Goal: Task Accomplishment & Management: Use online tool/utility

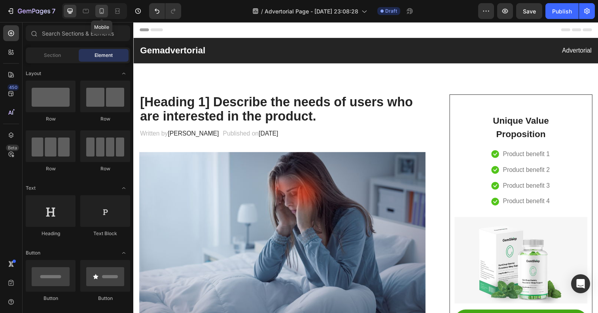
click at [104, 9] on icon at bounding box center [102, 11] width 8 height 8
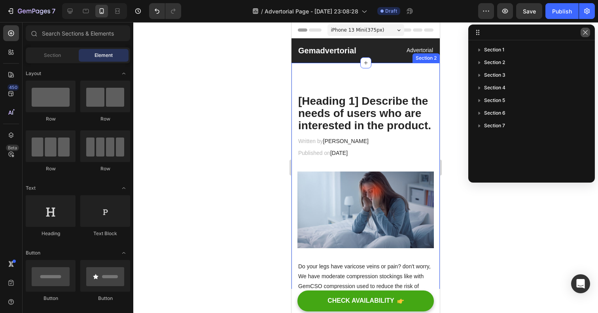
click at [588, 32] on button "button" at bounding box center [584, 32] width 9 height 9
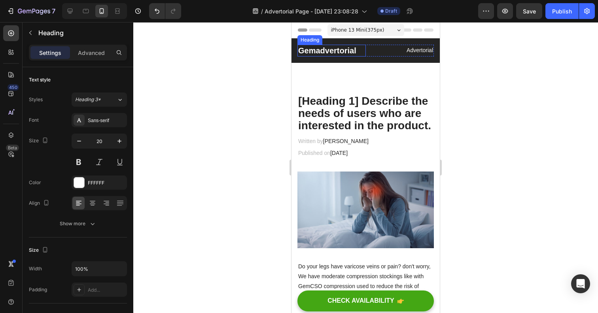
click at [336, 51] on p "Gemadvertorial" at bounding box center [331, 50] width 67 height 10
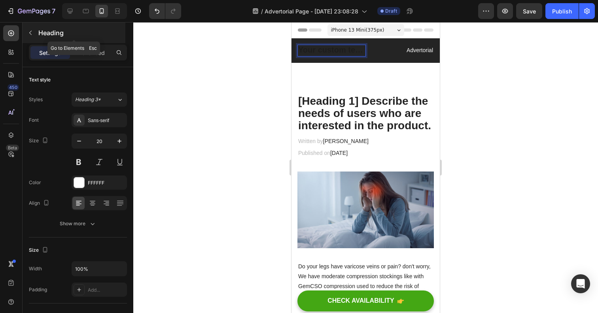
click at [33, 36] on button "button" at bounding box center [30, 32] width 13 height 13
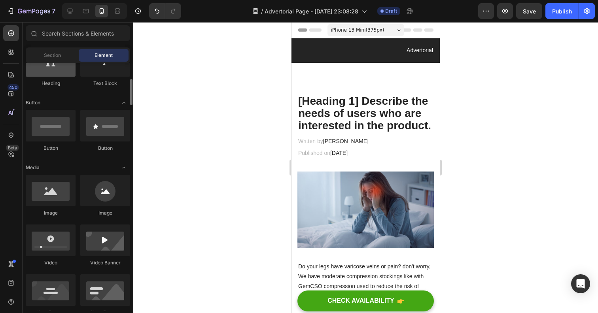
scroll to position [164, 0]
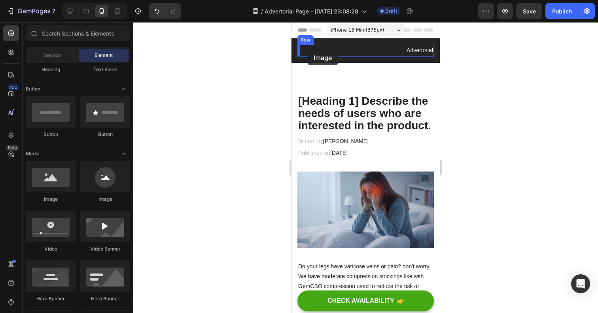
drag, startPoint x: 347, startPoint y: 203, endPoint x: 306, endPoint y: 49, distance: 158.6
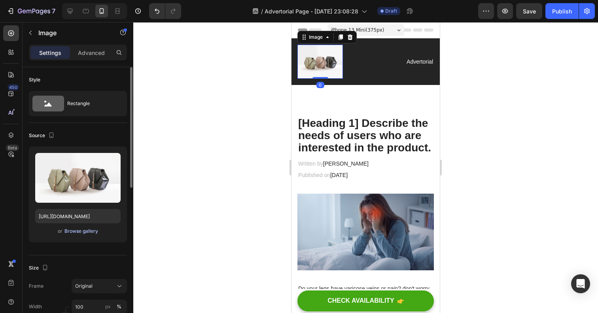
click at [82, 231] on div "Browse gallery" at bounding box center [81, 231] width 34 height 7
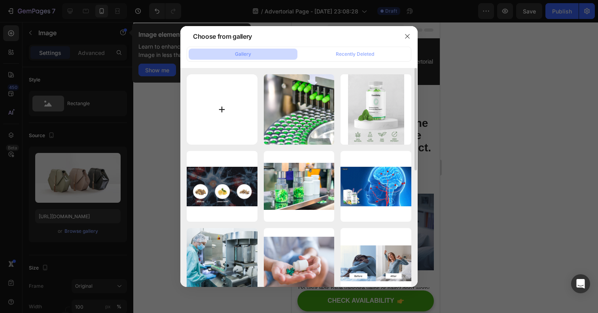
click at [219, 108] on input "file" at bounding box center [222, 109] width 71 height 71
type input "C:\fakepath\Le_monde_logo.svg"
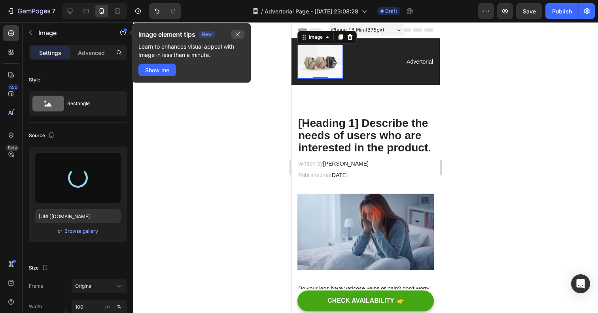
click at [238, 34] on icon "button" at bounding box center [238, 34] width 4 height 4
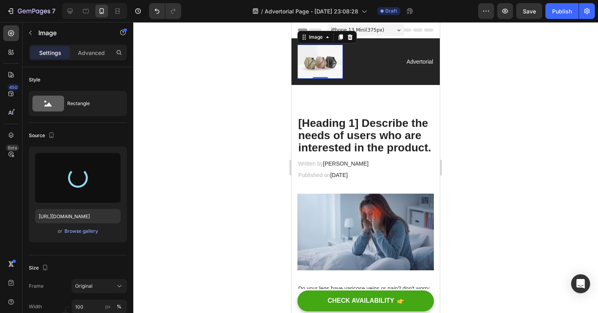
type input "https://cdn.shopify.com/s/files/1/0922/9792/0885/files/gempages_586471146396844…"
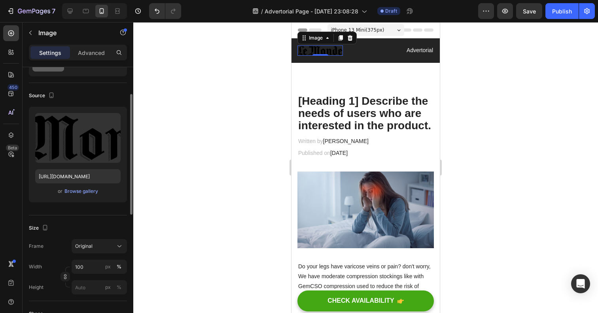
scroll to position [52, 0]
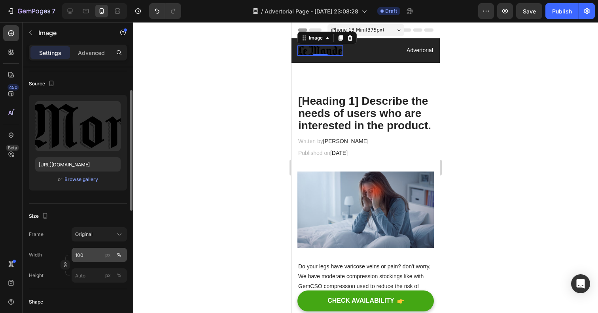
click at [113, 253] on div "px %" at bounding box center [113, 255] width 21 height 14
click at [113, 253] on input "100" at bounding box center [99, 255] width 55 height 14
click at [111, 254] on button "px" at bounding box center [107, 254] width 9 height 9
click at [115, 218] on div "Size" at bounding box center [78, 216] width 98 height 13
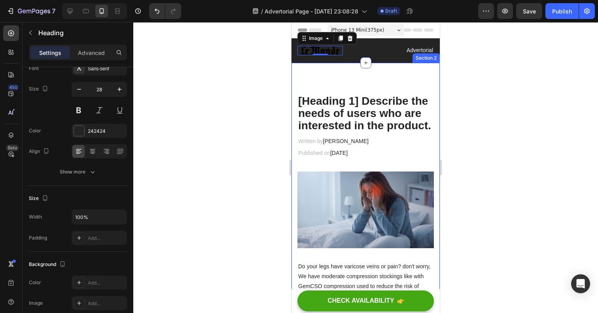
click at [307, 91] on div "Heading" at bounding box center [310, 89] width 22 height 7
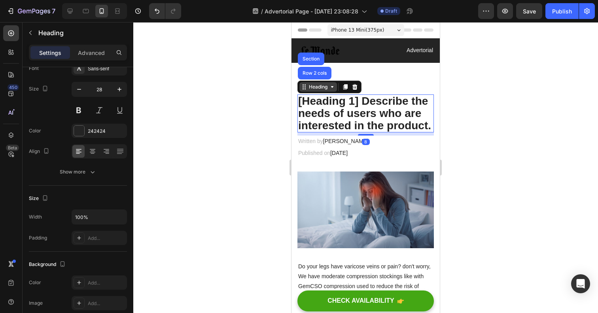
scroll to position [0, 0]
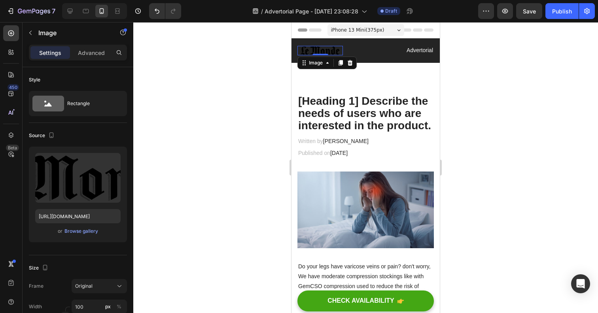
click at [338, 47] on img at bounding box center [320, 50] width 40 height 9
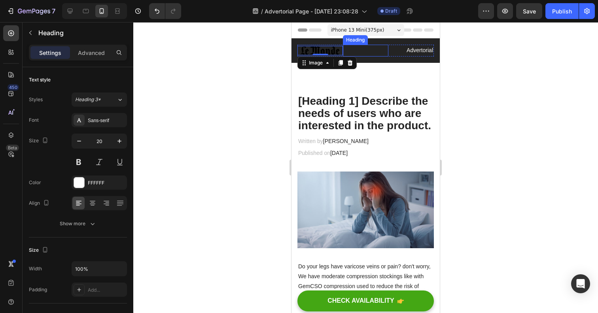
click at [361, 48] on p "⁠⁠⁠⁠⁠⁠⁠" at bounding box center [366, 50] width 44 height 10
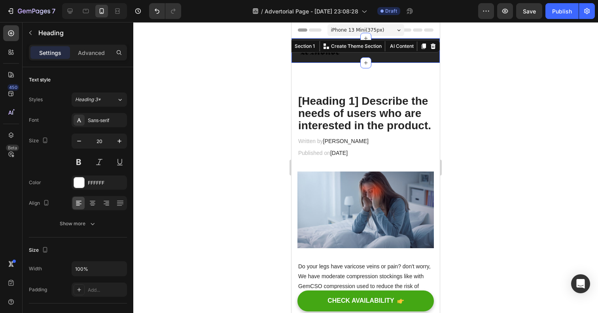
click at [348, 43] on div "Image ⁠⁠⁠⁠⁠⁠⁠ Heading Advertorial Text block Row Section 1 You can create reusa…" at bounding box center [365, 50] width 148 height 25
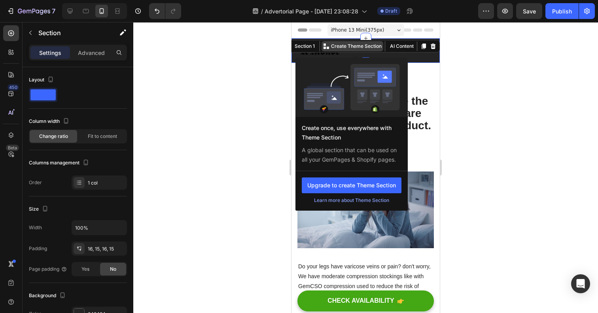
click at [344, 58] on div at bounding box center [351, 87] width 112 height 59
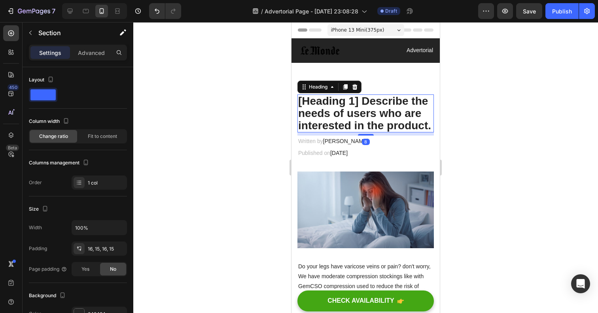
click at [428, 113] on p "[Heading 1] Describe the needs of users who are interested in the product." at bounding box center [365, 113] width 135 height 36
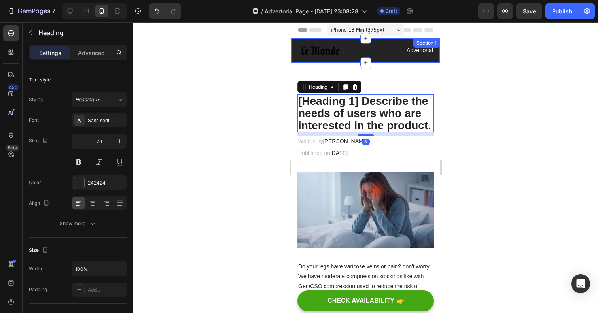
click at [294, 41] on div "Image ⁠⁠⁠⁠⁠⁠⁠ Heading Advertorial Text block Row Section 1" at bounding box center [365, 50] width 148 height 25
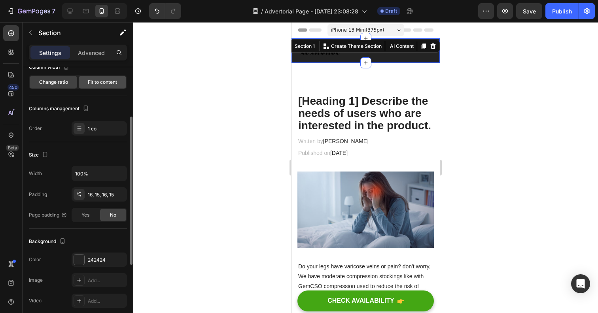
scroll to position [217, 0]
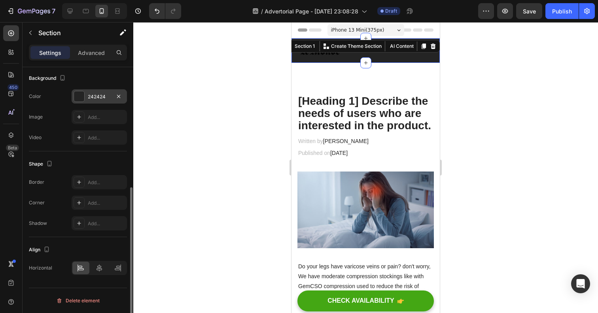
click at [79, 100] on div at bounding box center [79, 96] width 10 height 10
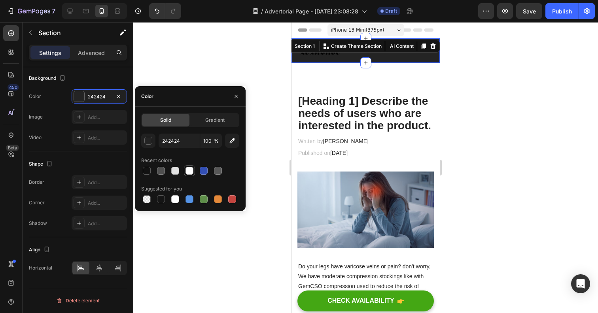
click at [187, 171] on div at bounding box center [189, 171] width 8 height 8
type input "FFFFFF"
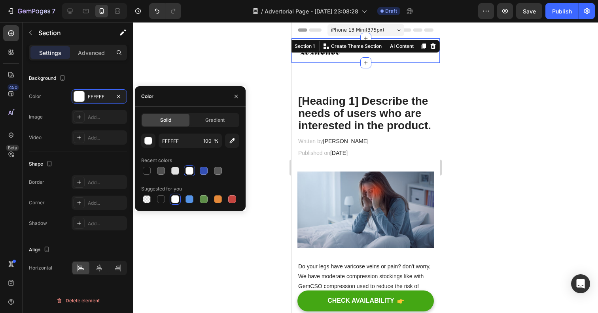
click at [261, 99] on div at bounding box center [365, 167] width 464 height 291
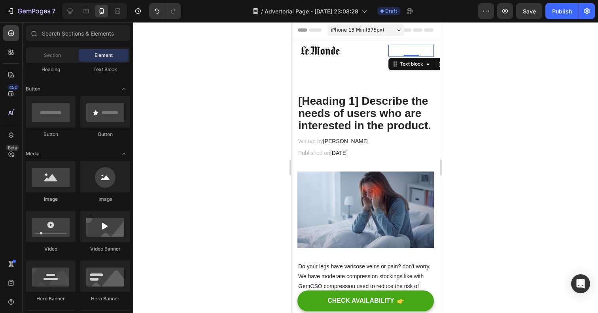
click at [398, 51] on p "Advertorial" at bounding box center [411, 50] width 44 height 10
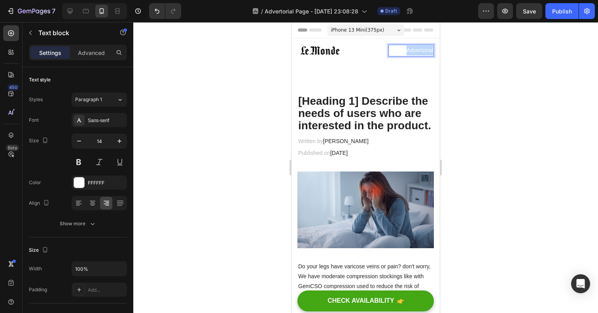
click at [398, 51] on p "Advertorial" at bounding box center [411, 50] width 44 height 10
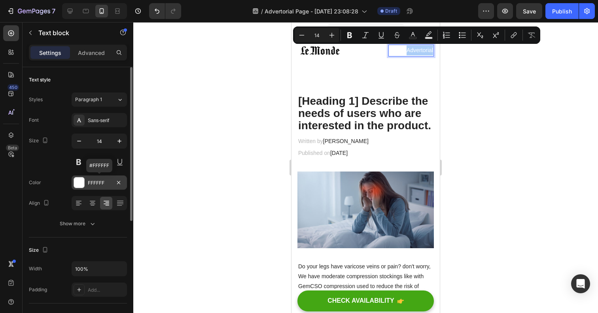
click at [75, 178] on div at bounding box center [79, 182] width 10 height 10
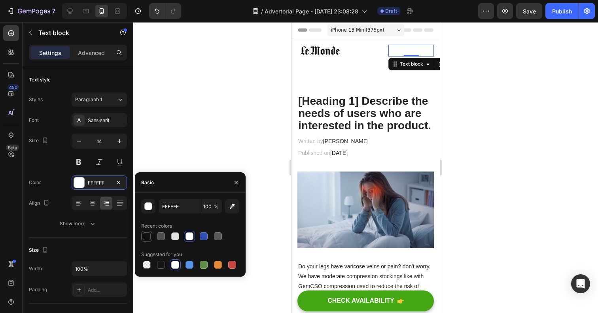
click at [149, 237] on div at bounding box center [147, 236] width 8 height 8
type input "121212"
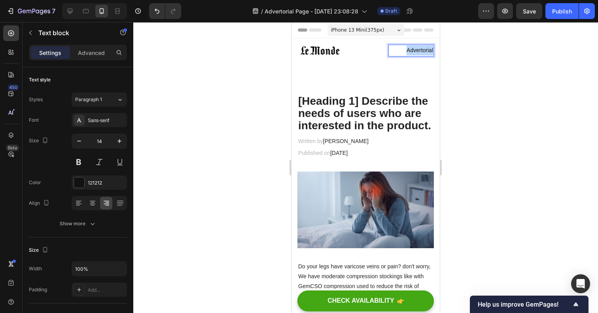
click at [412, 53] on p "Advertorial" at bounding box center [411, 50] width 44 height 10
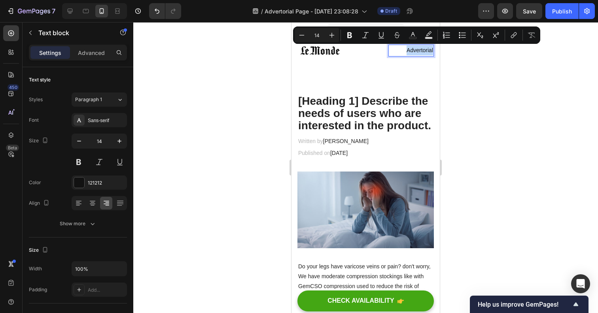
type input "11"
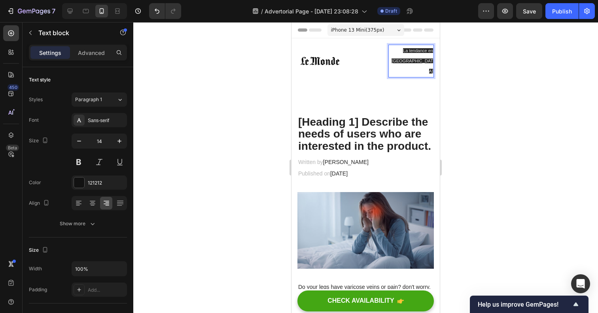
click at [414, 48] on span "La tendance en France" at bounding box center [412, 60] width 42 height 25
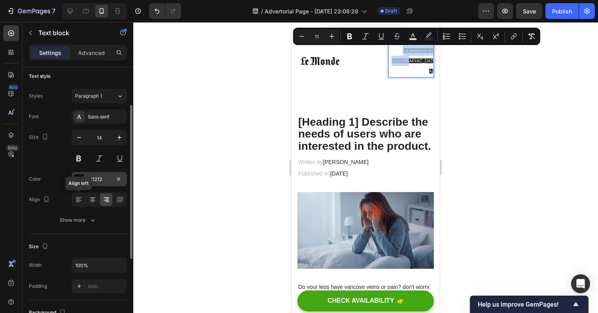
scroll to position [0, 0]
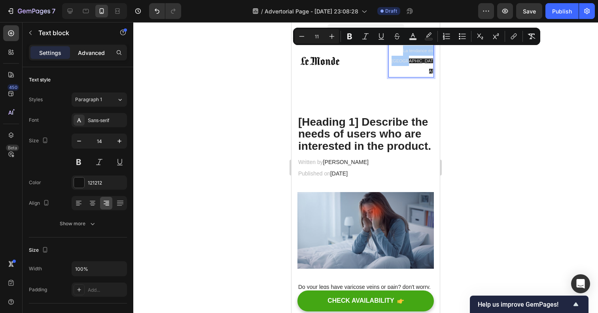
click at [89, 49] on p "Advanced" at bounding box center [91, 53] width 27 height 8
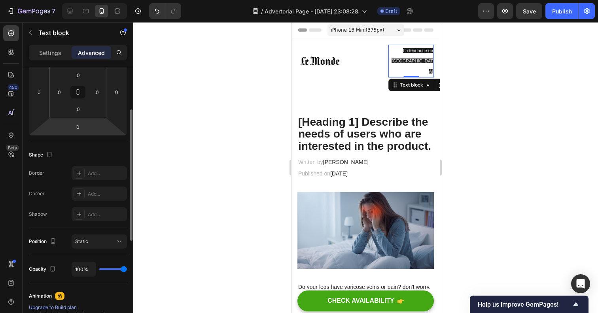
scroll to position [91, 0]
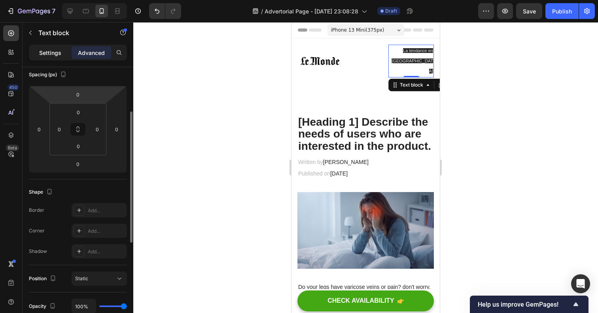
click at [58, 54] on p "Settings" at bounding box center [50, 53] width 22 height 8
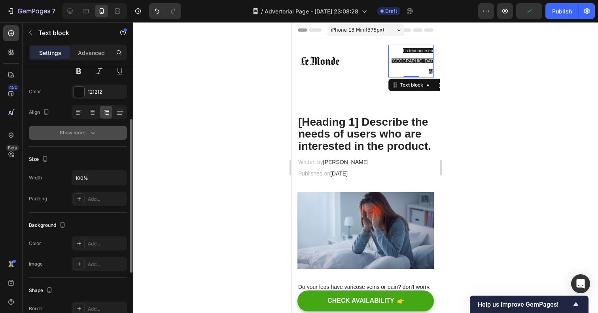
scroll to position [95, 0]
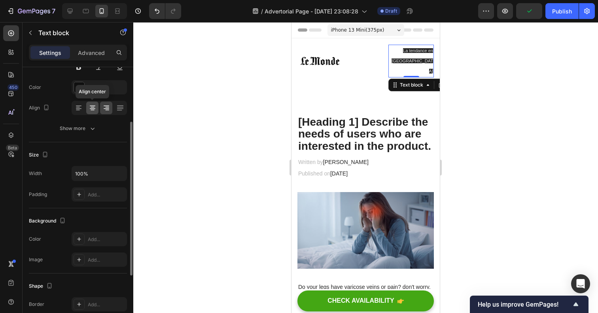
click at [92, 109] on icon at bounding box center [93, 108] width 6 height 1
click at [78, 110] on icon at bounding box center [78, 110] width 4 height 1
click at [96, 108] on div at bounding box center [92, 108] width 12 height 13
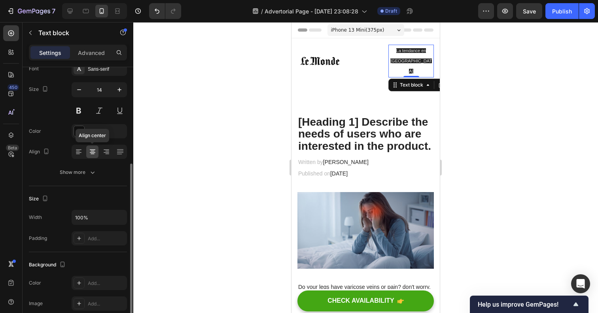
scroll to position [0, 0]
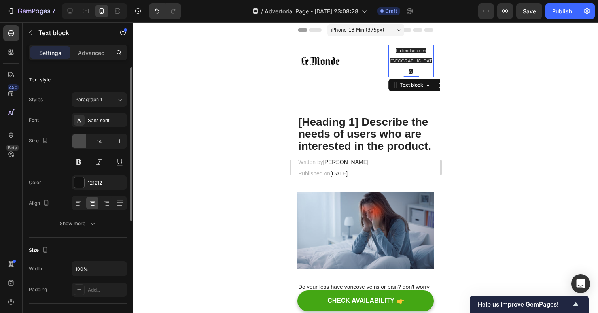
click at [82, 139] on icon "button" at bounding box center [79, 141] width 8 height 8
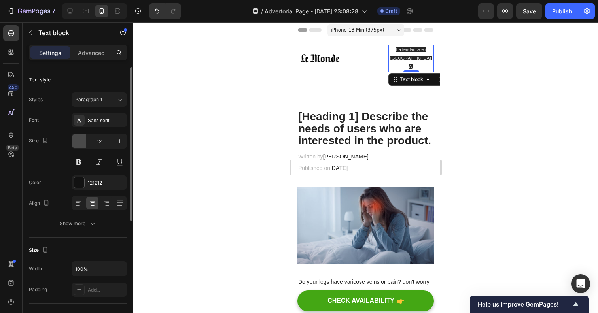
click at [82, 139] on icon "button" at bounding box center [79, 141] width 8 height 8
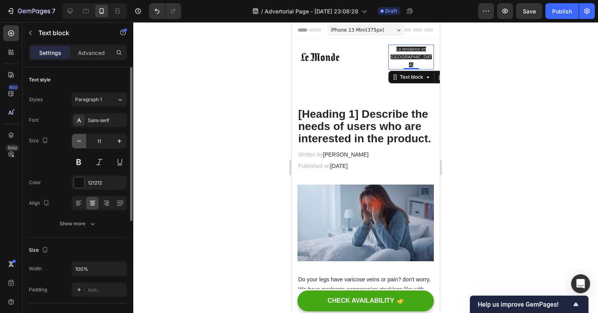
click at [82, 139] on icon "button" at bounding box center [79, 141] width 8 height 8
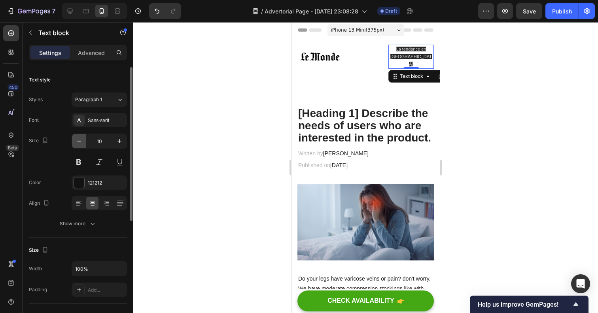
click at [82, 139] on icon "button" at bounding box center [79, 141] width 8 height 8
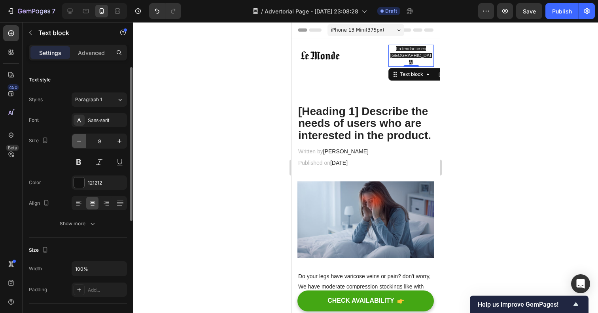
click at [82, 139] on icon "button" at bounding box center [79, 141] width 8 height 8
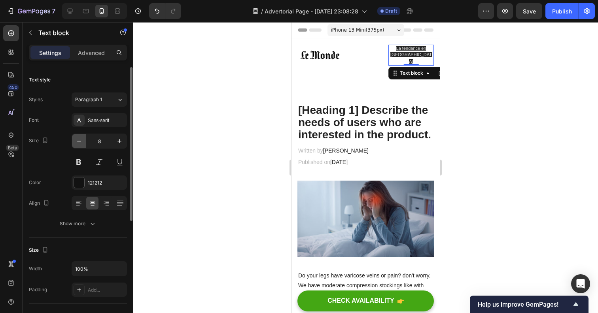
click at [82, 139] on icon "button" at bounding box center [79, 141] width 8 height 8
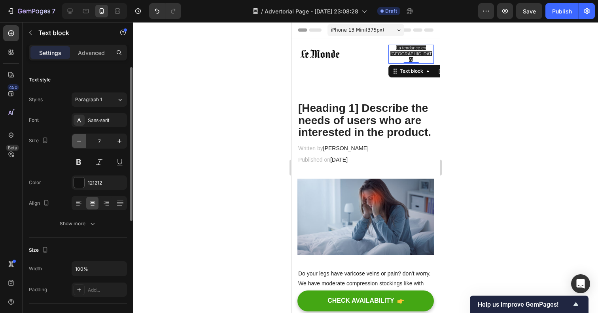
click at [82, 139] on icon "button" at bounding box center [79, 141] width 8 height 8
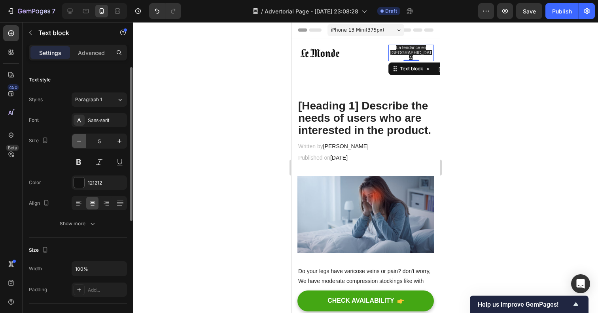
click at [82, 139] on icon "button" at bounding box center [79, 141] width 8 height 8
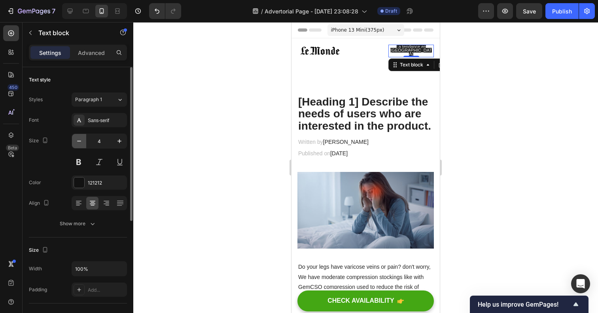
click at [82, 139] on icon "button" at bounding box center [79, 141] width 8 height 8
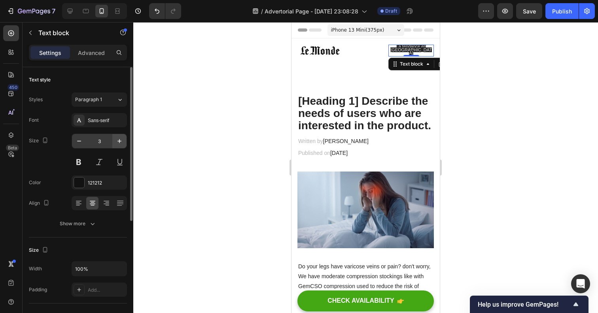
click at [117, 142] on icon "button" at bounding box center [119, 141] width 8 height 8
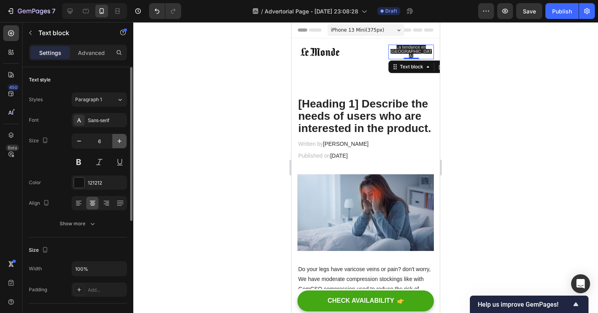
click at [117, 142] on icon "button" at bounding box center [119, 141] width 8 height 8
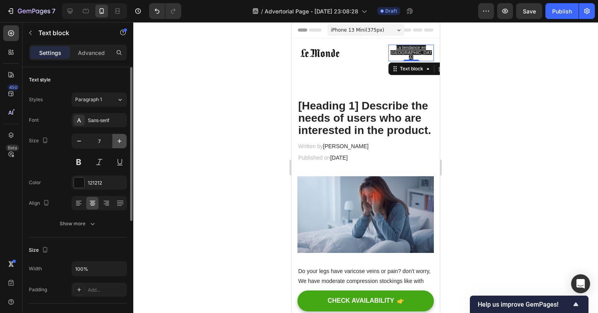
click at [117, 142] on icon "button" at bounding box center [119, 141] width 8 height 8
type input "8"
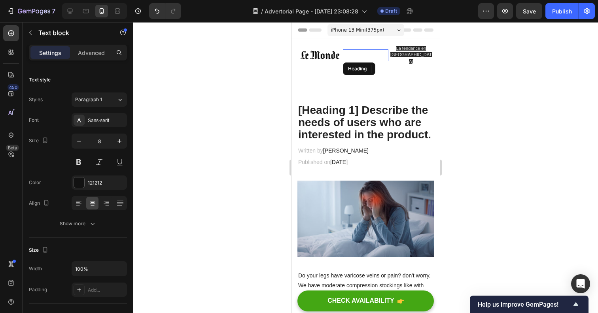
click at [371, 50] on p "⁠⁠⁠⁠⁠⁠⁠" at bounding box center [366, 55] width 44 height 10
click at [401, 66] on icon at bounding box center [400, 69] width 5 height 6
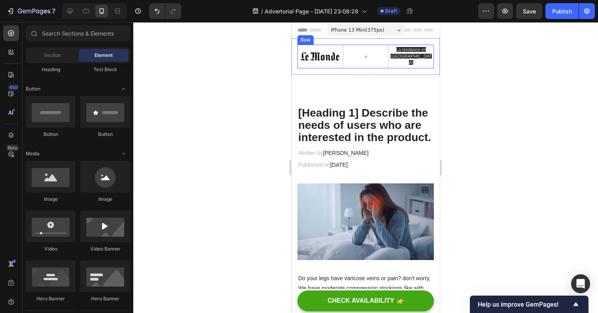
click at [391, 65] on div "La tendance en France Text block" at bounding box center [410, 57] width 45 height 24
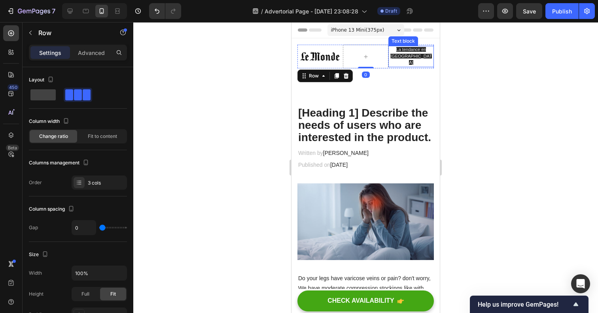
click at [397, 58] on p "La tendance en France" at bounding box center [411, 56] width 44 height 19
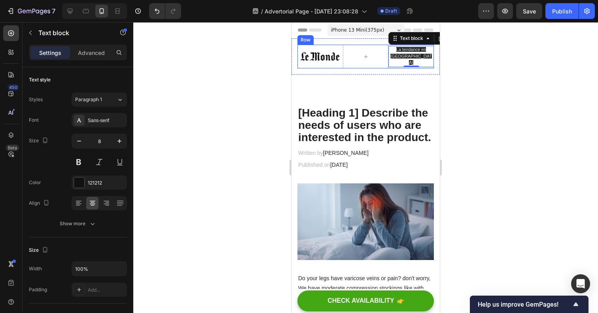
click at [398, 64] on div "La tendance en France Text block 0" at bounding box center [410, 57] width 45 height 24
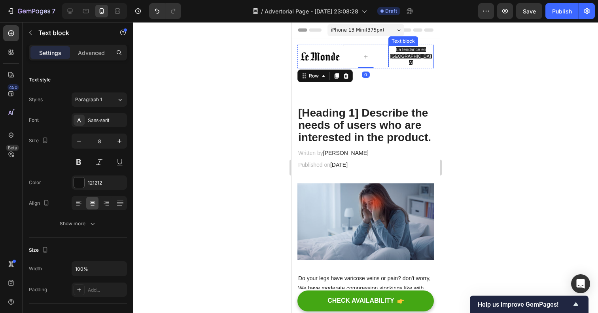
click at [397, 59] on p "La tendance en France" at bounding box center [411, 56] width 44 height 19
click at [376, 59] on div at bounding box center [365, 57] width 45 height 24
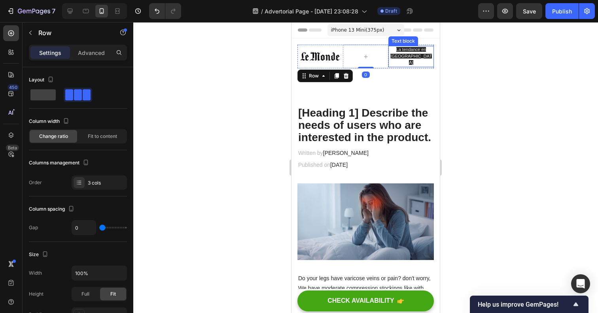
click at [399, 54] on span "La tendance en France" at bounding box center [411, 56] width 42 height 18
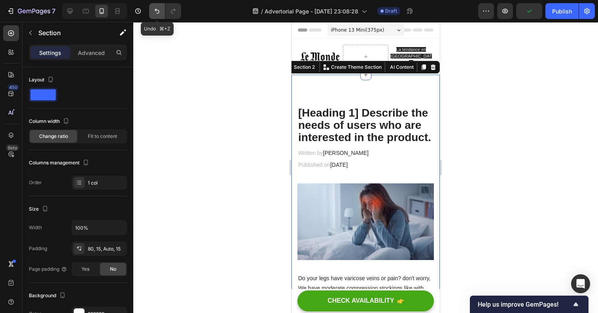
click at [154, 9] on icon "Undo/Redo" at bounding box center [157, 11] width 8 height 8
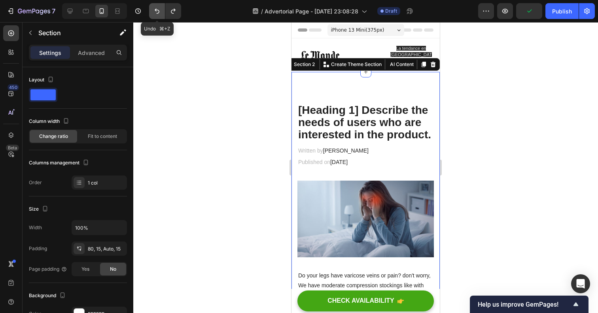
click at [154, 9] on icon "Undo/Redo" at bounding box center [157, 11] width 8 height 8
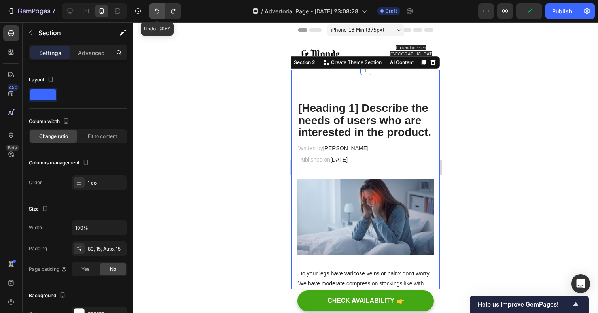
click at [154, 9] on icon "Undo/Redo" at bounding box center [157, 11] width 8 height 8
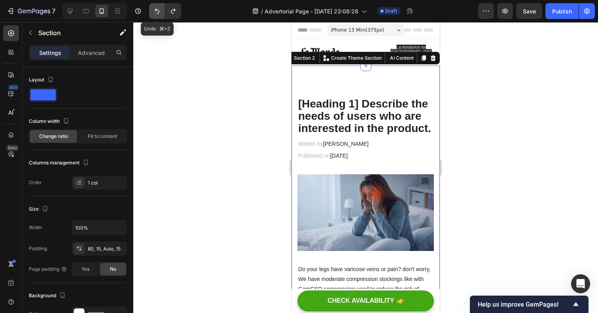
click at [154, 9] on icon "Undo/Redo" at bounding box center [157, 11] width 8 height 8
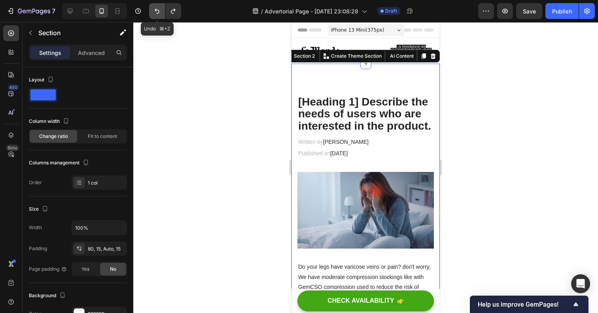
click at [154, 9] on icon "Undo/Redo" at bounding box center [157, 11] width 8 height 8
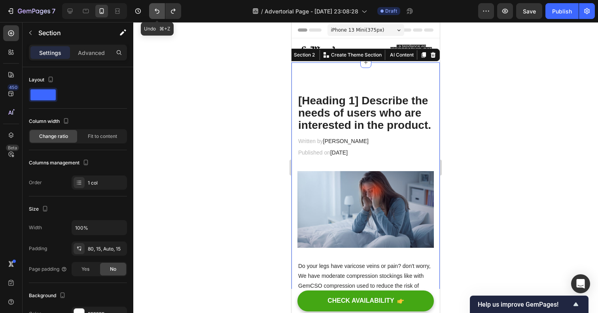
click at [154, 9] on icon "Undo/Redo" at bounding box center [157, 11] width 8 height 8
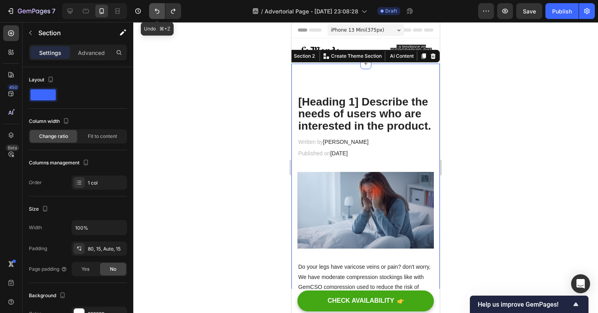
click at [154, 9] on icon "Undo/Redo" at bounding box center [157, 11] width 8 height 8
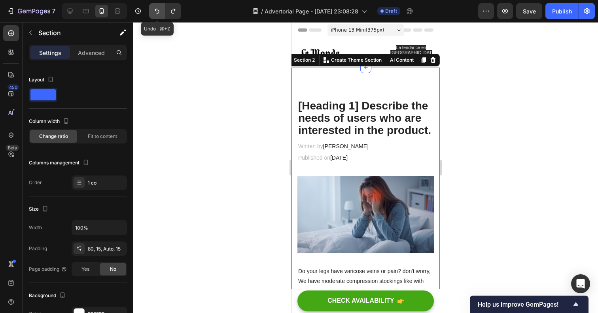
click at [154, 9] on icon "Undo/Redo" at bounding box center [157, 11] width 8 height 8
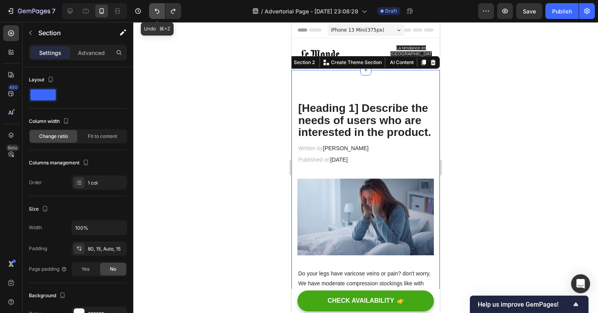
click at [154, 9] on icon "Undo/Redo" at bounding box center [157, 11] width 8 height 8
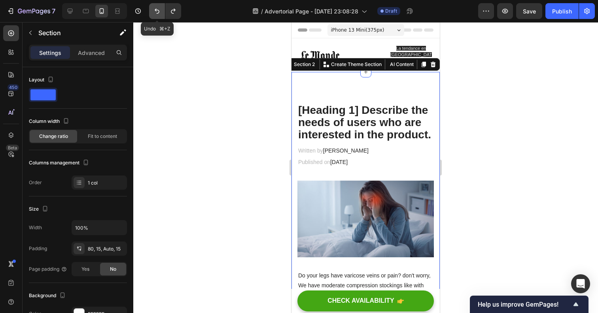
click at [154, 9] on icon "Undo/Redo" at bounding box center [157, 11] width 8 height 8
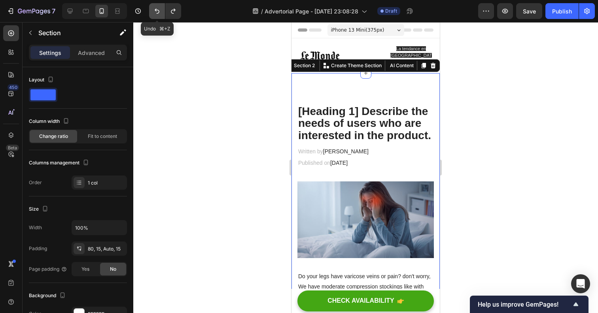
click at [154, 9] on icon "Undo/Redo" at bounding box center [157, 11] width 8 height 8
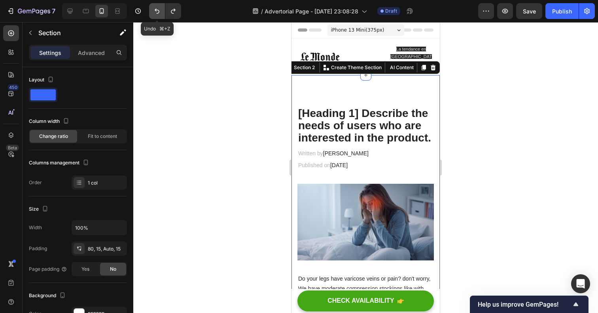
click at [154, 9] on icon "Undo/Redo" at bounding box center [157, 11] width 8 height 8
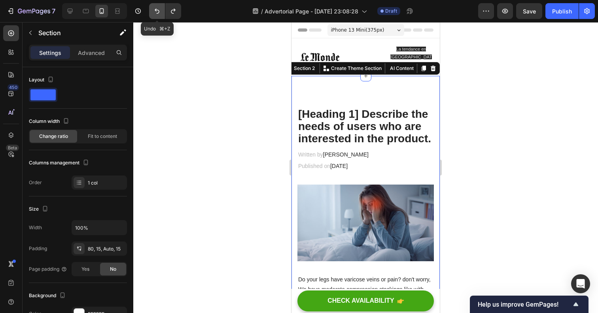
click at [154, 9] on icon "Undo/Redo" at bounding box center [157, 11] width 8 height 8
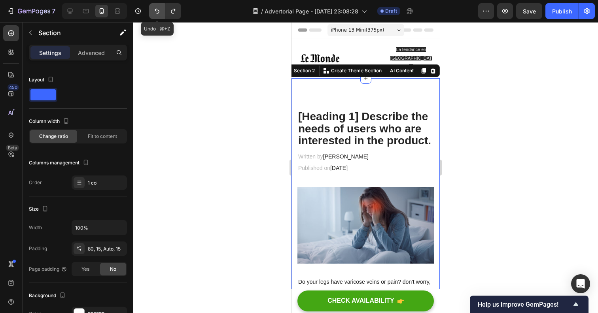
click at [154, 9] on icon "Undo/Redo" at bounding box center [157, 11] width 8 height 8
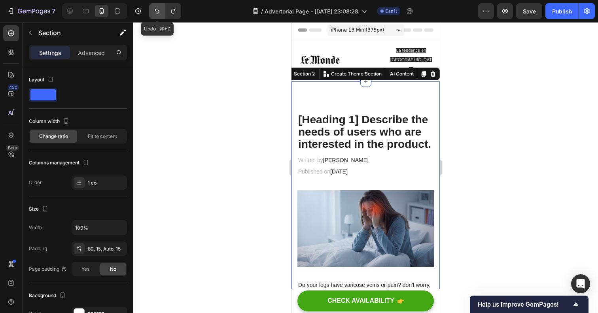
click at [154, 9] on icon "Undo/Redo" at bounding box center [157, 11] width 8 height 8
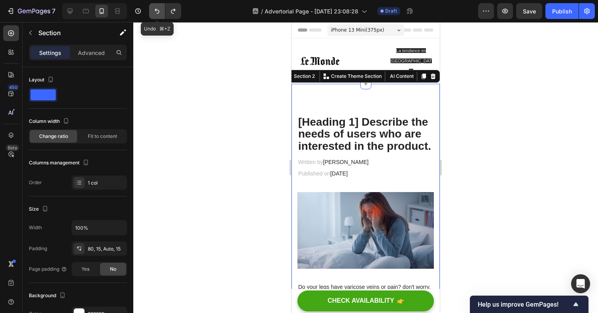
click at [154, 9] on icon "Undo/Redo" at bounding box center [157, 11] width 8 height 8
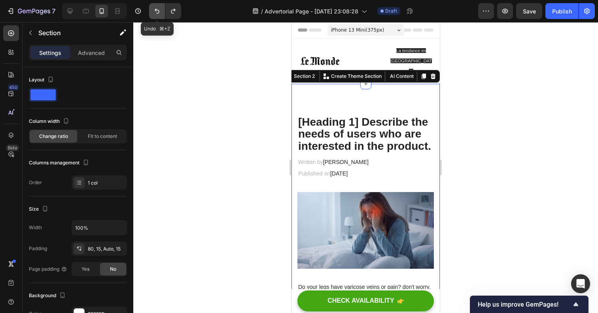
click at [154, 9] on icon "Undo/Redo" at bounding box center [157, 11] width 8 height 8
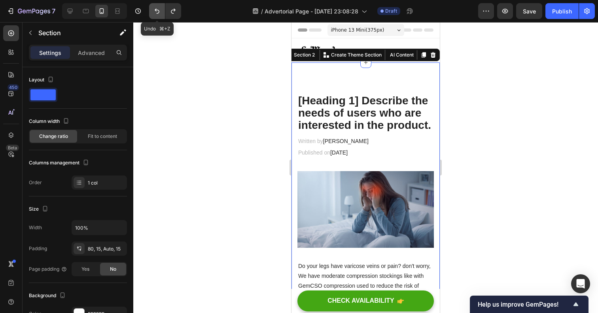
click at [154, 9] on icon "Undo/Redo" at bounding box center [157, 11] width 8 height 8
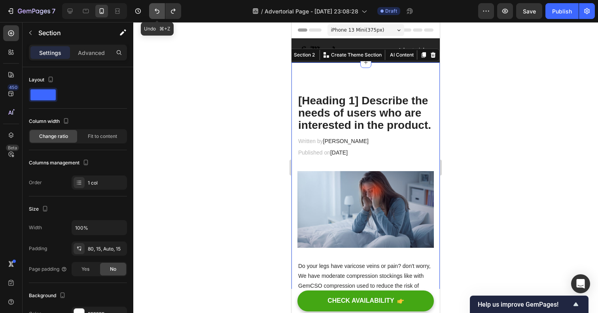
click at [154, 9] on icon "Undo/Redo" at bounding box center [157, 11] width 8 height 8
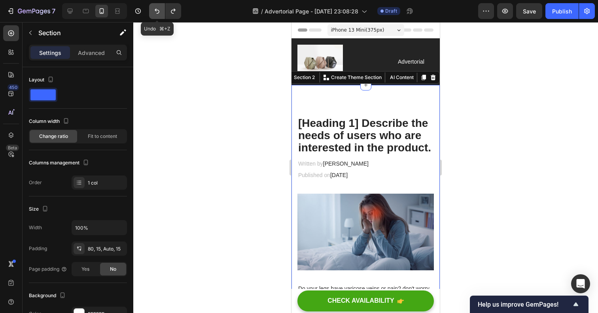
click at [153, 13] on button "Undo/Redo" at bounding box center [157, 11] width 16 height 16
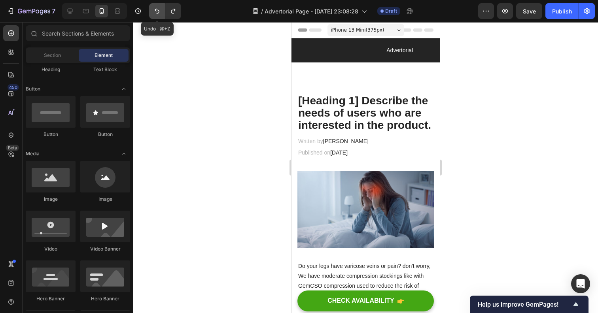
click at [153, 13] on button "Undo/Redo" at bounding box center [157, 11] width 16 height 16
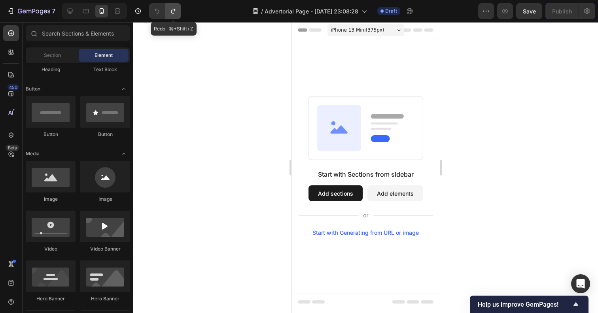
click at [178, 12] on button "Undo/Redo" at bounding box center [173, 11] width 16 height 16
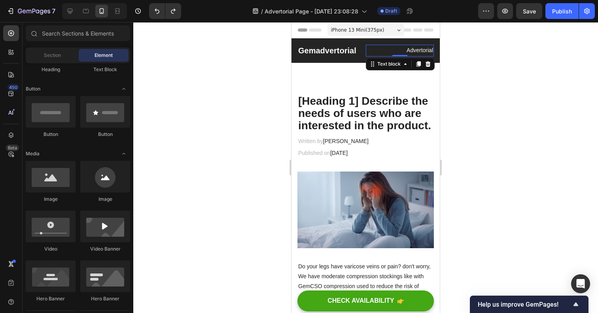
click at [417, 49] on p "Advertorial" at bounding box center [399, 50] width 67 height 10
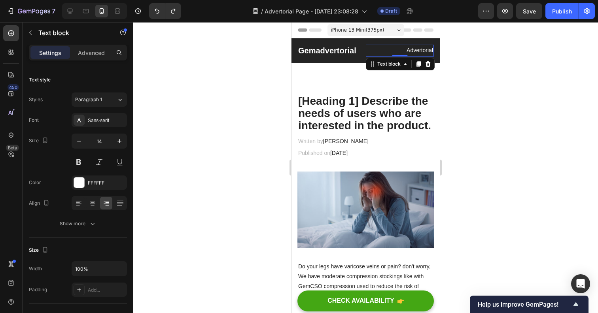
click at [417, 49] on p "Advertorial" at bounding box center [399, 50] width 67 height 10
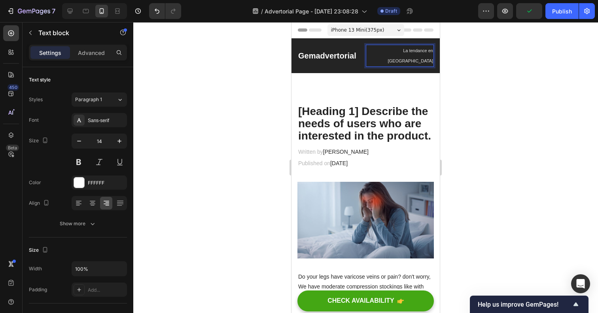
click at [418, 50] on span "La tendance en France" at bounding box center [409, 55] width 45 height 15
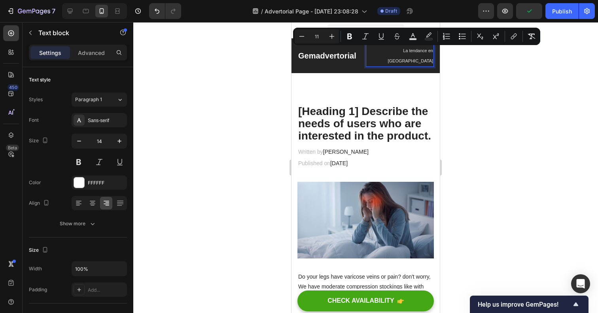
click at [418, 50] on span "La tendance en France" at bounding box center [409, 55] width 45 height 15
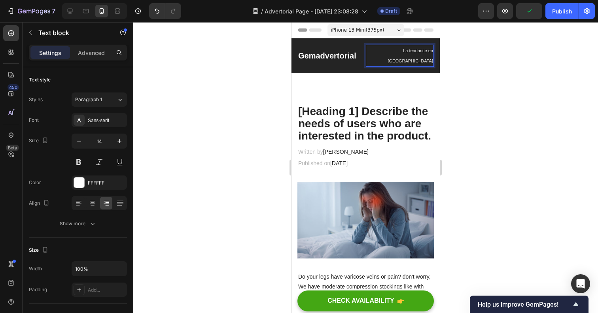
click at [418, 50] on span "La tendance en France" at bounding box center [409, 55] width 45 height 15
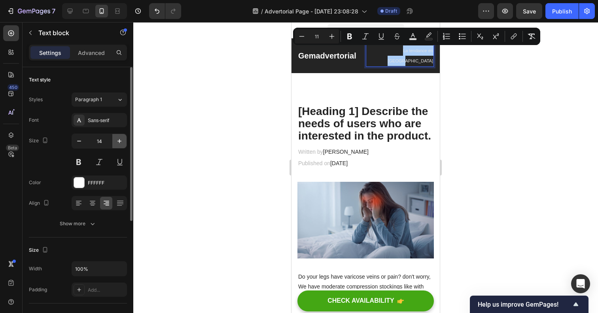
click at [122, 141] on icon "button" at bounding box center [119, 141] width 8 height 8
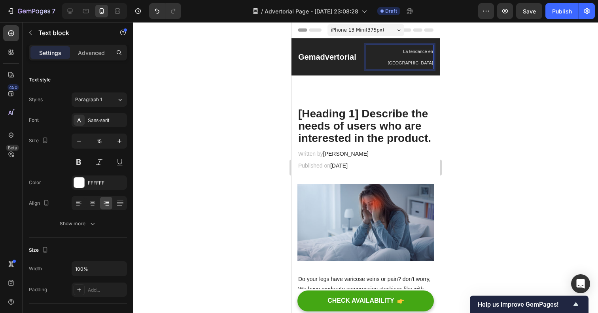
click at [406, 48] on p "La tendance en France" at bounding box center [399, 56] width 67 height 23
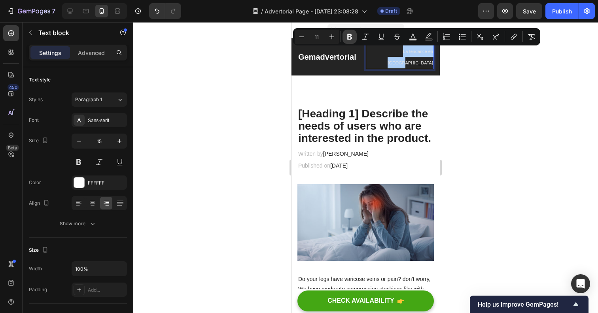
click at [349, 39] on icon "Editor contextual toolbar" at bounding box center [349, 37] width 5 height 6
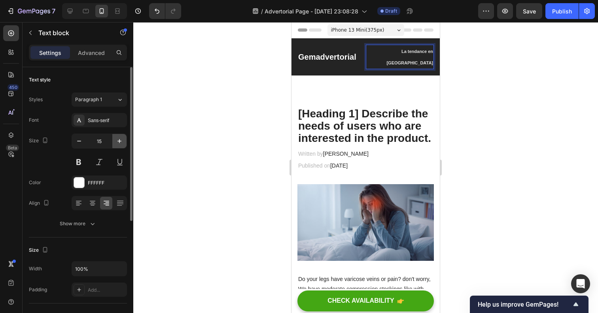
click at [116, 146] on button "button" at bounding box center [119, 141] width 14 height 14
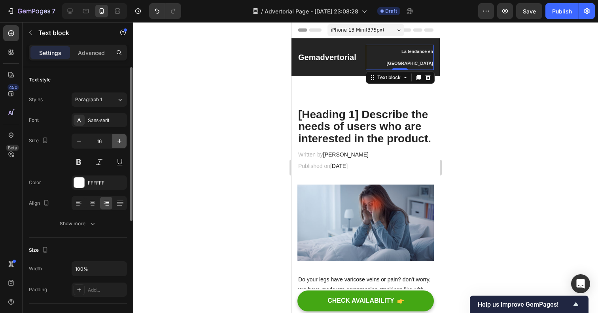
click at [115, 145] on button "button" at bounding box center [119, 141] width 14 height 14
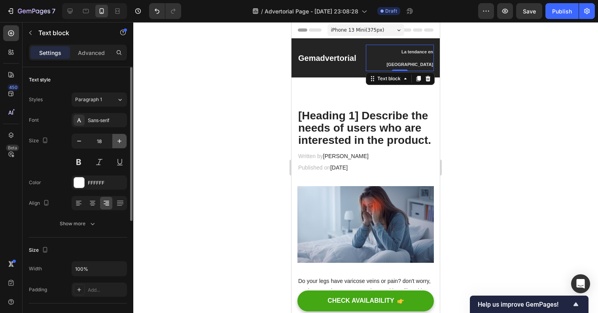
click at [115, 145] on button "button" at bounding box center [119, 141] width 14 height 14
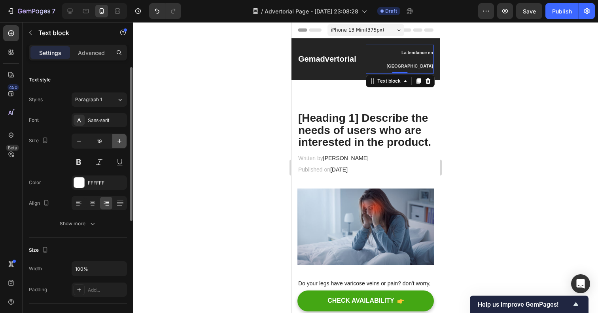
click at [115, 145] on button "button" at bounding box center [119, 141] width 14 height 14
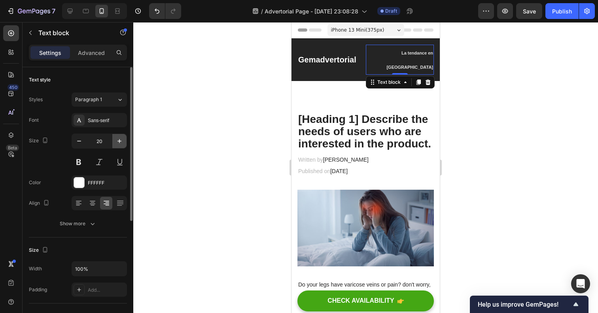
click at [115, 145] on button "button" at bounding box center [119, 141] width 14 height 14
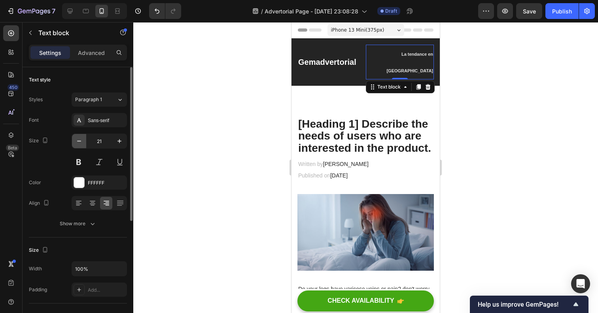
click at [83, 142] on button "button" at bounding box center [79, 141] width 14 height 14
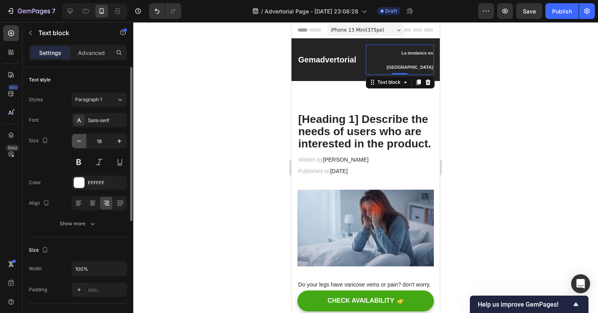
click at [83, 142] on button "button" at bounding box center [79, 141] width 14 height 14
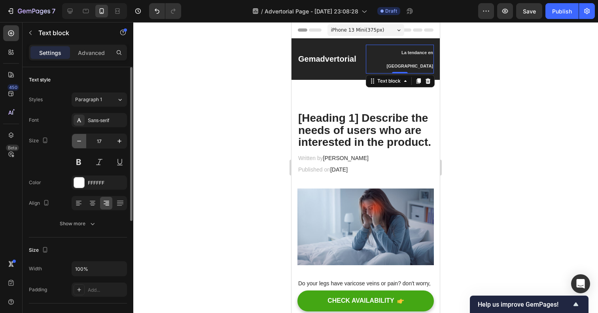
click at [83, 143] on button "button" at bounding box center [79, 141] width 14 height 14
type input "16"
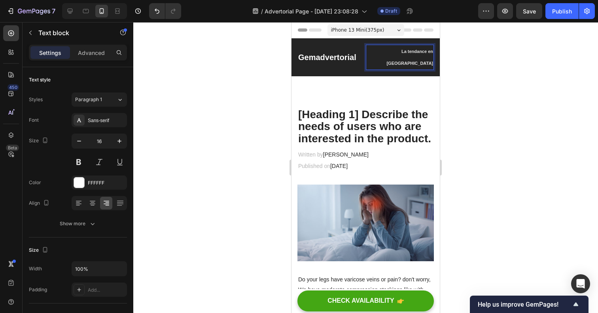
click at [394, 50] on strong "La tendance en France" at bounding box center [409, 57] width 47 height 17
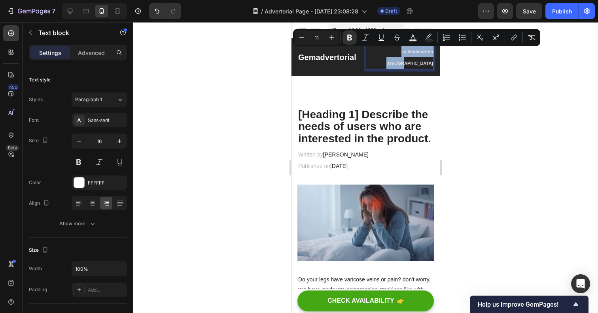
click at [394, 50] on strong "La tendance en France" at bounding box center [409, 57] width 47 height 17
click at [334, 40] on icon "Editor contextual toolbar" at bounding box center [332, 38] width 8 height 8
type input "13"
click at [352, 35] on icon "Editor contextual toolbar" at bounding box center [349, 38] width 8 height 8
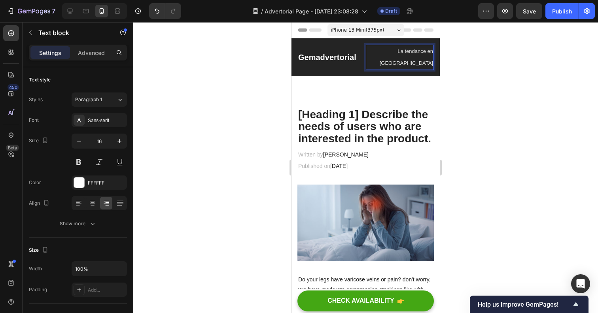
click at [384, 52] on span "La tendance en France" at bounding box center [405, 57] width 53 height 18
click at [398, 50] on span "La tendance en France" at bounding box center [405, 57] width 53 height 18
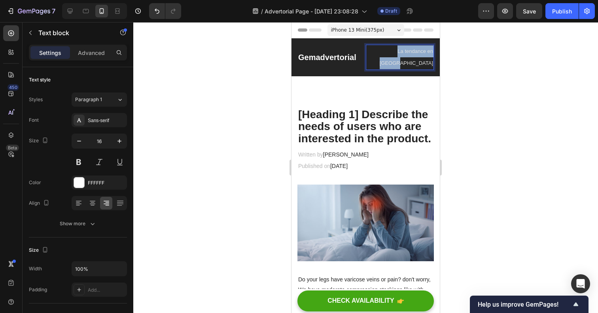
click at [398, 50] on span "La tendance en France" at bounding box center [405, 57] width 53 height 18
click at [316, 109] on p "[Heading 1] Describe the needs of users who are interested in the product." at bounding box center [365, 127] width 135 height 36
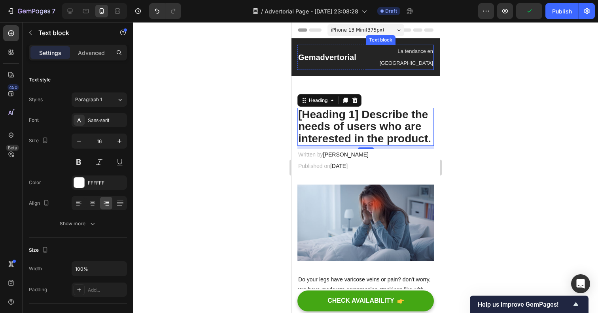
click at [399, 54] on span "La tendance en France" at bounding box center [405, 57] width 53 height 18
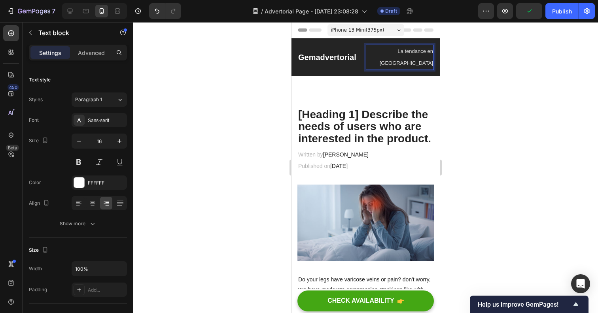
click at [399, 54] on span "La tendance en France" at bounding box center [405, 57] width 53 height 18
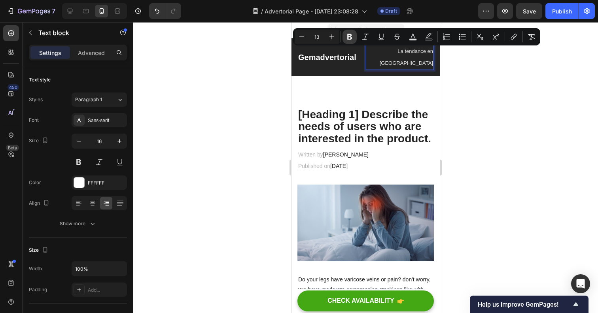
click at [346, 39] on icon "Editor contextual toolbar" at bounding box center [349, 37] width 8 height 8
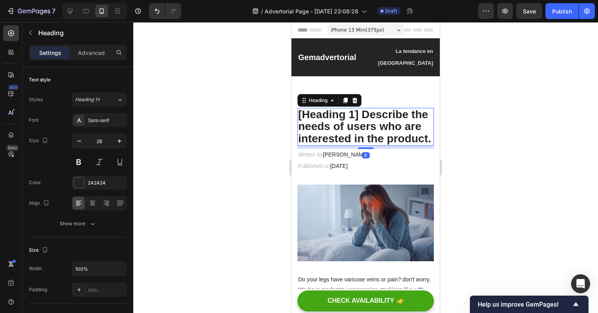
click at [410, 109] on p "[Heading 1] Describe the needs of users who are interested in the product." at bounding box center [365, 127] width 135 height 36
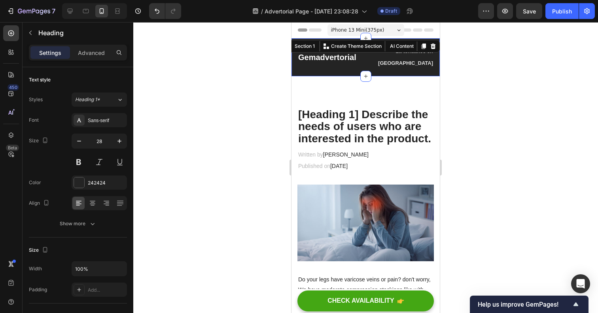
click at [390, 60] on div "Gemadvertorial Heading La tendance en France Text block Row Section 1 You can c…" at bounding box center [365, 57] width 148 height 38
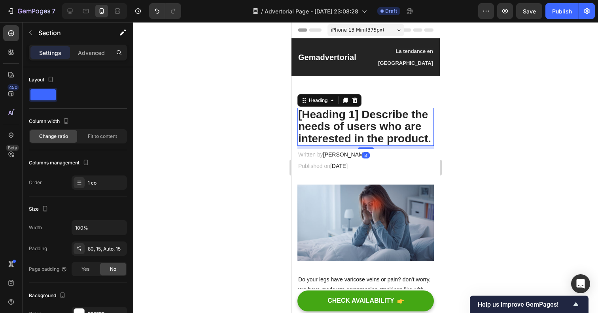
click at [407, 124] on p "[Heading 1] Describe the needs of users who are interested in the product." at bounding box center [365, 127] width 135 height 36
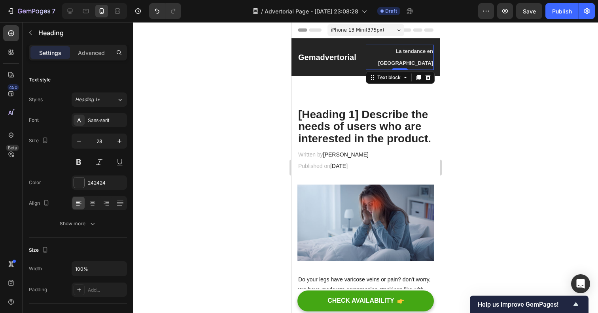
click at [410, 51] on strong "La tendance en France" at bounding box center [405, 57] width 55 height 18
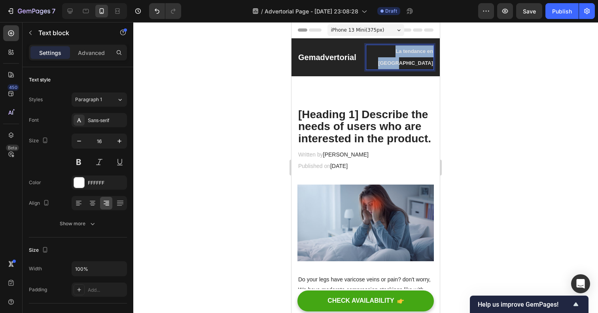
click at [410, 51] on strong "La tendance en France" at bounding box center [405, 57] width 55 height 18
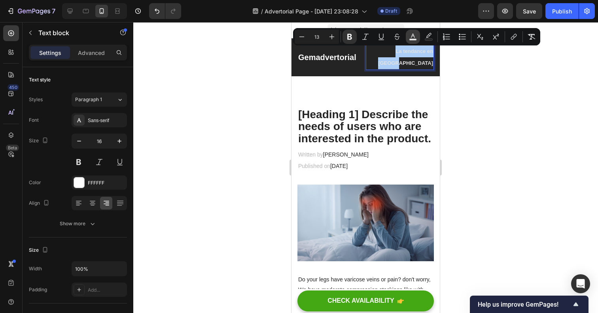
click at [413, 40] on rect "Editor contextual toolbar" at bounding box center [413, 40] width 8 height 2
type input "E2E2E2"
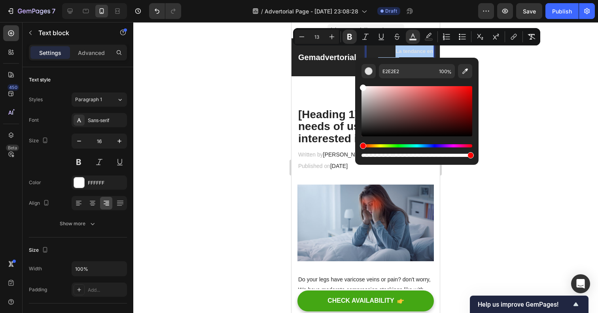
drag, startPoint x: 659, startPoint y: 120, endPoint x: 352, endPoint y: 77, distance: 310.5
type input "FFFFFF"
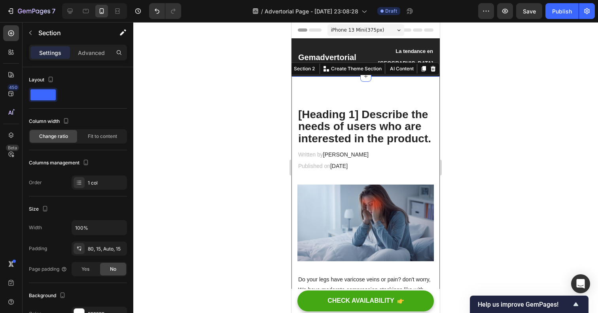
click at [369, 109] on p "[Heading 1] Describe the needs of users who are interested in the product." at bounding box center [365, 127] width 135 height 36
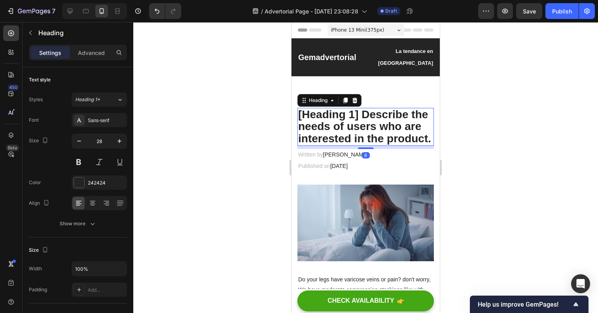
click at [532, 19] on div "7 / Advertorial Page - Sep 28, 23:08:28 Draft Preview Save Publish" at bounding box center [299, 11] width 598 height 23
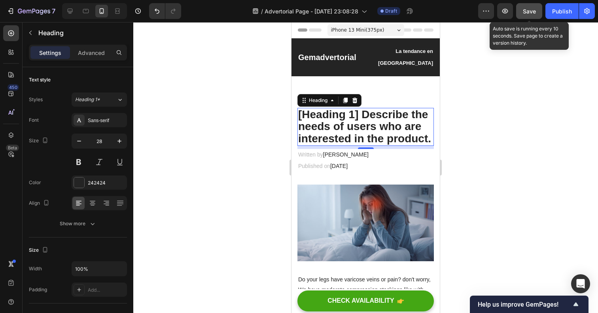
click at [532, 17] on button "Save" at bounding box center [529, 11] width 26 height 16
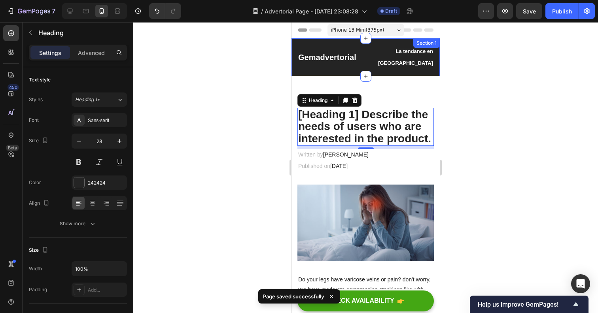
click at [347, 42] on div "Gemadvertorial Heading La tendance en France Text block Row Section 1" at bounding box center [365, 57] width 148 height 38
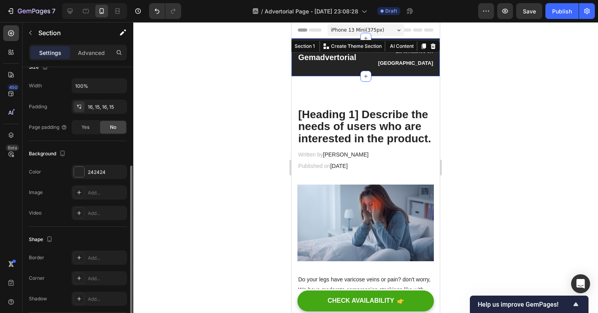
scroll to position [62, 0]
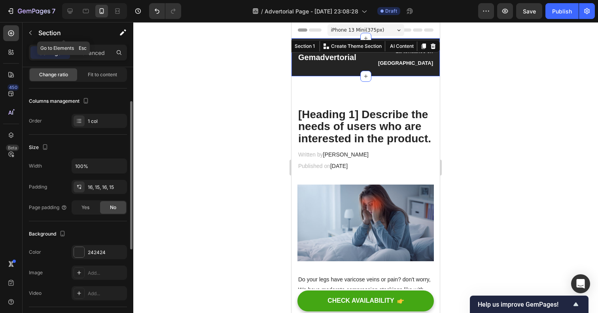
click at [79, 43] on div "Section" at bounding box center [64, 33] width 82 height 23
click at [87, 55] on p "Advanced" at bounding box center [91, 53] width 27 height 8
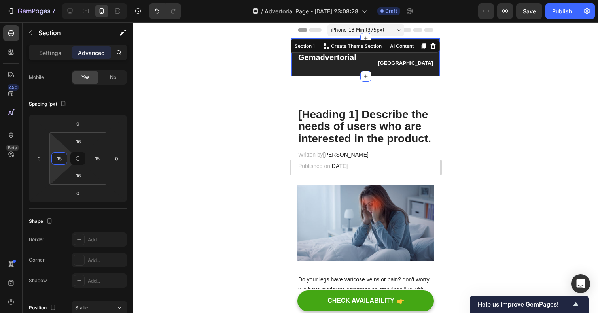
type input "17"
click at [70, 0] on html "7 / Advertorial Page - Sep 28, 23:08:28 Draft Preview Save Publish 450 Beta Sec…" at bounding box center [299, 0] width 598 height 0
type input "0"
click at [49, 0] on html "7 / Advertorial Page - Sep 28, 23:08:28 Draft Preview Save Publish 450 Beta Sec…" at bounding box center [299, 0] width 598 height 0
click at [302, 62] on div "Gemadvertorial Heading La tendance en France Text block Row Section 1 You can c…" at bounding box center [365, 57] width 148 height 38
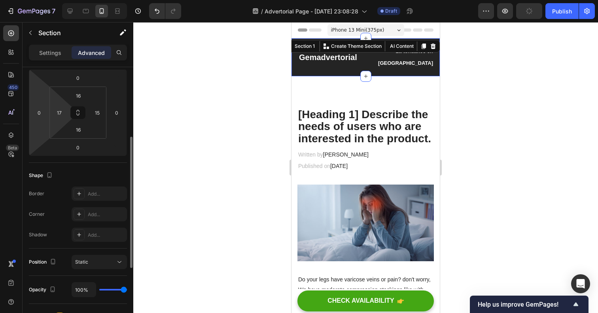
scroll to position [126, 0]
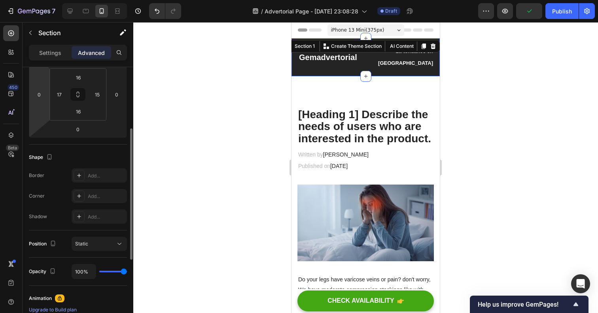
click at [53, 59] on div "Settings Advanced" at bounding box center [78, 53] width 98 height 16
click at [53, 56] on p "Settings" at bounding box center [50, 53] width 22 height 8
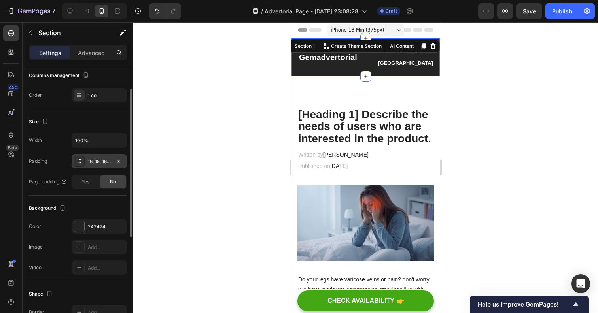
scroll to position [0, 0]
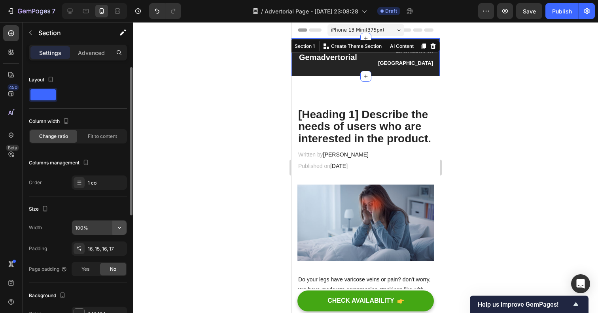
click at [126, 223] on button "button" at bounding box center [119, 228] width 14 height 14
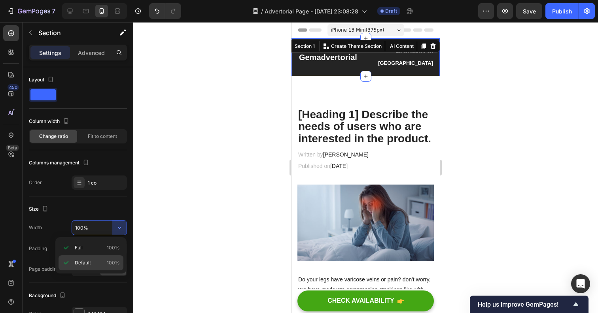
click at [89, 261] on span "Default" at bounding box center [83, 262] width 16 height 7
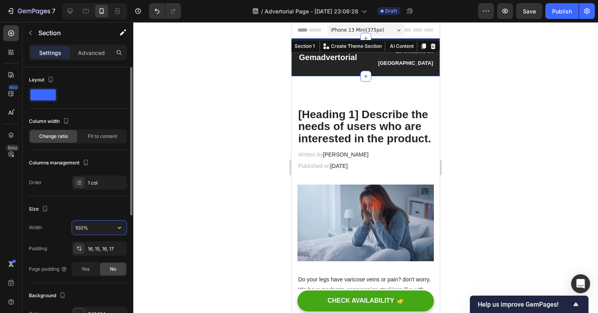
click at [96, 224] on input "100%" at bounding box center [99, 228] width 55 height 14
click at [115, 225] on icon "button" at bounding box center [119, 228] width 8 height 8
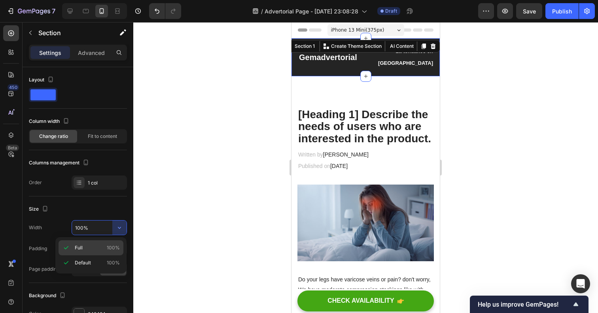
click at [95, 242] on div "Full 100%" at bounding box center [91, 247] width 65 height 15
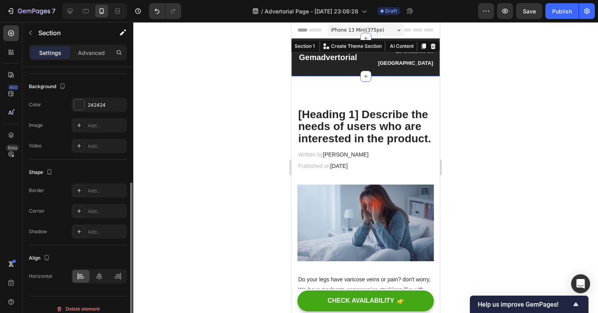
scroll to position [217, 0]
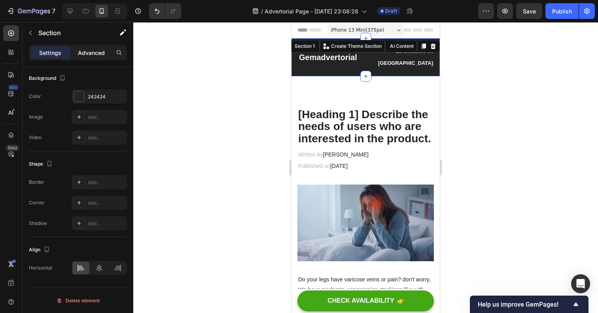
click at [97, 50] on p "Advanced" at bounding box center [91, 53] width 27 height 8
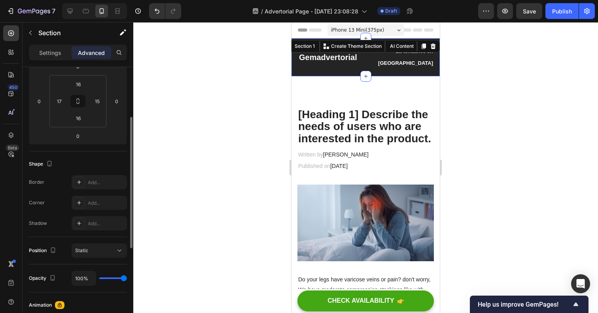
scroll to position [85, 0]
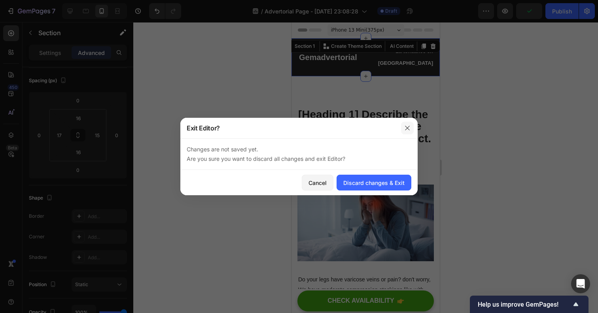
click at [403, 129] on button "button" at bounding box center [407, 128] width 13 height 13
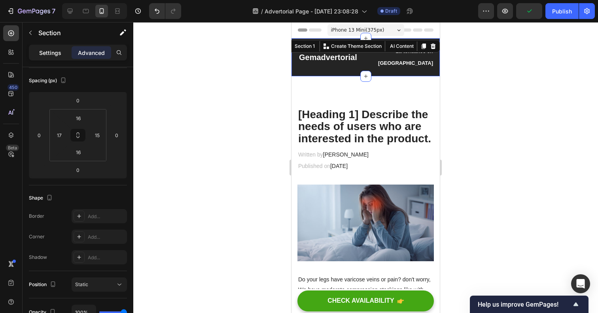
click at [55, 54] on p "Settings" at bounding box center [50, 53] width 22 height 8
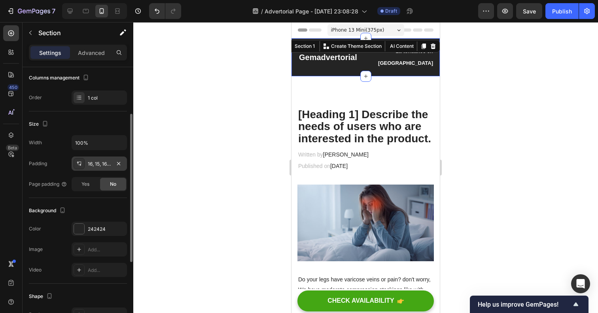
click at [81, 160] on icon at bounding box center [79, 163] width 6 height 6
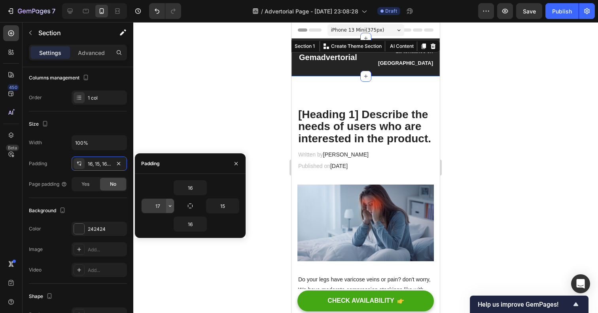
click at [173, 204] on button "button" at bounding box center [170, 206] width 8 height 14
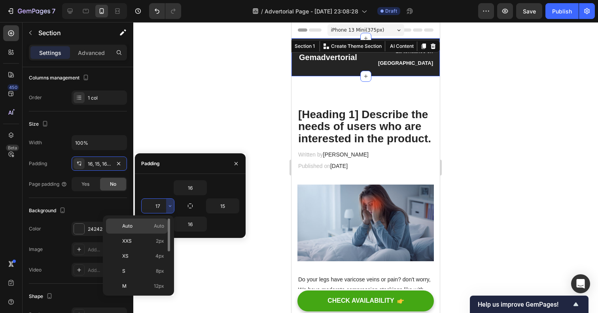
click at [128, 225] on span "Auto" at bounding box center [127, 226] width 10 height 7
type input "Auto"
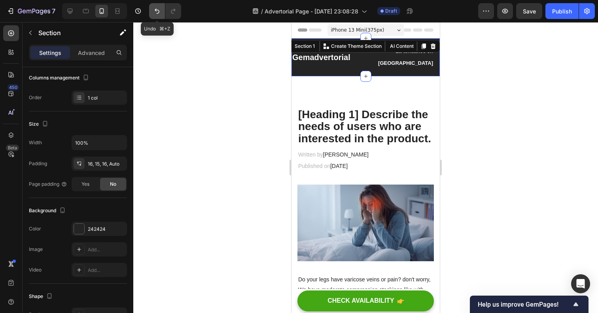
click at [155, 8] on icon "Undo/Redo" at bounding box center [157, 11] width 8 height 8
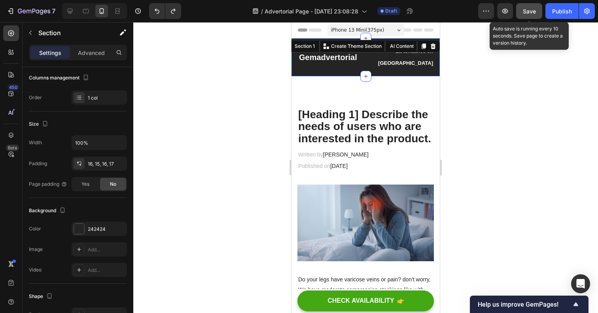
click at [531, 9] on span "Save" at bounding box center [529, 11] width 13 height 7
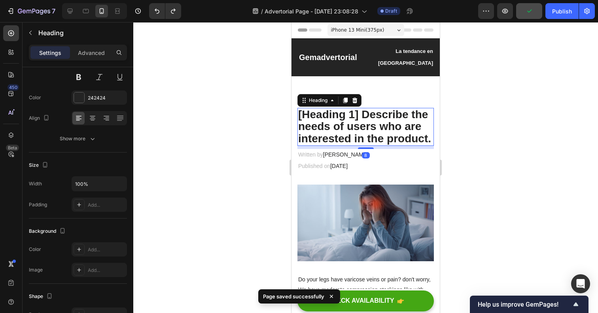
click at [391, 113] on p "[Heading 1] Describe the needs of users who are interested in the product." at bounding box center [365, 127] width 135 height 36
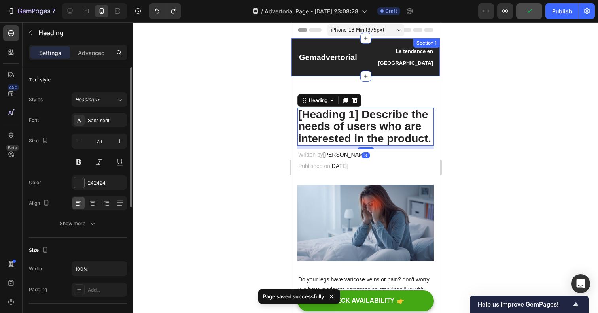
click at [378, 44] on div "Gemadvertorial Heading La tendance en France Text block Row Section 1" at bounding box center [365, 57] width 148 height 38
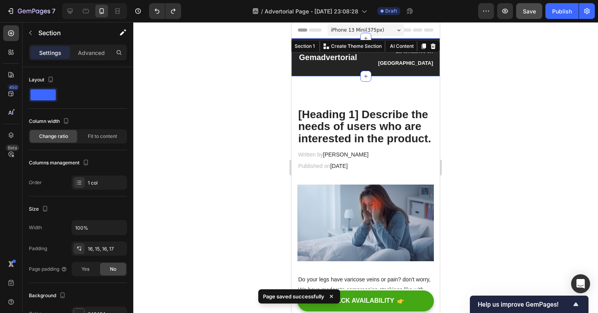
click at [310, 60] on div "Gemadvertorial Heading La tendance en France Text block Row Section 1 You can c…" at bounding box center [365, 57] width 148 height 38
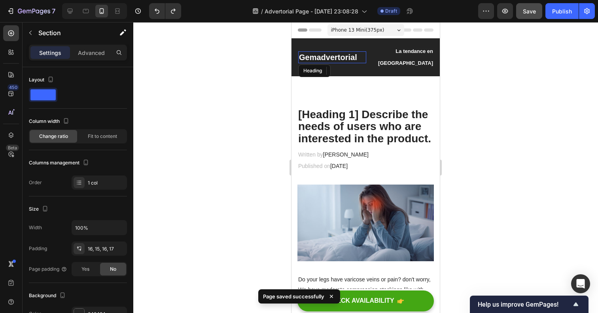
click at [307, 56] on p "Gemadvertorial" at bounding box center [332, 57] width 66 height 10
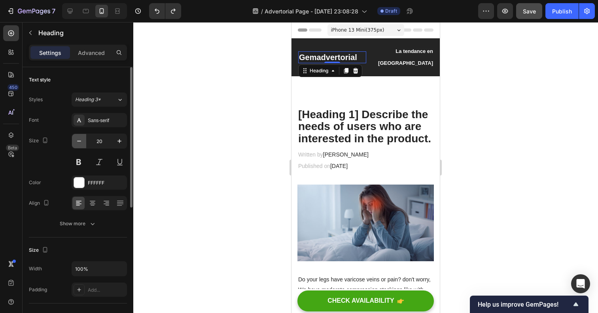
click at [83, 147] on button "button" at bounding box center [79, 141] width 14 height 14
click at [115, 147] on button "button" at bounding box center [119, 141] width 14 height 14
type input "18"
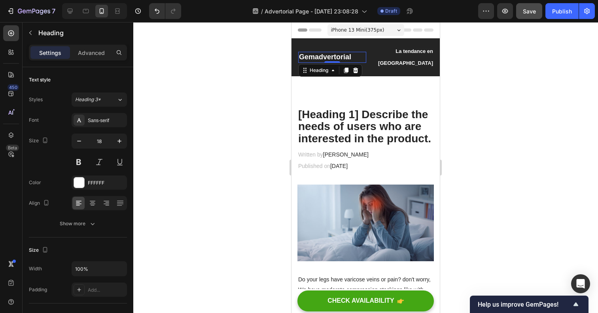
click at [315, 53] on p "Gemadvertorial" at bounding box center [332, 57] width 66 height 9
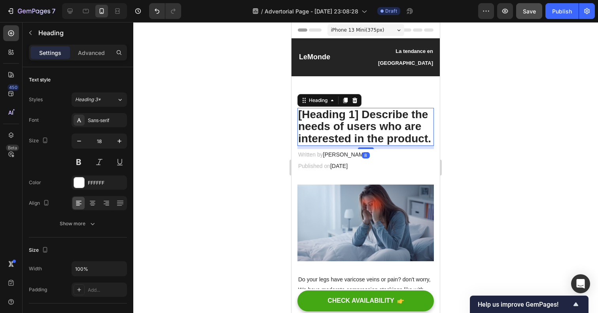
click at [374, 109] on p "[Heading 1] Describe the needs of users who are interested in the product." at bounding box center [365, 127] width 135 height 36
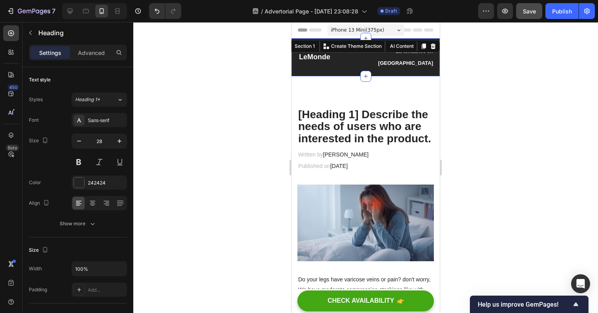
click at [294, 43] on div "LeMonde Heading La tendance en France Text block Row Section 1 You can create r…" at bounding box center [365, 57] width 148 height 38
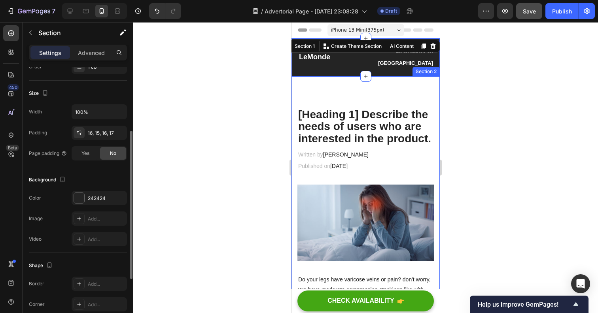
scroll to position [101, 0]
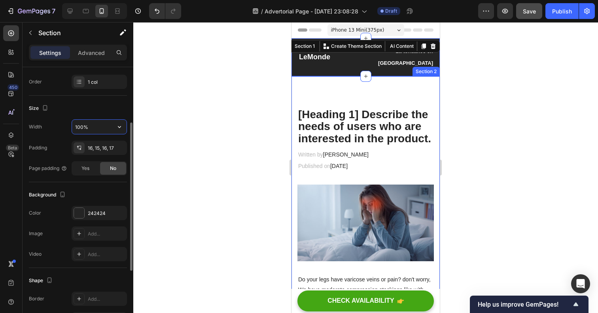
click at [83, 132] on input "100%" at bounding box center [99, 127] width 55 height 14
click at [93, 129] on input "100%" at bounding box center [99, 127] width 55 height 14
click at [119, 126] on icon "button" at bounding box center [119, 127] width 8 height 8
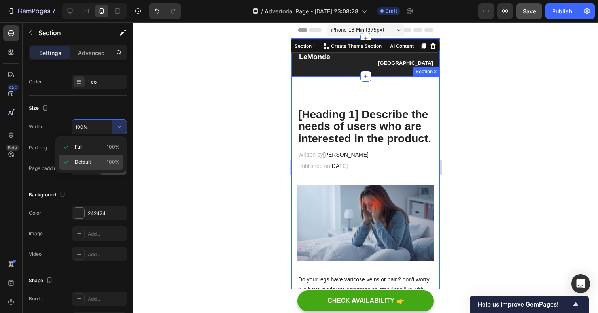
click at [102, 158] on div "Default 100%" at bounding box center [91, 162] width 65 height 15
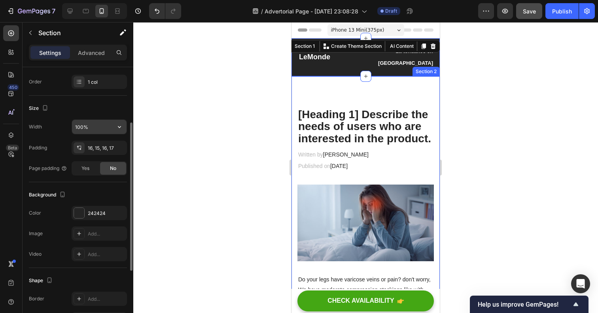
click at [94, 127] on input "100%" at bounding box center [99, 127] width 55 height 14
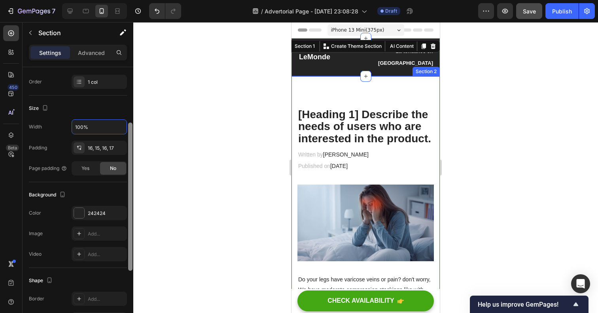
scroll to position [0, 0]
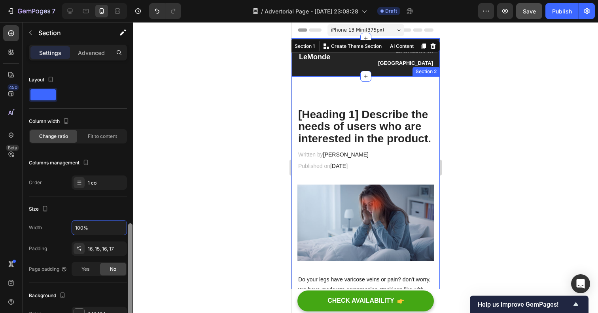
click at [129, 168] on div at bounding box center [130, 302] width 6 height 268
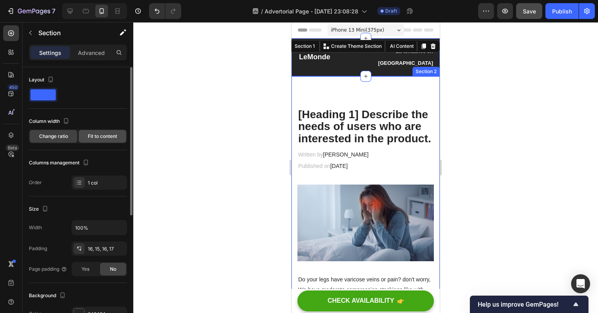
click at [94, 138] on span "Fit to content" at bounding box center [102, 136] width 29 height 7
click at [60, 137] on span "Change ratio" at bounding box center [53, 136] width 29 height 7
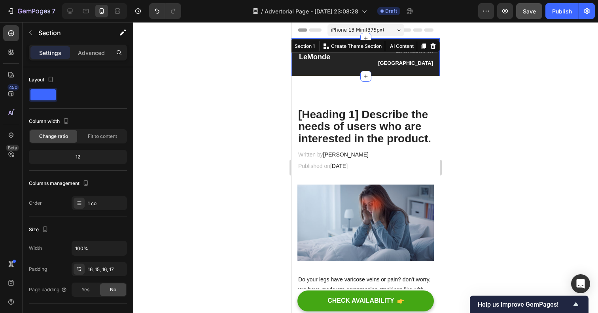
click at [301, 61] on div "LeMonde Heading La tendance en France Text block Row Section 1 You can create r…" at bounding box center [365, 57] width 148 height 38
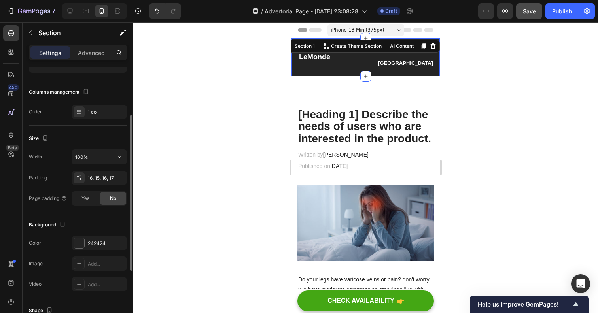
scroll to position [94, 0]
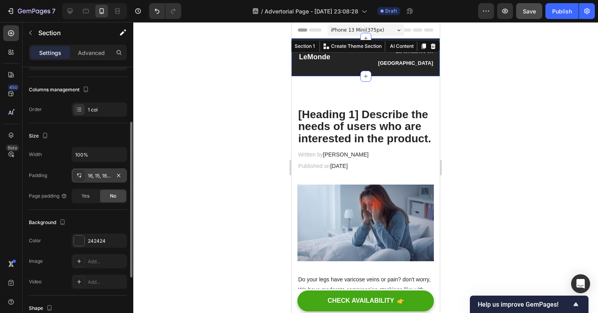
click at [105, 173] on div "16, 15, 16, 17" at bounding box center [99, 175] width 23 height 7
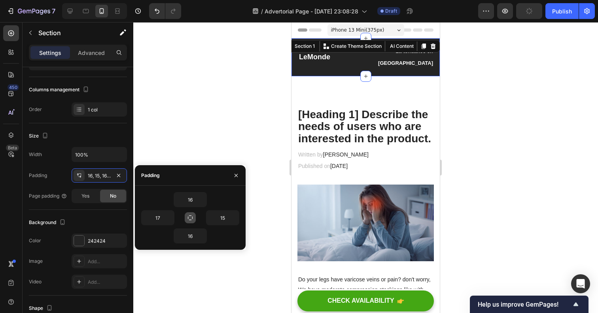
click at [189, 213] on button "button" at bounding box center [190, 217] width 11 height 11
type input "16"
click at [189, 214] on button "button" at bounding box center [190, 217] width 11 height 11
click at [229, 150] on div at bounding box center [365, 167] width 464 height 291
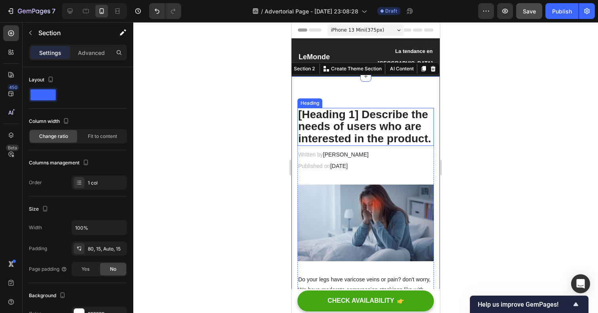
click at [337, 111] on p "[Heading 1] Describe the needs of users who are interested in the product." at bounding box center [365, 127] width 135 height 36
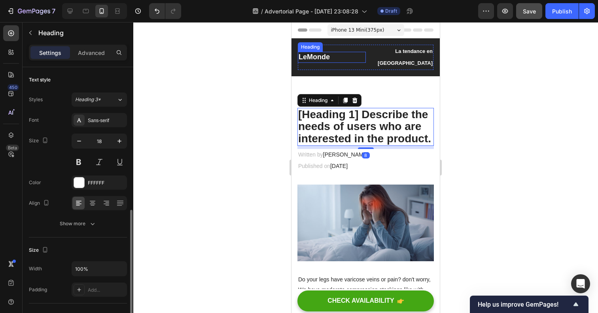
click at [307, 53] on p "LeMonde" at bounding box center [331, 57] width 66 height 9
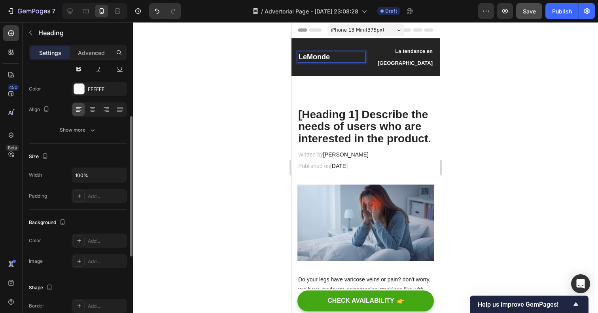
click at [309, 53] on p "LeMonde" at bounding box center [331, 57] width 66 height 9
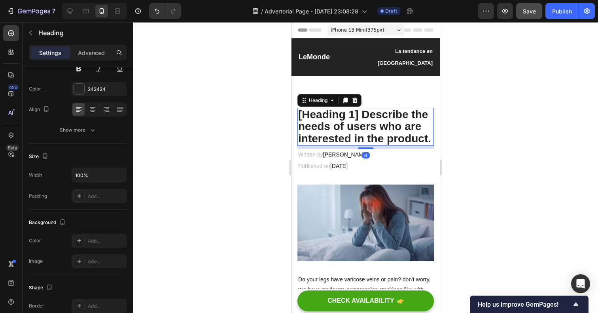
click at [375, 109] on p "[Heading 1] Describe the needs of users who are interested in the product." at bounding box center [365, 127] width 135 height 36
click at [81, 8] on div at bounding box center [85, 11] width 13 height 13
type input "33"
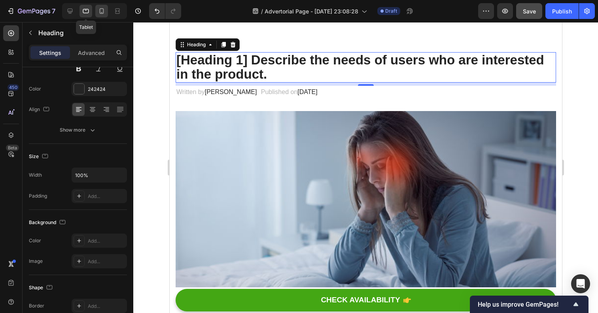
scroll to position [46, 0]
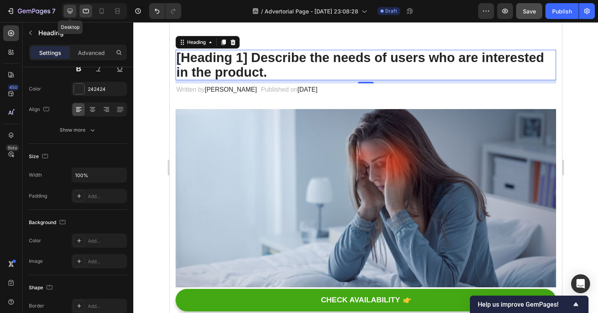
click at [69, 15] on icon at bounding box center [70, 11] width 8 height 8
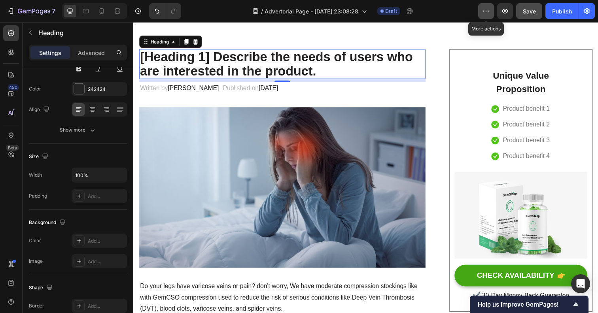
click at [485, 9] on icon "button" at bounding box center [486, 11] width 8 height 8
click at [584, 11] on icon "button" at bounding box center [587, 11] width 6 height 6
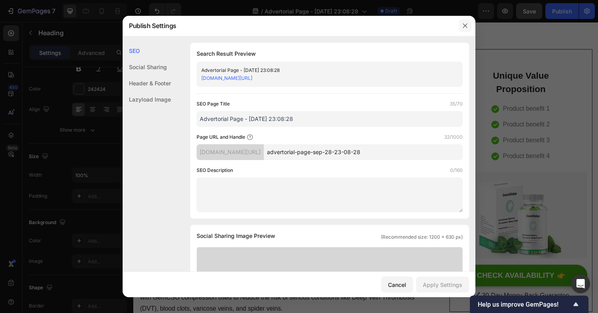
click at [469, 28] on button "button" at bounding box center [465, 25] width 13 height 13
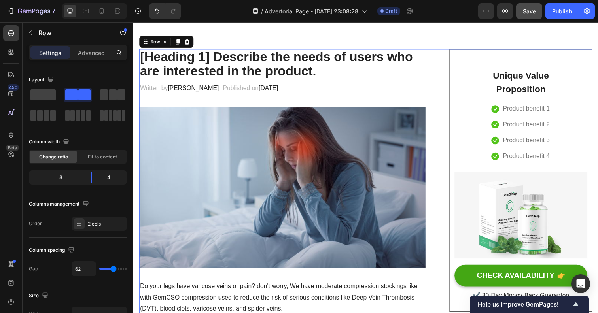
click at [188, 41] on icon at bounding box center [187, 43] width 5 height 6
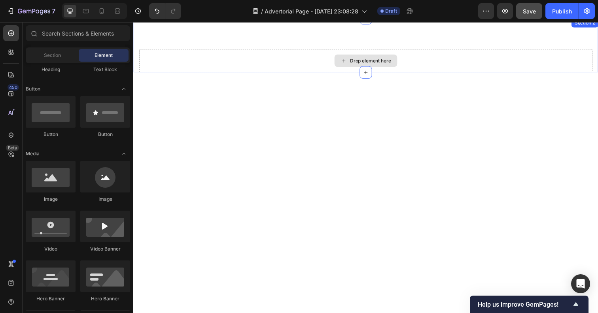
click at [232, 60] on div "Drop element here" at bounding box center [370, 62] width 462 height 24
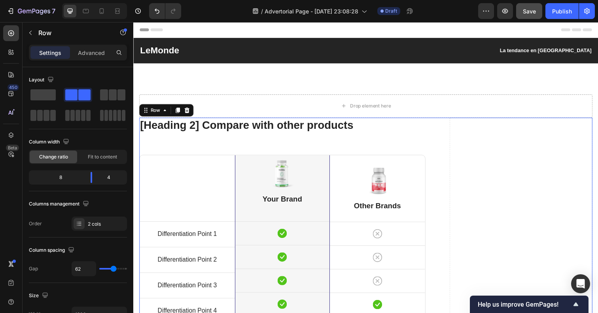
click at [190, 110] on icon at bounding box center [187, 112] width 5 height 6
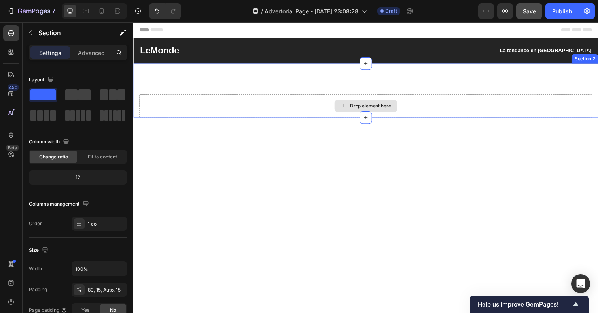
click at [188, 103] on div "Drop element here" at bounding box center [370, 108] width 462 height 24
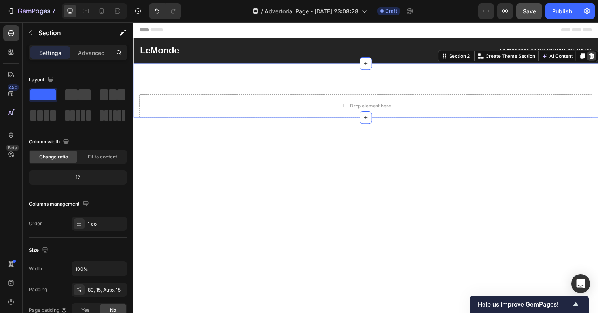
click at [597, 59] on icon at bounding box center [601, 57] width 6 height 6
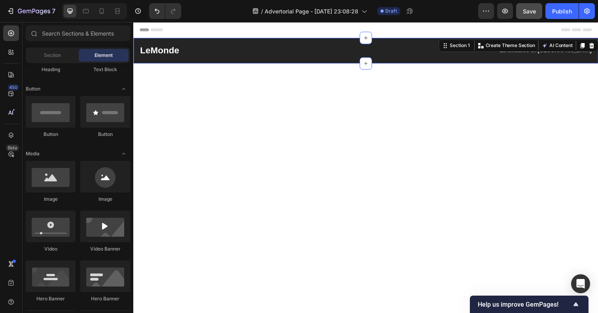
click at [383, 42] on div "LeMonde Heading La tendance en France Text block Row Section 1 You can create r…" at bounding box center [370, 51] width 474 height 26
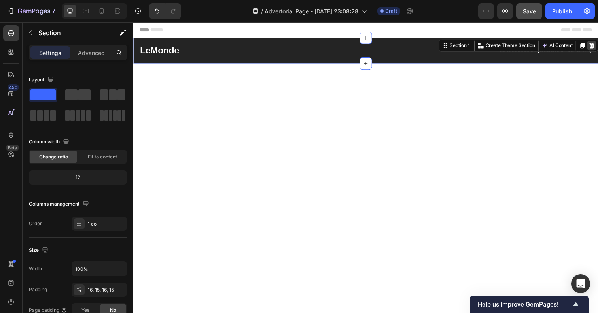
click at [597, 50] on div at bounding box center [600, 46] width 9 height 9
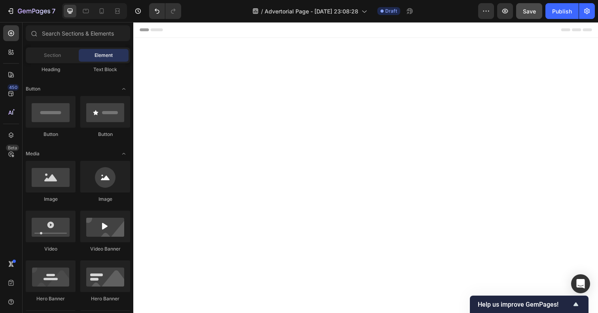
click at [427, 15] on div "/ Advertorial Page - Sep 28, 23:08:28 Draft" at bounding box center [332, 11] width 291 height 16
click at [438, 30] on div "Header" at bounding box center [371, 30] width 462 height 16
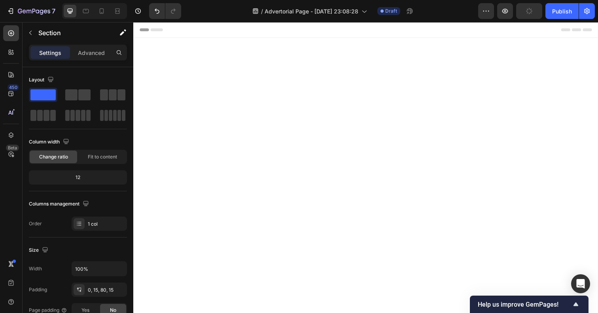
click at [413, 90] on div at bounding box center [370, 254] width 474 height 432
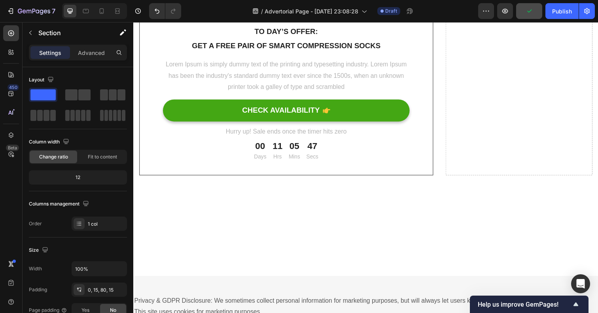
scroll to position [271, 0]
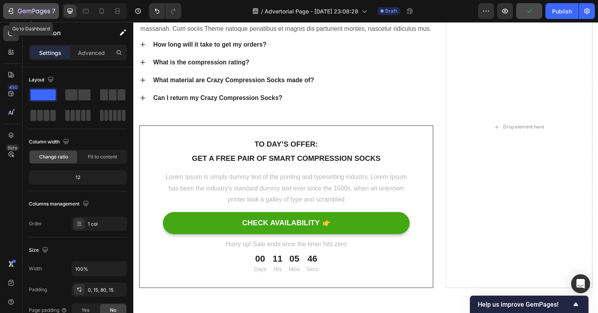
click at [6, 13] on button "7" at bounding box center [31, 11] width 56 height 16
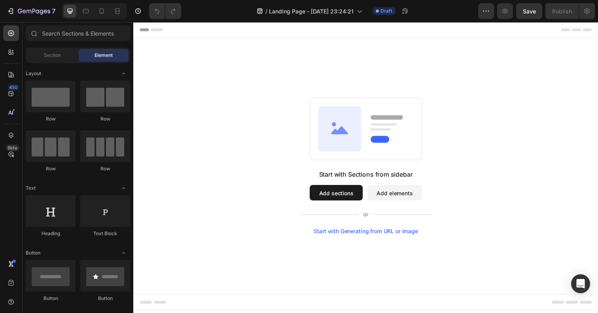
click at [378, 237] on div "Start with Generating from URL or image" at bounding box center [370, 236] width 106 height 6
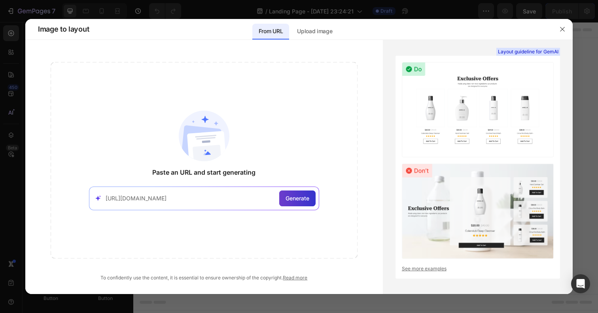
type input "[URL][DOMAIN_NAME]"
click at [284, 201] on div "Generate" at bounding box center [297, 199] width 36 height 16
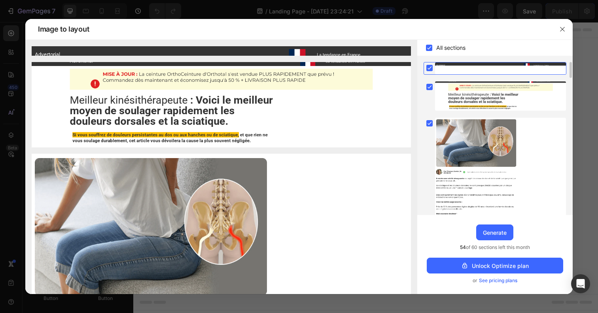
click at [553, 30] on div at bounding box center [562, 29] width 21 height 21
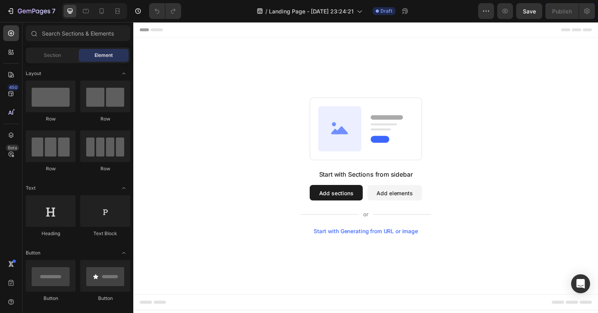
click at [404, 236] on div "Start with Generating from URL or image" at bounding box center [370, 236] width 106 height 6
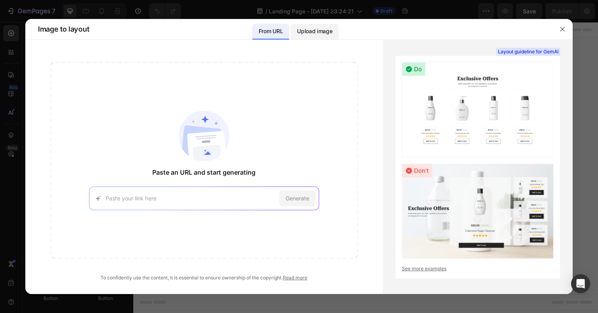
click at [312, 38] on div "Upload image" at bounding box center [315, 32] width 48 height 16
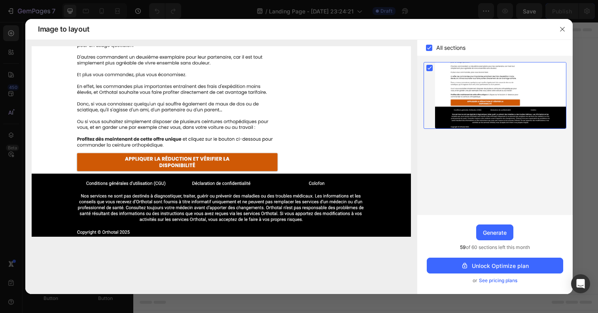
click at [220, 95] on img at bounding box center [221, 141] width 379 height 191
click at [560, 27] on icon "button" at bounding box center [562, 29] width 4 height 4
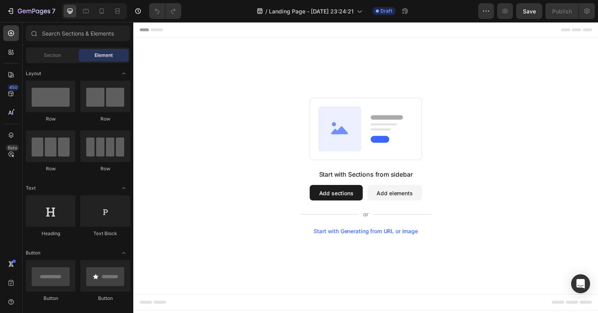
click at [377, 233] on div "Start with Generating from URL or image" at bounding box center [370, 236] width 106 height 6
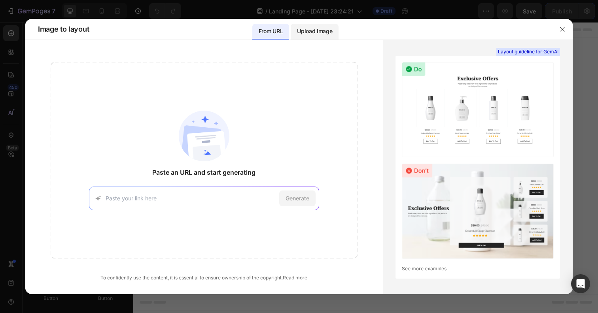
click at [325, 34] on p "Upload image" at bounding box center [314, 30] width 35 height 9
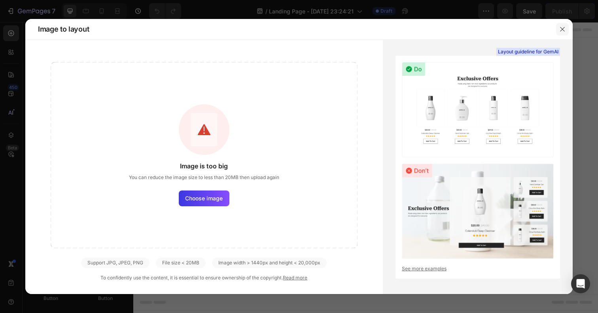
drag, startPoint x: 563, startPoint y: 29, endPoint x: 284, endPoint y: 202, distance: 329.0
click at [563, 29] on icon "button" at bounding box center [562, 29] width 6 height 6
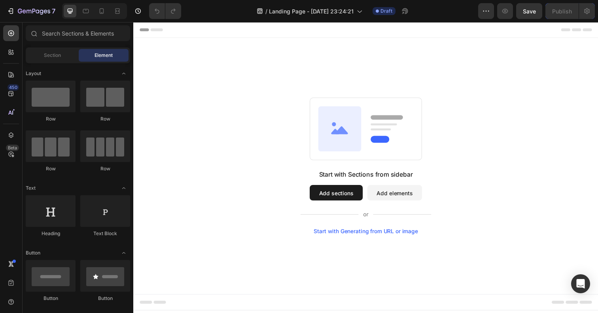
click at [384, 234] on div "Start with Generating from URL or image" at bounding box center [370, 236] width 106 height 6
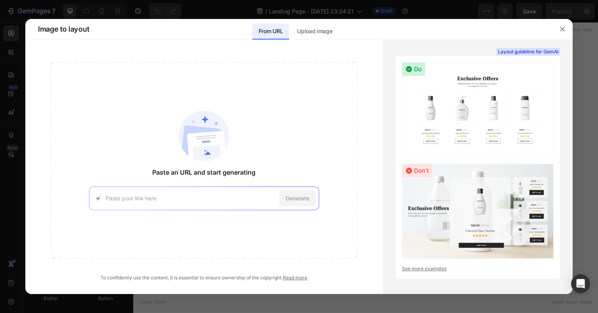
click at [234, 200] on input at bounding box center [191, 198] width 170 height 8
paste input "https://shop.orthotal.com/A010/FR/adv"
type input "https://shop.orthotal.com/A010/FR/adv"
click at [292, 196] on span "Generate" at bounding box center [297, 198] width 24 height 8
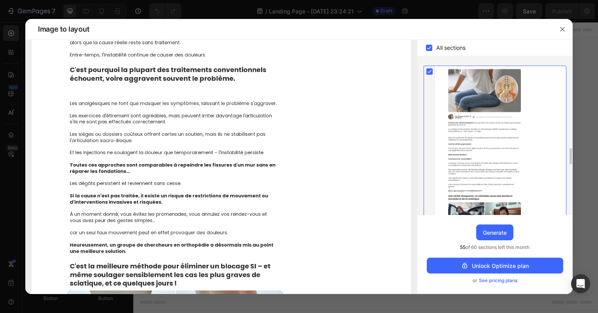
scroll to position [3170, 0]
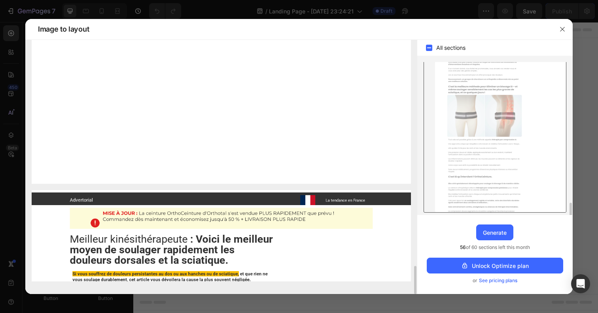
scroll to position [1280, 0]
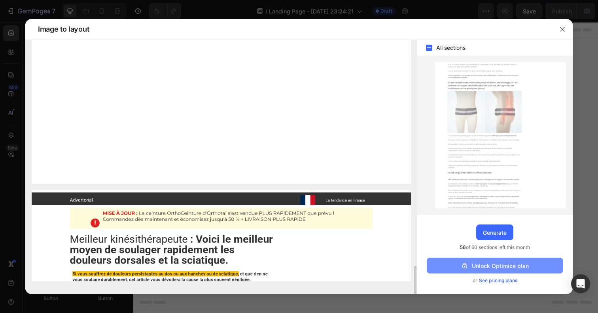
click at [486, 265] on div "Unlock Optimize plan" at bounding box center [495, 266] width 68 height 8
click at [559, 30] on icon "button" at bounding box center [562, 29] width 6 height 6
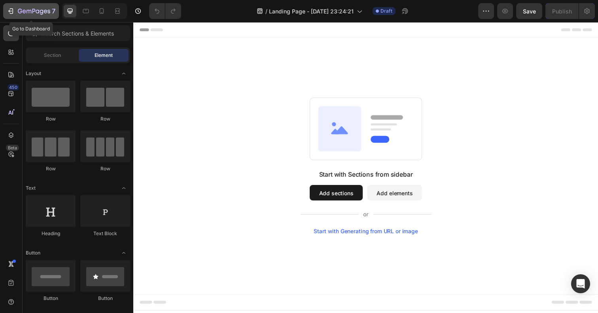
click at [17, 15] on div "7" at bounding box center [31, 10] width 49 height 9
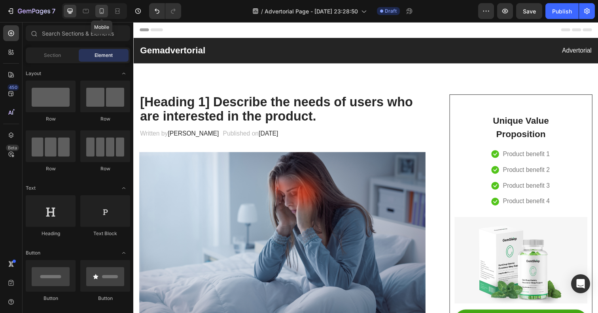
click at [100, 12] on icon at bounding box center [102, 11] width 8 height 8
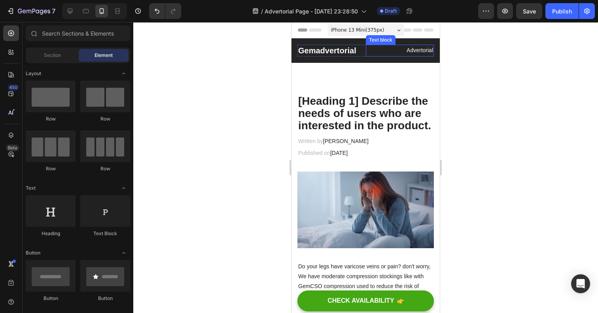
click at [425, 50] on p "Advertorial" at bounding box center [399, 50] width 67 height 10
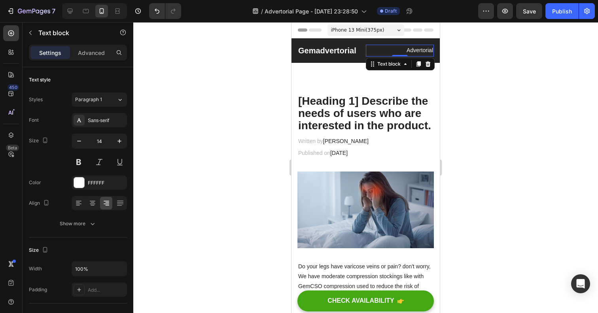
click at [425, 50] on p "Advertorial" at bounding box center [399, 50] width 67 height 10
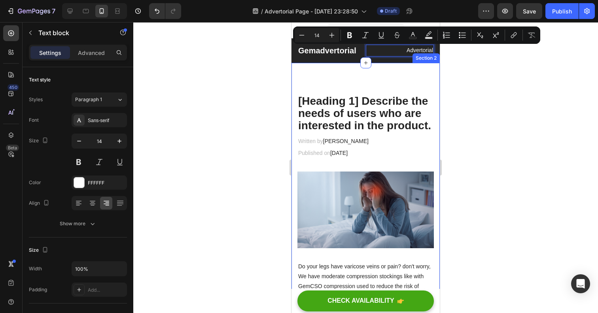
type input "11"
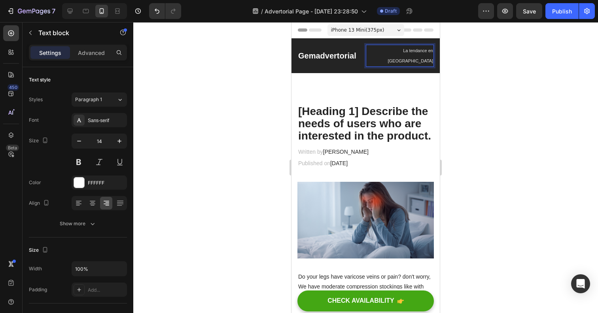
click at [408, 48] on span "La tendance en France" at bounding box center [409, 55] width 45 height 15
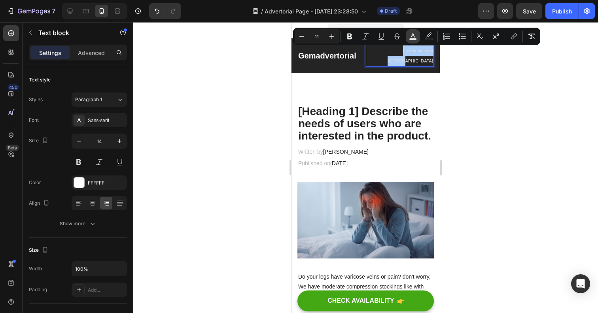
click at [413, 41] on button "color" at bounding box center [413, 36] width 14 height 14
type input "E2E2E2"
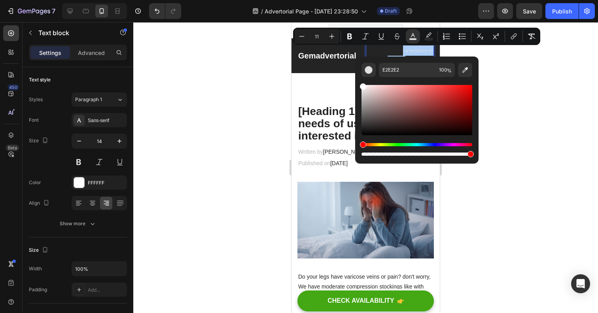
drag, startPoint x: 367, startPoint y: 100, endPoint x: 361, endPoint y: 82, distance: 19.1
click at [361, 82] on div "E2E2E2 100 %" at bounding box center [416, 107] width 123 height 101
type input "FFFFFF"
click at [355, 36] on button "Bold" at bounding box center [349, 36] width 14 height 14
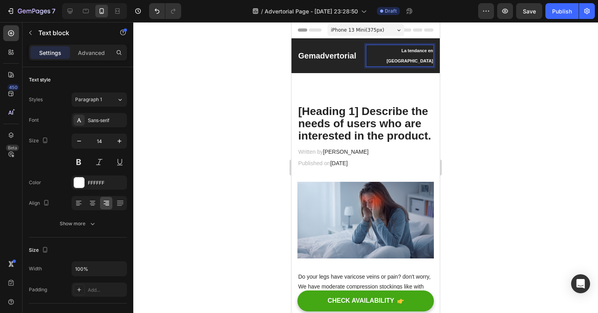
click at [401, 51] on strong "La tendance en France" at bounding box center [409, 55] width 47 height 15
click at [402, 51] on strong "La tendance en France" at bounding box center [409, 55] width 47 height 15
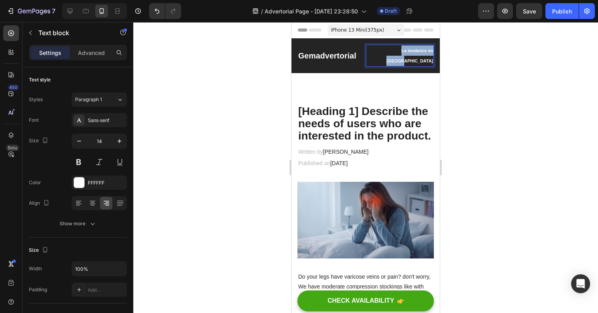
click at [402, 51] on strong "La tendance en France" at bounding box center [409, 55] width 47 height 15
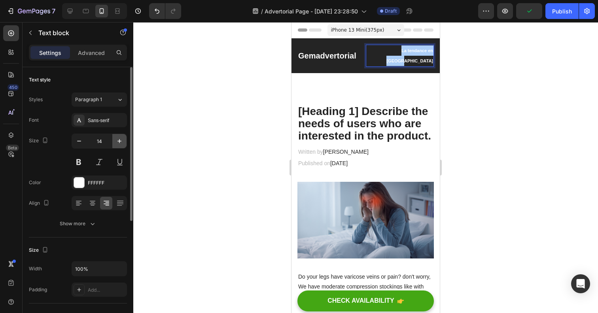
click at [117, 146] on button "button" at bounding box center [119, 141] width 14 height 14
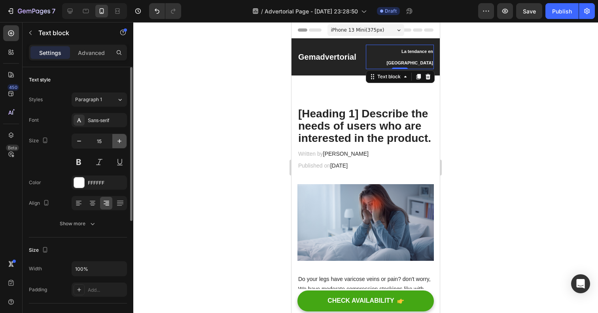
click at [117, 145] on button "button" at bounding box center [119, 141] width 14 height 14
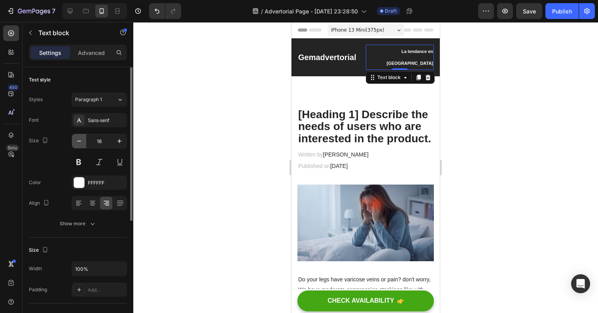
click at [80, 146] on button "button" at bounding box center [79, 141] width 14 height 14
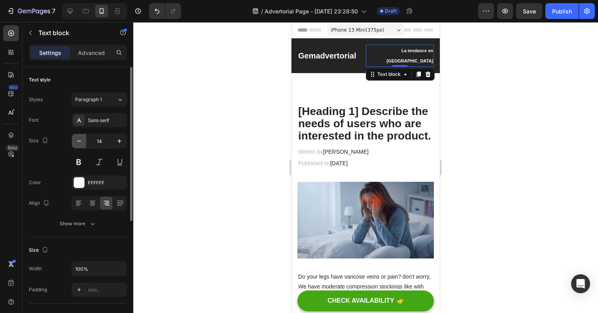
click at [80, 146] on button "button" at bounding box center [79, 141] width 14 height 14
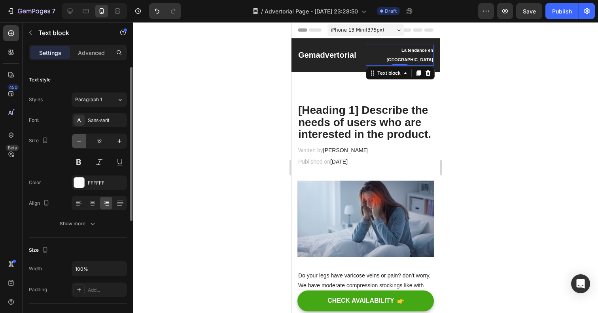
click at [80, 146] on button "button" at bounding box center [79, 141] width 14 height 14
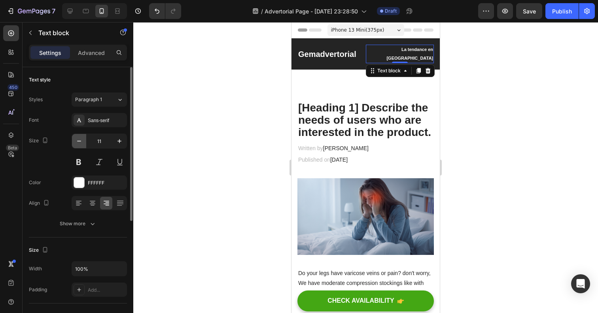
click at [80, 146] on button "button" at bounding box center [79, 141] width 14 height 14
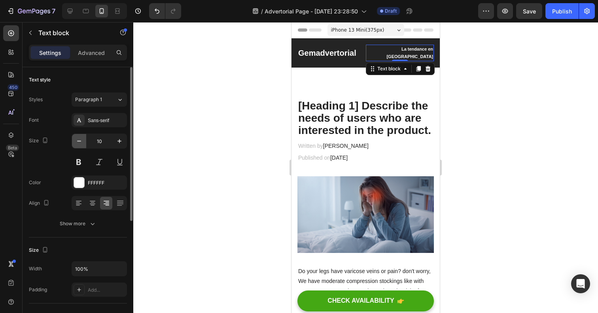
click at [80, 146] on button "button" at bounding box center [79, 141] width 14 height 14
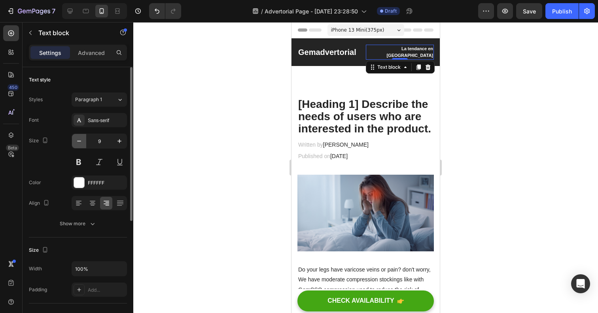
click at [80, 146] on button "button" at bounding box center [79, 141] width 14 height 14
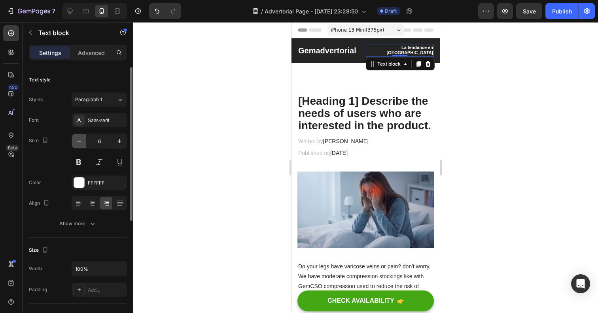
click at [80, 146] on button "button" at bounding box center [79, 141] width 14 height 14
click at [114, 144] on button "button" at bounding box center [119, 141] width 14 height 14
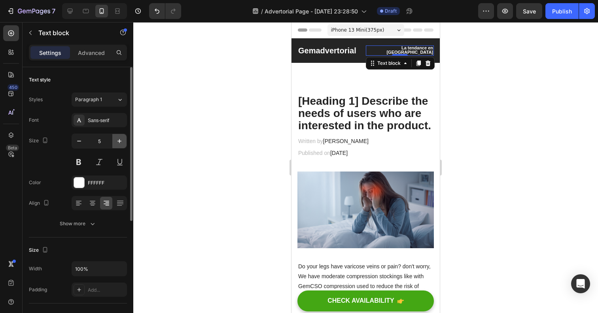
click at [114, 144] on button "button" at bounding box center [119, 141] width 14 height 14
click at [115, 144] on button "button" at bounding box center [119, 141] width 14 height 14
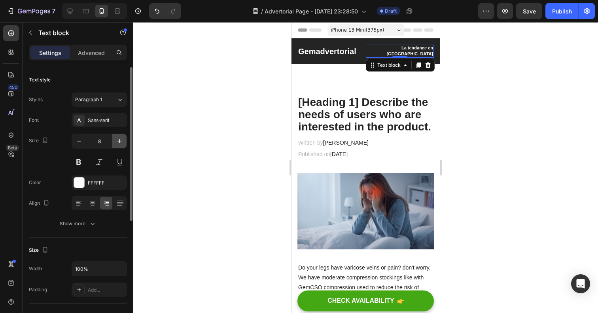
click at [115, 144] on button "button" at bounding box center [119, 141] width 14 height 14
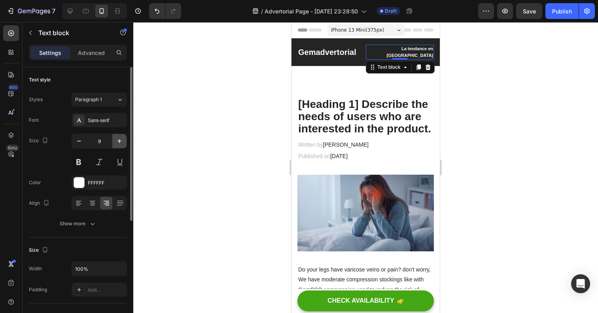
click at [115, 144] on button "button" at bounding box center [119, 141] width 14 height 14
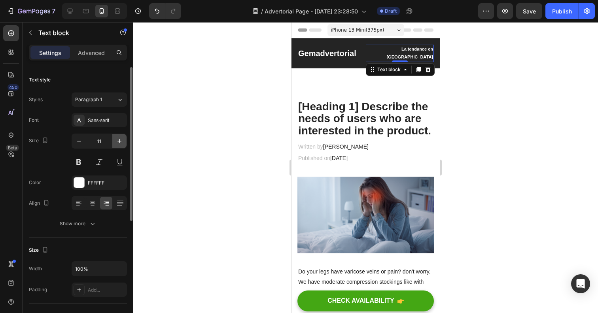
click at [115, 144] on button "button" at bounding box center [119, 141] width 14 height 14
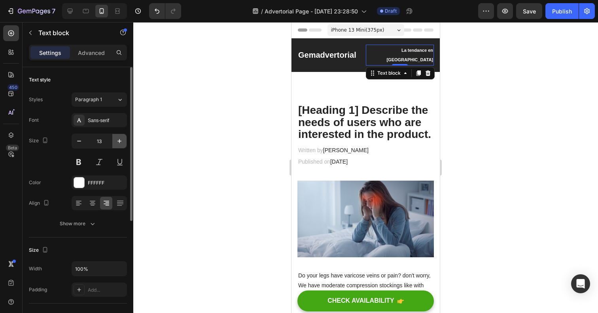
click at [115, 144] on button "button" at bounding box center [119, 141] width 14 height 14
type input "15"
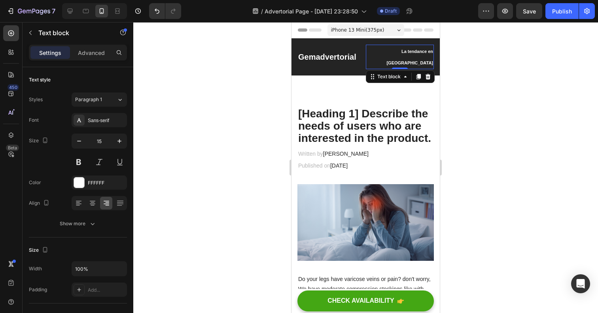
click at [401, 54] on p "La tendance en France" at bounding box center [399, 56] width 67 height 23
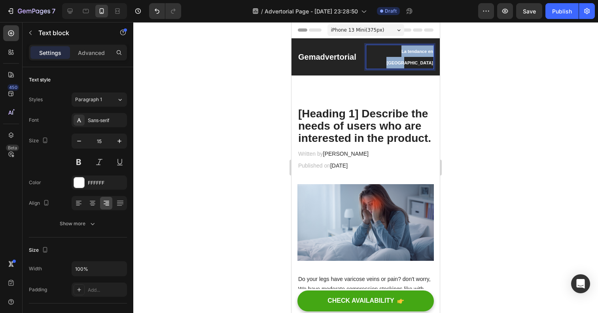
click at [401, 54] on p "La tendance en France" at bounding box center [399, 56] width 67 height 23
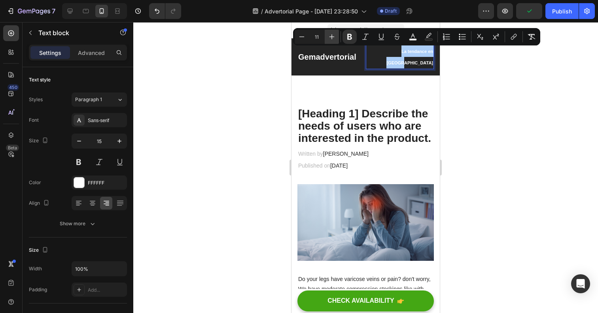
click at [336, 40] on button "Plus" at bounding box center [332, 37] width 14 height 14
type input "13"
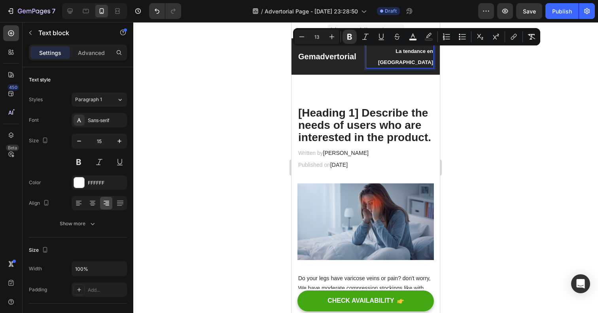
click at [555, 101] on div at bounding box center [365, 167] width 464 height 291
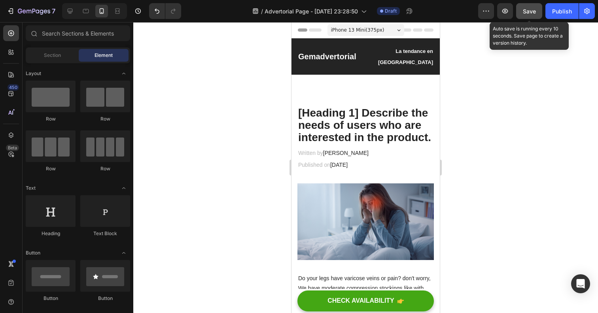
click at [525, 13] on span "Save" at bounding box center [529, 11] width 13 height 7
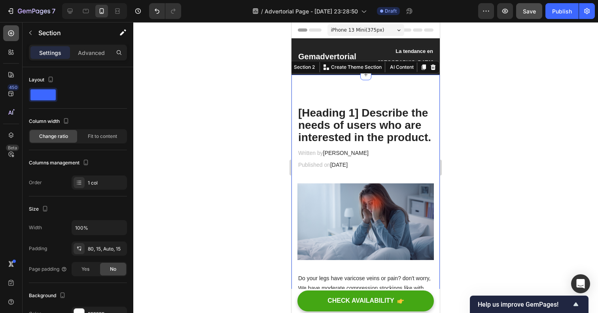
click at [10, 33] on icon at bounding box center [10, 33] width 3 height 3
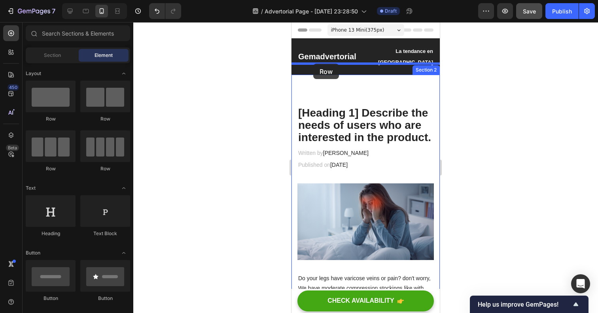
drag, startPoint x: 336, startPoint y: 127, endPoint x: 313, endPoint y: 64, distance: 67.8
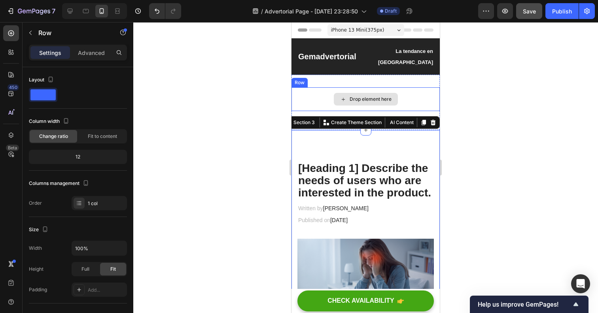
click at [360, 97] on div "Drop element here" at bounding box center [365, 99] width 148 height 24
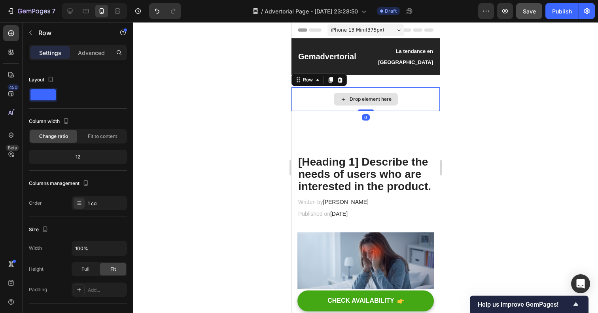
drag, startPoint x: 357, startPoint y: 105, endPoint x: 357, endPoint y: 78, distance: 26.9
click at [357, 87] on div "Drop element here Row 0" at bounding box center [365, 99] width 148 height 24
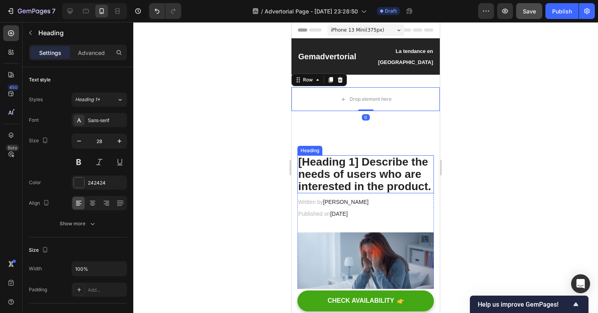
click at [316, 170] on p "[Heading 1] Describe the needs of users who are interested in the product." at bounding box center [365, 174] width 135 height 36
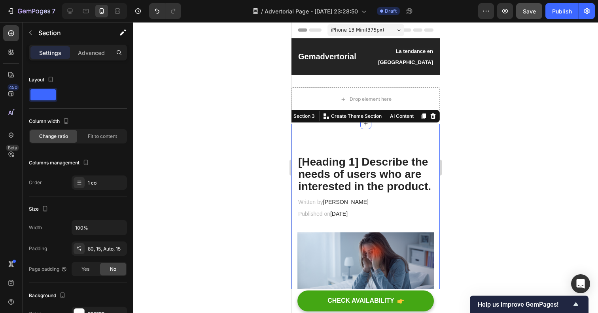
click at [304, 156] on p "[Heading 1] Describe the needs of users who are interested in the product." at bounding box center [365, 174] width 135 height 36
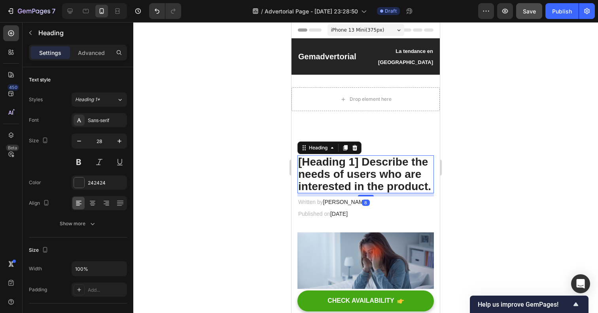
click at [304, 156] on p "[Heading 1] Describe the needs of users who are interested in the product." at bounding box center [365, 174] width 135 height 36
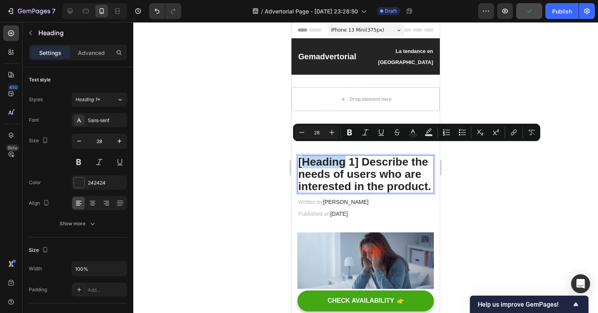
click at [306, 156] on p "[Heading 1] Describe the needs of users who are interested in the product." at bounding box center [365, 174] width 135 height 36
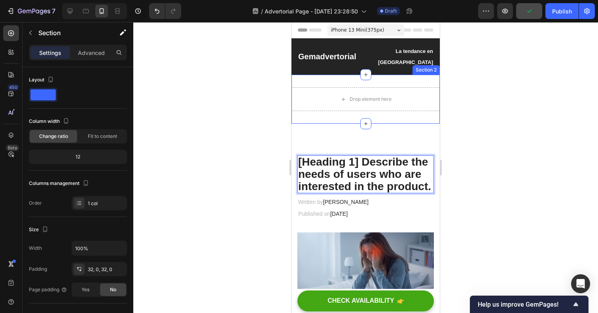
click at [308, 108] on div "Drop element here Row Section 2" at bounding box center [365, 99] width 148 height 49
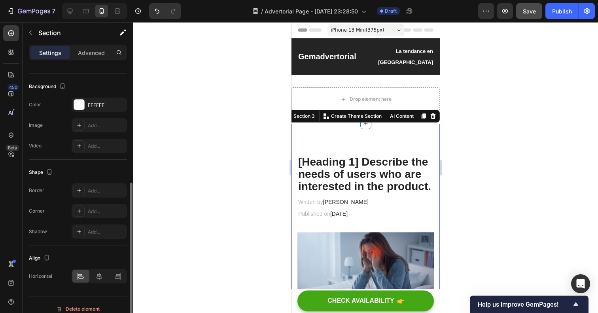
scroll to position [217, 0]
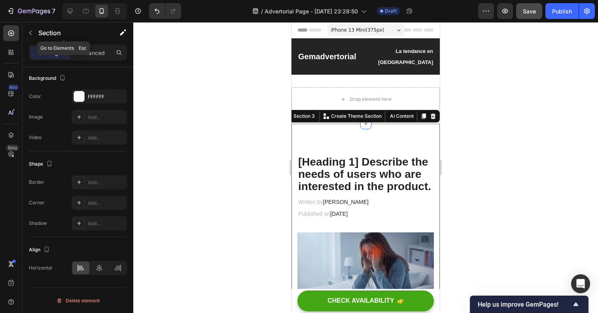
click at [92, 45] on div "Settings Advanced" at bounding box center [78, 53] width 98 height 16
click at [93, 49] on p "Advanced" at bounding box center [91, 53] width 27 height 8
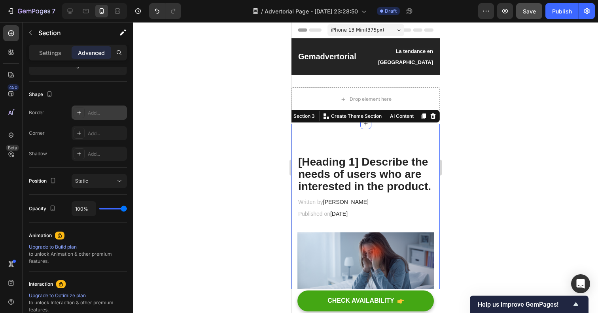
scroll to position [0, 0]
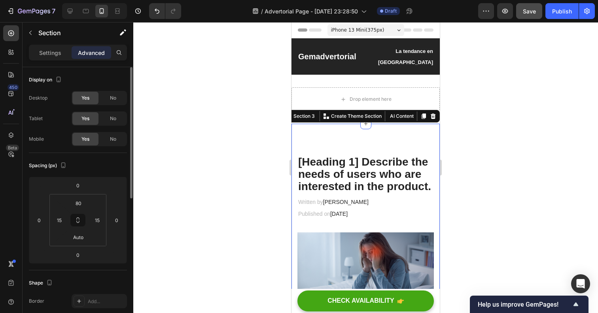
click at [50, 203] on icon at bounding box center [78, 220] width 57 height 52
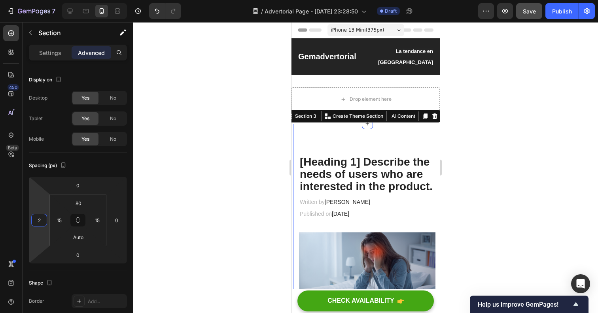
type input "0"
drag, startPoint x: 49, startPoint y: 203, endPoint x: 54, endPoint y: 203, distance: 5.1
click at [54, 0] on html "7 / Advertorial Page - Sep 28, 23:28:50 Draft Preview Save Publish 450 Beta Sec…" at bounding box center [299, 0] width 598 height 0
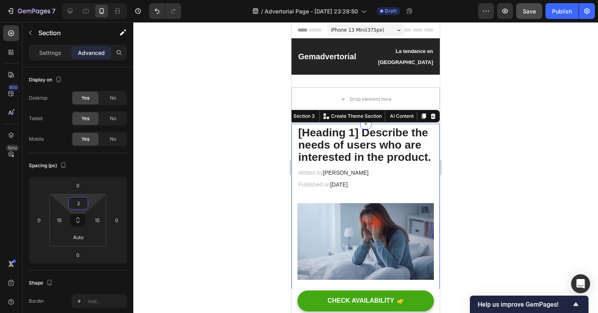
type input "0"
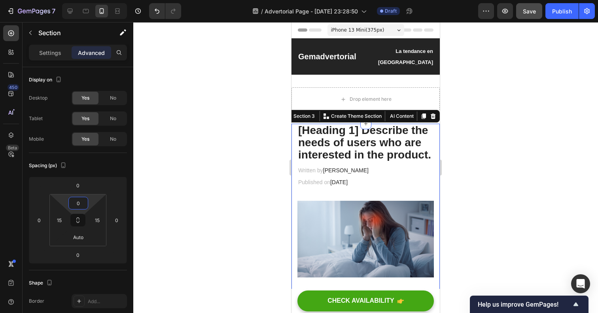
drag, startPoint x: 72, startPoint y: 213, endPoint x: 69, endPoint y: 219, distance: 7.1
click at [69, 0] on html "7 / Advertorial Page - Sep 28, 23:28:50 Draft Preview Save Publish 450 Beta Sec…" at bounding box center [299, 0] width 598 height 0
click at [304, 87] on div "Drop element here" at bounding box center [365, 99] width 148 height 24
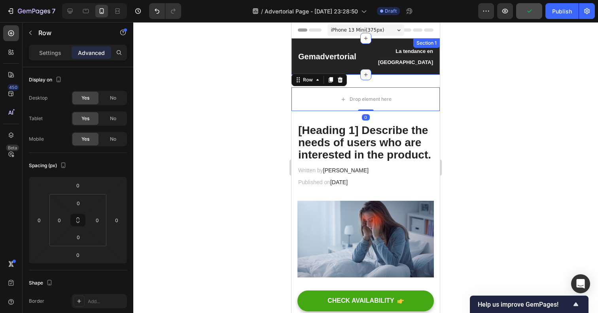
click at [368, 69] on div at bounding box center [365, 74] width 11 height 11
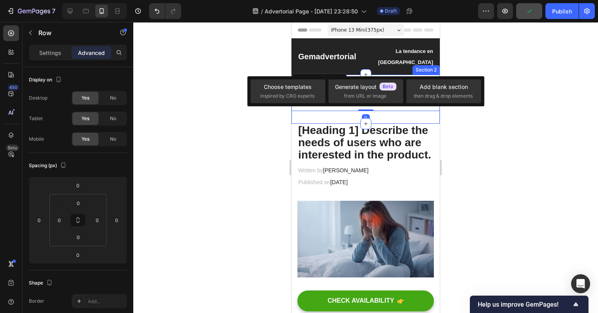
click at [384, 75] on div "Drop element here Row 0 Section 2" at bounding box center [365, 99] width 148 height 49
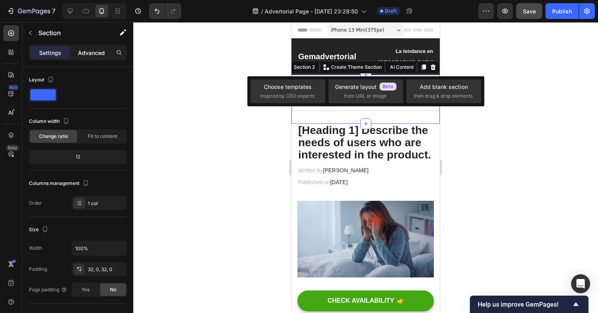
click at [96, 53] on p "Advanced" at bounding box center [91, 53] width 27 height 8
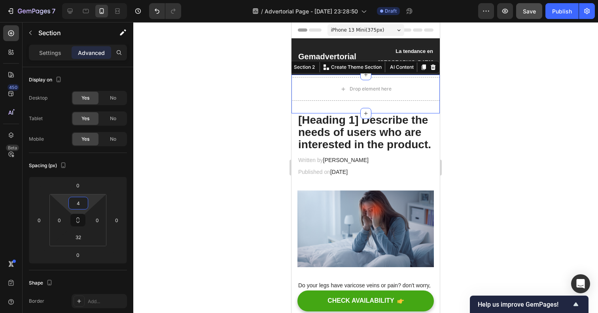
type input "0"
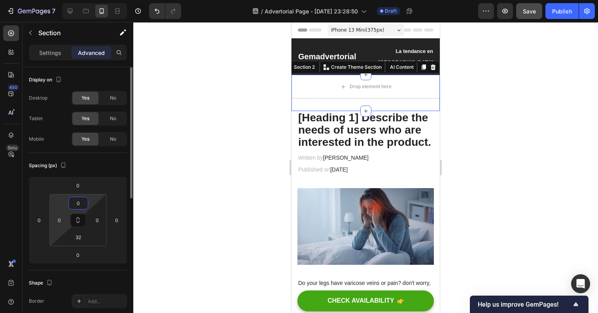
click at [68, 0] on html "7 / Advertorial Page - Sep 28, 23:28:50 Draft Preview Save Publish 450 Beta Sec…" at bounding box center [299, 0] width 598 height 0
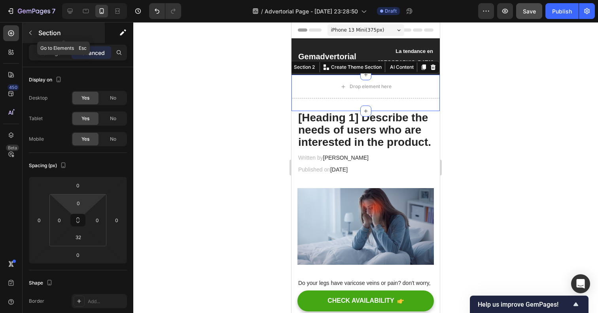
click at [36, 27] on div at bounding box center [30, 32] width 13 height 13
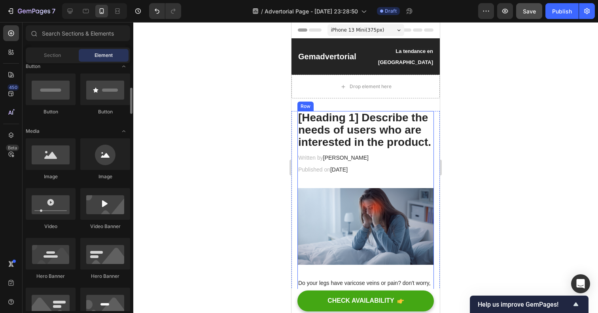
scroll to position [191, 0]
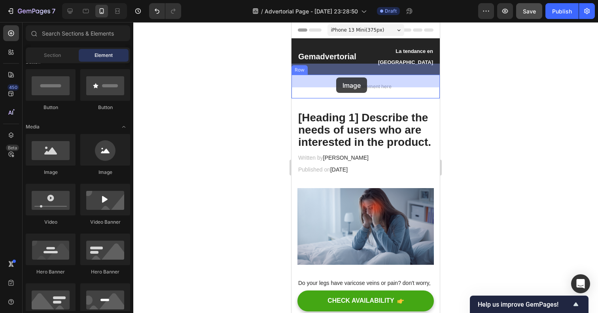
drag, startPoint x: 339, startPoint y: 181, endPoint x: 336, endPoint y: 77, distance: 103.2
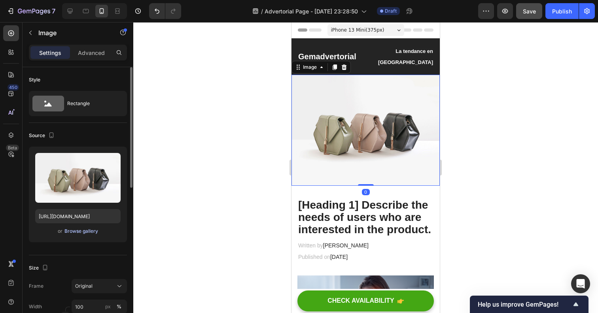
click at [76, 232] on div "Browse gallery" at bounding box center [81, 231] width 34 height 7
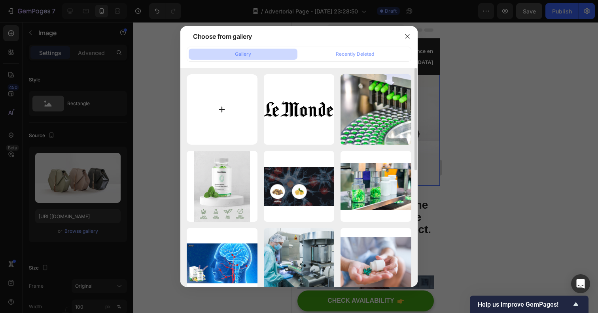
click at [217, 111] on input "file" at bounding box center [222, 109] width 71 height 71
type input "C:\fakepath\Capture d’écran 2025-09-28 à 23.50.12.png"
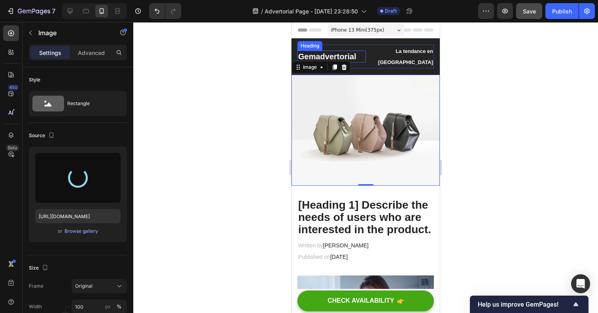
type input "https://cdn.shopify.com/s/files/1/0922/9792/0885/files/gempages_586471146396844…"
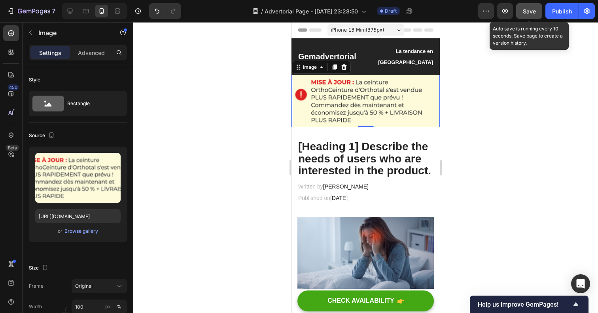
click at [525, 15] on div "Save" at bounding box center [529, 11] width 13 height 8
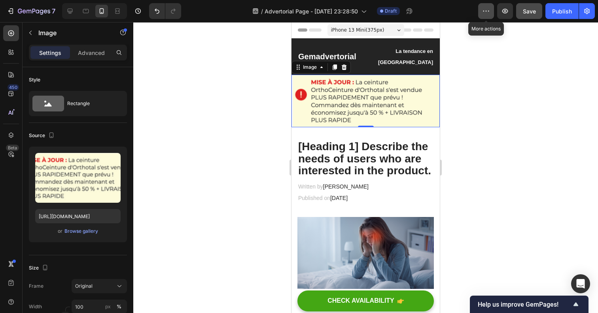
click at [489, 13] on icon "button" at bounding box center [486, 11] width 8 height 8
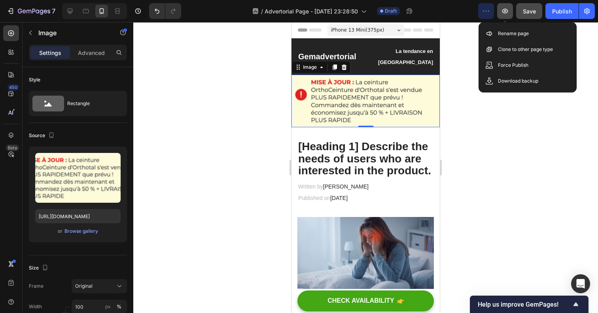
click at [508, 13] on icon "button" at bounding box center [505, 11] width 8 height 8
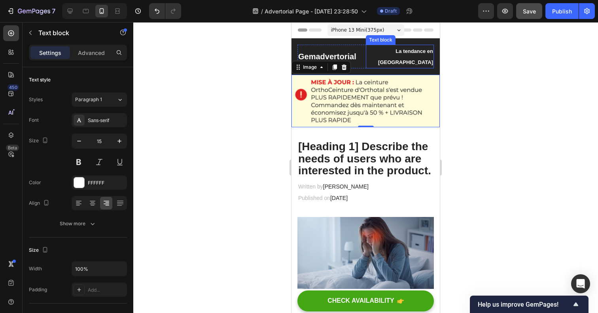
click at [373, 48] on p "La tendance en France" at bounding box center [399, 56] width 67 height 22
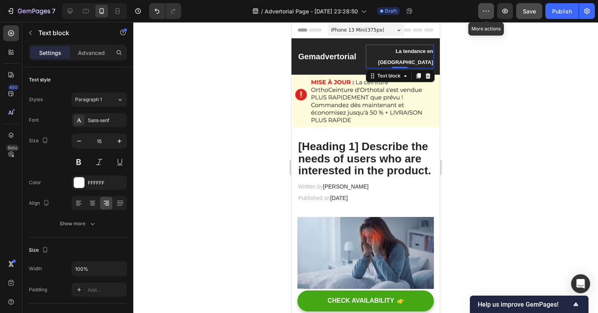
click at [492, 15] on button "button" at bounding box center [486, 11] width 16 height 16
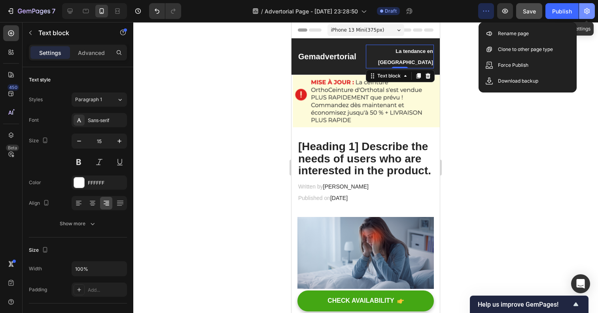
click at [585, 7] on button "button" at bounding box center [587, 11] width 16 height 16
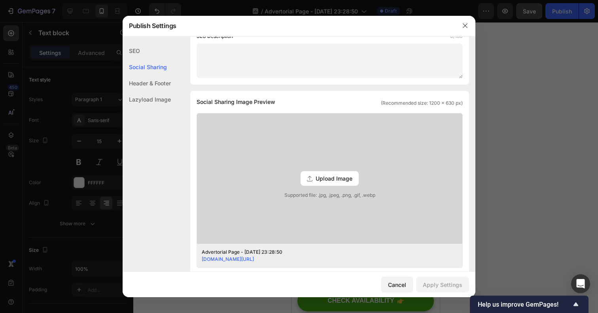
click at [128, 82] on div "Header & Footer" at bounding box center [147, 83] width 48 height 16
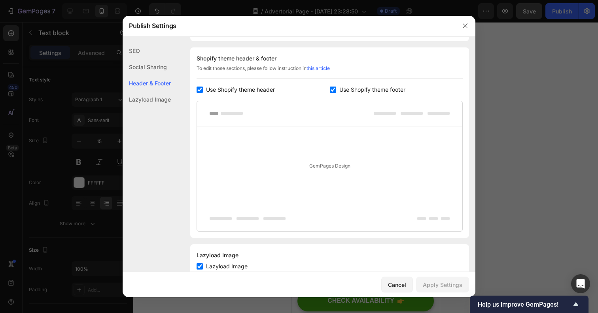
scroll to position [370, 0]
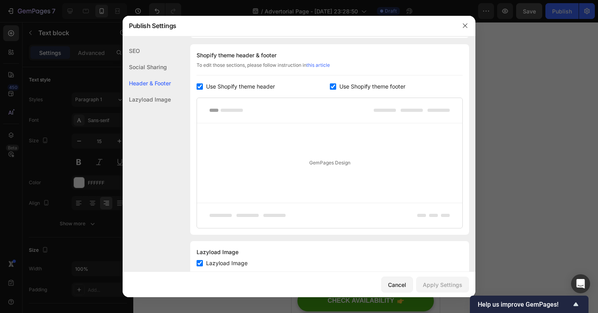
click at [255, 88] on span "Use Shopify theme header" at bounding box center [240, 86] width 69 height 9
checkbox input "false"
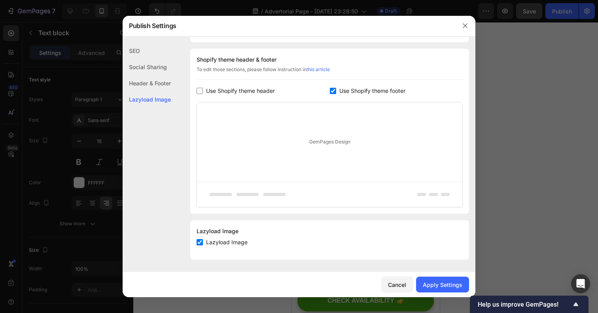
click at [340, 90] on span "Use Shopify theme footer" at bounding box center [372, 90] width 66 height 9
checkbox input "false"
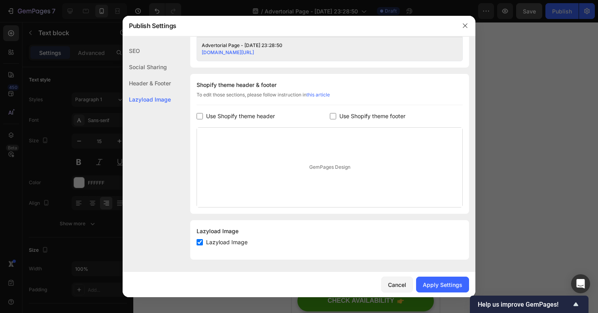
scroll to position [341, 0]
click at [445, 288] on div "Apply Settings" at bounding box center [443, 285] width 40 height 8
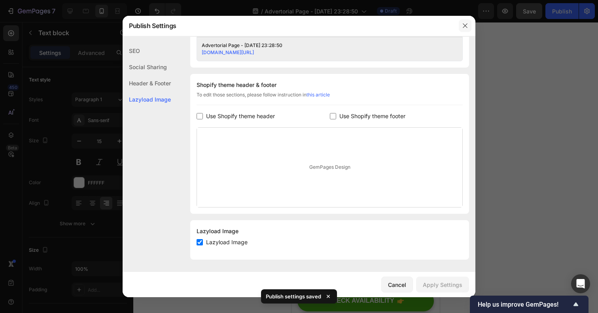
click at [468, 23] on button "button" at bounding box center [465, 25] width 13 height 13
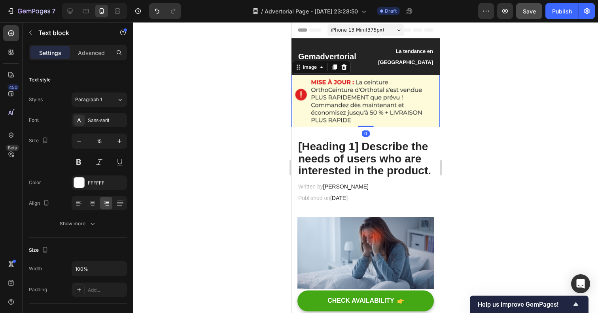
click at [314, 105] on img at bounding box center [365, 101] width 148 height 53
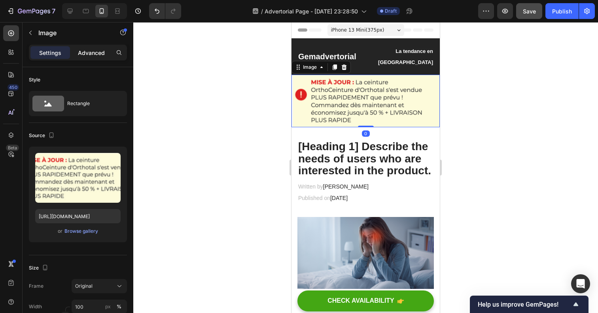
click at [97, 55] on p "Advanced" at bounding box center [91, 53] width 27 height 8
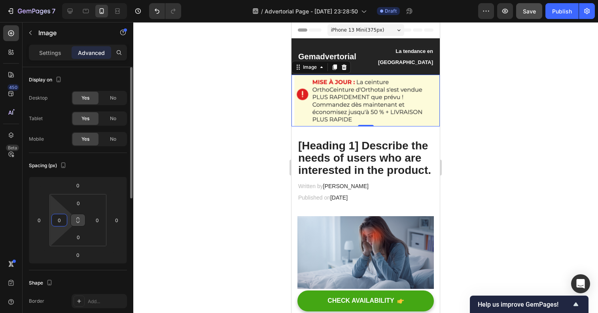
drag, startPoint x: 70, startPoint y: 215, endPoint x: 70, endPoint y: 222, distance: 6.4
click at [71, 0] on html "7 / Advertorial Page - Sep 28, 23:28:50 Draft Preview Save Publish 450 Beta Sec…" at bounding box center [299, 0] width 598 height 0
drag, startPoint x: 69, startPoint y: 219, endPoint x: 70, endPoint y: 240, distance: 21.4
click at [70, 0] on html "7 / Advertorial Page - Sep 28, 23:28:50 Draft Preview Save Publish 450 Beta Sec…" at bounding box center [299, 0] width 598 height 0
click at [49, 212] on div "0 0 0 0" at bounding box center [77, 220] width 57 height 52
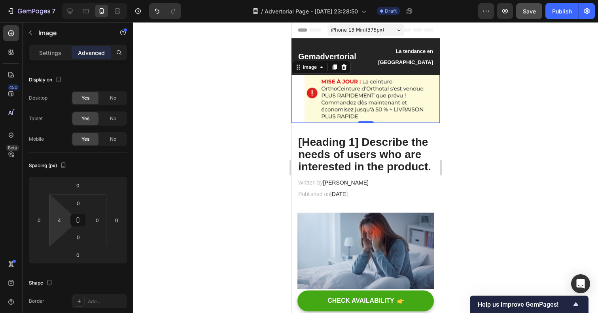
type input "0"
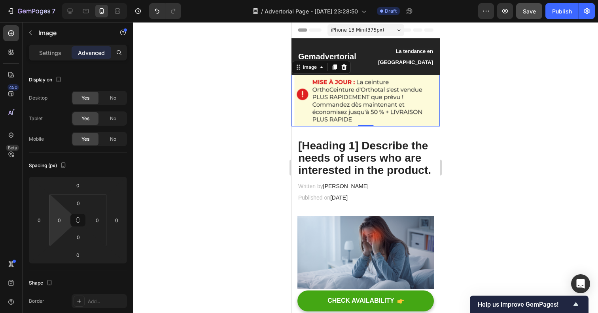
drag, startPoint x: 50, startPoint y: 211, endPoint x: 126, endPoint y: 195, distance: 78.4
click at [126, 0] on html "7 / Advertorial Page - Sep 28, 23:28:50 Draft Preview Save Publish 450 Beta Sec…" at bounding box center [299, 0] width 598 height 0
click at [366, 90] on img at bounding box center [365, 101] width 148 height 53
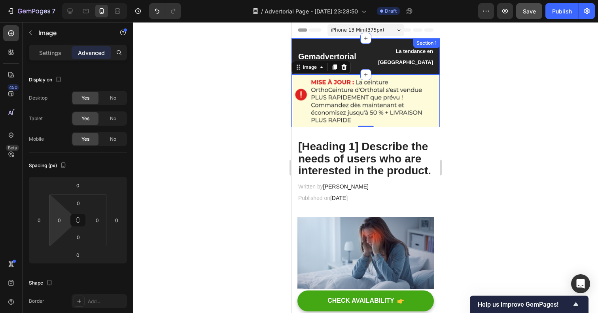
click at [381, 60] on div "Gemadvertorial Heading La tendance en France Text block Row Section 1" at bounding box center [365, 56] width 148 height 36
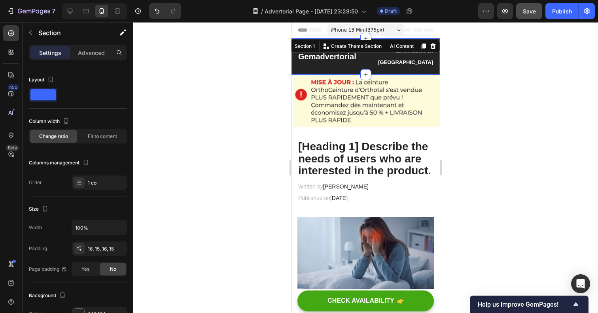
click at [389, 60] on div "Gemadvertorial Heading La tendance en France Text block Row Section 1 You can c…" at bounding box center [365, 56] width 148 height 36
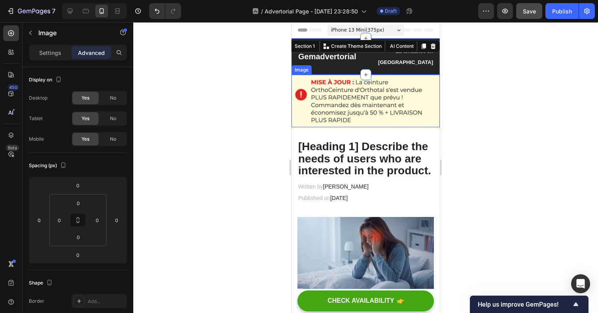
click at [382, 75] on img at bounding box center [365, 101] width 148 height 53
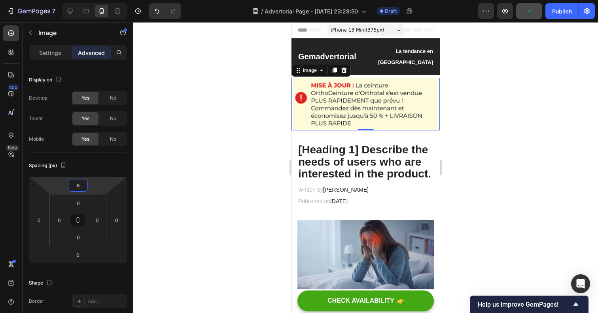
type input "10"
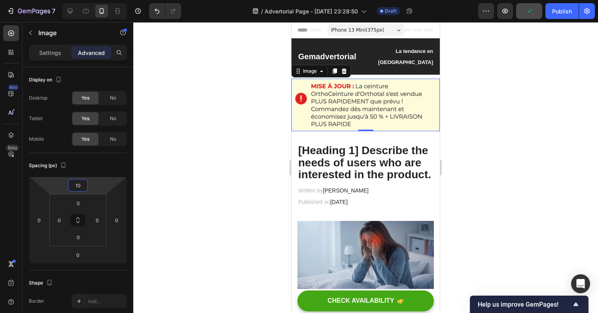
drag, startPoint x: 66, startPoint y: 192, endPoint x: 62, endPoint y: 190, distance: 4.1
click at [62, 0] on html "7 / Advertorial Page - Sep 28, 23:28:50 Draft Preview Publish 450 Beta Sections…" at bounding box center [299, 0] width 598 height 0
click at [564, 15] on button "Publish" at bounding box center [561, 11] width 33 height 16
click at [565, 12] on button "Publish" at bounding box center [561, 11] width 33 height 16
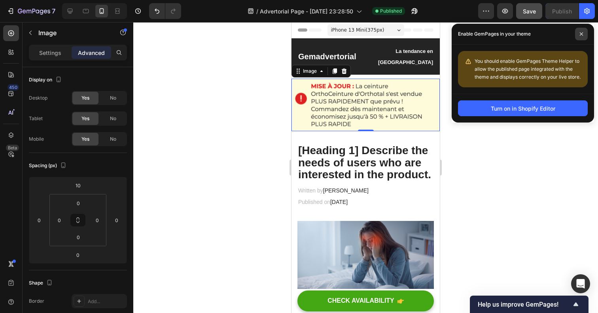
click at [584, 36] on span at bounding box center [581, 34] width 13 height 13
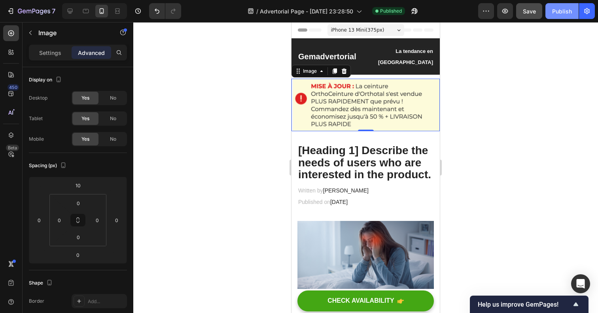
click at [568, 14] on div "Publish" at bounding box center [562, 11] width 20 height 8
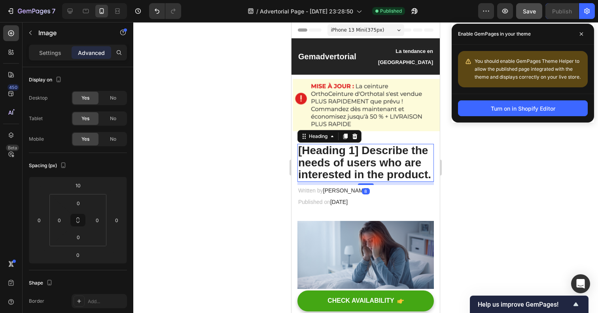
click at [357, 158] on p "[Heading 1] Describe the needs of users who are interested in the product." at bounding box center [365, 163] width 135 height 36
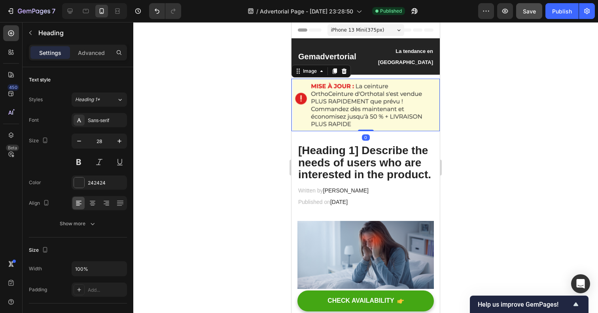
click at [398, 102] on img at bounding box center [365, 105] width 148 height 53
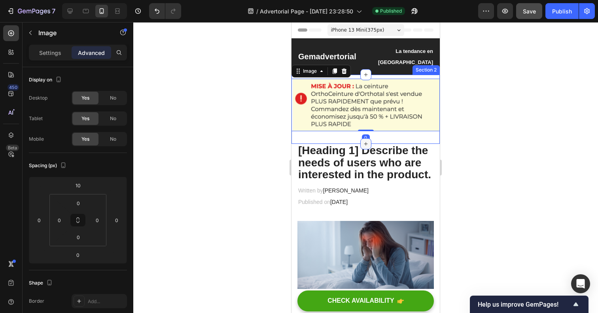
click at [369, 138] on div at bounding box center [365, 143] width 11 height 11
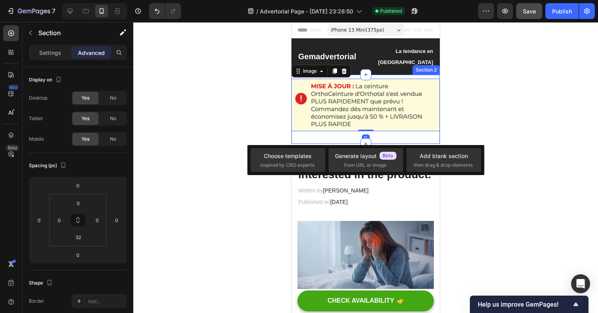
click at [397, 129] on div "Image 0 Row Section 2" at bounding box center [365, 109] width 148 height 69
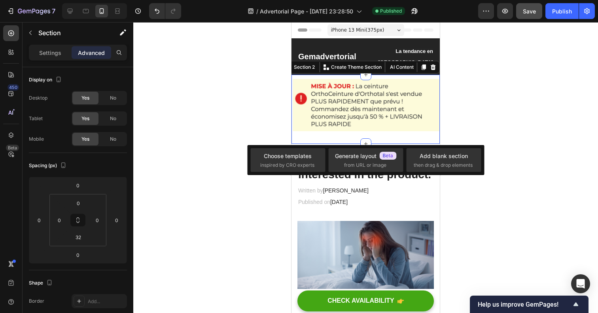
click at [411, 126] on div "Image Row Section 2 You can create reusable sections Create Theme Section AI Co…" at bounding box center [365, 109] width 148 height 69
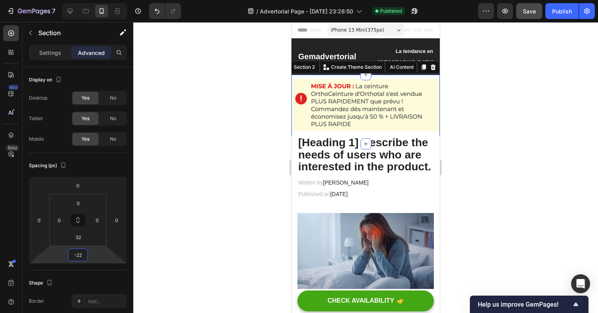
type input "-24"
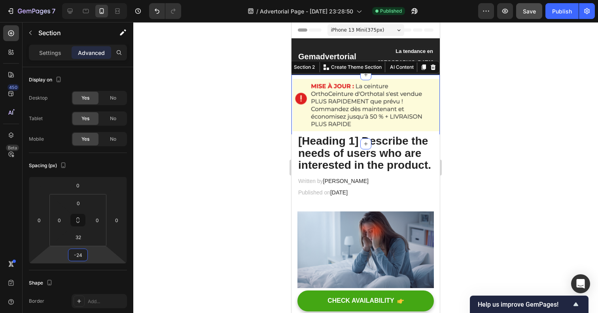
drag, startPoint x: 86, startPoint y: 248, endPoint x: 84, endPoint y: 253, distance: 5.1
click at [84, 0] on html "7 / Advertorial Page - Sep 28, 23:28:50 Published Preview Save Publish 450 Beta…" at bounding box center [299, 0] width 598 height 0
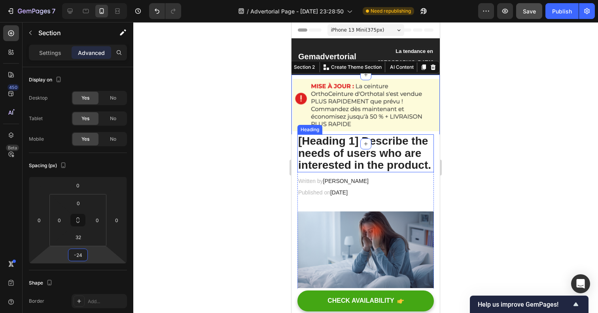
click at [324, 144] on p "[Heading 1] Describe the needs of users who are interested in the product." at bounding box center [365, 153] width 135 height 36
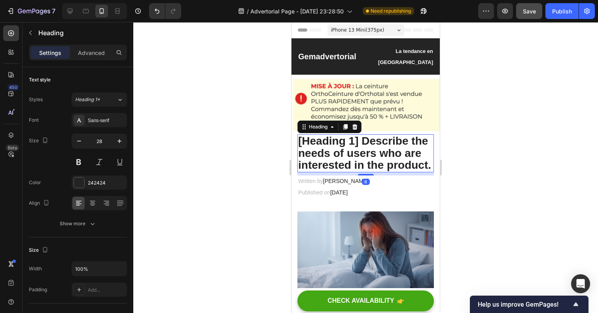
click at [324, 144] on p "[Heading 1] Describe the needs of users who are interested in the product." at bounding box center [365, 153] width 135 height 36
click at [316, 143] on p "[Heading 1] Describe the needs of users who are interested in the product." at bounding box center [365, 153] width 135 height 36
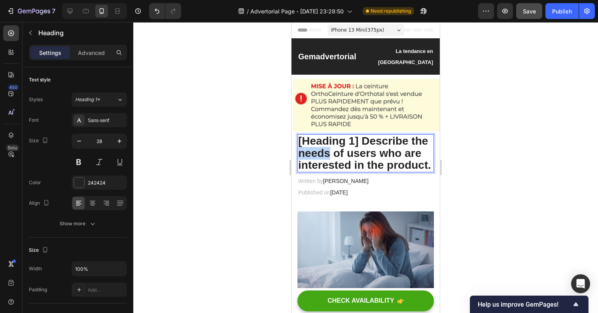
click at [316, 143] on p "[Heading 1] Describe the needs of users who are interested in the product." at bounding box center [365, 153] width 135 height 36
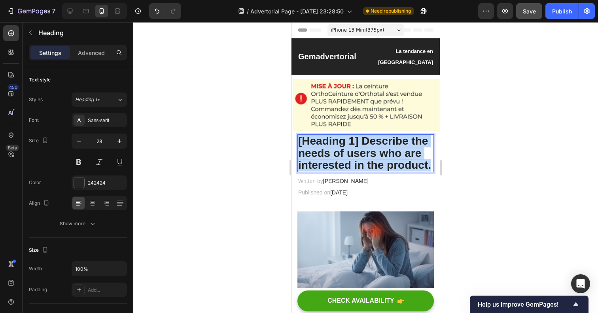
click at [316, 143] on p "[Heading 1] Describe the needs of users who are interested in the product." at bounding box center [365, 153] width 135 height 36
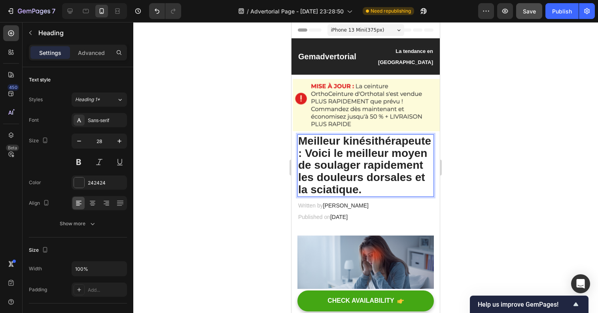
click at [323, 162] on p "Meilleur kinésithérapeute : Voici le meilleur moyen de soulager rapidement les …" at bounding box center [365, 165] width 135 height 61
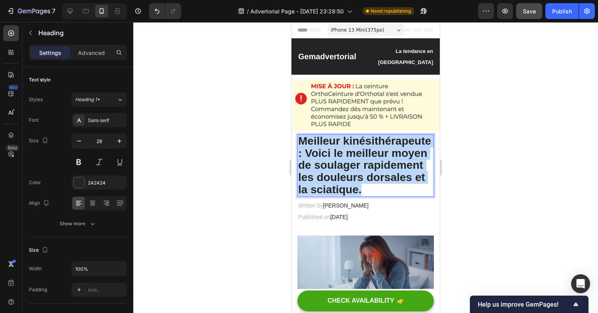
click at [323, 162] on p "Meilleur kinésithérapeute : Voici le meilleur moyen de soulager rapidement les …" at bounding box center [365, 165] width 135 height 61
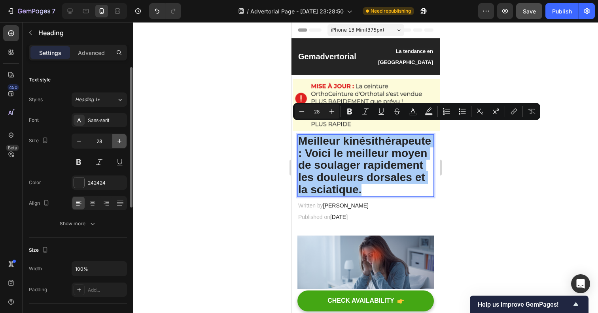
click at [121, 145] on button "button" at bounding box center [119, 141] width 14 height 14
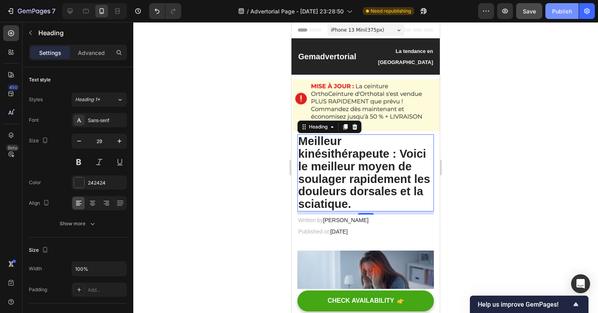
click at [556, 14] on div "Publish" at bounding box center [562, 11] width 20 height 8
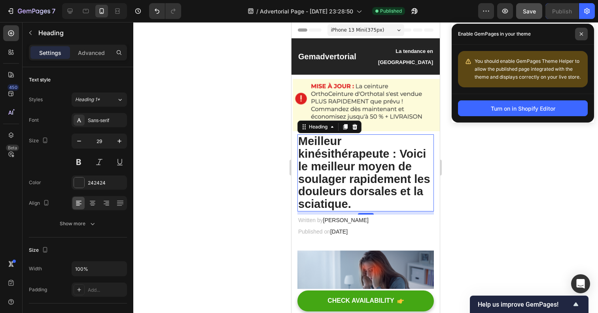
click at [586, 36] on span at bounding box center [581, 34] width 13 height 13
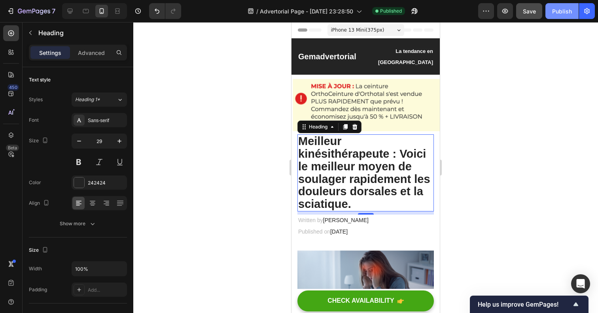
click at [570, 12] on div "Publish" at bounding box center [562, 11] width 20 height 8
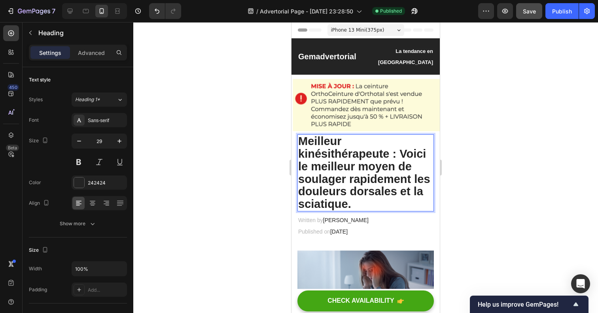
click at [322, 143] on p "Meilleur kinésithérapeute : Voici le meilleur moyen de soulager rapidement les …" at bounding box center [365, 173] width 135 height 76
click at [300, 144] on p "Meilleur kinésithérapeute : Voici le meilleur moyen de soulager rapidement les …" at bounding box center [365, 173] width 135 height 76
click at [309, 147] on p "Meilleur kinésithérapeute : Voici le meilleur moyen de soulager rapidement les …" at bounding box center [365, 173] width 135 height 76
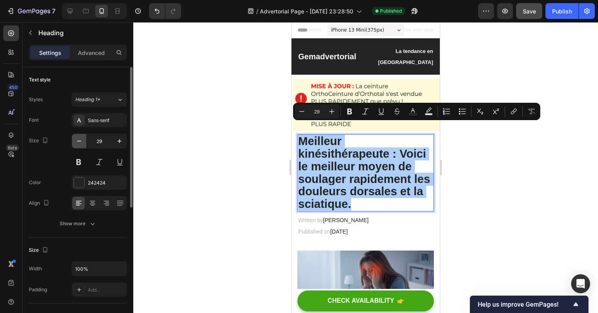
click at [80, 143] on icon "button" at bounding box center [79, 141] width 8 height 8
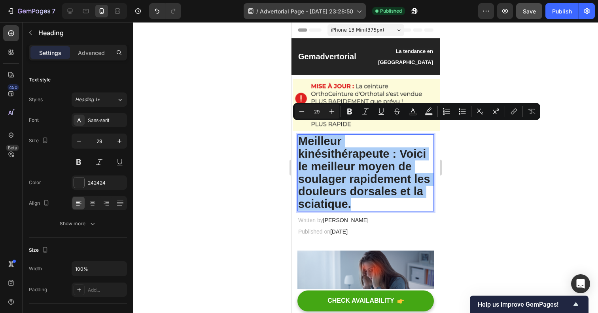
type input "28"
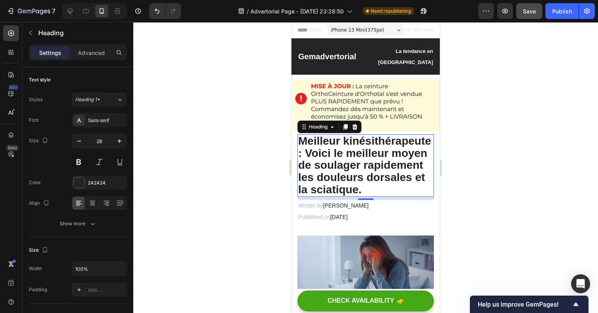
click at [353, 168] on p "Meilleur kinésithérapeute : Voici le meilleur moyen de soulager rapidement les …" at bounding box center [365, 165] width 135 height 61
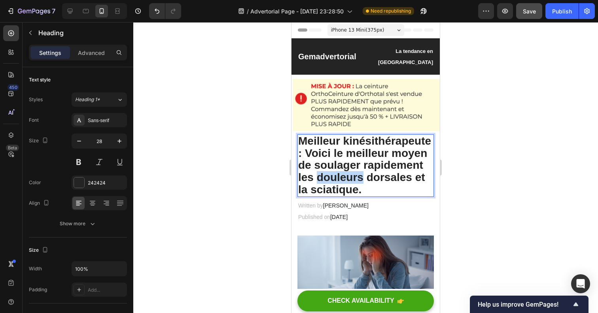
click at [353, 168] on p "Meilleur kinésithérapeute : Voici le meilleur moyen de soulager rapidement les …" at bounding box center [365, 165] width 135 height 61
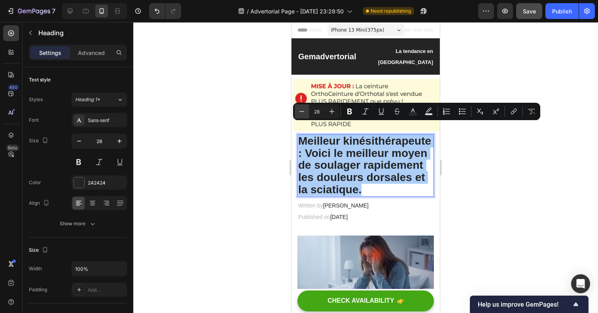
click at [303, 115] on icon "Editor contextual toolbar" at bounding box center [302, 112] width 8 height 8
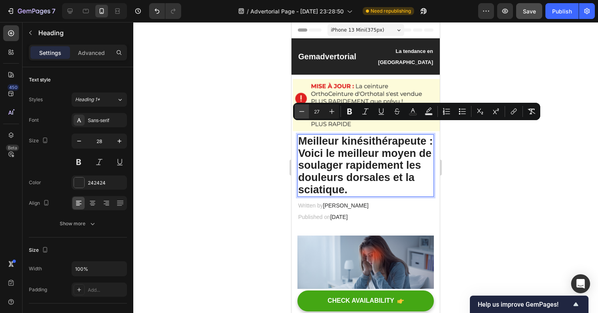
click at [303, 115] on icon "Editor contextual toolbar" at bounding box center [302, 112] width 8 height 8
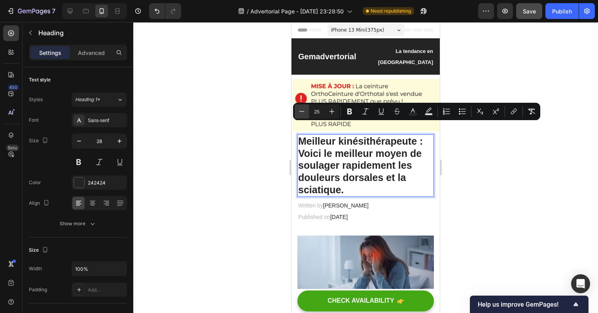
click at [303, 115] on icon "Editor contextual toolbar" at bounding box center [302, 112] width 8 height 8
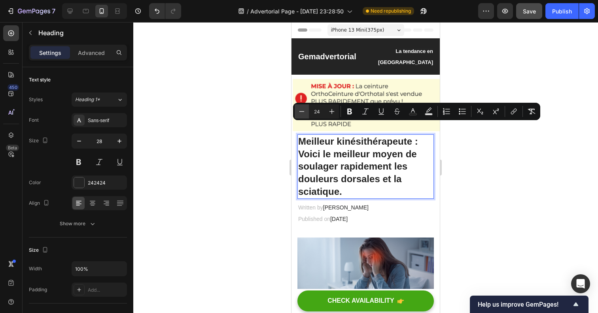
click at [303, 115] on icon "Editor contextual toolbar" at bounding box center [302, 112] width 8 height 8
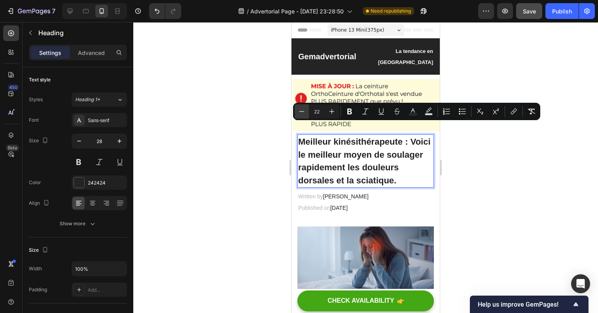
click at [303, 115] on icon "Editor contextual toolbar" at bounding box center [302, 112] width 8 height 8
click at [304, 115] on icon "Editor contextual toolbar" at bounding box center [302, 112] width 8 height 8
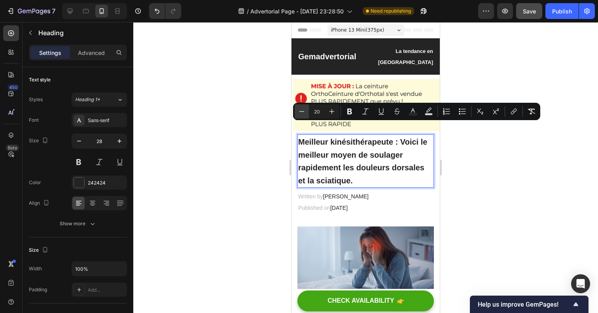
click at [303, 115] on icon "Editor contextual toolbar" at bounding box center [302, 112] width 8 height 8
type input "19"
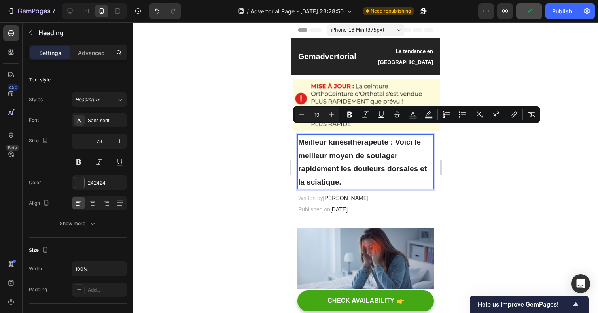
click at [383, 138] on span "Meilleur kinésithérapeute : Voici le meilleur moyen de soulager rapidement les …" at bounding box center [362, 162] width 128 height 48
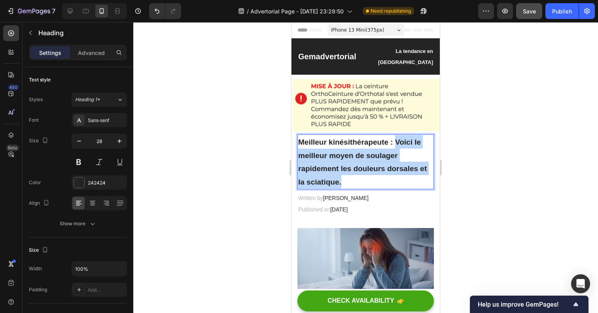
drag, startPoint x: 395, startPoint y: 132, endPoint x: 393, endPoint y: 168, distance: 36.4
click at [393, 168] on p "Meilleur kinésithérapeute : Voici le meilleur moyen de soulager rapidement les …" at bounding box center [365, 161] width 135 height 53
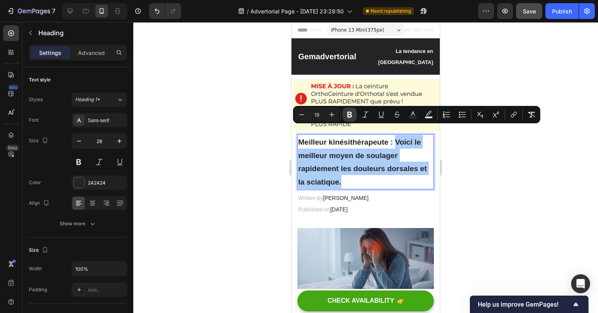
click at [349, 119] on button "Bold" at bounding box center [349, 115] width 14 height 14
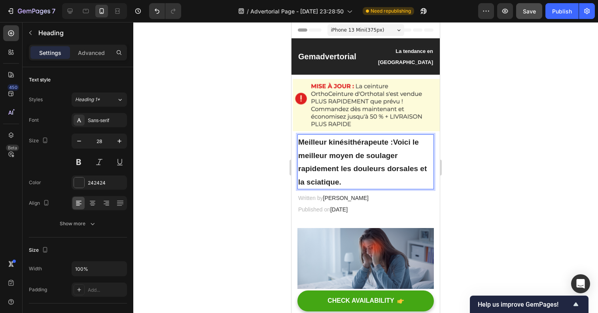
click at [393, 136] on p "Meilleur kinésithérapeute : Voici le meilleur moyen de soulager rapidement les …" at bounding box center [365, 161] width 135 height 53
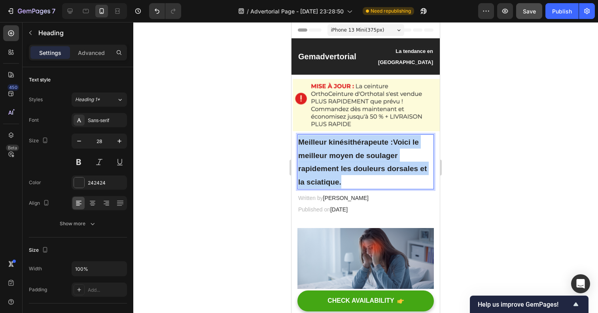
click at [393, 136] on p "Meilleur kinésithérapeute : Voici le meilleur moyen de soulager rapidement les …" at bounding box center [365, 161] width 135 height 53
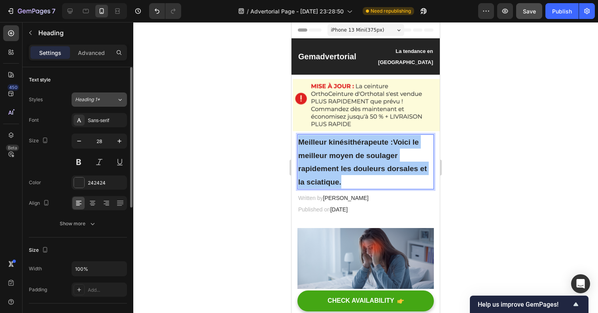
click at [124, 97] on button "Heading 1*" at bounding box center [99, 99] width 55 height 14
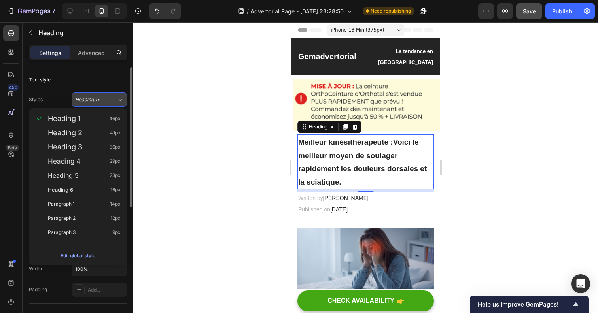
click at [111, 99] on div "Heading 1*" at bounding box center [96, 99] width 42 height 7
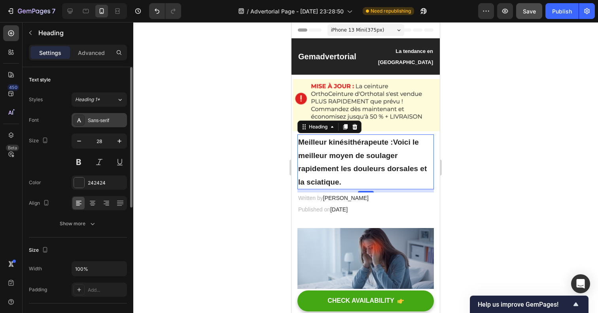
click at [108, 125] on div "Sans-serif" at bounding box center [99, 120] width 55 height 14
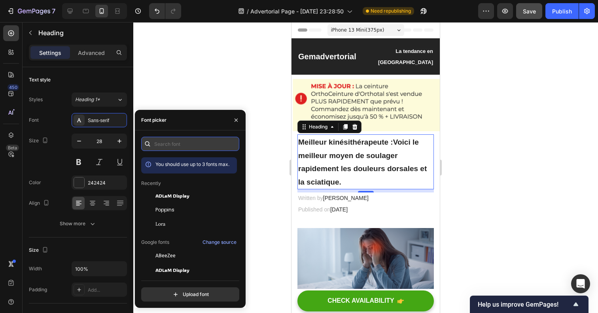
click at [165, 140] on input "text" at bounding box center [190, 144] width 98 height 14
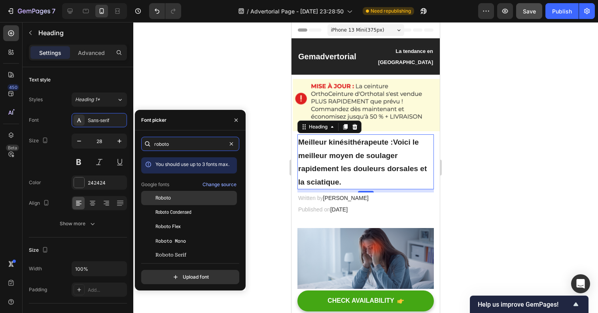
type input "roboto"
click at [172, 202] on div "Roboto" at bounding box center [189, 198] width 96 height 14
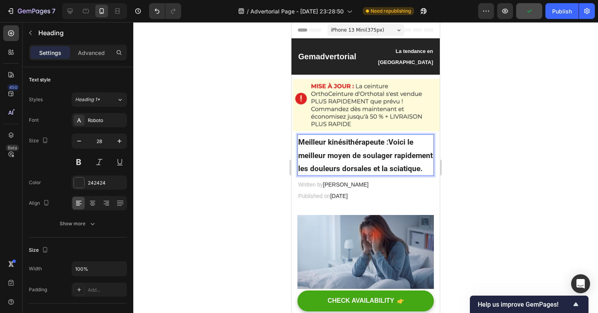
click at [347, 136] on p "Meilleur kinésithérapeute : Voici le meilleur moyen de soulager rapidement les …" at bounding box center [365, 155] width 135 height 40
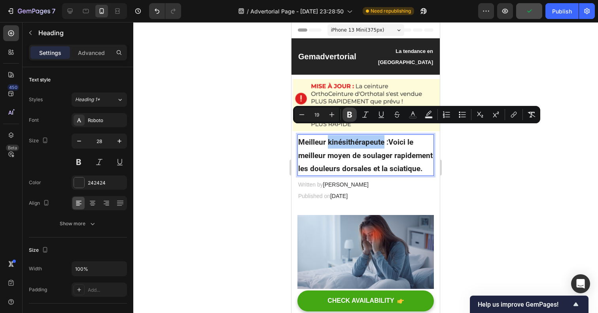
click at [348, 114] on icon "Editor contextual toolbar" at bounding box center [349, 115] width 8 height 8
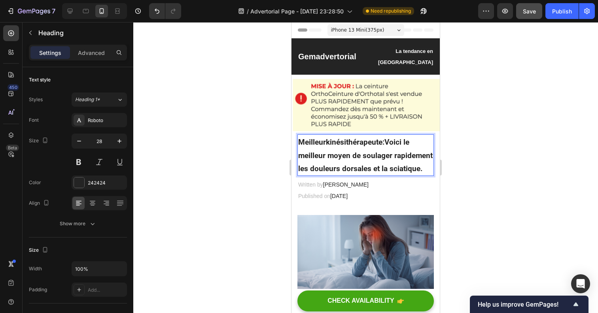
click at [353, 141] on strong "Voici le meilleur moyen de soulager rapidement les douleurs dorsales et la scia…" at bounding box center [365, 156] width 134 height 36
click at [353, 142] on strong "Voici le meilleur moyen de soulager rapidement les douleurs dorsales et la scia…" at bounding box center [365, 156] width 134 height 36
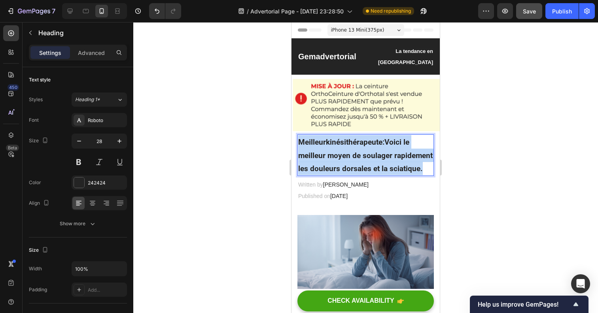
click at [353, 142] on strong "Voici le meilleur moyen de soulager rapidement les douleurs dorsales et la scia…" at bounding box center [365, 156] width 134 height 36
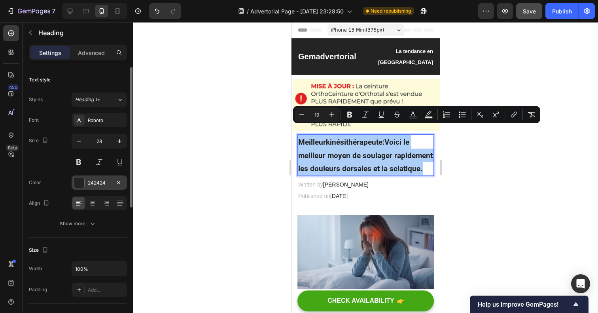
click at [95, 181] on div "242424" at bounding box center [99, 182] width 23 height 7
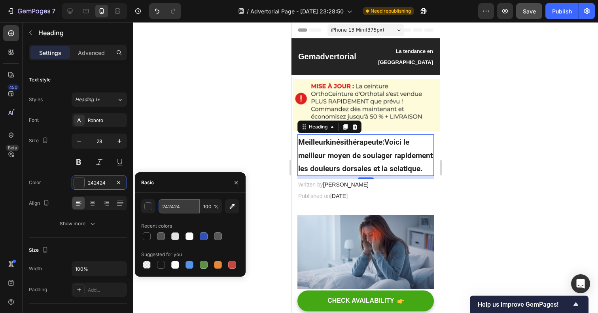
click at [181, 201] on input "242424" at bounding box center [179, 206] width 41 height 14
paste input "#636A7B"
type input "#636A7B"
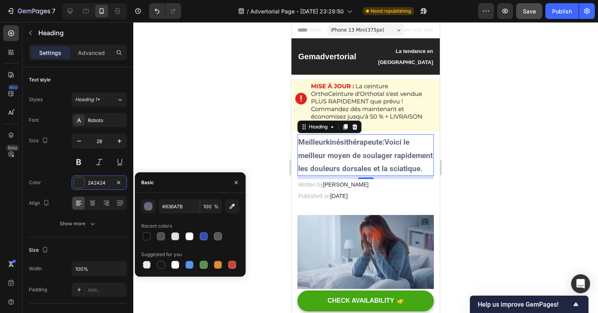
click at [201, 159] on div at bounding box center [365, 167] width 464 height 291
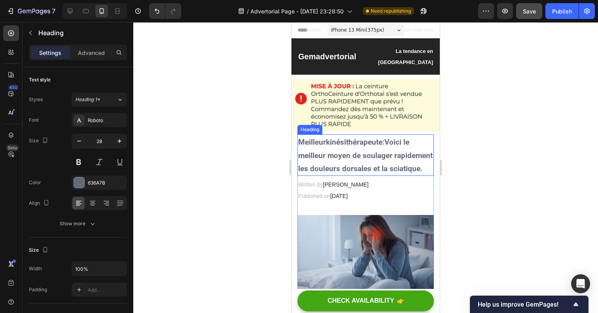
click at [340, 150] on p "⁠⁠⁠⁠⁠⁠⁠ Meilleur kinésithérapeute : Voici le meilleur moyen de soulager rapidem…" at bounding box center [365, 155] width 135 height 40
click at [381, 151] on p "Meilleur kinésithérapeute : Voici le meilleur moyen de soulager rapidement les …" at bounding box center [365, 155] width 135 height 40
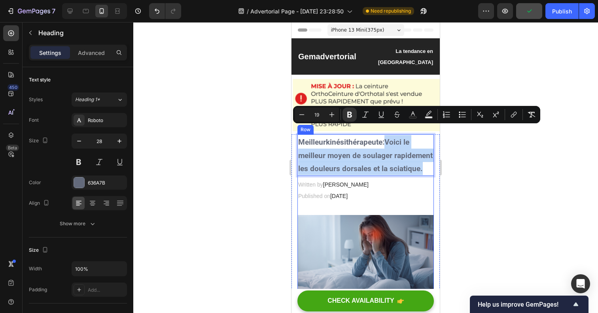
drag, startPoint x: 391, startPoint y: 130, endPoint x: 421, endPoint y: 166, distance: 47.1
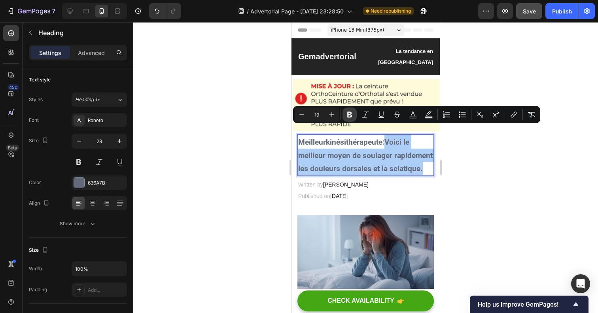
click at [347, 117] on icon "Editor contextual toolbar" at bounding box center [349, 115] width 5 height 6
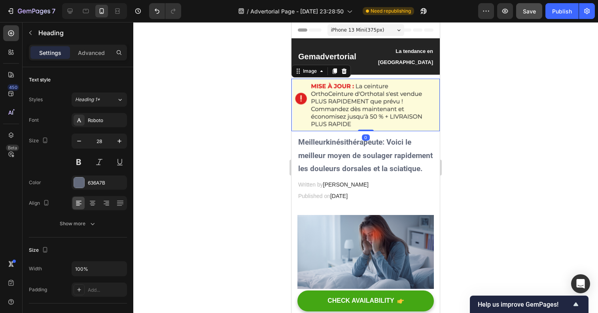
click at [349, 115] on img at bounding box center [365, 105] width 148 height 53
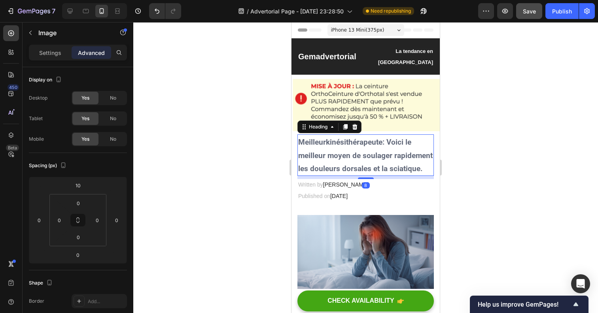
click at [357, 144] on span "Meilleur kinésithérapeute : Voici le meilleur moyen de soulager rapidement les …" at bounding box center [365, 156] width 134 height 36
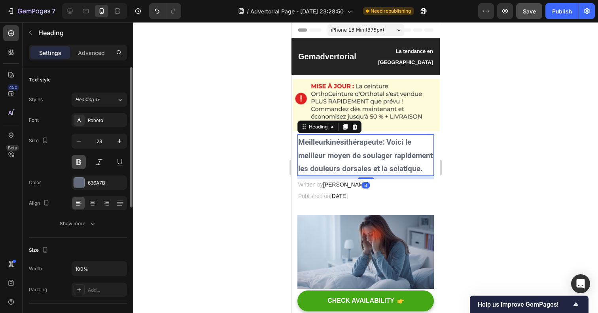
click at [80, 160] on button at bounding box center [79, 162] width 14 height 14
click at [102, 187] on div "636A7B" at bounding box center [99, 183] width 55 height 14
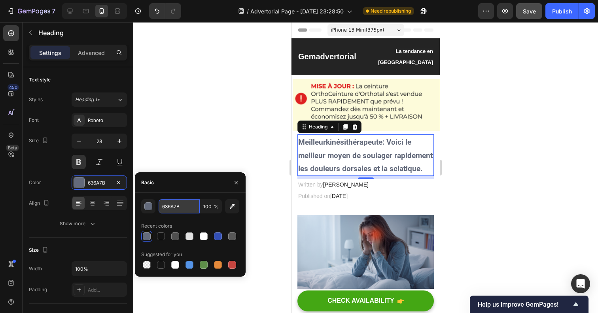
click at [166, 204] on input "636A7B" at bounding box center [179, 206] width 41 height 14
paste input "#333333"
type input "#333333"
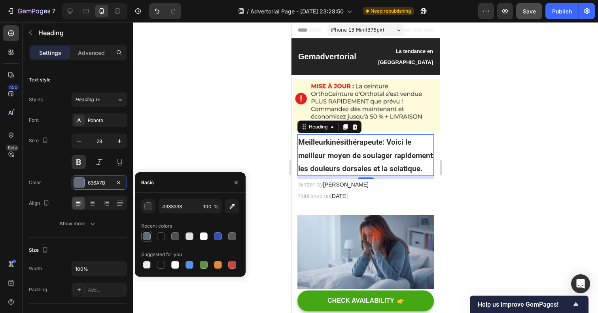
click at [208, 147] on div at bounding box center [365, 167] width 464 height 291
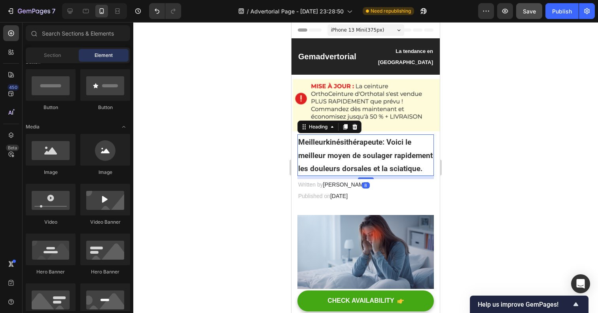
click at [347, 136] on p "⁠⁠⁠⁠⁠⁠⁠ Meilleur kinésithérapeute : Voici le meilleur moyen de soulager rapidem…" at bounding box center [365, 155] width 135 height 40
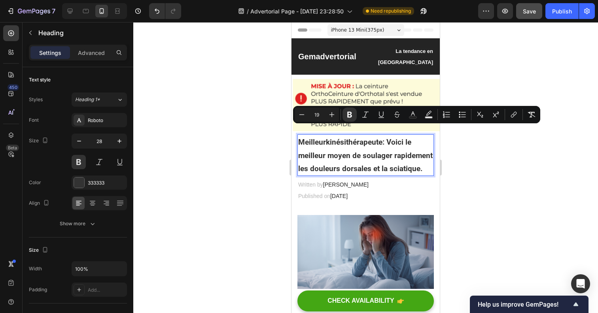
click at [389, 138] on p "Meilleur kinésithérapeute : Voici le meilleur moyen de soulager rapidement les …" at bounding box center [365, 155] width 135 height 40
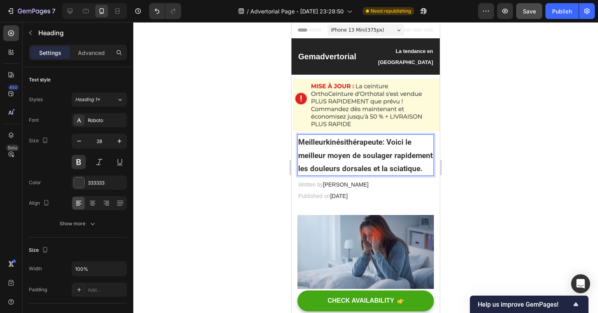
drag, startPoint x: 392, startPoint y: 130, endPoint x: 419, endPoint y: 158, distance: 39.4
click at [420, 159] on span "Meilleur kinésithérapeute : Voici le meilleur moyen de soulager rapidement les …" at bounding box center [365, 156] width 134 height 36
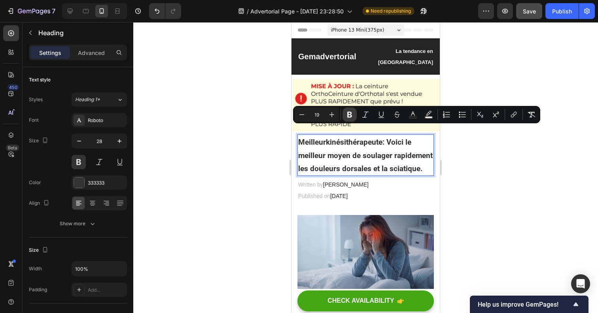
click at [349, 115] on icon "Editor contextual toolbar" at bounding box center [349, 115] width 8 height 8
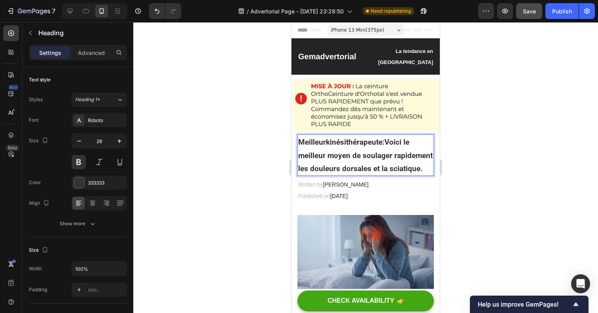
click at [349, 138] on strong "kinésithérapeute" at bounding box center [354, 142] width 57 height 9
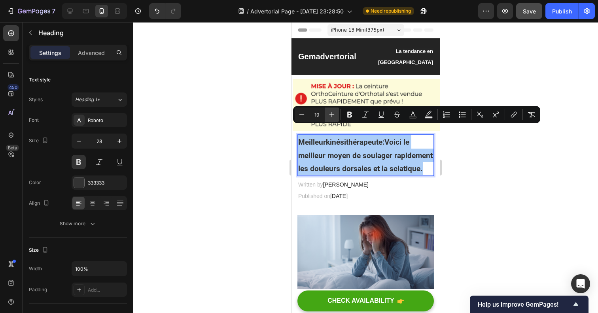
click at [333, 115] on icon "Editor contextual toolbar" at bounding box center [331, 114] width 5 height 5
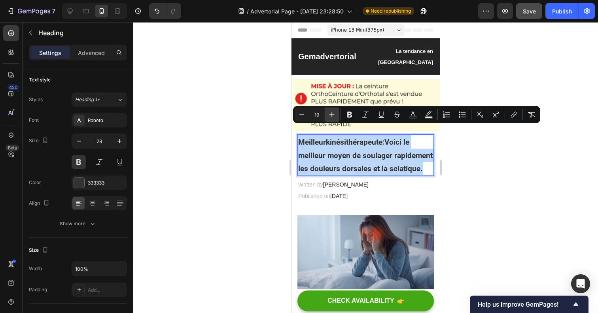
type input "20"
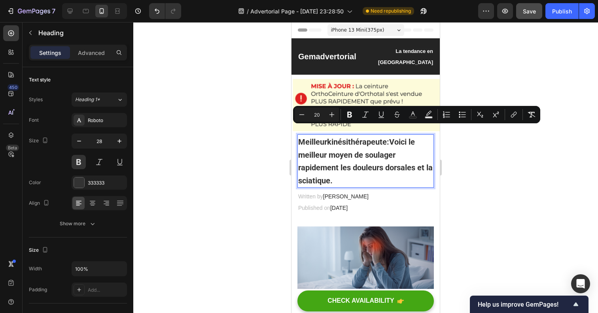
click at [332, 156] on strong "Voici le meilleur moyen de soulager rapidement les douleurs dorsales et la scia…" at bounding box center [365, 161] width 134 height 48
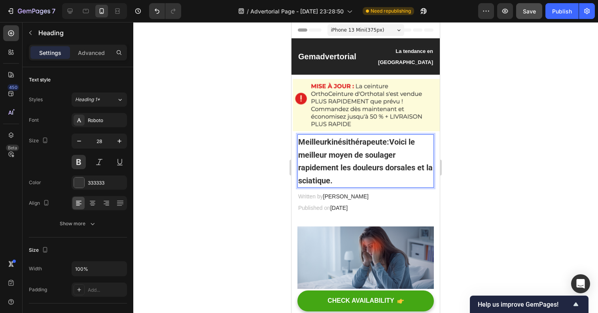
click at [355, 143] on strong "Voici le meilleur moyen de soulager rapidement les douleurs dorsales et la scia…" at bounding box center [365, 161] width 134 height 48
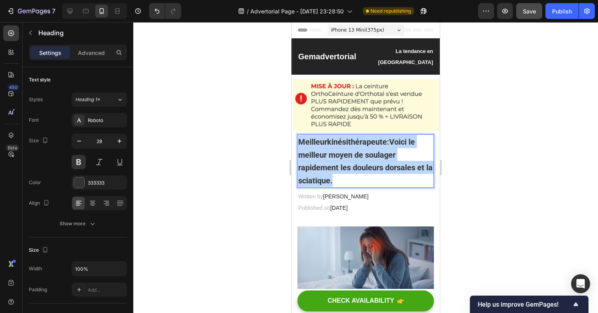
click at [355, 143] on strong "Voici le meilleur moyen de soulager rapidement les douleurs dorsales et la scia…" at bounding box center [365, 161] width 134 height 48
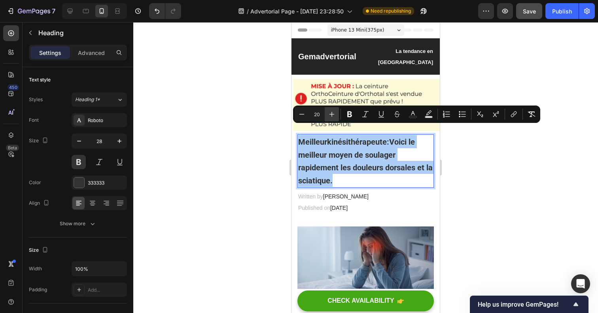
click at [328, 116] on icon "Editor contextual toolbar" at bounding box center [332, 114] width 8 height 8
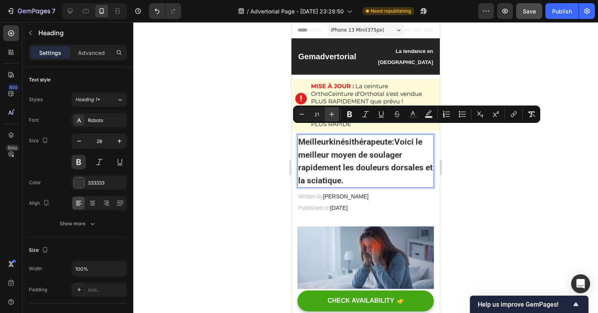
click at [329, 115] on icon "Editor contextual toolbar" at bounding box center [332, 114] width 8 height 8
type input "23"
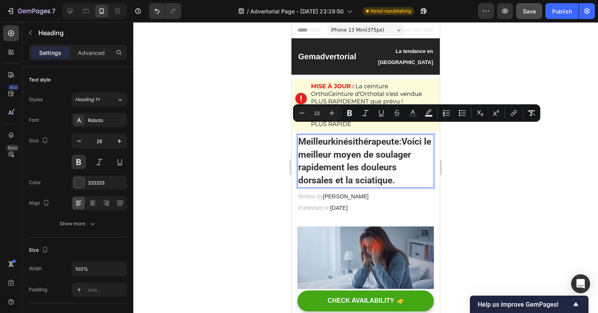
click at [372, 152] on strong "Voici le meilleur moyen de soulager rapidement les douleurs dorsales et la scia…" at bounding box center [364, 160] width 133 height 49
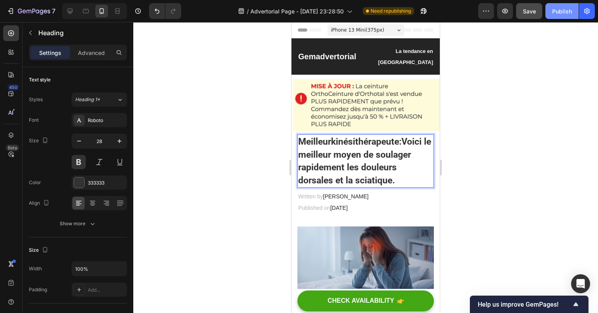
click at [566, 10] on div "Publish" at bounding box center [562, 11] width 20 height 8
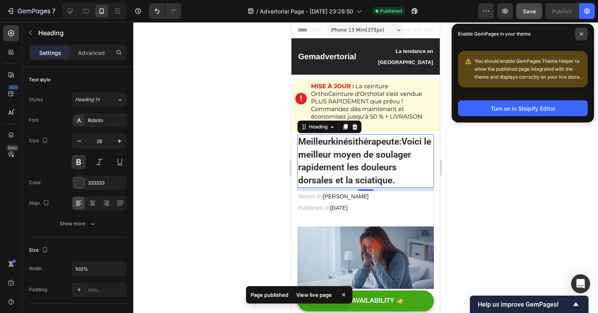
click at [582, 35] on icon at bounding box center [581, 33] width 3 height 3
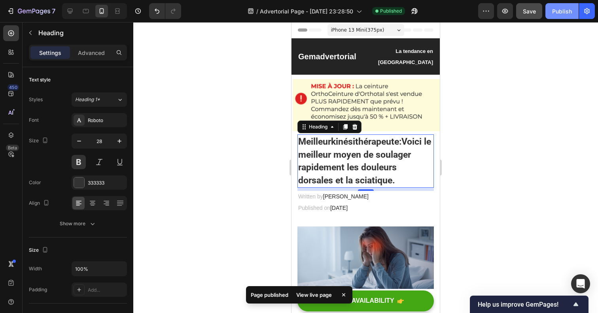
click at [561, 17] on button "Publish" at bounding box center [561, 11] width 33 height 16
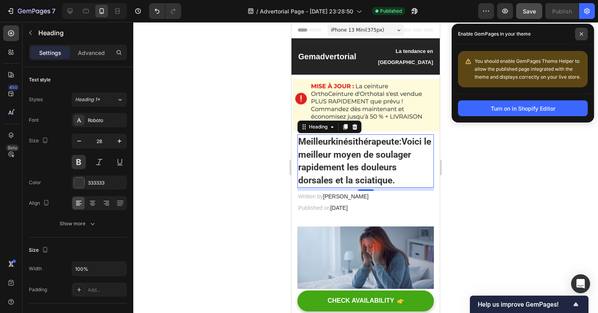
click at [583, 38] on span at bounding box center [581, 34] width 13 height 13
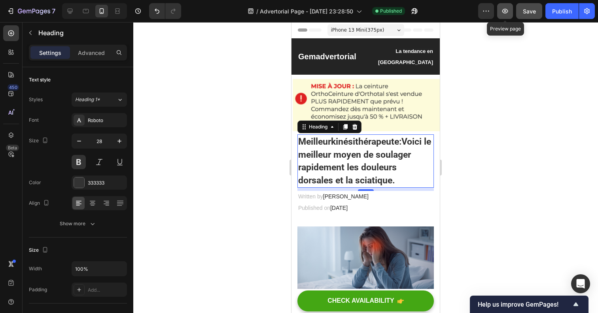
click at [508, 13] on icon "button" at bounding box center [505, 11] width 8 height 8
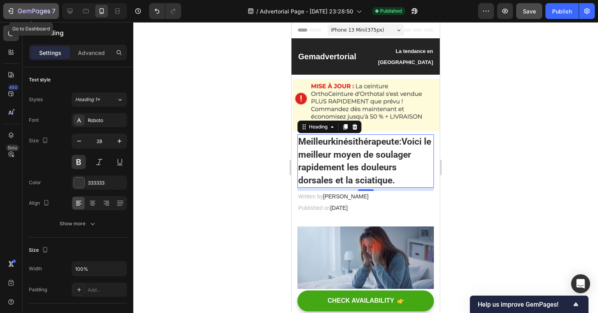
click at [17, 9] on div "7" at bounding box center [31, 10] width 49 height 9
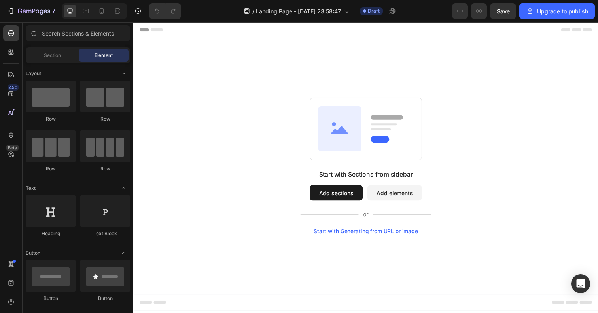
click at [349, 236] on div "Start with Generating from URL or image" at bounding box center [370, 236] width 106 height 6
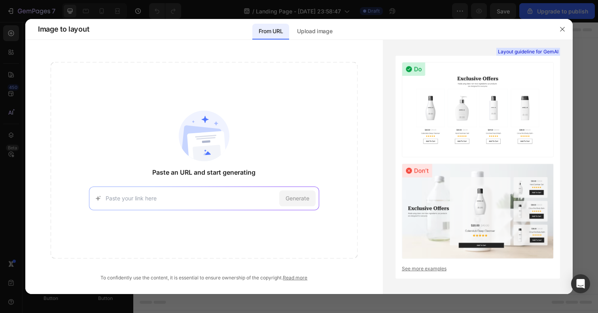
click at [240, 198] on input at bounding box center [191, 198] width 170 height 8
type input "#636A7B"
paste input "[URL][DOMAIN_NAME]"
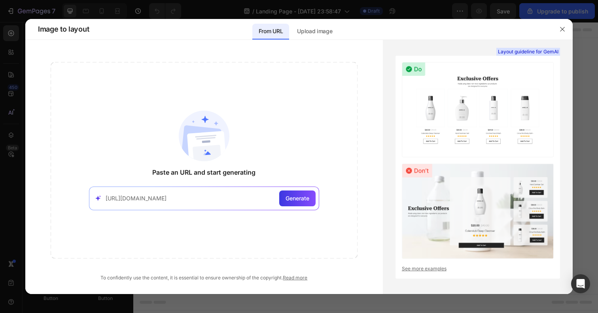
type input "[URL][DOMAIN_NAME]"
click at [92, 202] on div "https://shop.orthotal.com/A010/FR/adv Generate" at bounding box center [204, 199] width 230 height 24
click at [97, 200] on icon at bounding box center [98, 198] width 8 height 8
click at [106, 196] on input "[URL][DOMAIN_NAME]" at bounding box center [191, 198] width 170 height 8
click at [286, 195] on span "Generate" at bounding box center [297, 198] width 24 height 8
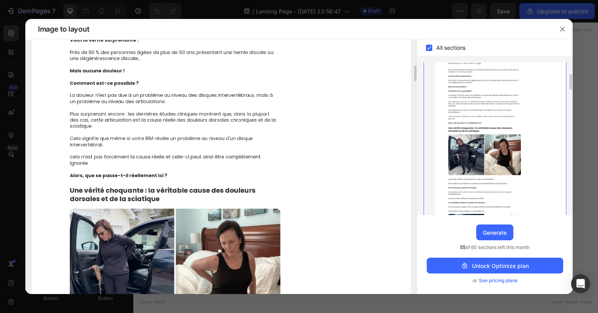
scroll to position [339, 0]
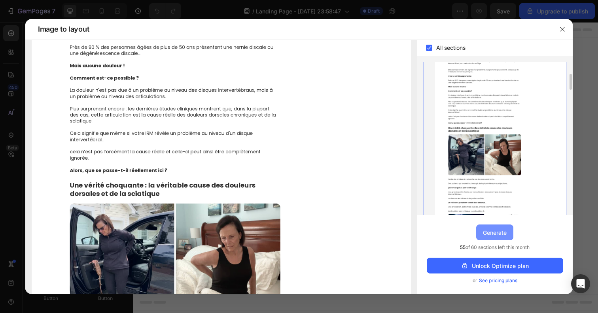
click at [498, 234] on div "Generate" at bounding box center [495, 232] width 24 height 8
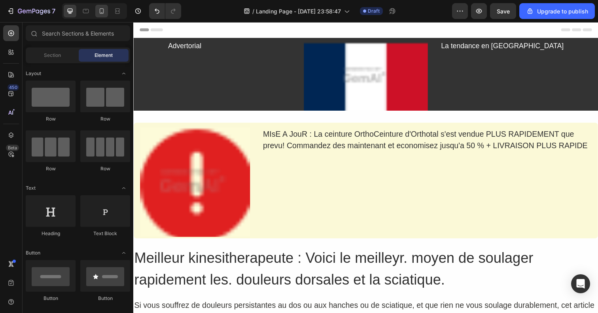
click at [106, 9] on div at bounding box center [101, 11] width 13 height 13
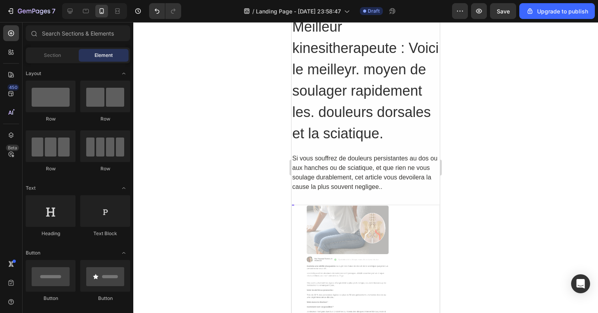
scroll to position [224, 0]
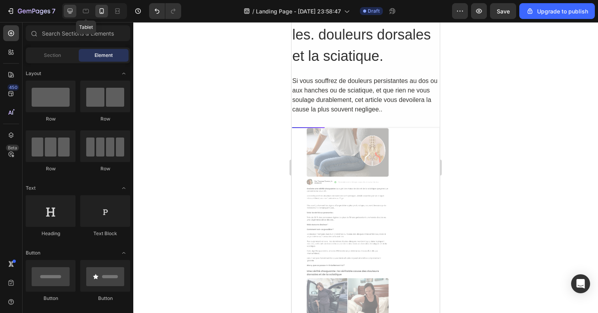
click at [68, 13] on icon at bounding box center [70, 11] width 8 height 8
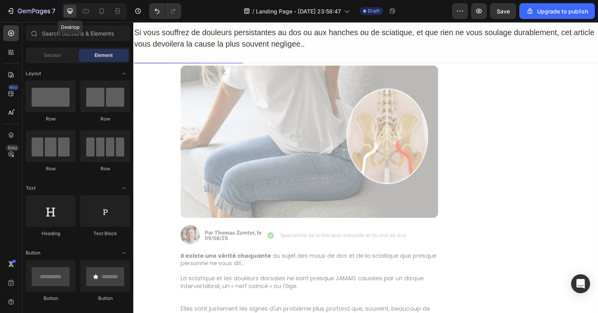
scroll to position [253, 0]
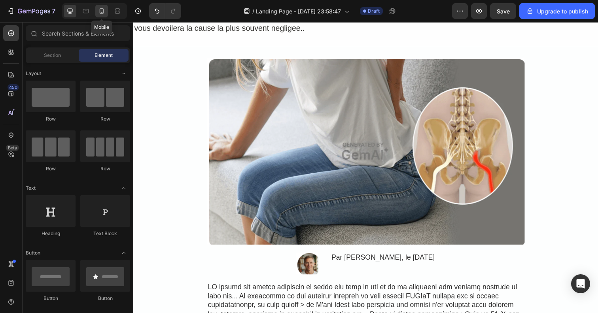
click at [104, 10] on icon at bounding box center [102, 11] width 8 height 8
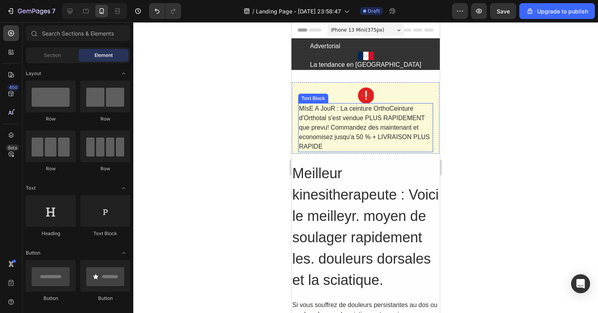
click at [364, 129] on div "MIsE A JouR : La ceinture OrthoCeinture d'Orthotal s'est vendue PLUS RAPIDEMENT…" at bounding box center [365, 127] width 135 height 49
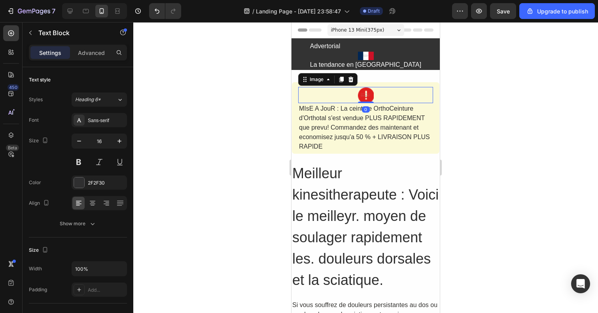
click at [395, 87] on div at bounding box center [365, 95] width 135 height 16
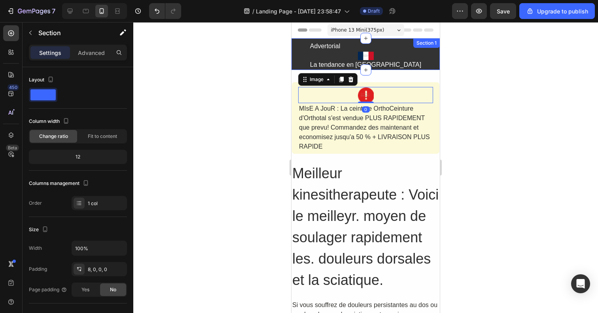
click at [410, 57] on div "Advertorial Text Block Image La tendance en France Text Block Row" at bounding box center [365, 56] width 148 height 28
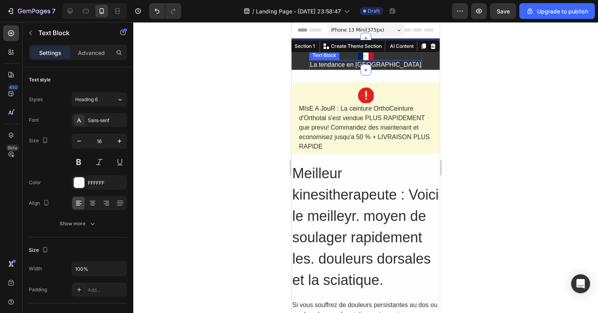
click at [388, 65] on div "La tendance en France" at bounding box center [365, 65] width 113 height 10
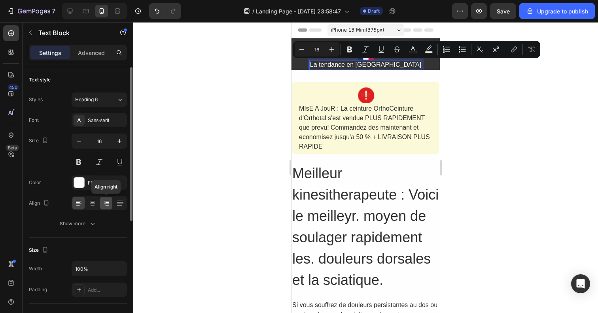
click at [105, 203] on icon at bounding box center [106, 203] width 8 height 8
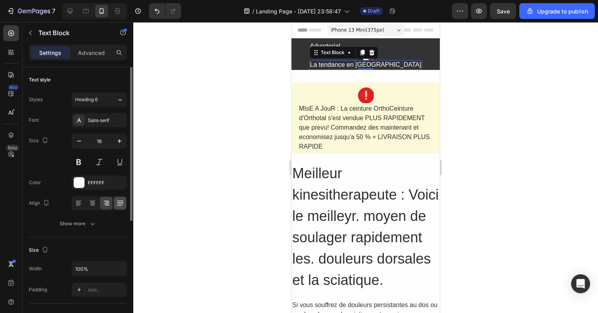
click at [115, 202] on div at bounding box center [120, 203] width 12 height 13
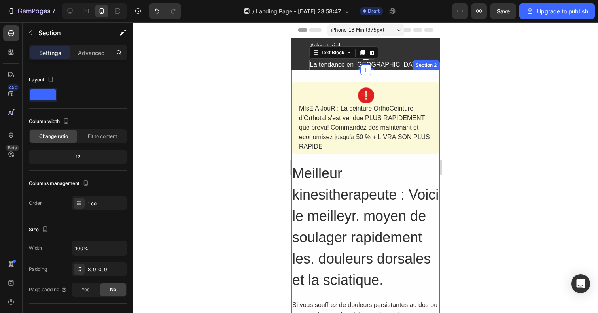
click at [320, 63] on div "Advertorial Text Block Image La tendance en France Text Block 0 Row" at bounding box center [365, 56] width 148 height 28
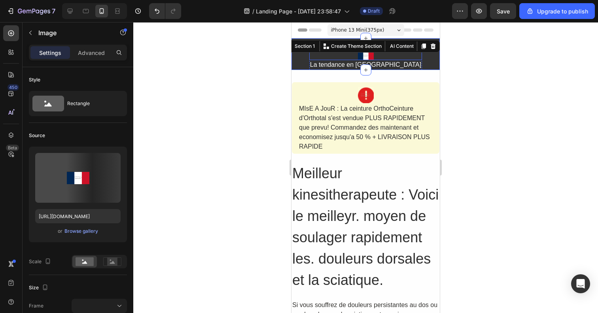
click at [370, 56] on img at bounding box center [366, 55] width 16 height 9
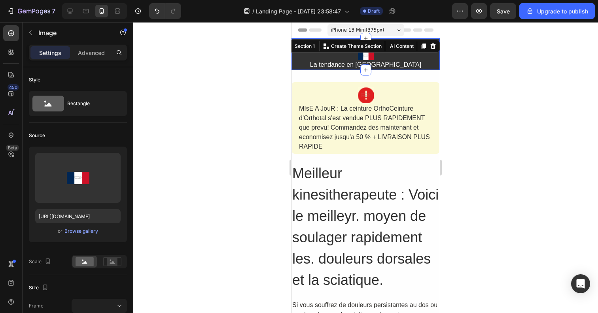
click at [310, 59] on div "Advertorial Text Block Image La tendance en France Text Block Row" at bounding box center [365, 56] width 148 height 28
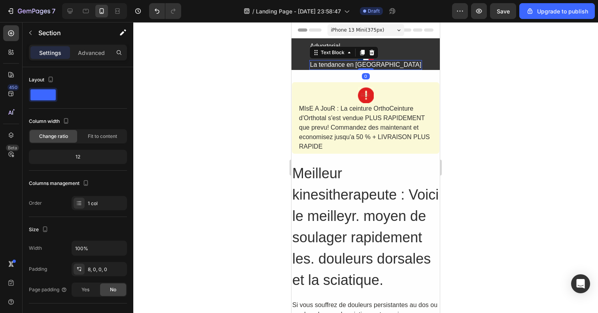
click at [350, 60] on div "La tendance en France" at bounding box center [365, 65] width 113 height 10
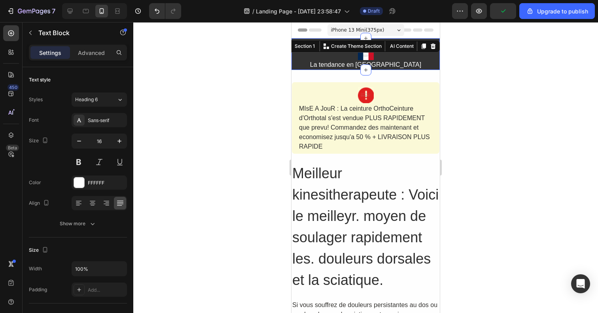
click at [311, 55] on div "Advertorial Text Block Image La tendance en France Text Block Row" at bounding box center [365, 56] width 148 height 28
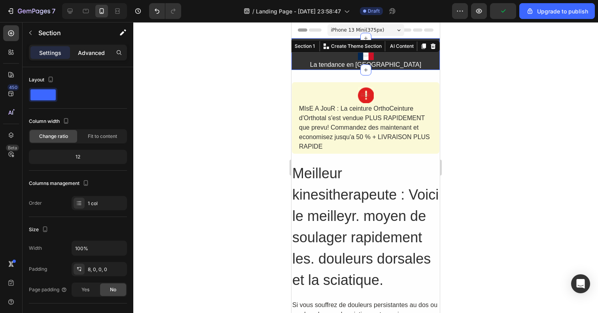
click at [92, 48] on div "Advanced" at bounding box center [92, 52] width 40 height 13
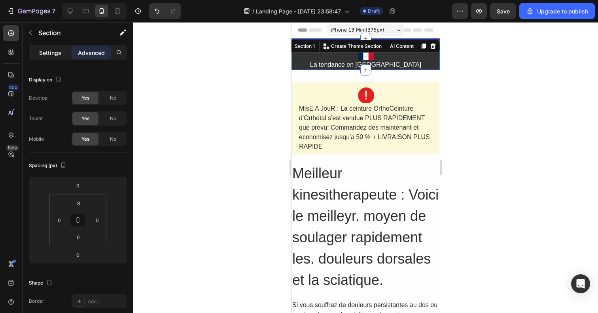
click at [62, 49] on div "Settings" at bounding box center [50, 52] width 40 height 13
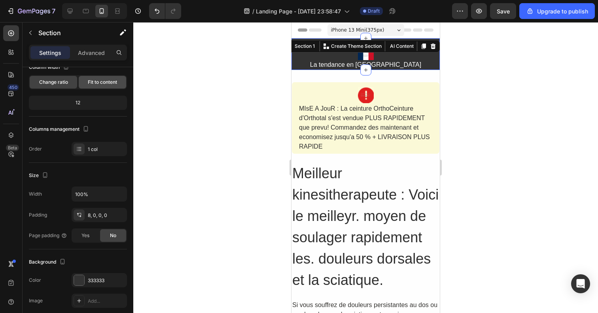
scroll to position [193, 0]
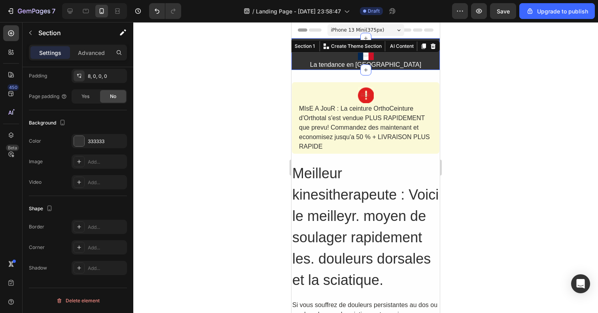
click at [104, 59] on div "Settings Advanced" at bounding box center [78, 53] width 98 height 16
click at [92, 53] on p "Advanced" at bounding box center [91, 53] width 27 height 8
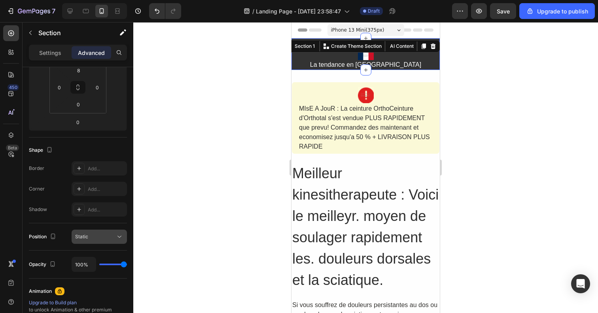
scroll to position [0, 0]
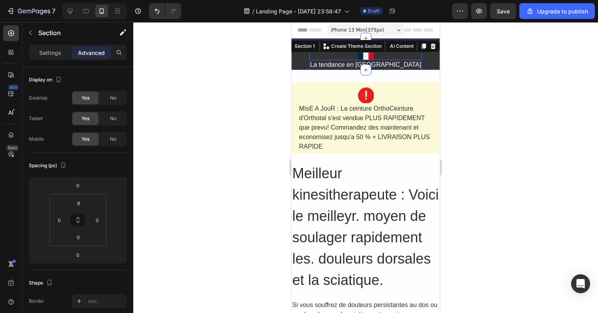
click at [370, 59] on div "Image" at bounding box center [365, 55] width 113 height 9
click at [381, 63] on p "La tendance en France" at bounding box center [365, 65] width 111 height 8
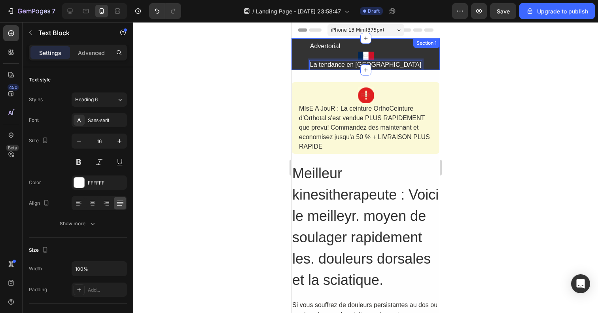
drag, startPoint x: 381, startPoint y: 64, endPoint x: 420, endPoint y: 55, distance: 40.7
click at [396, 60] on div "La tendance en France" at bounding box center [365, 65] width 113 height 10
click at [419, 56] on div "Advertorial Text Block Image La tendance en France Text Block 0 Row" at bounding box center [365, 56] width 148 height 28
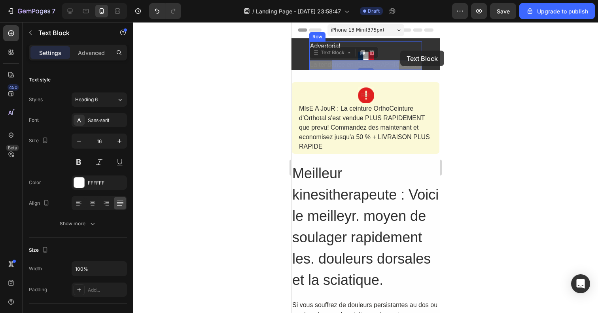
drag, startPoint x: 383, startPoint y: 65, endPoint x: 400, endPoint y: 51, distance: 22.1
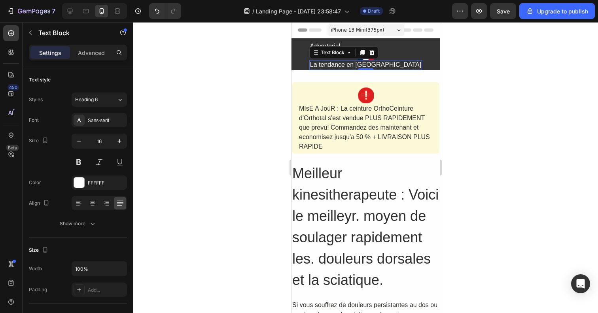
click at [305, 59] on div "Advertorial Text Block Image La tendance en France Text Block 0 Row" at bounding box center [365, 56] width 148 height 28
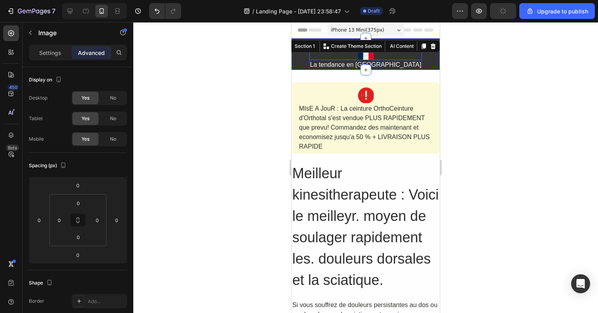
click at [353, 58] on div at bounding box center [365, 55] width 113 height 9
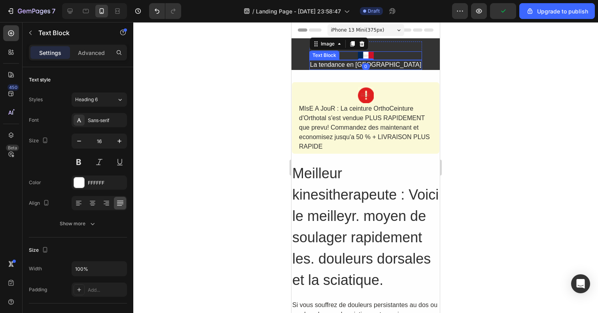
click at [383, 64] on p "La tendance en France" at bounding box center [365, 65] width 111 height 8
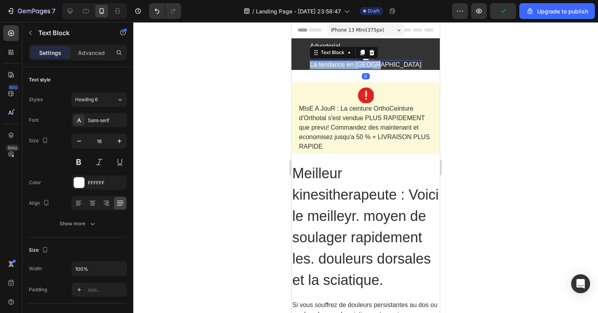
click at [383, 64] on p "La tendance en France" at bounding box center [365, 65] width 111 height 8
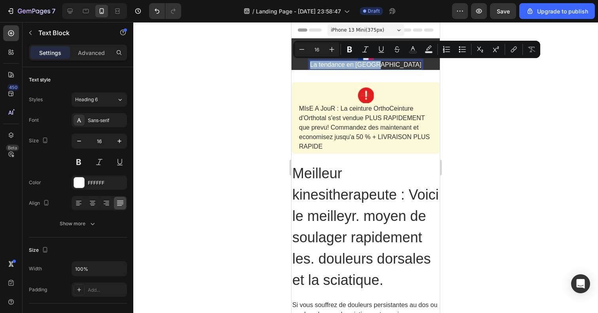
copy p "La tendance en France"
click at [351, 47] on icon "Editor contextual toolbar" at bounding box center [349, 49] width 8 height 8
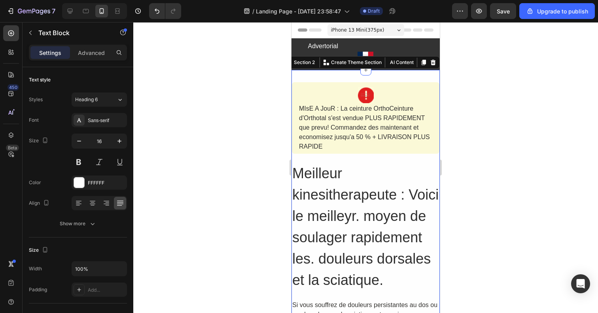
click at [323, 75] on div "Image MIsE A JouR : La ceinture OrthoCeinture d'Orthotal s'est vendue PLUS RAPI…" at bounding box center [365, 210] width 148 height 281
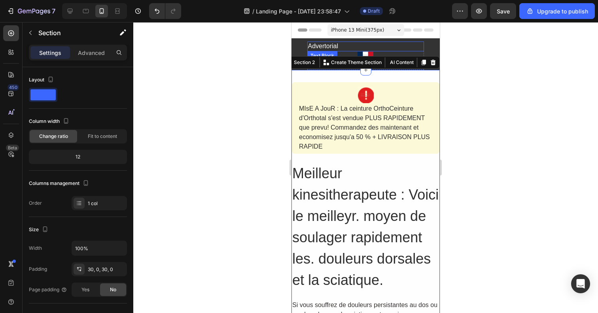
click at [339, 45] on div "Advertorial" at bounding box center [365, 47] width 117 height 10
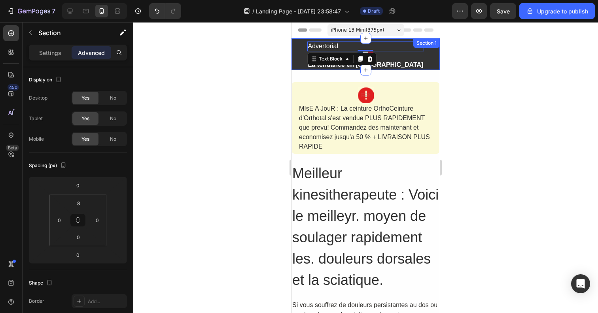
click at [316, 53] on div "Advertorial Text Block 0 Image La tendance en France Text Block Row" at bounding box center [365, 56] width 148 height 28
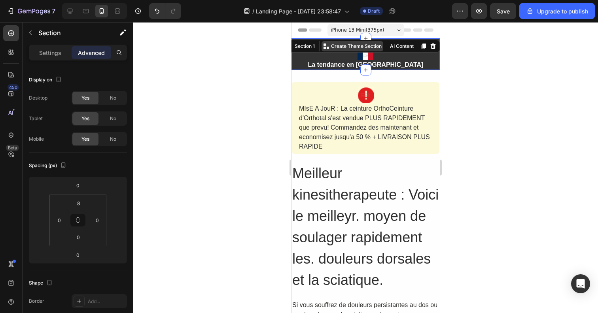
click at [329, 46] on icon at bounding box center [326, 46] width 6 height 6
click at [280, 69] on div at bounding box center [365, 167] width 464 height 291
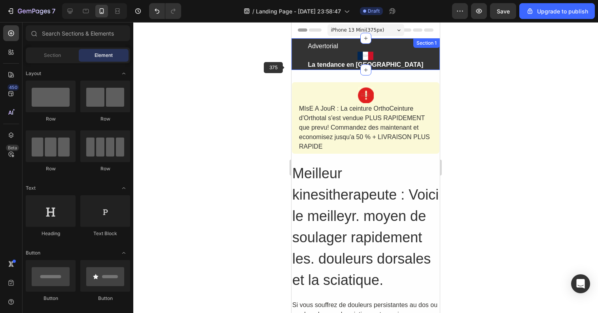
click at [313, 59] on div "Advertorial Text Block Image La tendance en France Text Block Row" at bounding box center [365, 56] width 148 height 28
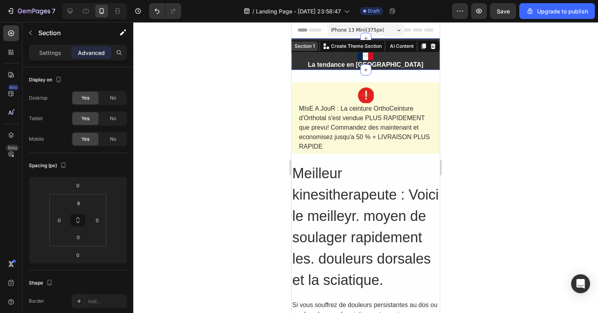
click at [305, 47] on div "Section 1" at bounding box center [304, 46] width 23 height 7
click at [61, 42] on div "Section" at bounding box center [64, 33] width 82 height 21
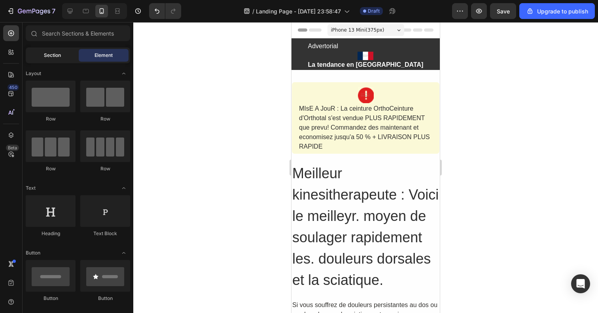
click at [51, 53] on span "Section" at bounding box center [52, 55] width 17 height 7
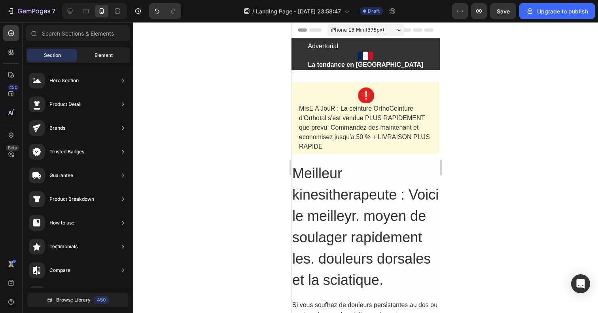
click at [80, 51] on div "Element" at bounding box center [104, 55] width 50 height 13
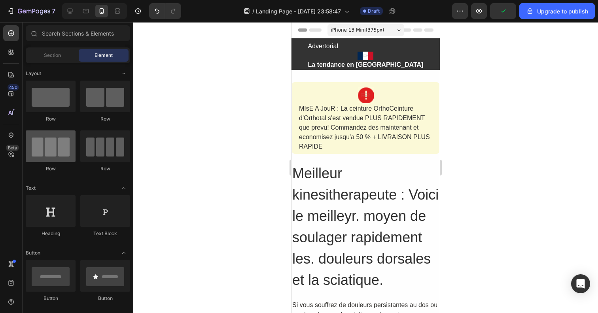
click at [60, 147] on div at bounding box center [51, 146] width 50 height 32
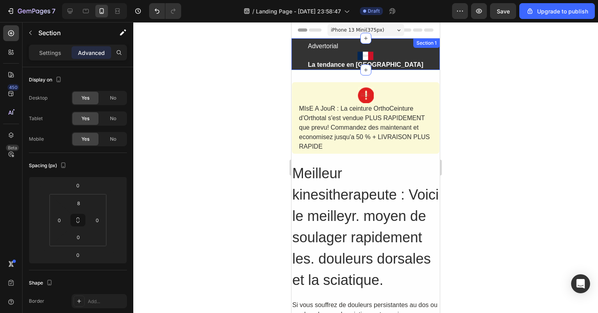
click at [309, 54] on div "Advertorial Text Block Image La tendance en France Text Block Row" at bounding box center [365, 56] width 148 height 28
click at [60, 55] on p "Settings" at bounding box center [50, 53] width 22 height 8
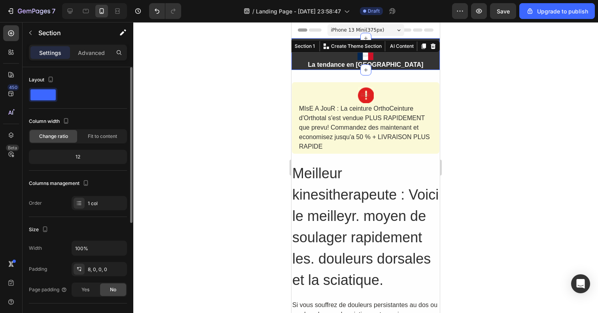
click at [44, 99] on span at bounding box center [42, 94] width 25 height 11
click at [98, 140] on span "Fit to content" at bounding box center [102, 136] width 29 height 7
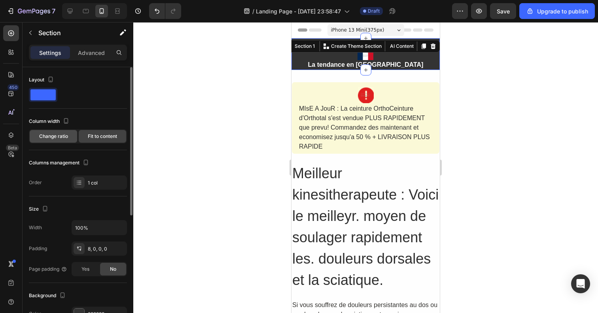
click at [49, 137] on span "Change ratio" at bounding box center [53, 136] width 29 height 7
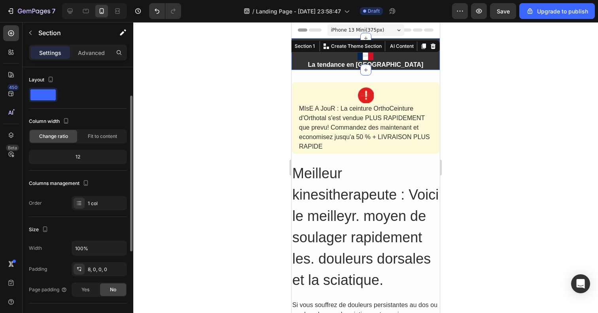
scroll to position [62, 0]
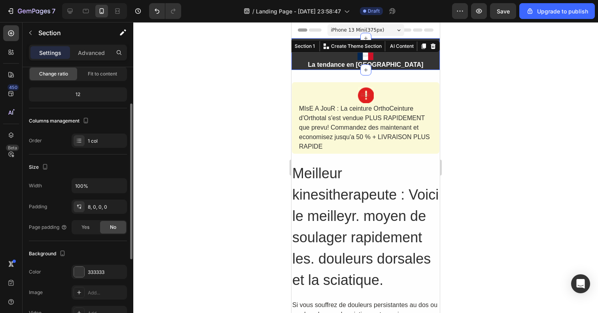
click at [113, 98] on div "12" at bounding box center [77, 94] width 95 height 11
click at [85, 94] on div "12" at bounding box center [77, 94] width 95 height 11
click at [74, 94] on div "12" at bounding box center [77, 94] width 95 height 11
click at [77, 144] on div at bounding box center [79, 140] width 11 height 11
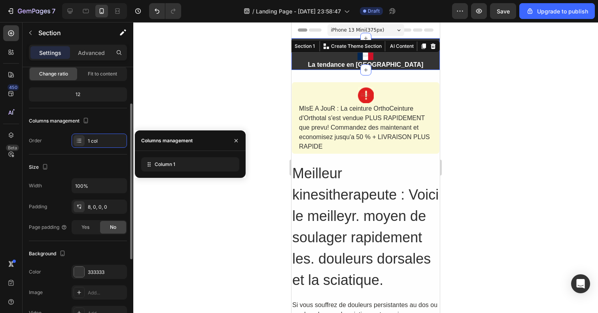
click at [94, 158] on div "Size Width 100% Padding 8, 0, 0, 0 Page padding Yes No" at bounding box center [78, 198] width 98 height 87
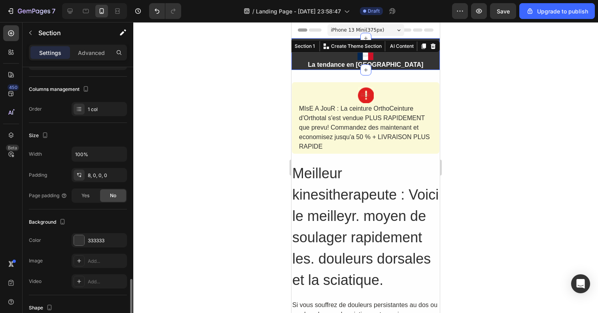
scroll to position [193, 0]
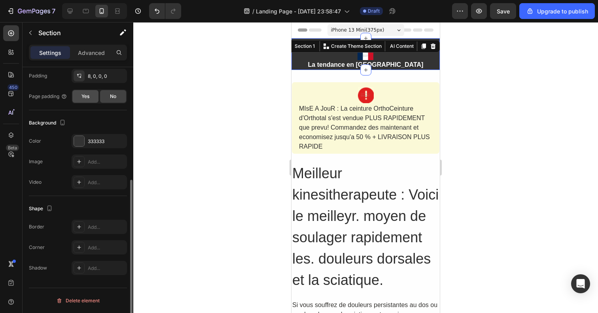
click at [84, 95] on span "Yes" at bounding box center [85, 96] width 8 height 7
click at [113, 95] on span "No" at bounding box center [113, 96] width 6 height 7
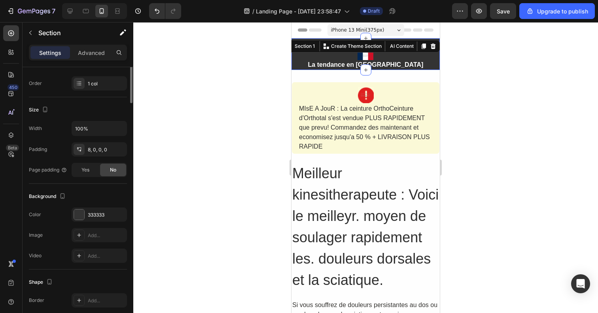
scroll to position [0, 0]
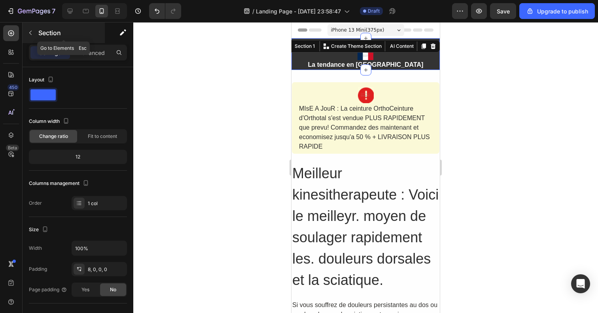
click at [29, 36] on icon "button" at bounding box center [30, 33] width 6 height 6
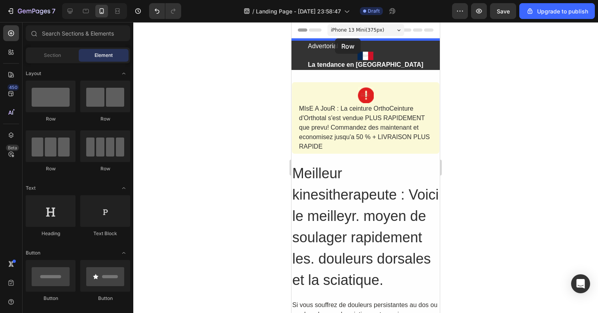
drag, startPoint x: 414, startPoint y: 128, endPoint x: 334, endPoint y: 37, distance: 121.8
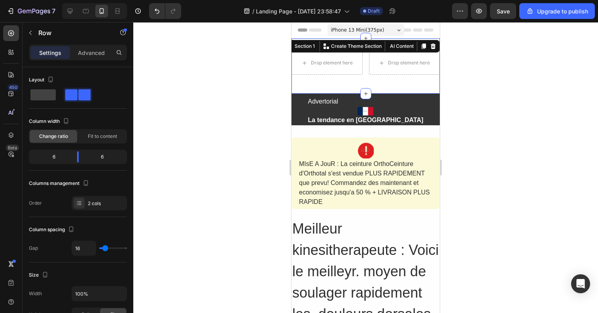
click at [322, 83] on div "Drop element here Drop element here Row Section 1 You can create reusable secti…" at bounding box center [365, 65] width 148 height 55
click at [338, 73] on div "Drop element here" at bounding box center [326, 63] width 71 height 24
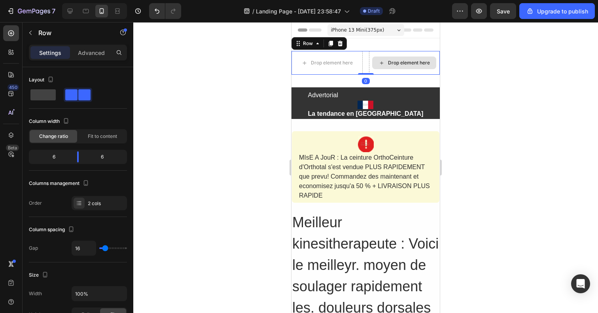
drag, startPoint x: 361, startPoint y: 80, endPoint x: 372, endPoint y: 65, distance: 18.1
click at [372, 65] on div "Drop element here Drop element here Row 0" at bounding box center [365, 63] width 148 height 24
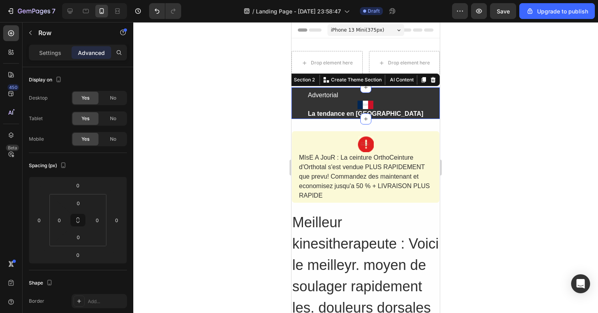
click at [309, 100] on div "Advertorial Text Block Image La tendance en France Text Block Row" at bounding box center [365, 105] width 148 height 28
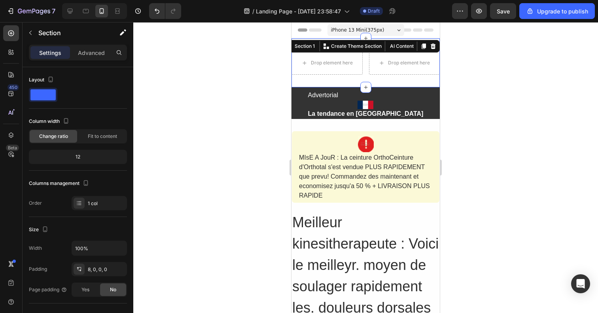
click at [342, 45] on div "Drop element here Drop element here Row Section 1 You can create reusable secti…" at bounding box center [365, 62] width 148 height 49
click at [319, 78] on div "Drop element here Drop element here Row Section 1 You can create reusable secti…" at bounding box center [365, 62] width 148 height 49
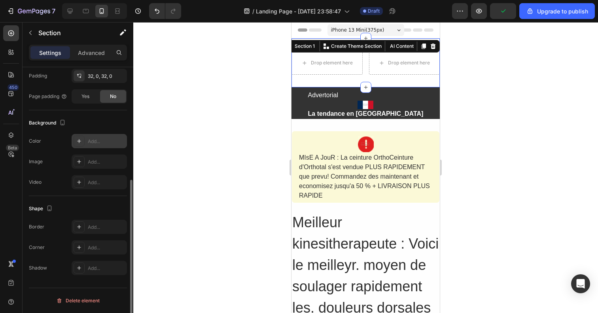
click at [90, 142] on div "Add..." at bounding box center [106, 141] width 37 height 7
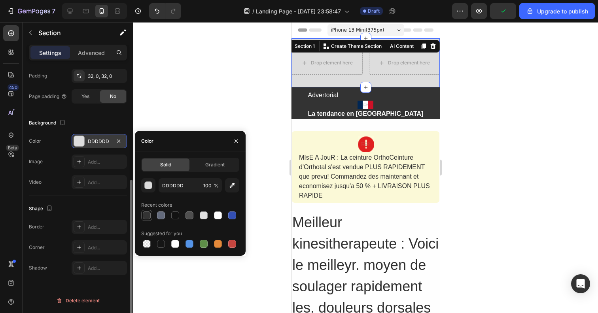
click at [150, 213] on div at bounding box center [147, 215] width 8 height 8
type input "333333"
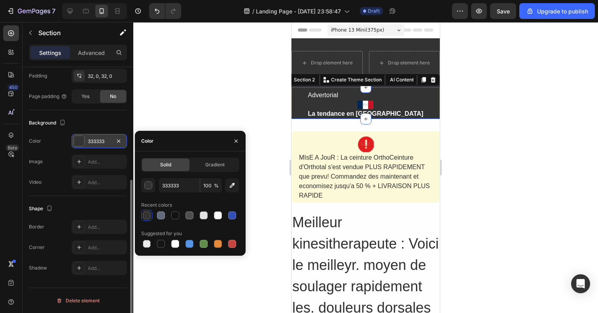
click at [309, 95] on div "Advertorial Text Block Image La tendance en France Text Block Row" at bounding box center [365, 105] width 148 height 28
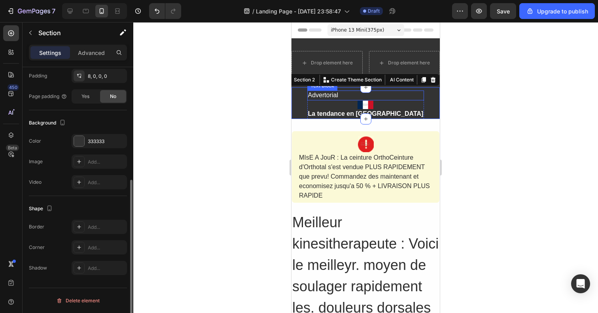
click at [337, 97] on div "Advertorial" at bounding box center [365, 96] width 117 height 10
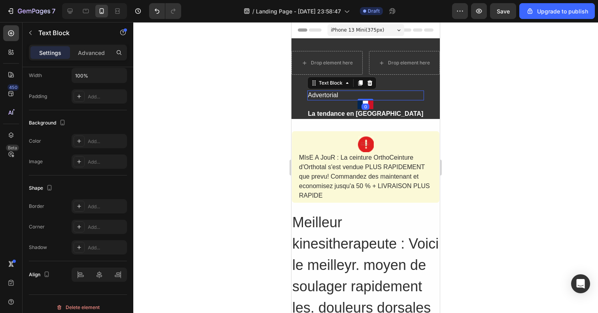
click at [337, 97] on div "Advertorial" at bounding box center [365, 96] width 117 height 10
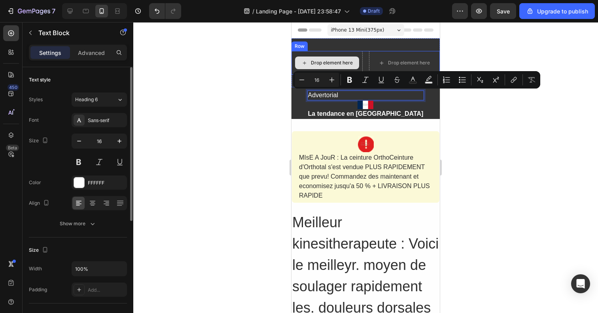
click at [322, 60] on div "Drop element here" at bounding box center [332, 63] width 42 height 6
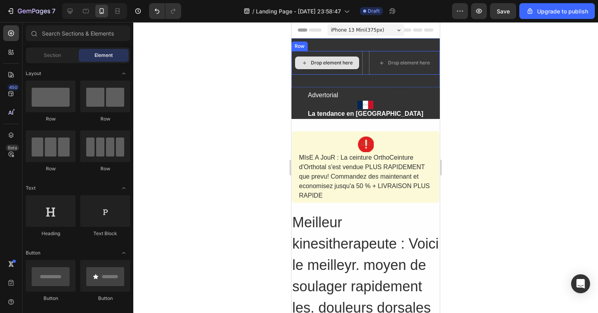
click at [347, 66] on div "Drop element here" at bounding box center [327, 63] width 64 height 13
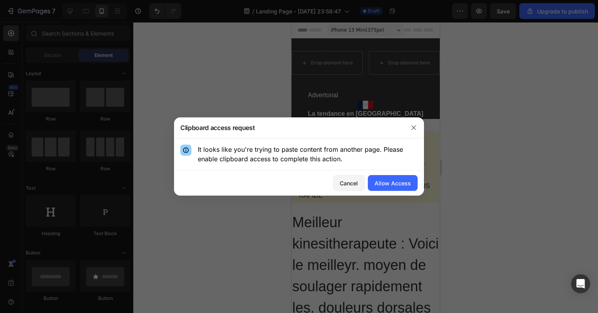
click at [382, 174] on div "Cancel Allow Access" at bounding box center [299, 182] width 250 height 25
click at [382, 177] on button "Allow Access" at bounding box center [393, 183] width 50 height 16
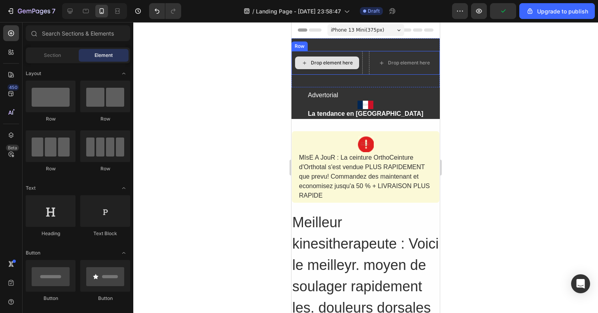
click at [329, 62] on div "Drop element here" at bounding box center [332, 63] width 42 height 6
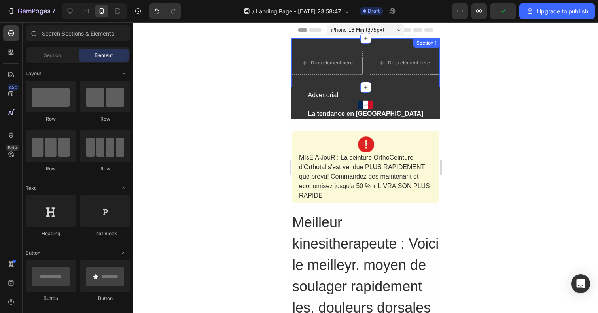
click at [337, 76] on div "Drop element here Drop element here Row Section 1" at bounding box center [365, 62] width 148 height 49
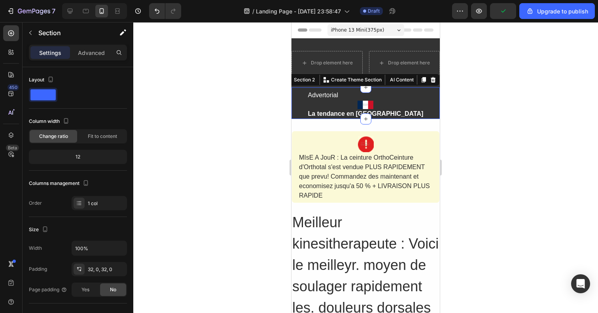
click at [325, 96] on div "Advertorial Text Block Image La tendance en France Text Block Row" at bounding box center [365, 105] width 148 height 28
click at [32, 36] on button "button" at bounding box center [30, 32] width 13 height 13
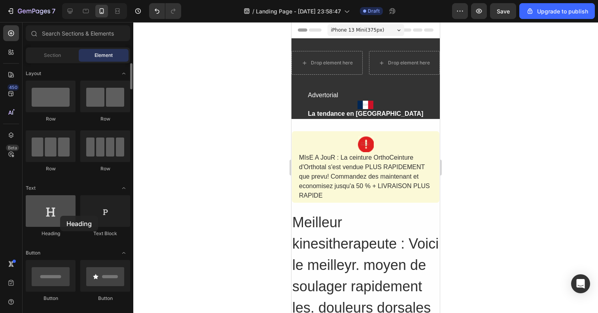
click at [60, 216] on div at bounding box center [51, 211] width 50 height 32
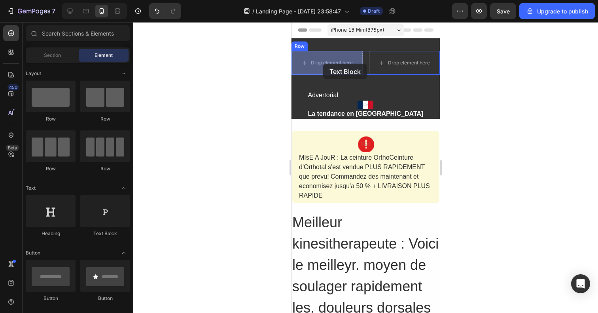
drag, startPoint x: 389, startPoint y: 232, endPoint x: 323, endPoint y: 64, distance: 181.0
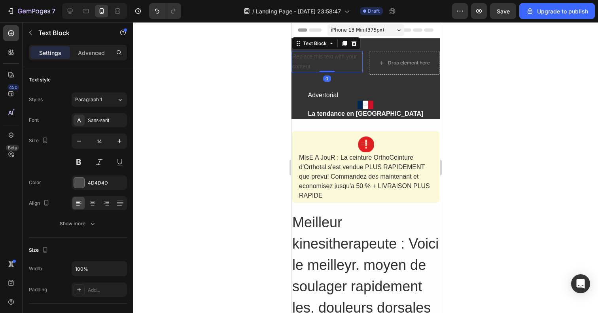
click at [334, 62] on div "Replace this text with your content" at bounding box center [326, 61] width 71 height 21
click at [334, 62] on p "Replace this text with your content" at bounding box center [327, 62] width 70 height 20
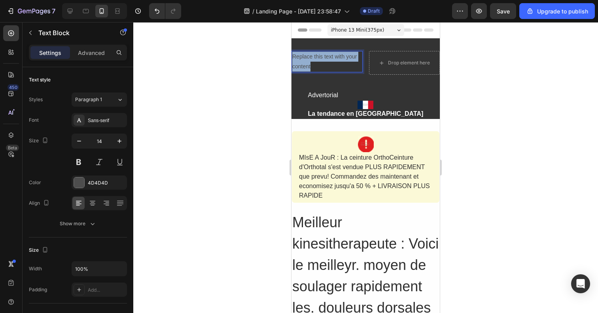
click at [334, 62] on p "Replace this text with your content" at bounding box center [327, 62] width 70 height 20
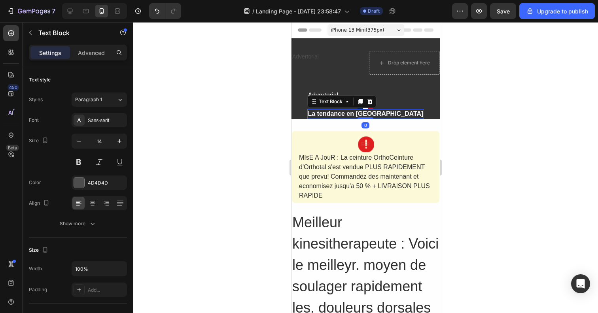
click at [346, 116] on strong "La tendance en France" at bounding box center [365, 113] width 115 height 7
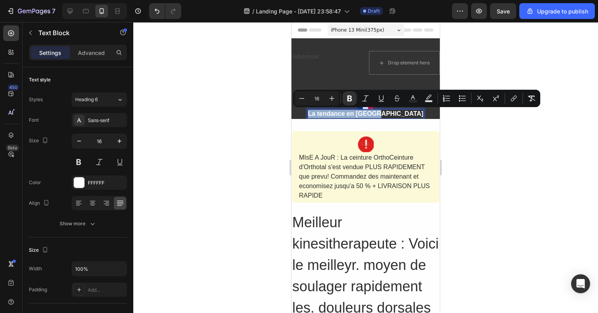
copy strong "La tendance en France"
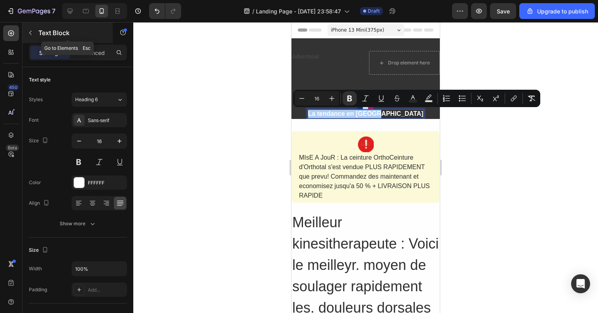
click at [30, 34] on icon "button" at bounding box center [30, 33] width 6 height 6
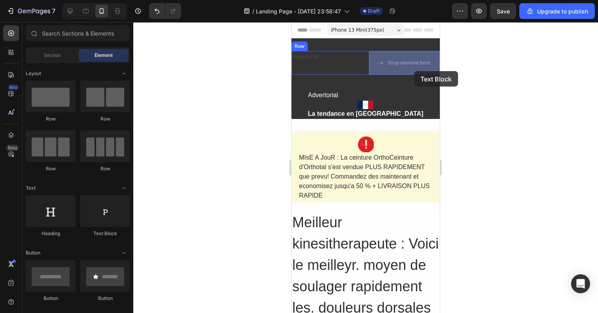
drag, startPoint x: 382, startPoint y: 232, endPoint x: 414, endPoint y: 71, distance: 164.4
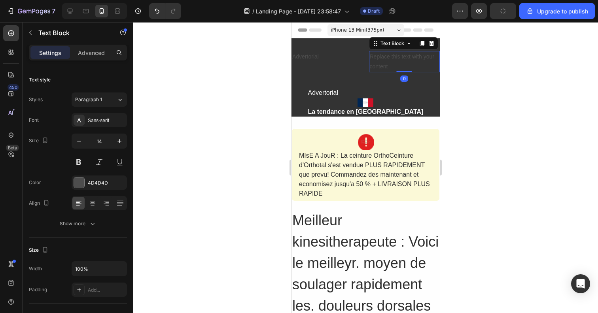
click at [410, 60] on div "Replace this text with your content" at bounding box center [404, 61] width 71 height 21
click at [410, 60] on p "Replace this text with your content" at bounding box center [405, 62] width 70 height 20
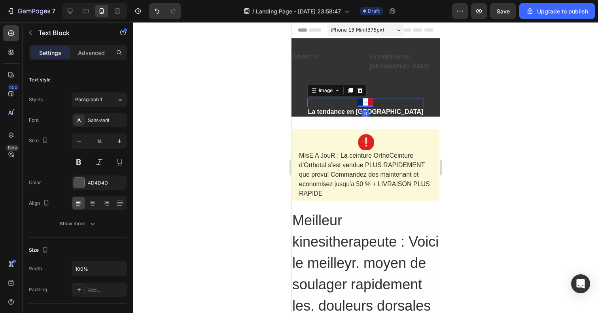
click at [366, 98] on img at bounding box center [365, 102] width 16 height 9
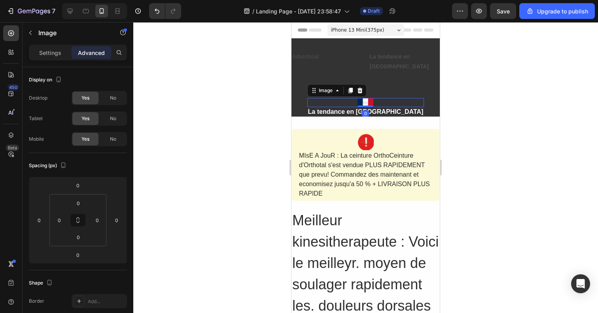
click at [366, 98] on img at bounding box center [365, 102] width 16 height 9
click at [372, 98] on img at bounding box center [365, 102] width 16 height 9
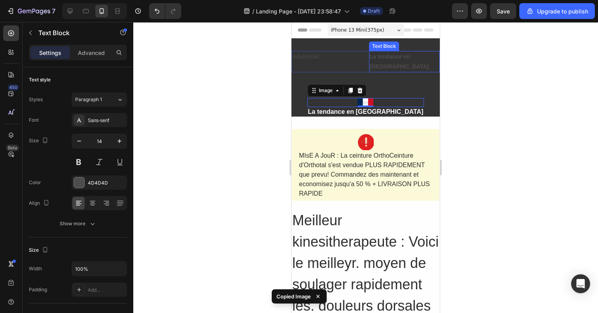
click at [391, 56] on strong "La tendance en France" at bounding box center [399, 61] width 59 height 16
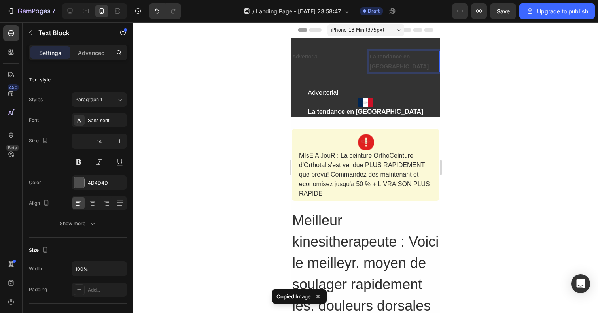
click at [372, 56] on strong "La tendance en France" at bounding box center [399, 61] width 59 height 16
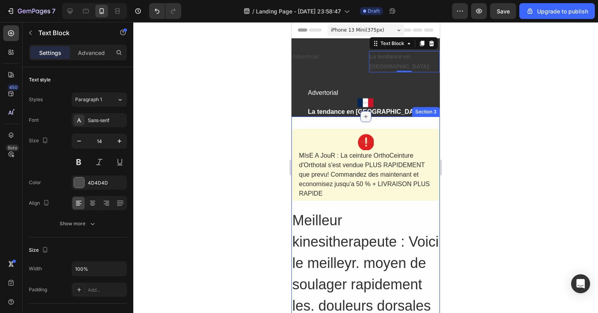
click at [370, 111] on div at bounding box center [365, 116] width 11 height 11
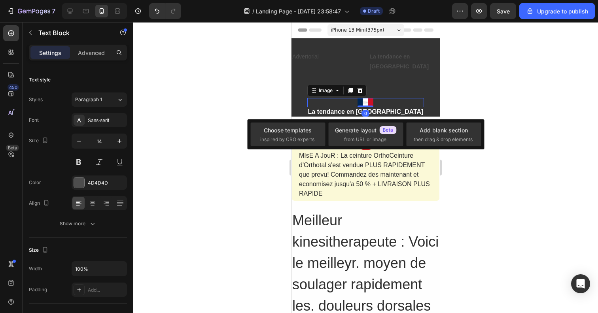
click at [381, 98] on div at bounding box center [365, 102] width 117 height 9
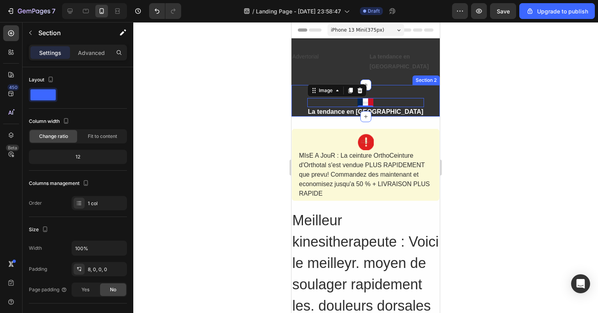
click at [421, 93] on div "Advertorial Text Block Image 0 La tendance en France Text Block Row" at bounding box center [365, 102] width 148 height 28
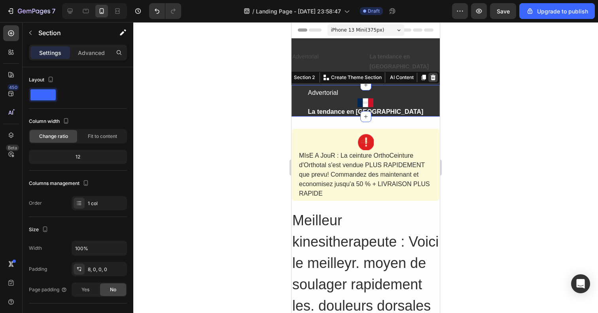
click at [433, 75] on icon at bounding box center [432, 78] width 5 height 6
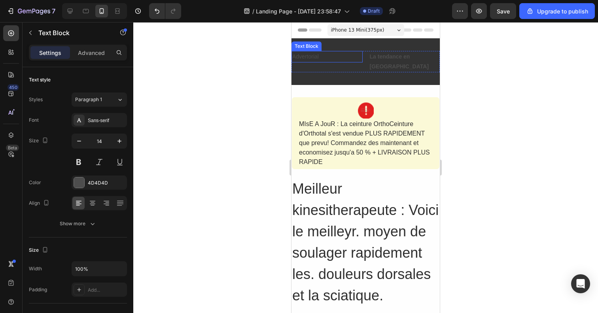
click at [355, 62] on div "Advertorial" at bounding box center [326, 56] width 71 height 11
click at [320, 55] on p "Advertorial" at bounding box center [327, 57] width 70 height 10
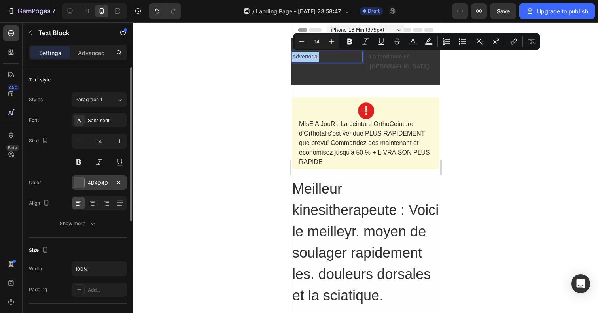
click at [78, 177] on div at bounding box center [79, 182] width 10 height 10
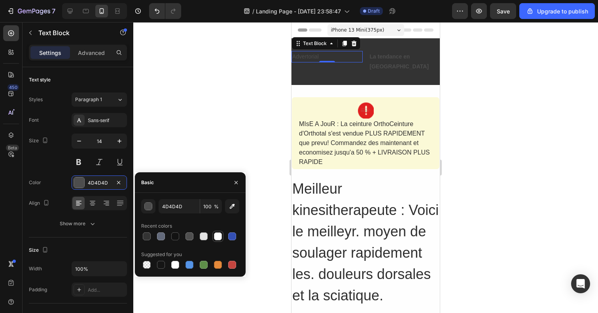
click at [218, 237] on div at bounding box center [218, 236] width 8 height 8
type input "FFFFFF"
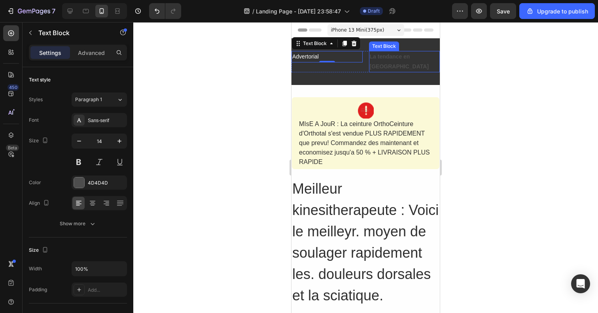
click at [381, 54] on strong "La tendance en France" at bounding box center [399, 61] width 59 height 16
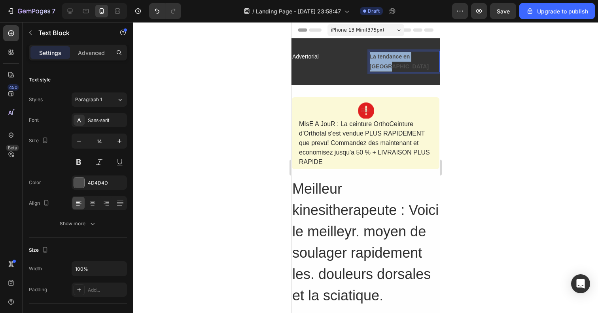
click at [381, 55] on strong "La tendance en France" at bounding box center [399, 61] width 59 height 16
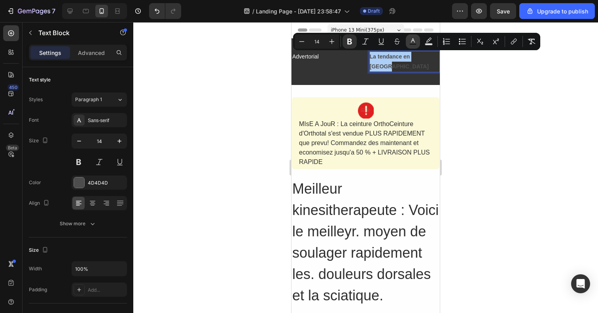
click at [415, 43] on icon "Editor contextual toolbar" at bounding box center [413, 42] width 8 height 8
type input "4D4D4D"
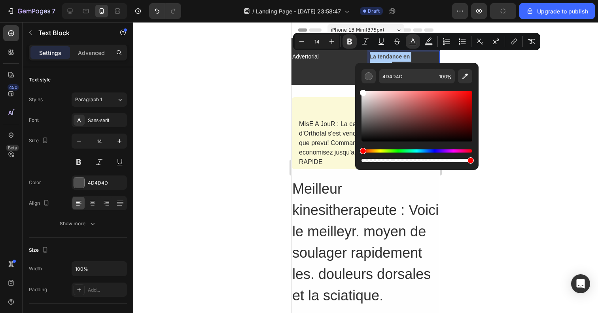
drag, startPoint x: 387, startPoint y: 118, endPoint x: 355, endPoint y: 84, distance: 47.0
click at [355, 84] on div "4D4D4D 100 %" at bounding box center [416, 113] width 123 height 101
type input "FFFFFF"
click at [351, 42] on icon "Editor contextual toolbar" at bounding box center [349, 42] width 5 height 6
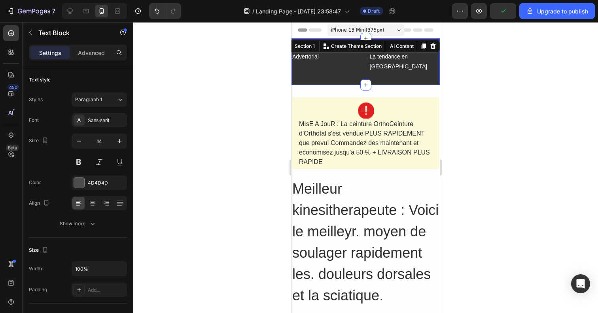
click at [351, 42] on div "Advertorial Text Block La tendance en France Text Block Row Section 1 You can c…" at bounding box center [365, 61] width 148 height 47
click at [385, 57] on span "La tendance en France" at bounding box center [399, 61] width 58 height 16
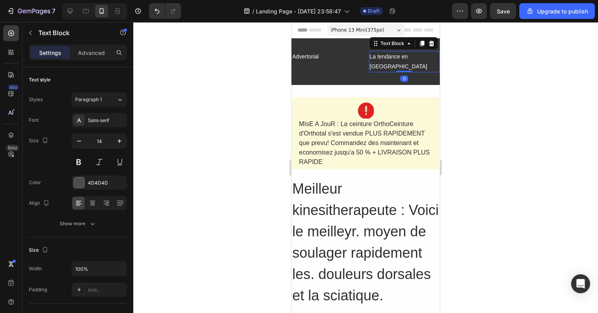
click at [385, 57] on span "La tendance en France" at bounding box center [399, 61] width 58 height 16
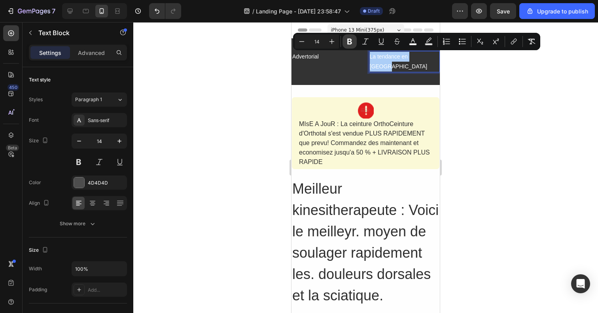
click at [350, 42] on icon "Editor contextual toolbar" at bounding box center [349, 42] width 8 height 8
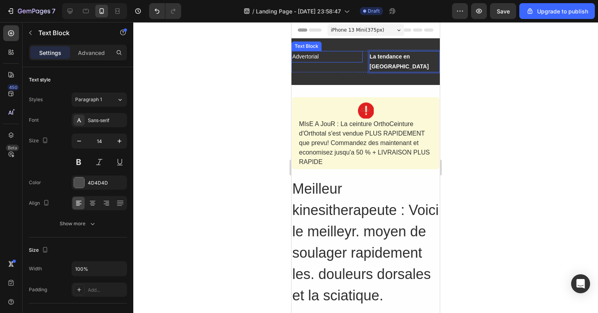
click at [314, 56] on p "Advertorial" at bounding box center [327, 57] width 70 height 10
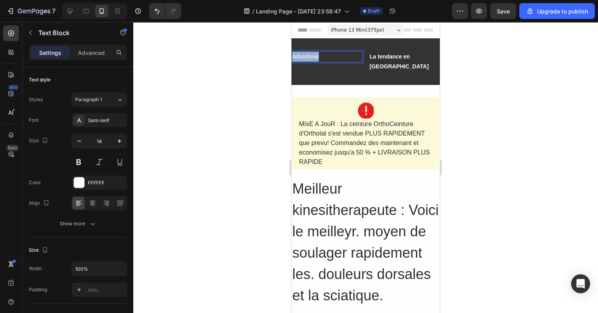
click at [314, 56] on p "Advertorial" at bounding box center [327, 57] width 70 height 10
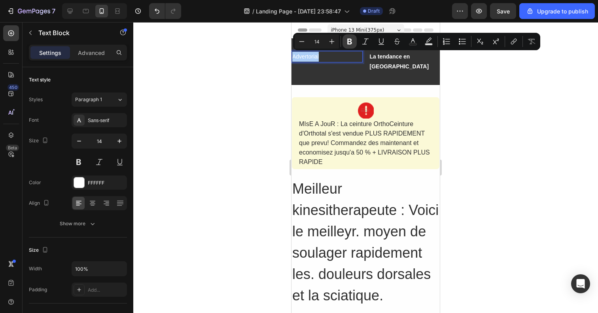
click at [351, 42] on icon "Editor contextual toolbar" at bounding box center [349, 42] width 5 height 6
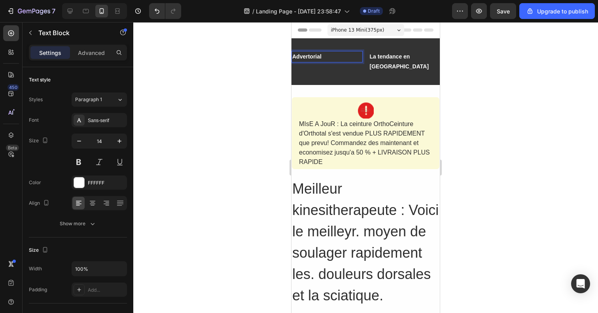
click at [244, 80] on div at bounding box center [365, 167] width 464 height 291
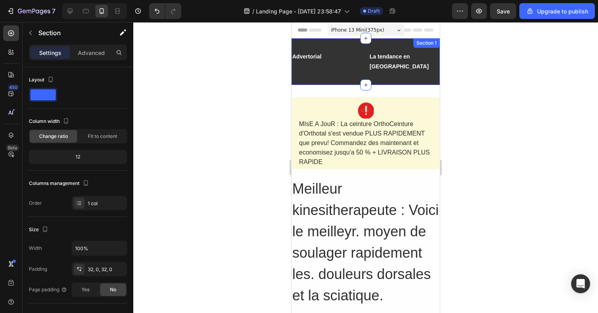
click at [336, 47] on div "Advertorial Text Block La tendance en France Text Block Row Section 1" at bounding box center [365, 61] width 148 height 47
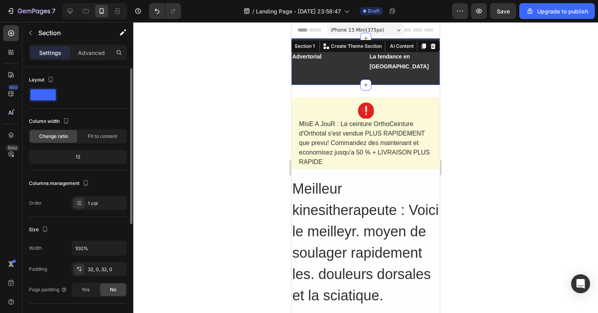
scroll to position [106, 0]
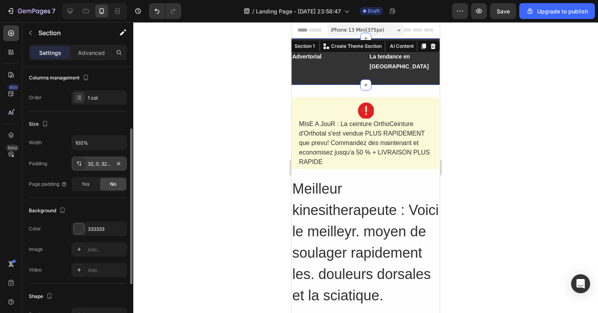
click at [102, 166] on div "32, 0, 32, 0" at bounding box center [99, 163] width 23 height 7
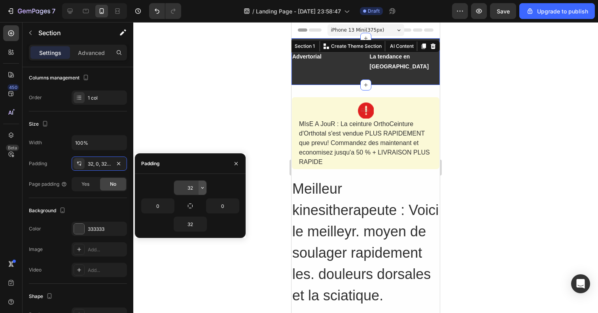
click at [200, 191] on icon "button" at bounding box center [202, 188] width 6 height 6
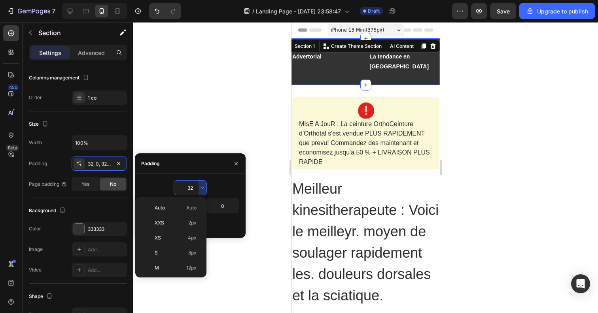
scroll to position [57, 0]
click at [173, 210] on p "M 12px" at bounding box center [176, 211] width 42 height 7
type input "12"
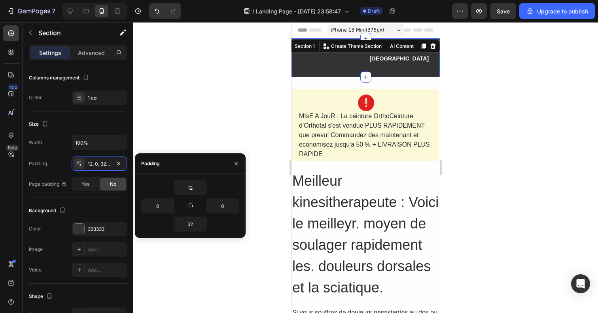
click at [317, 111] on div "MIsE A JouR : La ceinture OrthoCeinture d'Orthotal s'est vendue PLUS RAPIDEMENT…" at bounding box center [365, 135] width 135 height 49
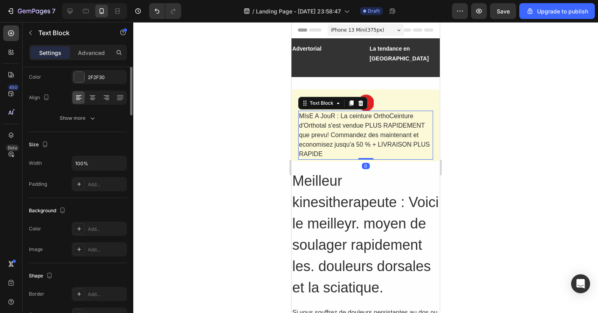
scroll to position [0, 0]
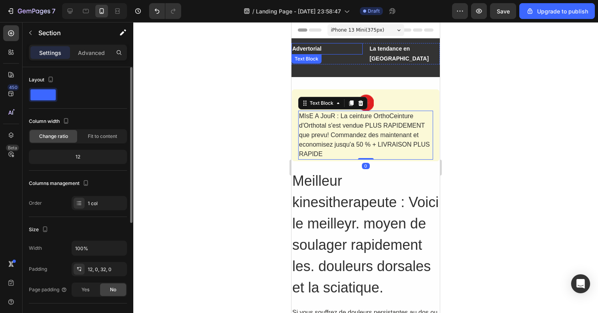
click at [351, 55] on div "Advertorial Text Block La tendance en France Text Block Row Section 1" at bounding box center [365, 57] width 148 height 39
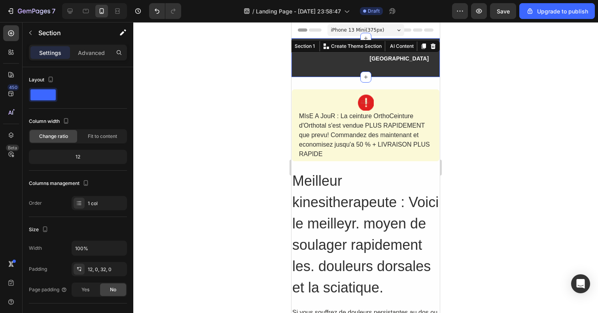
click at [346, 59] on div "Advertorial Text Block La tendance en France Text Block Row Section 1 You can c…" at bounding box center [365, 57] width 148 height 39
click at [114, 272] on button "button" at bounding box center [118, 268] width 9 height 9
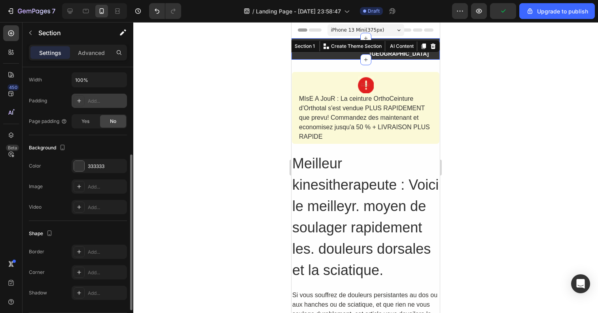
scroll to position [159, 0]
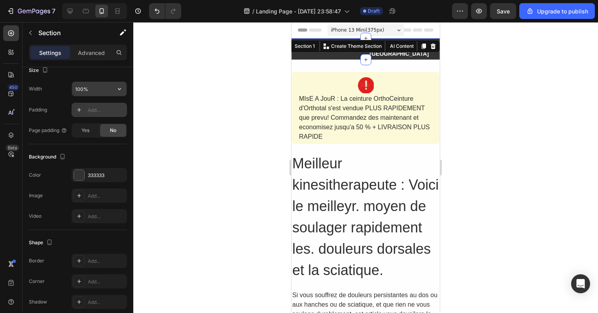
click at [113, 94] on button "button" at bounding box center [119, 89] width 14 height 14
click at [113, 80] on div "Size Width 100% Padding Add... Page padding Yes No" at bounding box center [78, 101] width 98 height 87
click at [160, 9] on icon "Undo/Redo" at bounding box center [157, 11] width 8 height 8
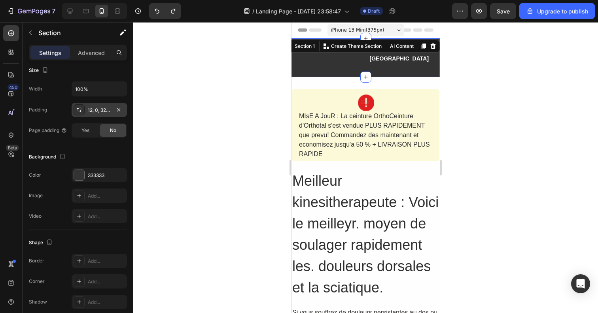
click at [333, 61] on div "Advertorial Text Block La tendance en France Text Block Row Section 1 You can c…" at bounding box center [365, 57] width 148 height 39
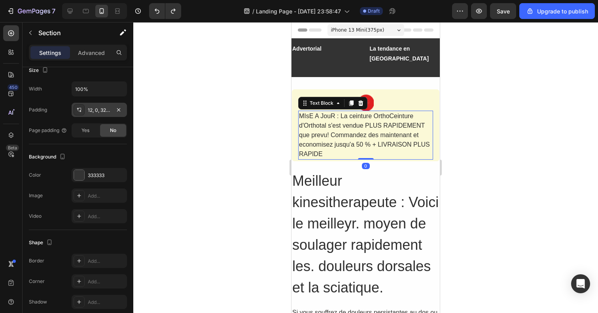
click at [335, 111] on div "MIsE A JouR : La ceinture OrthoCeinture d'Orthotal s'est vendue PLUS RAPIDEMENT…" at bounding box center [365, 135] width 135 height 49
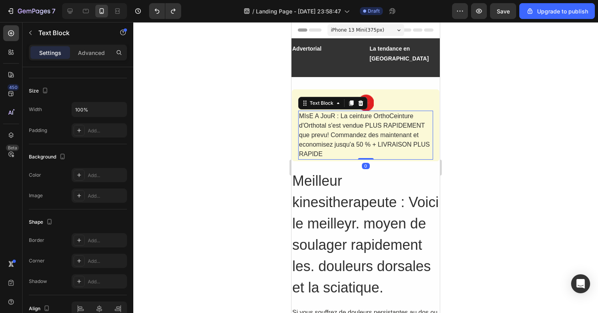
scroll to position [0, 0]
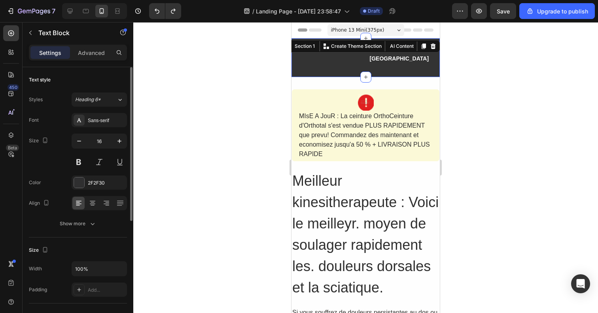
click at [347, 59] on div "Advertorial Text Block La tendance en France Text Block Row Section 1 You can c…" at bounding box center [365, 57] width 148 height 39
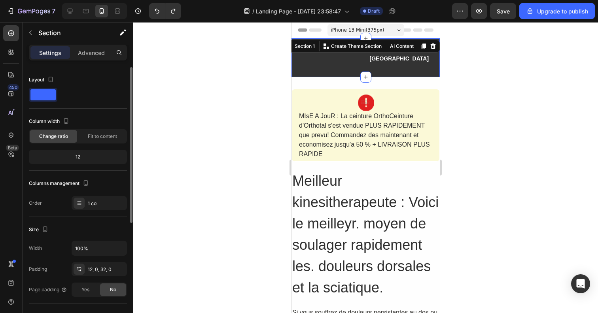
click at [91, 160] on div "12" at bounding box center [77, 156] width 95 height 11
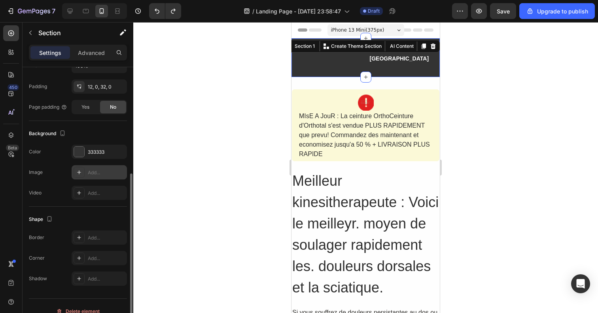
scroll to position [193, 0]
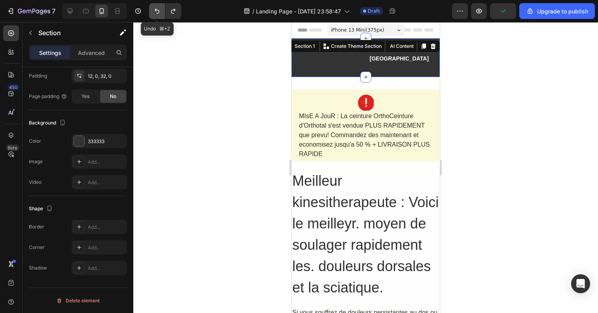
click at [164, 11] on button "Undo/Redo" at bounding box center [157, 11] width 16 height 16
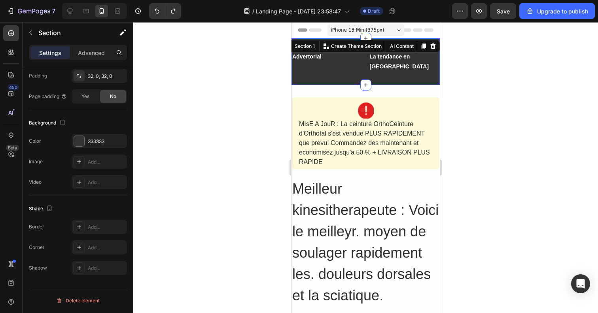
click at [302, 66] on div "Advertorial Text Block La tendance en France Text Block Row Section 1 You can c…" at bounding box center [365, 61] width 148 height 47
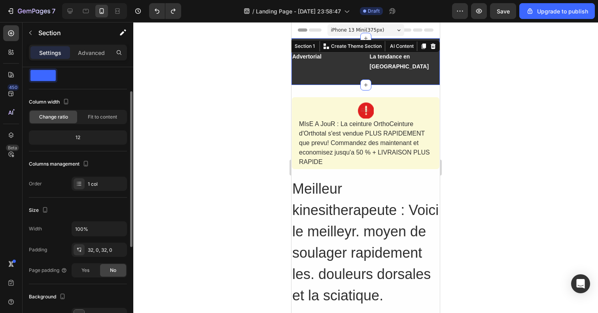
scroll to position [0, 0]
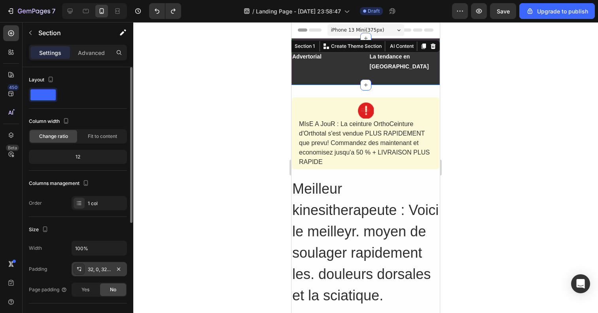
click at [76, 271] on icon at bounding box center [79, 269] width 6 height 6
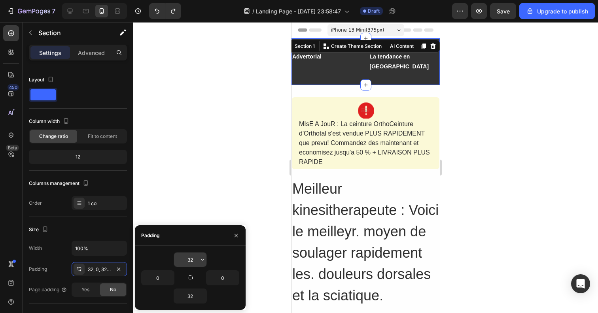
click at [190, 262] on input "32" at bounding box center [190, 260] width 32 height 14
click at [200, 259] on icon "button" at bounding box center [202, 260] width 6 height 6
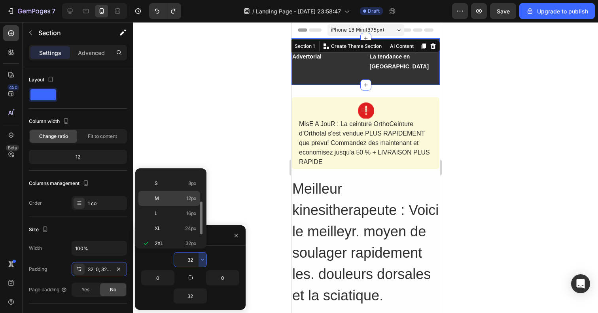
scroll to position [33, 0]
click at [162, 193] on p "S 8px" at bounding box center [176, 191] width 42 height 7
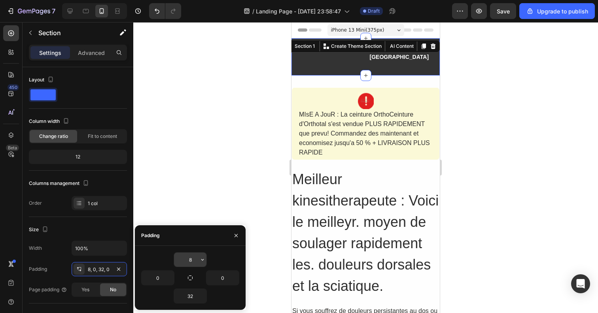
click at [189, 257] on input "8" at bounding box center [190, 260] width 32 height 14
click at [200, 260] on icon "button" at bounding box center [202, 260] width 6 height 6
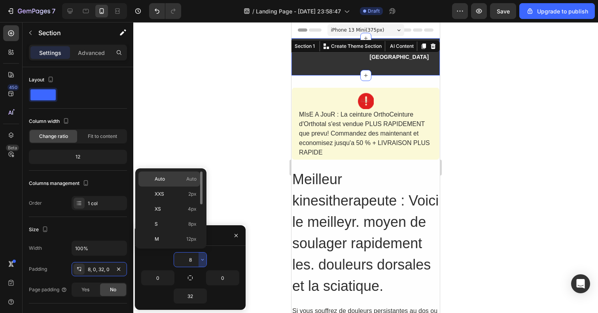
click at [188, 182] on span "Auto" at bounding box center [191, 179] width 10 height 7
type input "Auto"
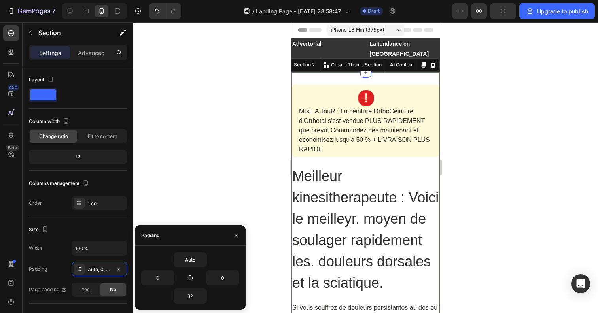
click at [351, 72] on div "Image MIsE A JouR : La ceinture OrthoCeinture d'Orthotal s'est vendue PLUS RAPI…" at bounding box center [365, 212] width 148 height 281
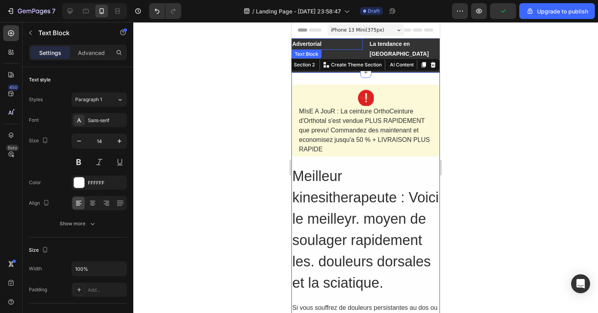
click at [317, 42] on strong "Advertorial" at bounding box center [306, 44] width 29 height 6
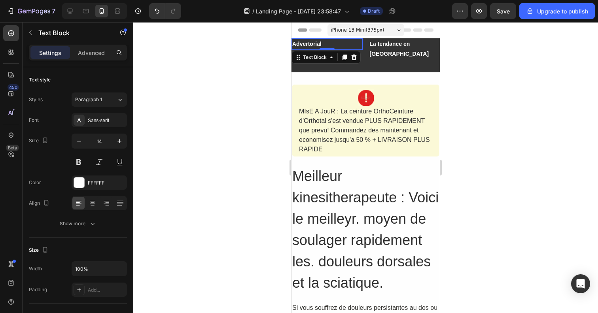
drag, startPoint x: 326, startPoint y: 49, endPoint x: 327, endPoint y: 43, distance: 5.6
click at [327, 43] on div "Advertorial Text Block 0" at bounding box center [326, 43] width 71 height 11
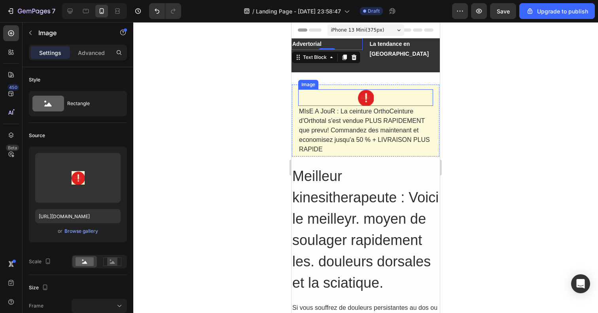
click at [401, 91] on div at bounding box center [365, 97] width 135 height 16
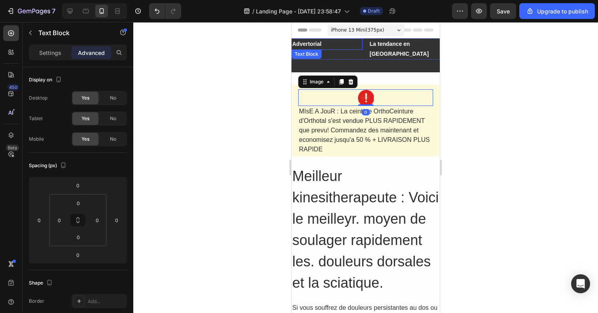
click at [357, 46] on p "Advertorial" at bounding box center [327, 44] width 70 height 10
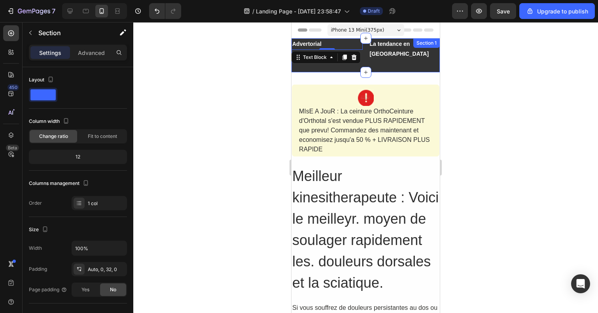
click at [383, 57] on div "Advertorial Text Block 0 La tendance en France Text Block Row Section 1" at bounding box center [365, 55] width 148 height 34
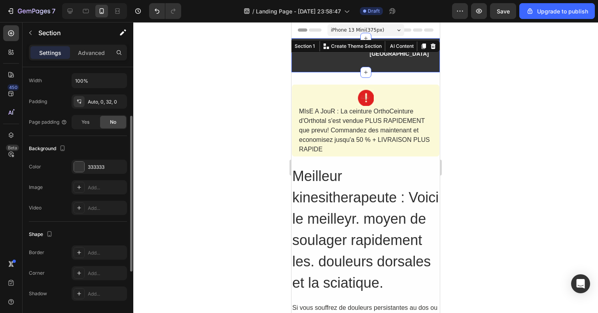
scroll to position [187, 0]
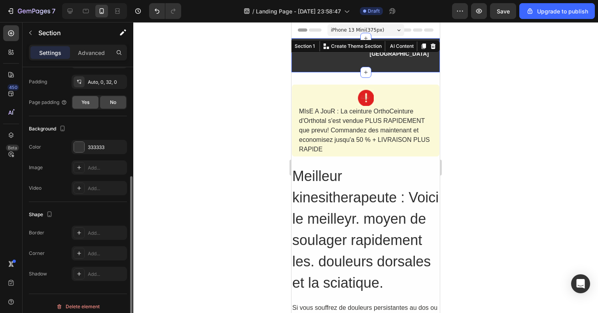
click at [91, 108] on div "Yes" at bounding box center [85, 102] width 26 height 13
click at [113, 105] on span "No" at bounding box center [113, 102] width 6 height 7
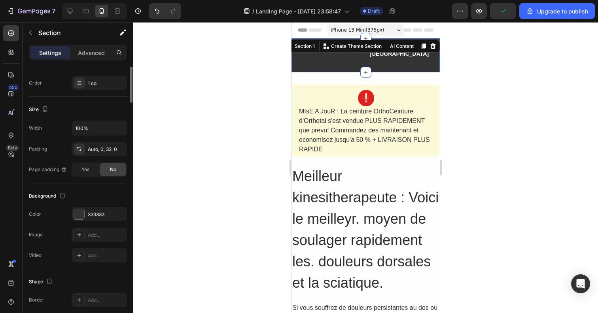
scroll to position [0, 0]
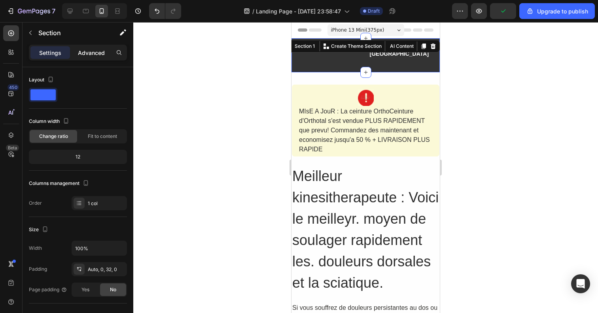
click at [100, 57] on div "Advanced" at bounding box center [92, 52] width 40 height 13
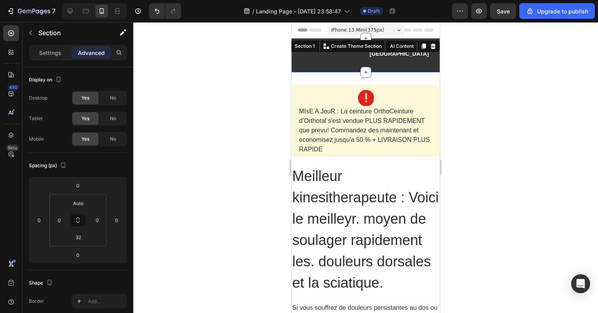
click at [102, 54] on p "Advanced" at bounding box center [91, 53] width 27 height 8
click at [77, 237] on input "32" at bounding box center [78, 237] width 16 height 12
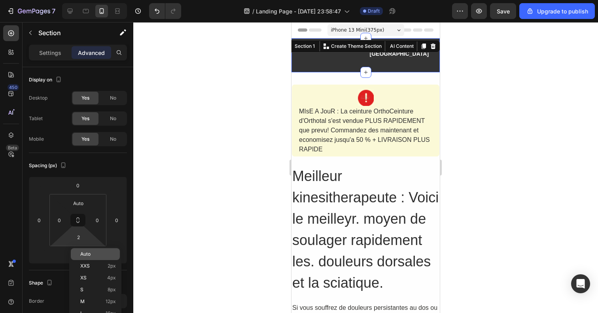
click at [87, 253] on span "Auto" at bounding box center [85, 254] width 10 height 6
type input "Auto"
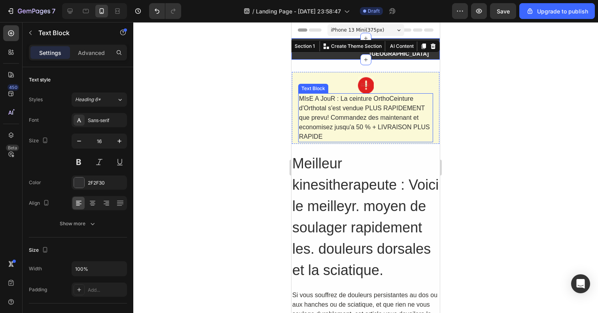
click at [300, 127] on div "MIsE A JouR : La ceinture OrthoCeinture d'Orthotal s'est vendue PLUS RAPIDEMENT…" at bounding box center [365, 117] width 135 height 49
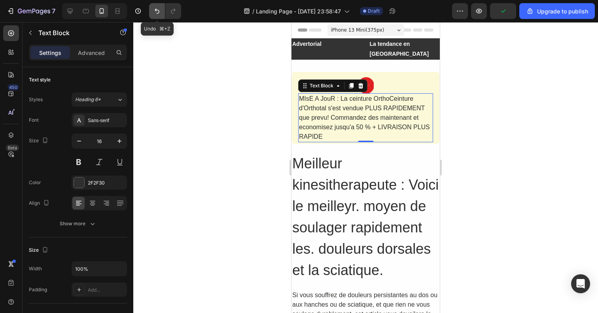
click at [156, 10] on icon "Undo/Redo" at bounding box center [157, 11] width 5 height 5
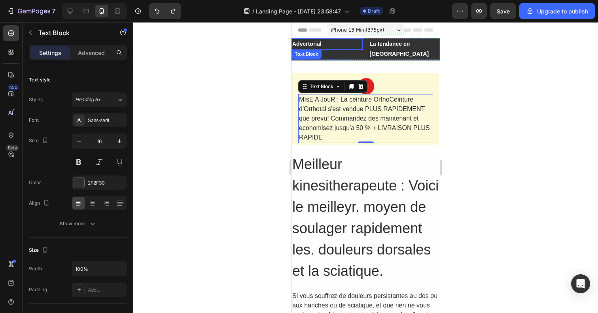
click at [362, 42] on div "Advertorial Text Block La tendance en France Text Block Row" at bounding box center [365, 48] width 148 height 21
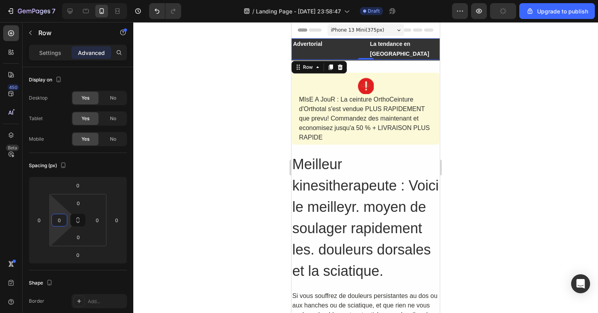
click at [66, 0] on html "7 / Landing Page - Sep 28, 23:58:47 Draft Preview Upgrade to publish 450 Beta S…" at bounding box center [299, 0] width 598 height 0
type input "8"
click at [69, 0] on html "7 / Landing Page - Sep 28, 23:58:47 Draft Preview Save Upgrade to publish 450 B…" at bounding box center [299, 0] width 598 height 0
type input "0"
click at [49, 0] on html "7 / Landing Page - Sep 28, 23:58:47 Draft Preview Save Upgrade to publish 450 B…" at bounding box center [299, 0] width 598 height 0
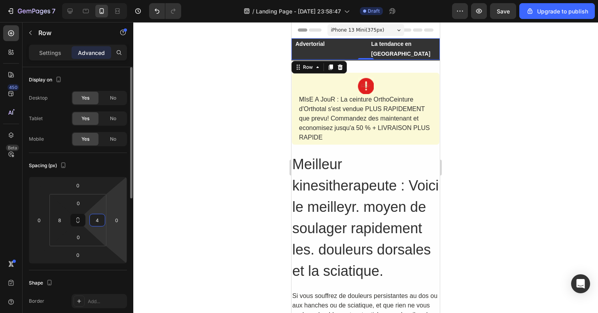
click at [106, 0] on html "7 / Landing Page - Sep 28, 23:58:47 Draft Preview Save Upgrade to publish 450 B…" at bounding box center [299, 0] width 598 height 0
type input "6"
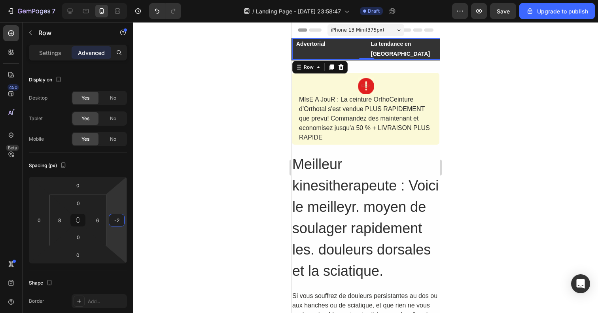
type input "0"
click at [108, 0] on html "7 / Landing Page - Sep 28, 23:58:47 Draft Preview Save Upgrade to publish 450 B…" at bounding box center [299, 0] width 598 height 0
type input "0"
drag, startPoint x: 105, startPoint y: 216, endPoint x: 103, endPoint y: 247, distance: 31.3
click at [103, 0] on html "7 / Landing Page - Sep 28, 23:58:47 Draft Preview Save Upgrade to publish 450 B…" at bounding box center [299, 0] width 598 height 0
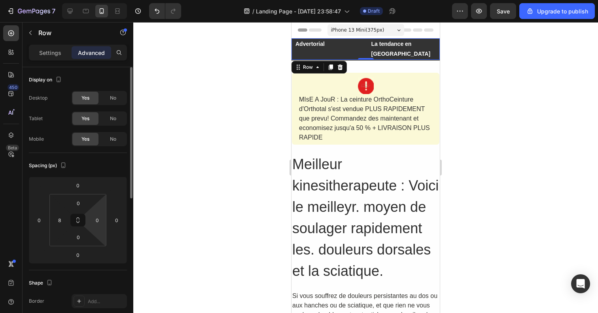
drag, startPoint x: 105, startPoint y: 217, endPoint x: 104, endPoint y: 230, distance: 13.5
click at [105, 0] on html "7 / Landing Page - Sep 28, 23:58:47 Draft Preview Save Upgrade to publish 450 B…" at bounding box center [299, 0] width 598 height 0
drag, startPoint x: 59, startPoint y: 194, endPoint x: 81, endPoint y: 197, distance: 22.0
click at [81, 197] on div "0 8 0 0" at bounding box center [77, 220] width 57 height 52
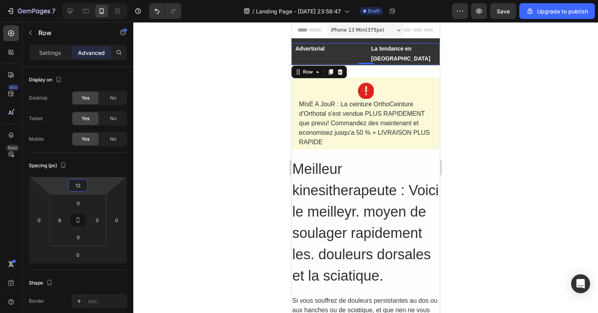
type input "14"
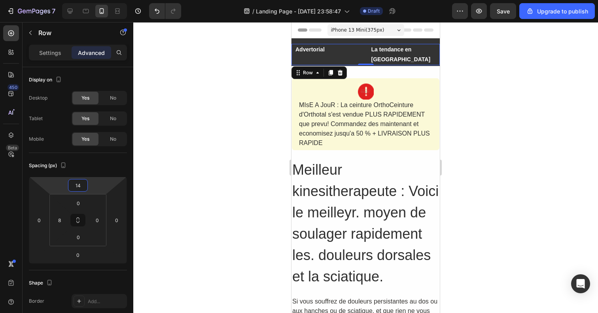
click at [79, 0] on html "7 / Landing Page - Sep 28, 23:58:47 Draft Preview Save Upgrade to publish 450 B…" at bounding box center [299, 0] width 598 height 0
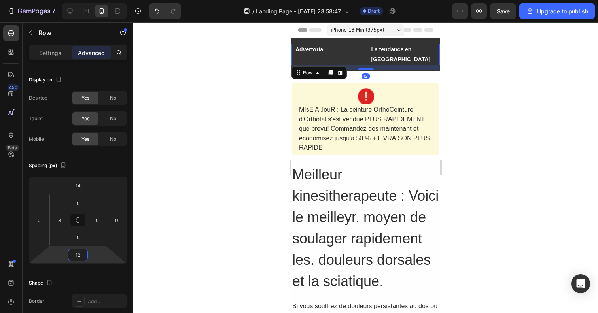
type input "10"
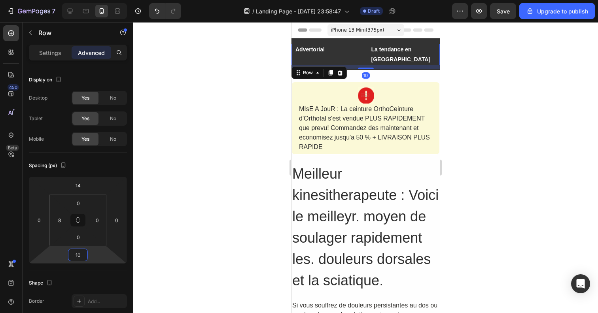
click at [72, 0] on html "7 / Landing Page - Sep 28, 23:58:47 Draft Preview Save Upgrade to publish 450 B…" at bounding box center [299, 0] width 598 height 0
click at [526, 37] on div at bounding box center [365, 167] width 464 height 291
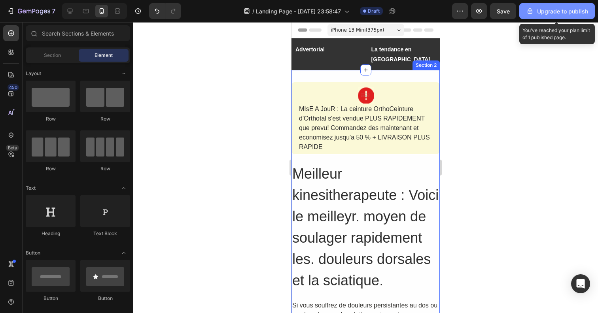
click at [550, 13] on div "Upgrade to publish" at bounding box center [557, 11] width 62 height 8
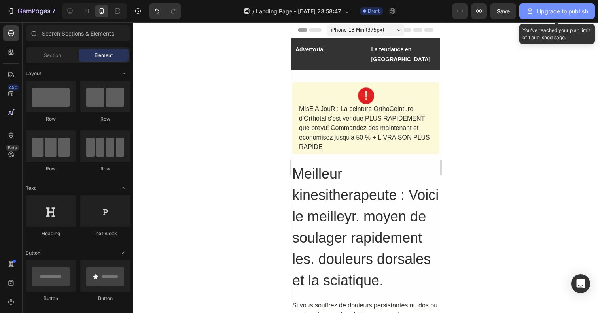
click at [532, 12] on icon "button" at bounding box center [529, 11] width 5 height 6
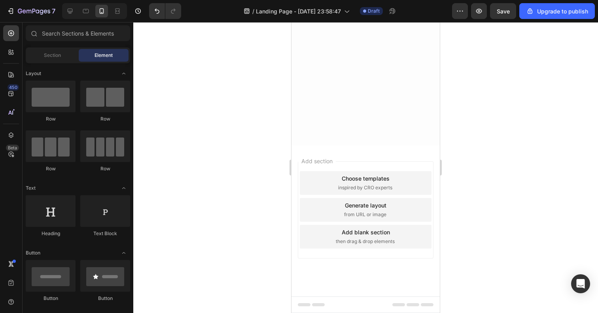
scroll to position [4451, 0]
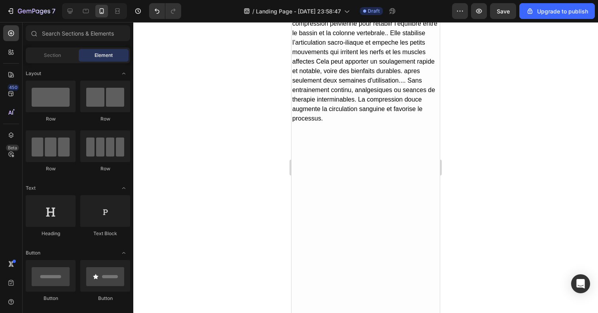
click at [361, 117] on div "La ceinture orthopedique utilise la therapie par compression pelvienne pour ret…" at bounding box center [365, 66] width 148 height 115
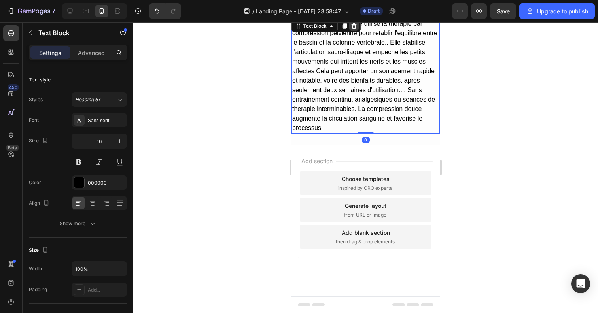
click at [351, 24] on icon at bounding box center [353, 26] width 5 height 6
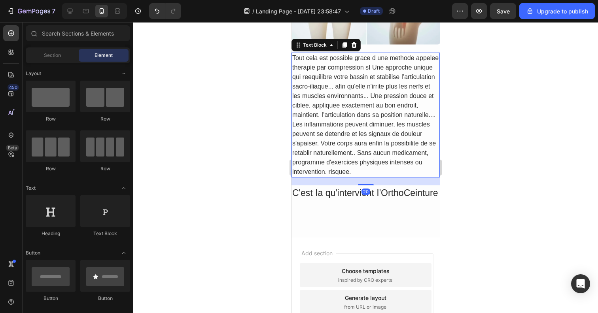
click at [357, 117] on div "Tout cela est possible grace d une methode appelee therapie par compression sI …" at bounding box center [365, 115] width 148 height 125
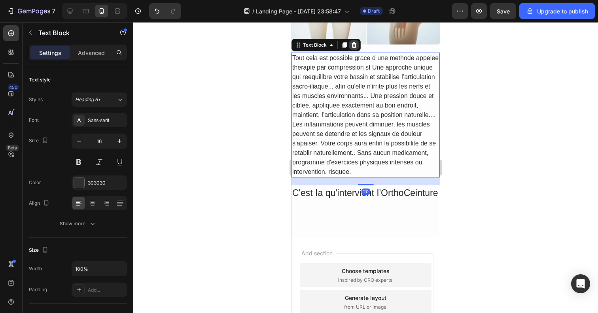
click at [356, 48] on icon at bounding box center [354, 45] width 6 height 6
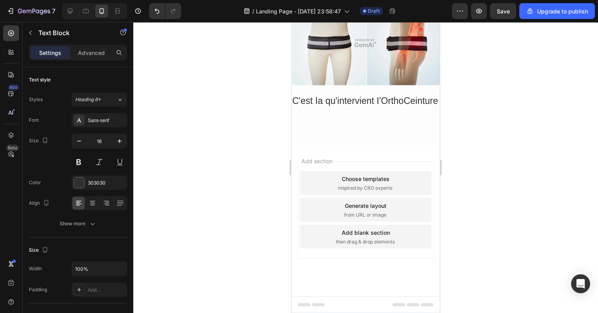
scroll to position [4203, 0]
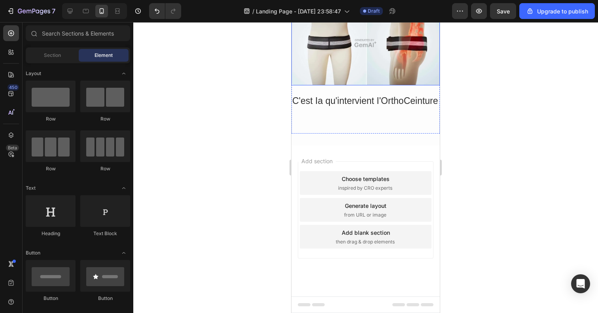
click at [349, 59] on img at bounding box center [365, 43] width 148 height 84
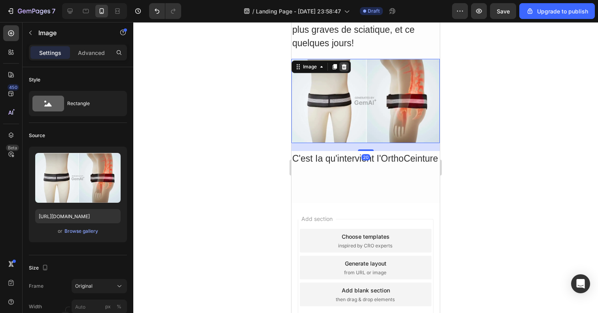
click at [344, 70] on icon at bounding box center [344, 67] width 5 height 6
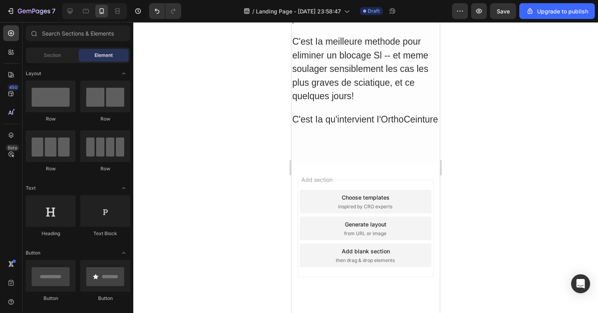
scroll to position [4070, 0]
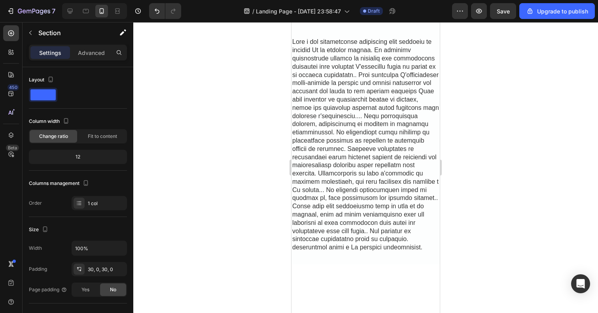
scroll to position [2303, 0]
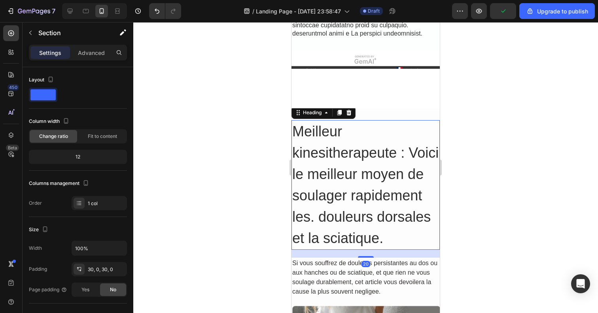
click at [342, 166] on h2 "Meilleur kinesitherapeute : Voici le meilleur moyen de soulager rapidement les.…" at bounding box center [365, 185] width 148 height 130
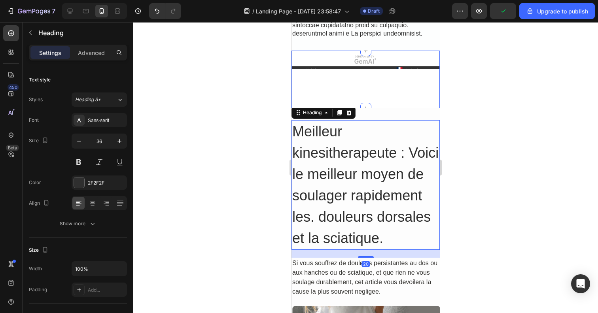
click at [372, 120] on h2 "Meilleur kinesitherapeute : Voici le meilleur moyen de soulager rapidement les.…" at bounding box center [365, 185] width 148 height 130
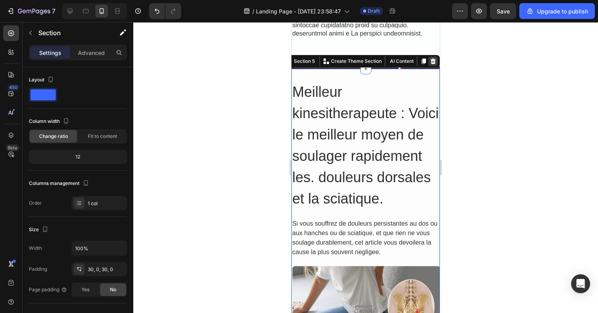
click at [434, 60] on icon at bounding box center [433, 61] width 6 height 6
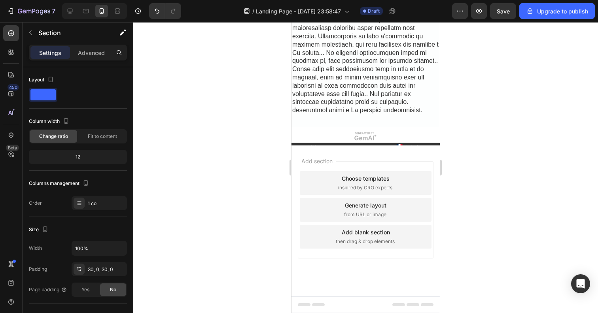
scroll to position [2226, 0]
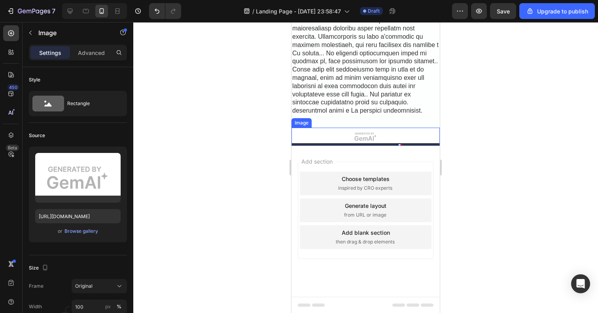
click at [384, 141] on img at bounding box center [365, 137] width 148 height 18
click at [342, 118] on icon at bounding box center [344, 120] width 6 height 6
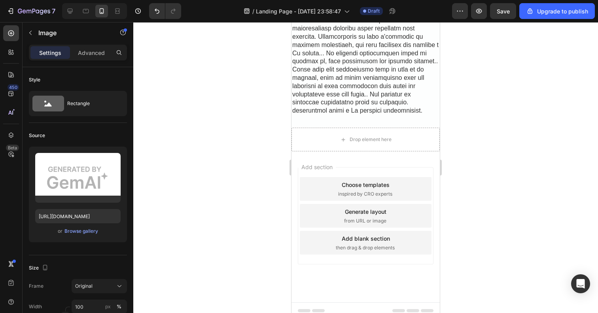
scroll to position [2232, 0]
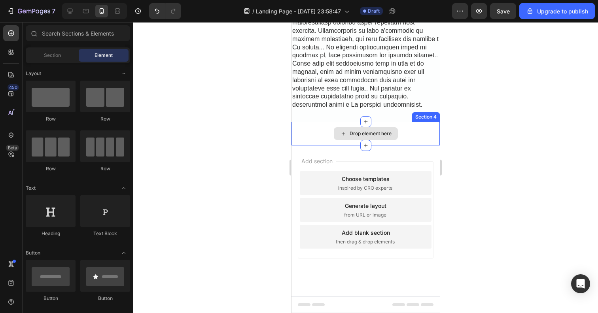
click at [346, 133] on div "Drop element here" at bounding box center [366, 133] width 64 height 13
click at [393, 137] on div "Drop element here" at bounding box center [366, 133] width 64 height 13
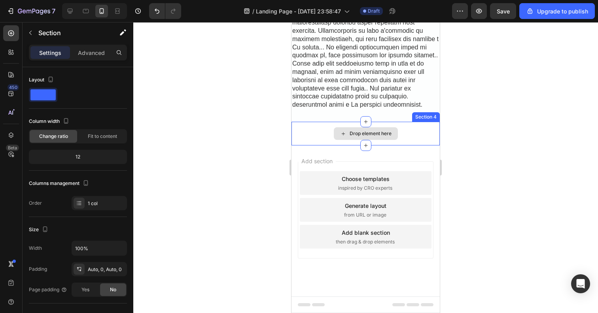
click at [420, 134] on div "Drop element here" at bounding box center [365, 134] width 148 height 24
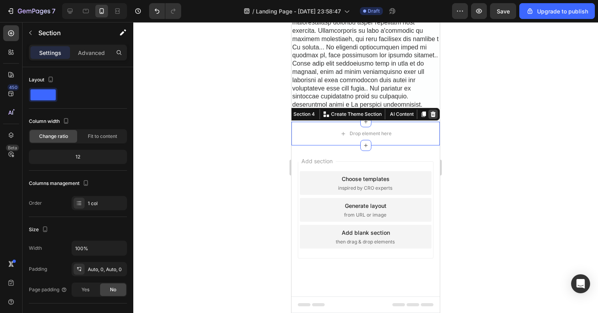
click at [434, 111] on icon at bounding box center [433, 114] width 6 height 6
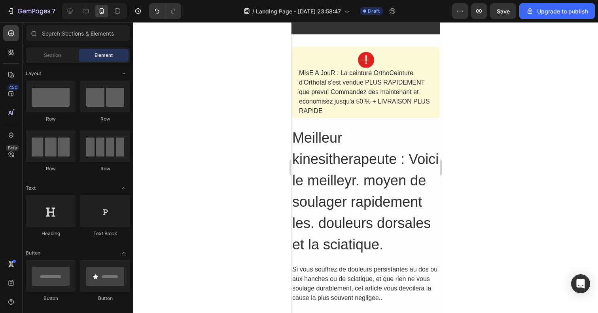
scroll to position [0, 0]
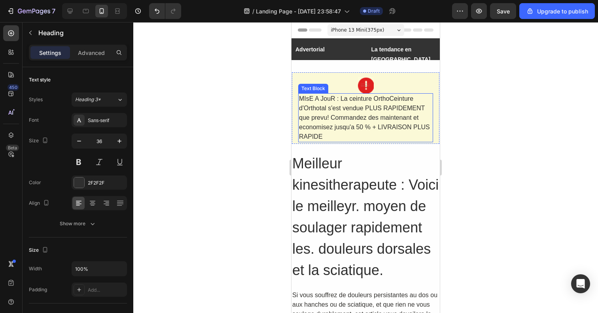
click at [387, 157] on h2 "Meilleur kinesitherapeute : Voici le meilleyr. moyen de soulager rapidement les…" at bounding box center [365, 217] width 148 height 130
click at [340, 108] on div "MIsE A JouR : La ceinture OrthoCeinture d'Orthotal s'est vendue PLUS RAPIDEMENT…" at bounding box center [365, 117] width 135 height 49
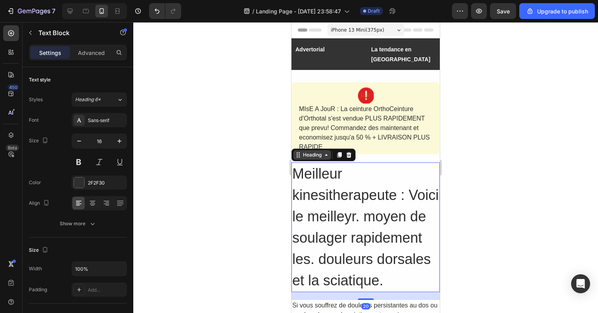
click at [297, 150] on div "Heading" at bounding box center [323, 155] width 64 height 13
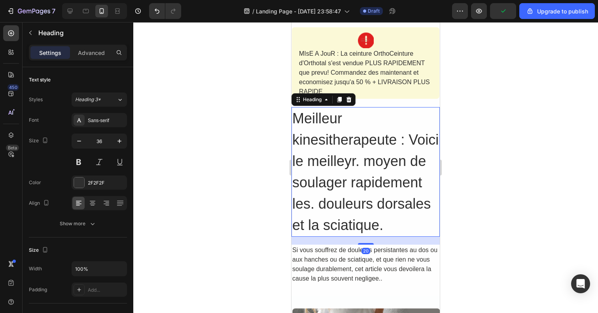
scroll to position [60, 0]
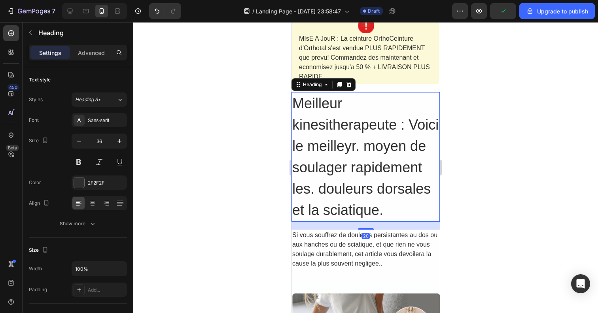
click at [304, 224] on div "20" at bounding box center [365, 226] width 148 height 8
click at [298, 231] on div "Si vous souffrez de douleurs persistantes au dos ou aux hanches ou de sciatique…" at bounding box center [365, 250] width 148 height 40
click at [305, 102] on h2 "Meilleur kinesitherapeute : Voici le meilleyr. moyen de soulager rapidement les…" at bounding box center [365, 157] width 148 height 130
click at [406, 91] on div "Image MIsE A JouR : La ceinture OrthoCeinture d'Orthotal s'est vendue PLUS RAPI…" at bounding box center [365, 140] width 148 height 257
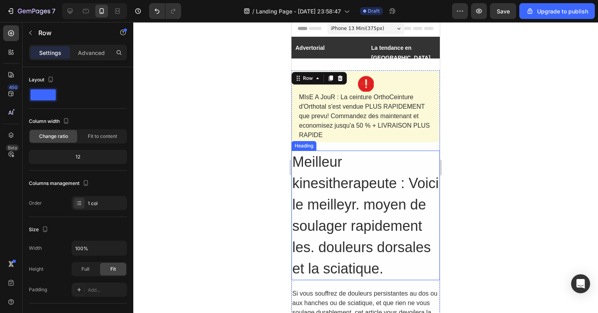
scroll to position [0, 0]
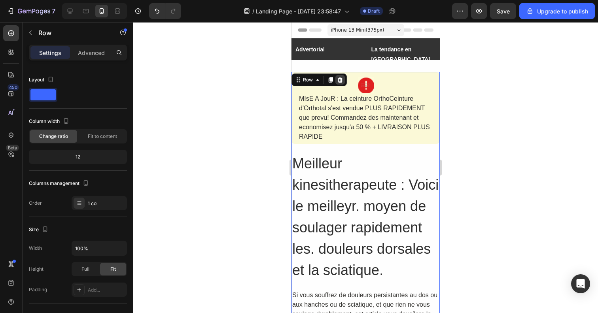
click at [342, 79] on icon at bounding box center [340, 80] width 6 height 6
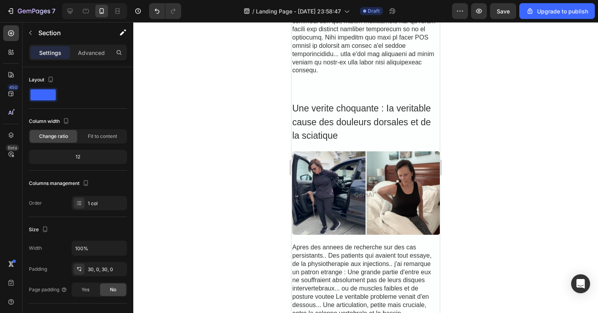
scroll to position [351, 0]
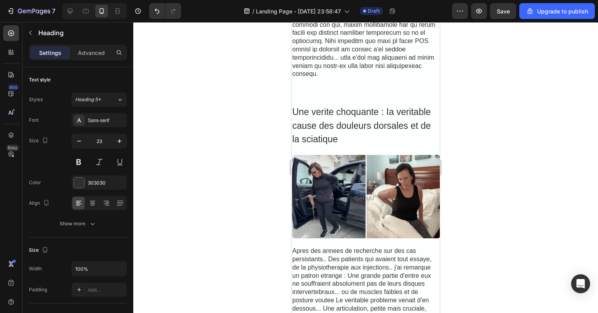
click at [316, 119] on h2 "Une verite choquante : Ia veritable cause des douleurs dorsales et de la sciati…" at bounding box center [365, 125] width 148 height 43
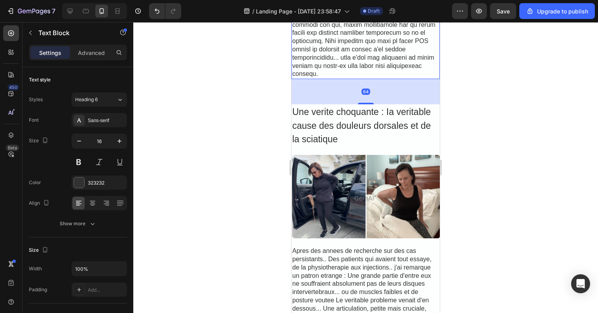
click at [347, 104] on div "64" at bounding box center [365, 91] width 148 height 25
click at [318, 103] on div "64" at bounding box center [365, 91] width 148 height 25
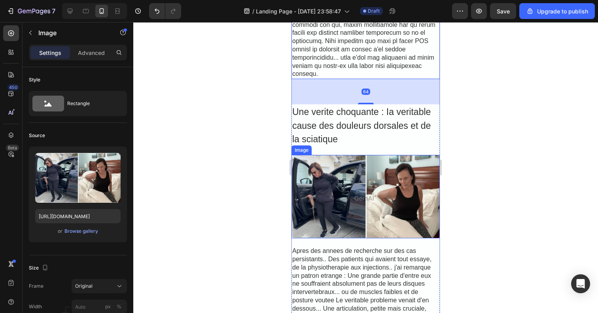
click at [321, 175] on img at bounding box center [365, 197] width 148 height 84
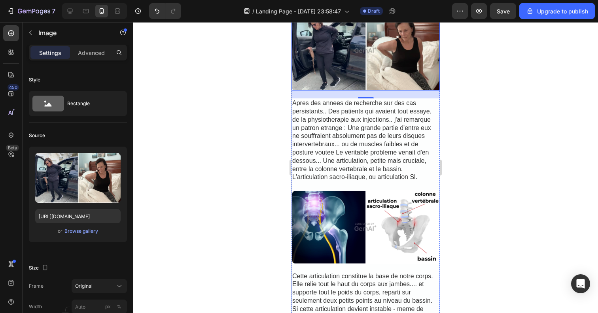
scroll to position [500, 0]
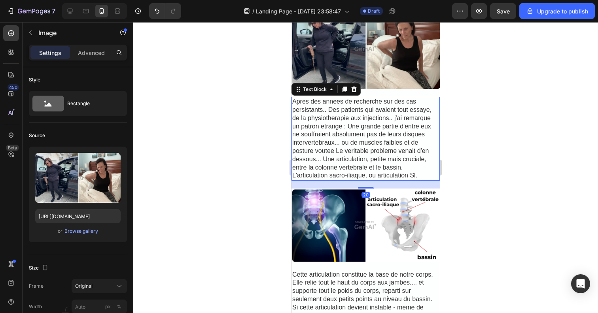
click at [323, 136] on div "Apres des annees de recherche sur des cas persistants.. Des patients qui avaien…" at bounding box center [365, 139] width 148 height 84
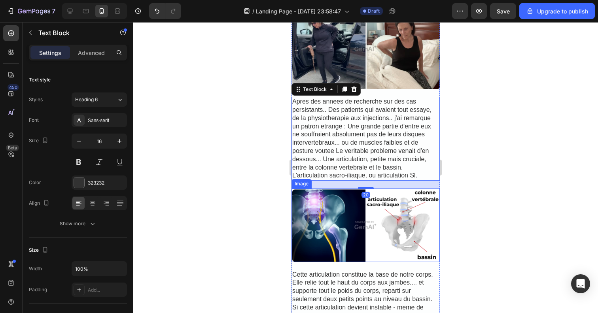
click at [297, 215] on img at bounding box center [365, 225] width 148 height 73
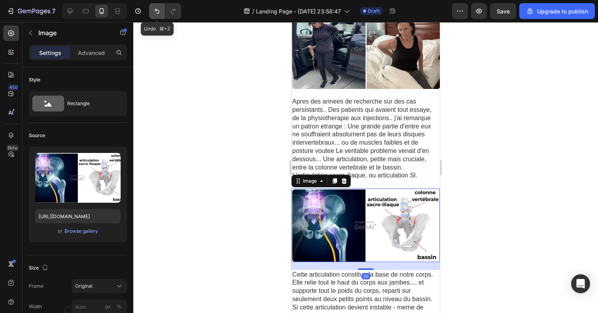
click at [157, 11] on icon "Undo/Redo" at bounding box center [157, 11] width 8 height 8
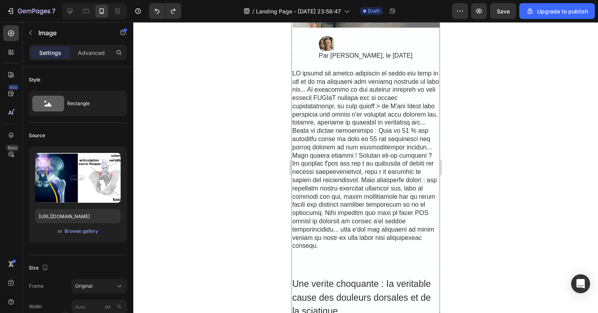
scroll to position [0, 0]
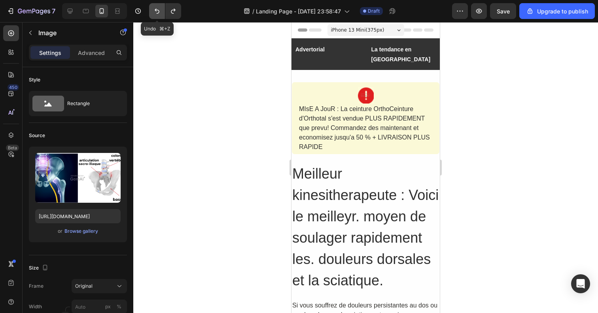
click at [149, 15] on button "Undo/Redo" at bounding box center [157, 11] width 16 height 16
click at [154, 13] on icon "Undo/Redo" at bounding box center [157, 11] width 8 height 8
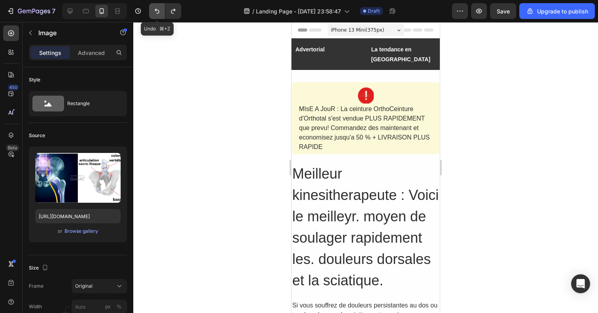
click at [154, 13] on icon "Undo/Redo" at bounding box center [157, 11] width 8 height 8
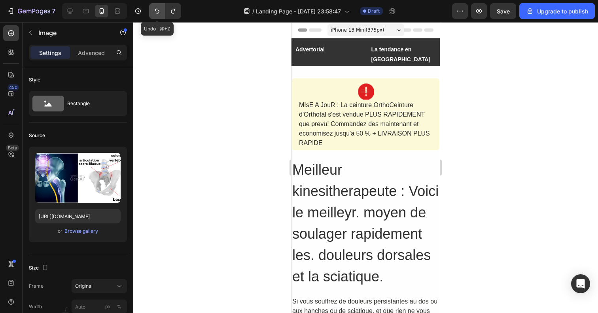
click at [154, 13] on icon "Undo/Redo" at bounding box center [157, 11] width 8 height 8
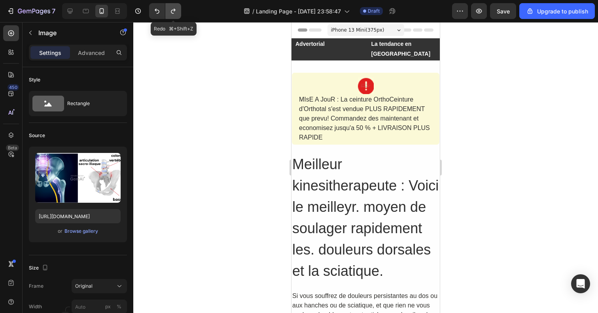
click at [172, 11] on icon "Undo/Redo" at bounding box center [173, 11] width 8 height 8
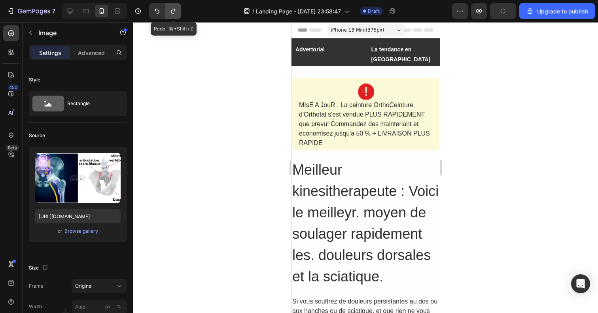
click at [172, 11] on icon "Undo/Redo" at bounding box center [173, 11] width 8 height 8
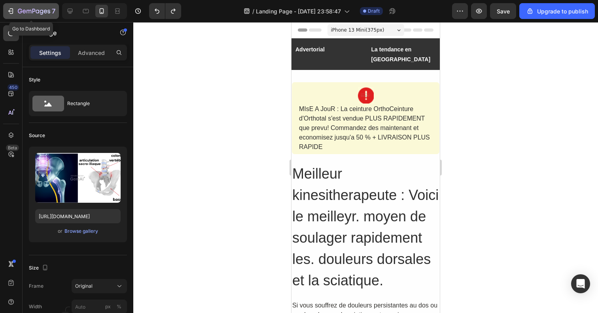
click at [22, 14] on icon "button" at bounding box center [34, 11] width 32 height 7
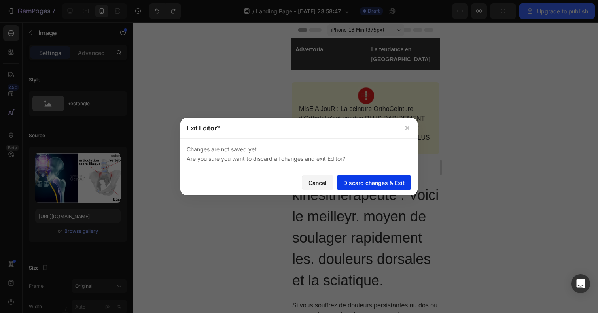
click at [352, 187] on div "Discard changes & Exit" at bounding box center [373, 183] width 61 height 8
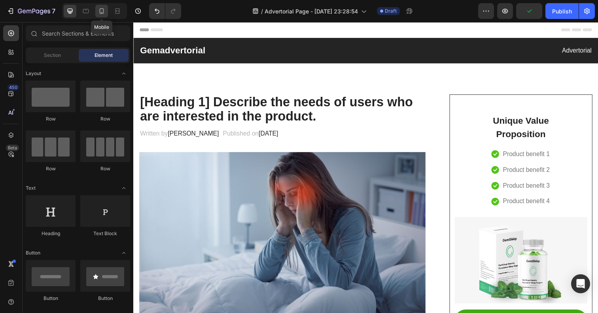
click at [104, 10] on icon at bounding box center [102, 11] width 4 height 6
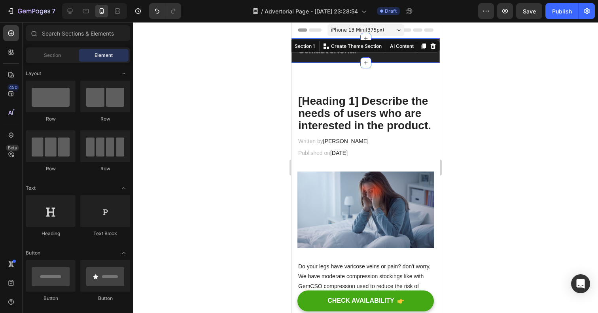
click at [294, 47] on div "Gemadvertorial Heading Advertorial Text block Row Section 1 You can create reus…" at bounding box center [365, 50] width 148 height 25
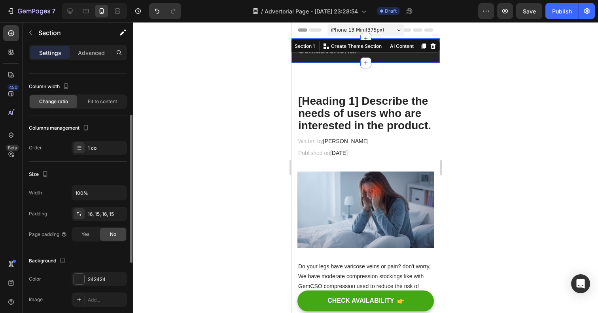
scroll to position [53, 0]
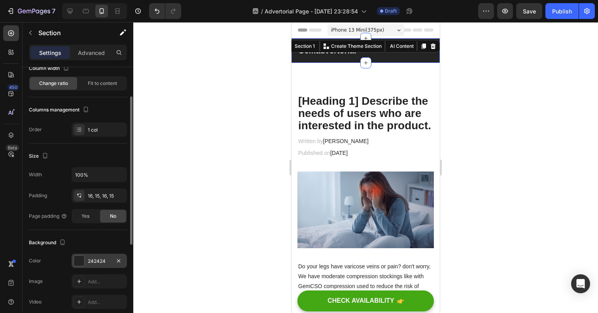
click at [74, 255] on div at bounding box center [79, 260] width 11 height 11
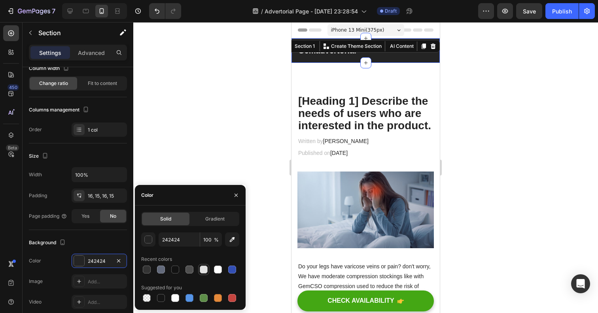
click at [198, 267] on div at bounding box center [203, 269] width 11 height 11
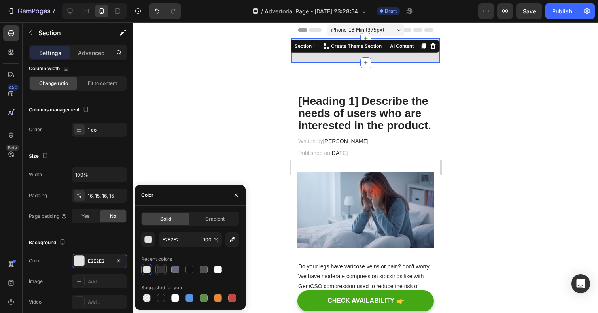
click at [158, 269] on div at bounding box center [161, 270] width 8 height 8
type input "333333"
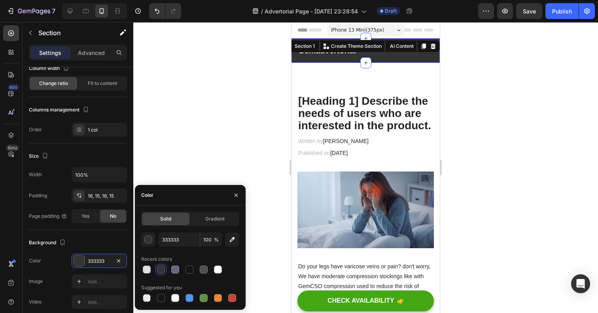
click at [227, 122] on div at bounding box center [365, 167] width 464 height 291
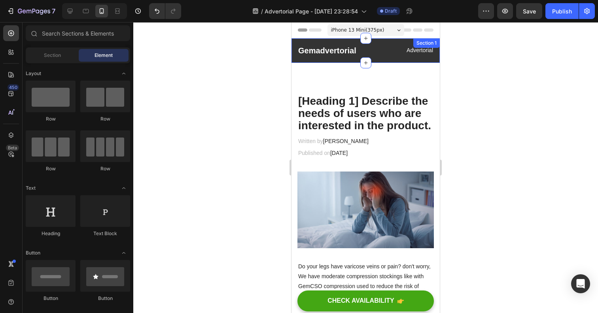
click at [297, 45] on div "Gemadvertorial Heading" at bounding box center [331, 51] width 68 height 12
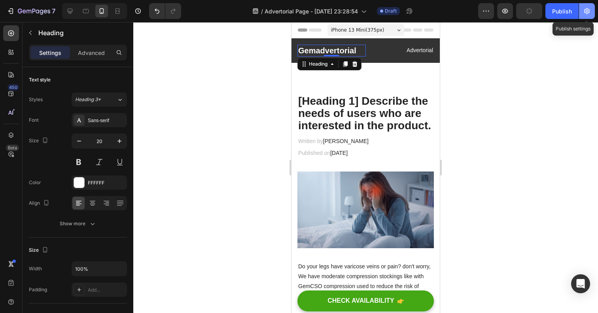
click at [589, 8] on icon "button" at bounding box center [587, 11] width 8 height 8
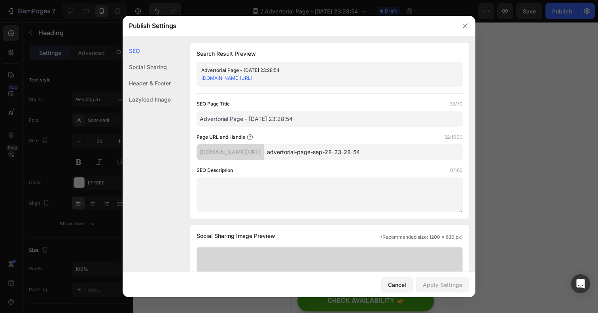
click at [164, 82] on div "Header & Footer" at bounding box center [147, 83] width 48 height 16
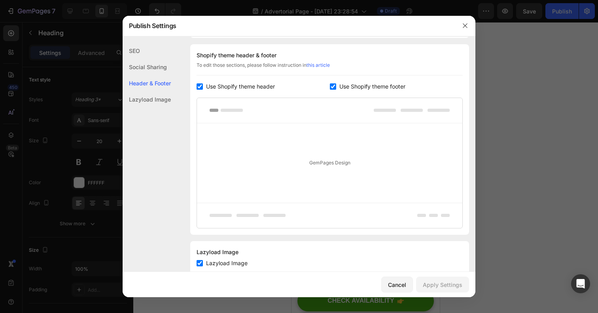
click at [342, 86] on span "Use Shopify theme footer" at bounding box center [372, 86] width 66 height 9
checkbox input "false"
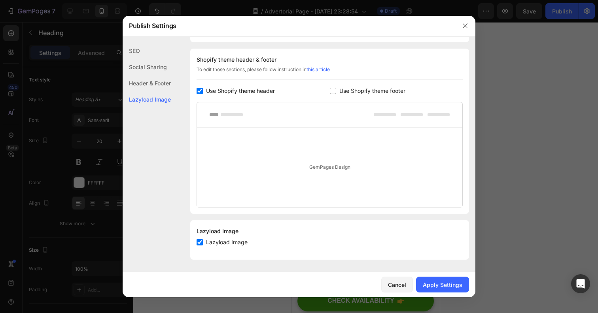
click at [204, 90] on label "Use Shopify theme header" at bounding box center [239, 90] width 72 height 9
checkbox input "false"
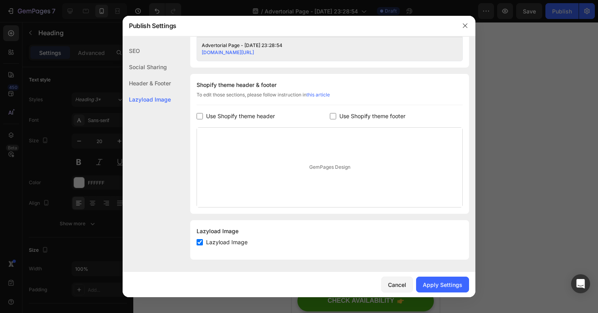
scroll to position [341, 0]
click at [459, 287] on div "Apply Settings" at bounding box center [443, 285] width 40 height 8
click at [468, 21] on button "button" at bounding box center [465, 25] width 13 height 13
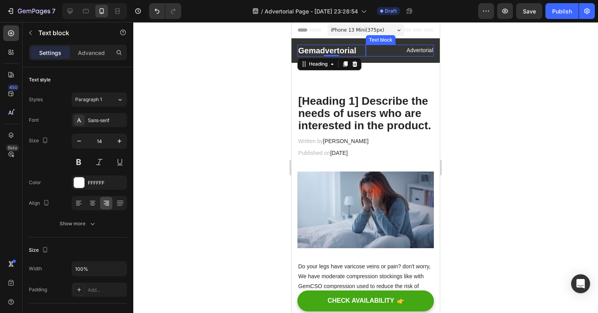
click at [379, 43] on div "Gemadvertorial Heading 0 Advertorial Text block Row Section 1" at bounding box center [365, 50] width 148 height 25
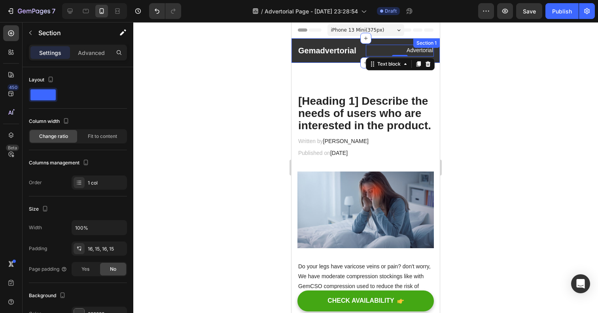
click at [376, 40] on div "Gemadvertorial Heading Advertorial Text block 0 Row Section 1" at bounding box center [365, 50] width 148 height 25
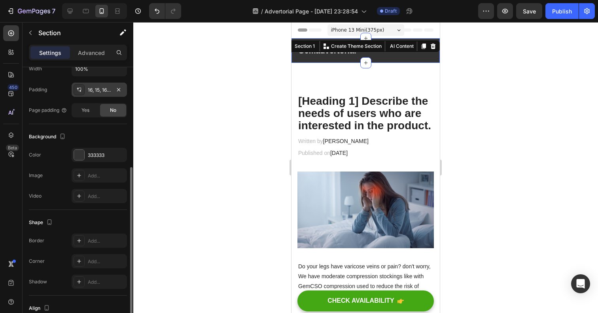
scroll to position [158, 0]
click at [99, 51] on p "Advanced" at bounding box center [91, 53] width 27 height 8
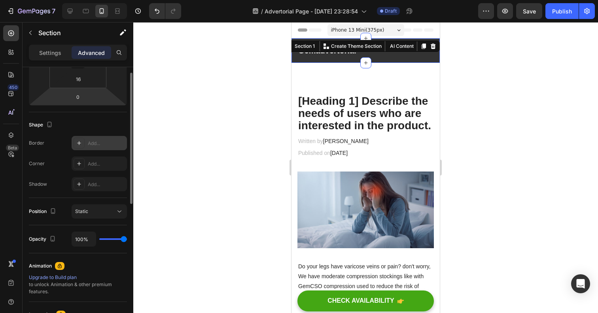
scroll to position [0, 0]
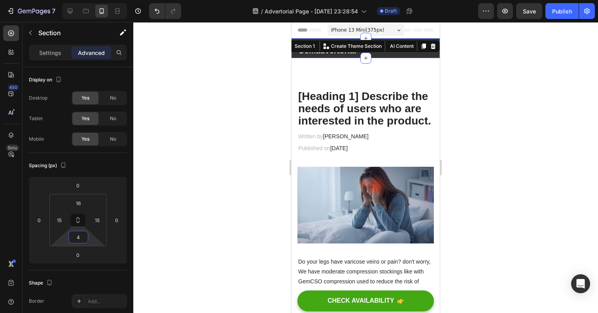
type input "6"
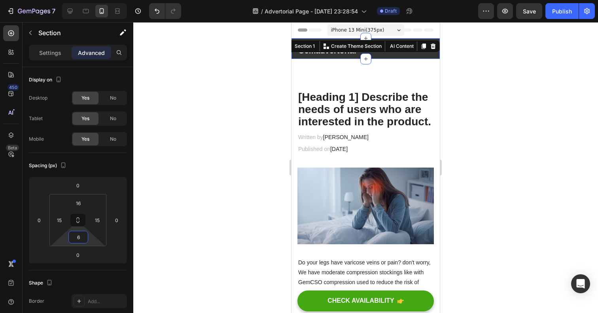
click at [73, 0] on html "7 / Advertorial Page - [DATE] 23:28:54 Draft Preview Save Publish 450 Beta Sect…" at bounding box center [299, 0] width 598 height 0
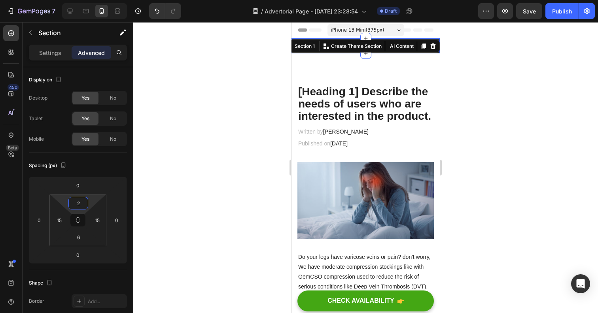
type input "0"
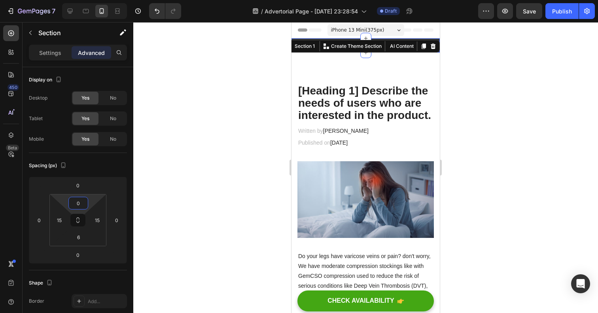
click at [92, 0] on html "7 / Advertorial Page - [DATE] 23:28:54 Draft Preview Save Publish 450 Beta Sect…" at bounding box center [299, 0] width 598 height 0
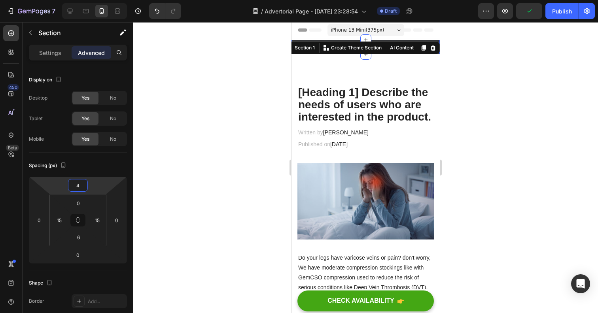
type input "6"
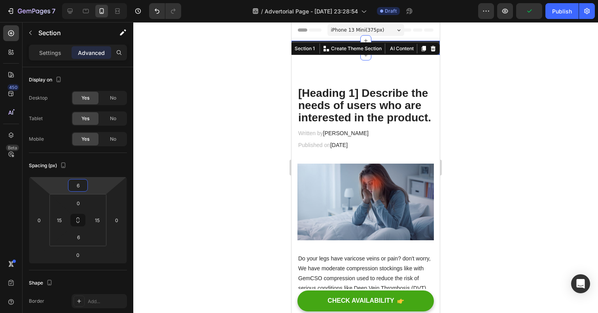
click at [93, 0] on html "7 / Advertorial Page - [DATE] 23:28:54 Draft Preview Publish 450 Beta Sections(…" at bounding box center [299, 0] width 598 height 0
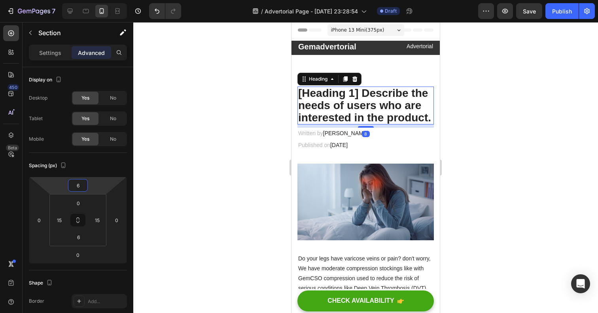
click at [305, 101] on p "[Heading 1] Describe the needs of users who are interested in the product." at bounding box center [365, 105] width 135 height 36
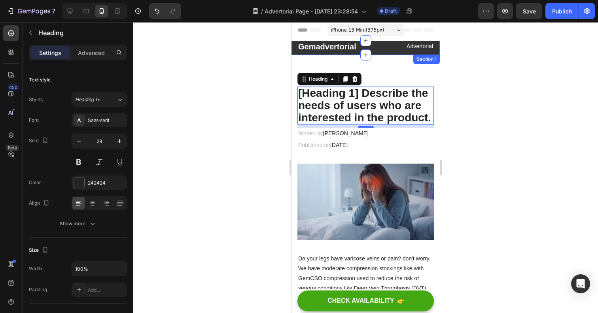
click at [295, 47] on div "Gemadvertorial Heading Advertorial Text block Row Section 1" at bounding box center [365, 48] width 148 height 14
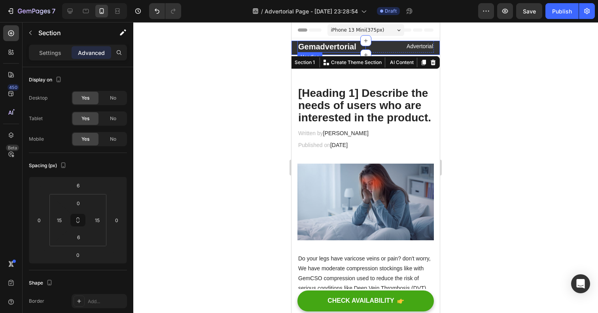
click at [319, 47] on p "Gemadvertorial" at bounding box center [331, 47] width 67 height 10
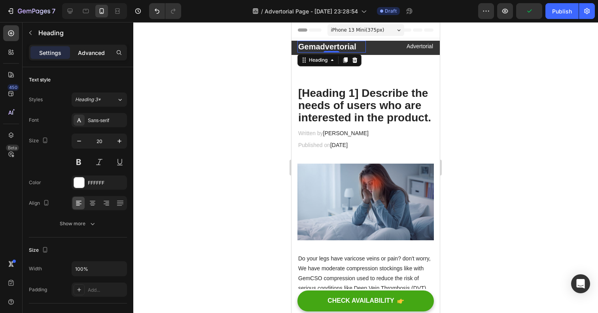
click at [98, 59] on div "Advanced" at bounding box center [92, 52] width 40 height 13
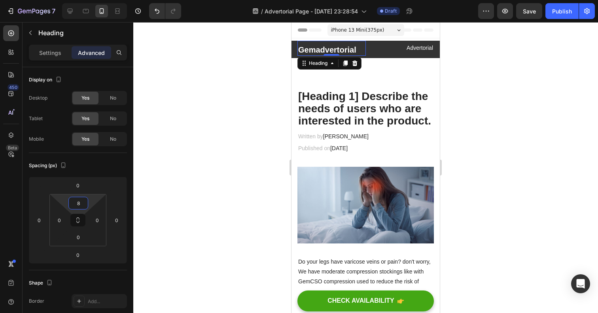
type input "6"
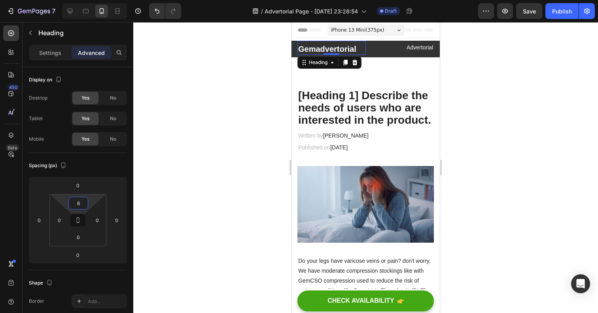
click at [76, 0] on html "7 / Advertorial Page - [DATE] 23:28:54 Draft Preview Save Publish 450 Beta Sect…" at bounding box center [299, 0] width 598 height 0
click at [557, 14] on div "Publish" at bounding box center [562, 11] width 20 height 8
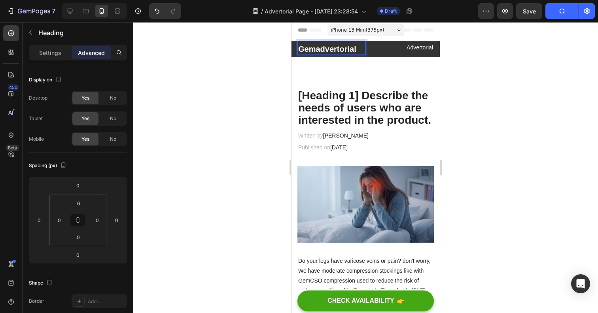
click at [355, 47] on p "Gemadvertorial" at bounding box center [331, 49] width 67 height 10
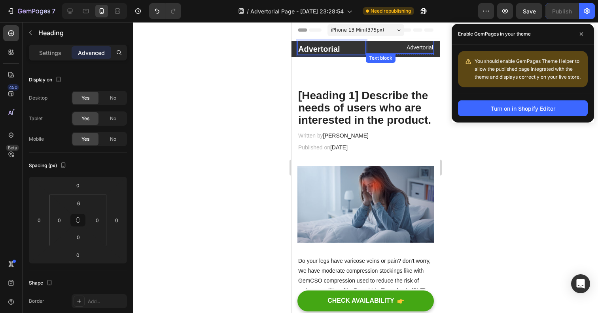
click at [410, 48] on p "Advertorial" at bounding box center [399, 48] width 67 height 10
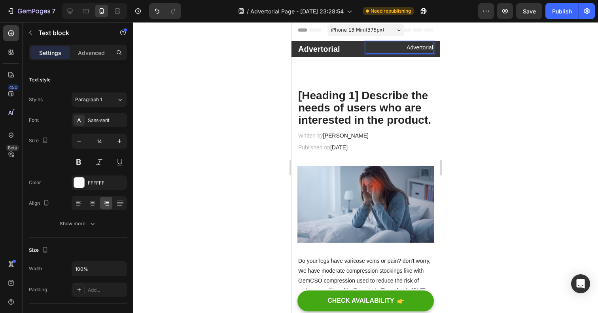
click at [410, 48] on p "Advertorial" at bounding box center [399, 48] width 67 height 10
click at [385, 51] on p "Advertorial" at bounding box center [399, 48] width 67 height 10
click at [419, 50] on p "Advertorial" at bounding box center [399, 48] width 67 height 10
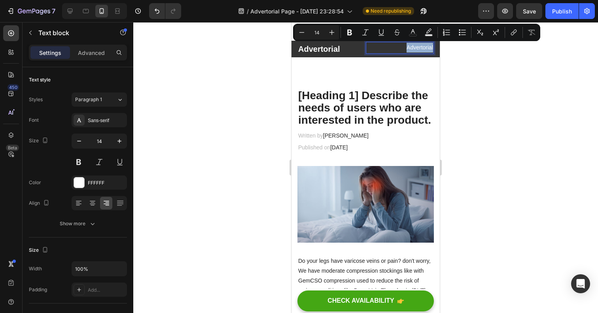
click at [419, 50] on p "Advertorial" at bounding box center [399, 48] width 67 height 10
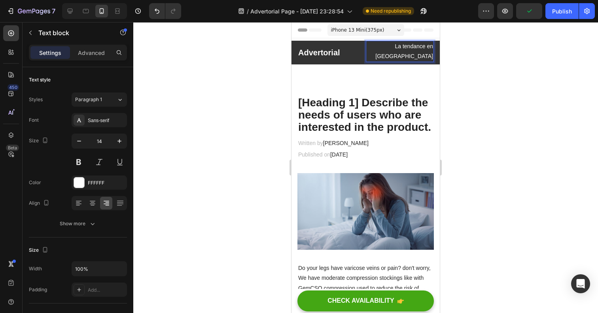
click at [419, 50] on p "La tendance en [GEOGRAPHIC_DATA]" at bounding box center [399, 52] width 67 height 20
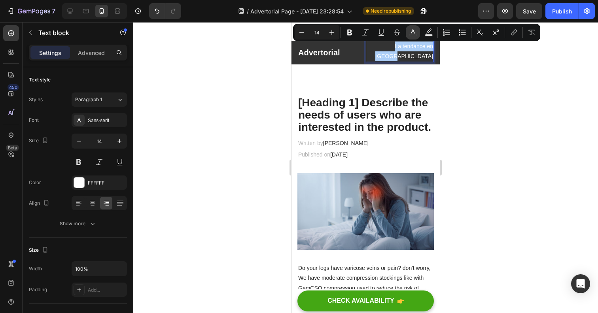
click at [416, 35] on rect "Editor contextual toolbar" at bounding box center [413, 35] width 8 height 2
type input "FFFFFF"
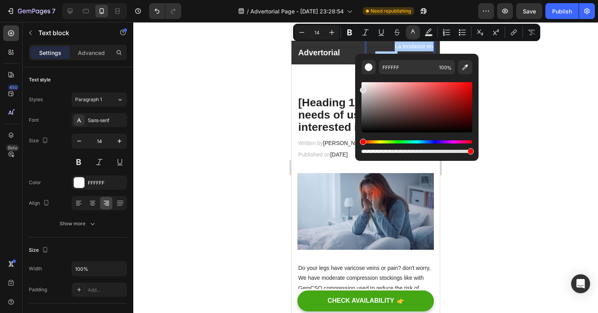
drag, startPoint x: 368, startPoint y: 89, endPoint x: 357, endPoint y: 82, distance: 12.4
click at [357, 82] on div "FFFFFF 100 %" at bounding box center [416, 104] width 123 height 101
click at [350, 35] on icon "Editor contextual toolbar" at bounding box center [349, 32] width 8 height 8
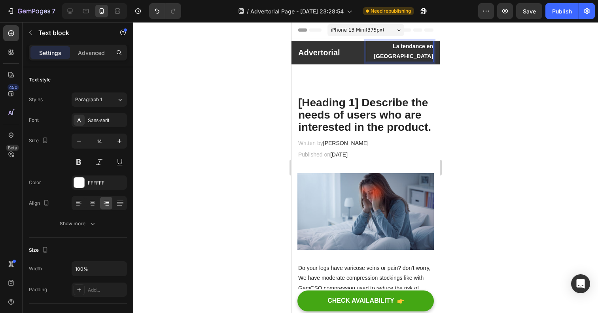
click at [387, 47] on strong "La tendance en [GEOGRAPHIC_DATA]" at bounding box center [403, 51] width 59 height 16
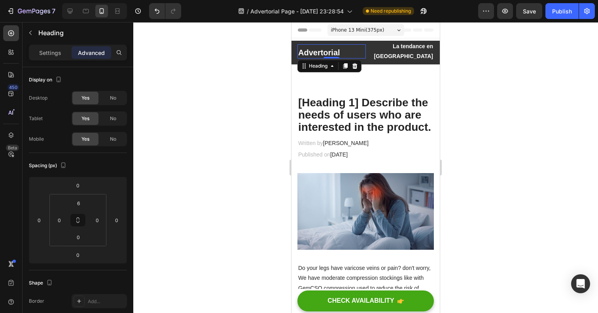
click at [336, 48] on p "Advertorial" at bounding box center [331, 52] width 67 height 10
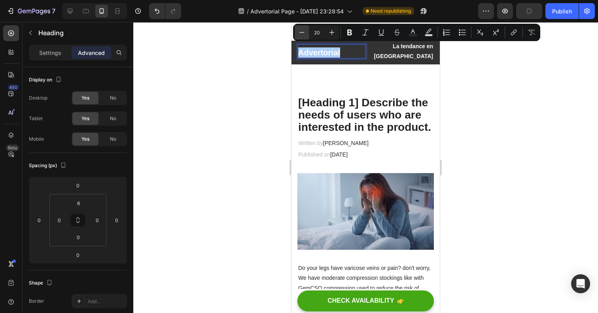
click at [302, 31] on icon "Editor contextual toolbar" at bounding box center [302, 32] width 8 height 8
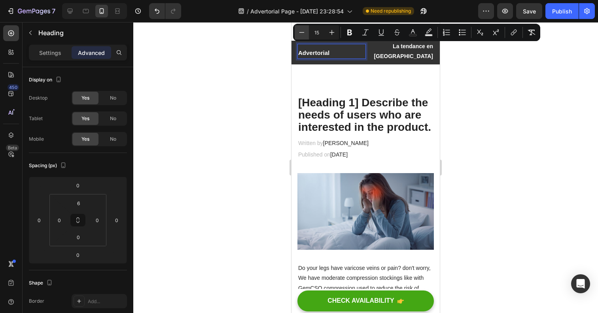
click at [302, 31] on icon "Editor contextual toolbar" at bounding box center [302, 32] width 8 height 8
type input "14"
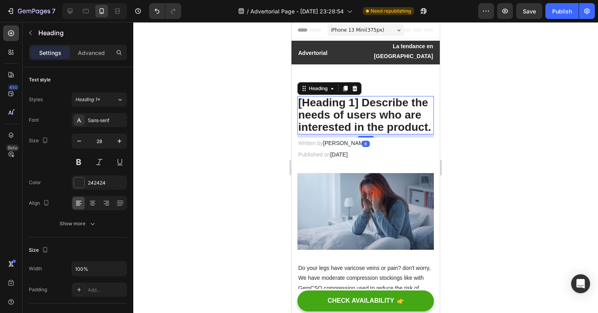
click at [337, 117] on p "[Heading 1] Describe the needs of users who are interested in the product." at bounding box center [365, 115] width 135 height 36
click at [555, 7] on div "Publish" at bounding box center [562, 11] width 20 height 8
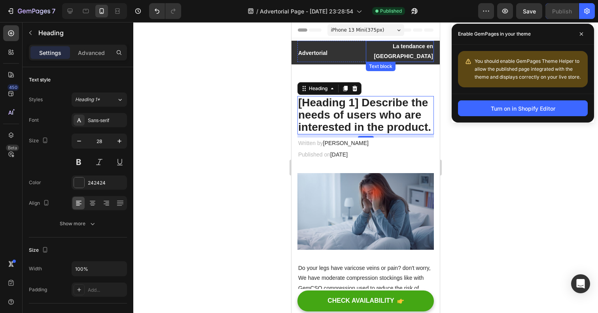
click at [410, 51] on strong "La tendance en [GEOGRAPHIC_DATA]" at bounding box center [403, 51] width 59 height 16
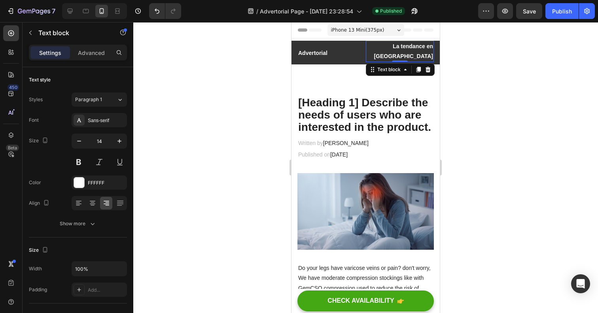
click at [437, 49] on div "⁠⁠⁠⁠⁠⁠⁠ Advertorial Heading La tendance en [GEOGRAPHIC_DATA] Text block 0 Row S…" at bounding box center [365, 53] width 148 height 24
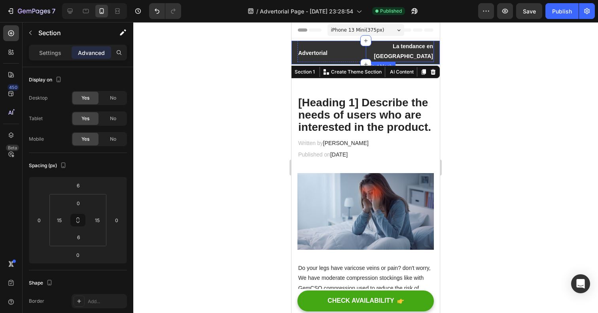
click at [425, 49] on strong "La tendance en [GEOGRAPHIC_DATA]" at bounding box center [403, 51] width 59 height 16
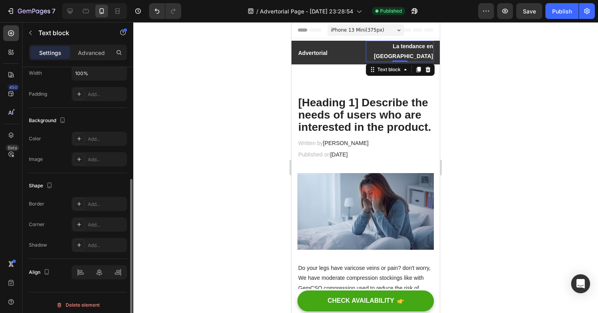
scroll to position [200, 0]
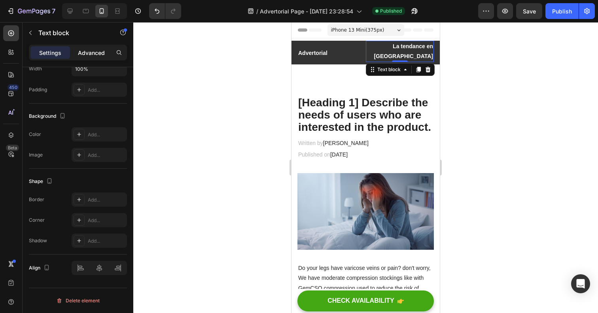
click at [91, 55] on p "Advanced" at bounding box center [91, 53] width 27 height 8
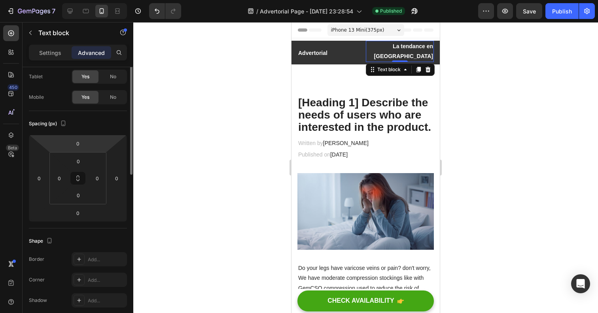
scroll to position [11, 0]
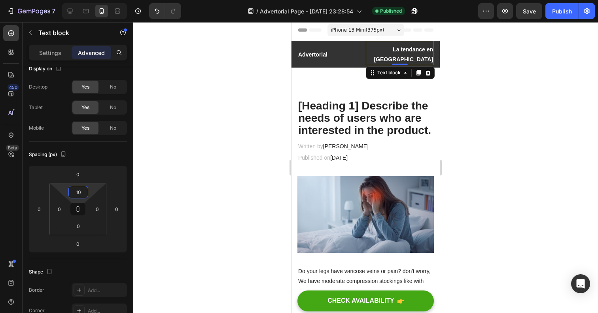
type input "12"
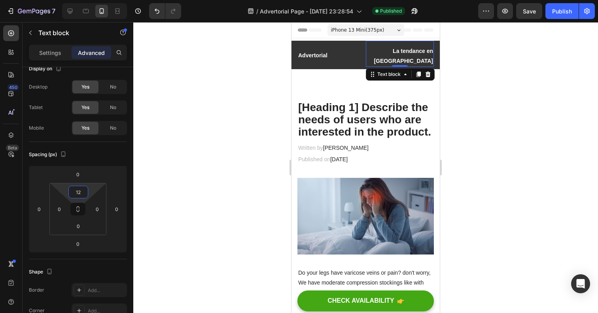
click at [81, 0] on html "7 / Advertorial Page - [DATE] 23:28:54 Published Preview Save Publish 450 Beta …" at bounding box center [299, 0] width 598 height 0
type input "8"
click at [50, 0] on html "7 / Advertorial Page - [DATE] 23:28:54 Published Preview Save Publish 450 Beta …" at bounding box center [299, 0] width 598 height 0
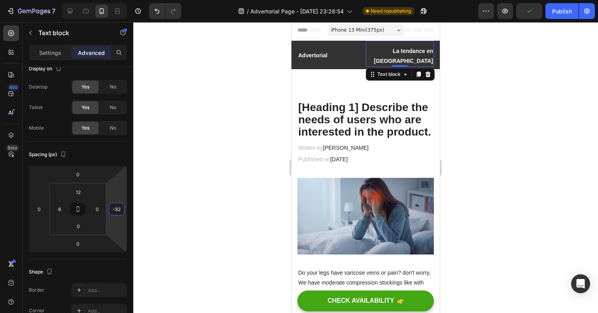
type input "-80"
drag, startPoint x: 107, startPoint y: 206, endPoint x: 108, endPoint y: 222, distance: 15.8
click at [108, 0] on html "7 / Advertorial Page - [DATE] 23:28:54 Need republishing Preview Publish 450 Be…" at bounding box center [299, 0] width 598 height 0
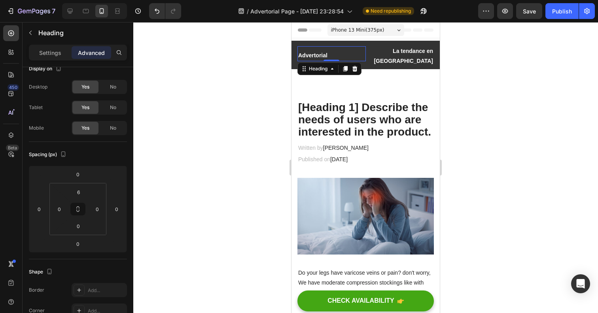
click at [313, 52] on span "Advertorial" at bounding box center [312, 55] width 29 height 6
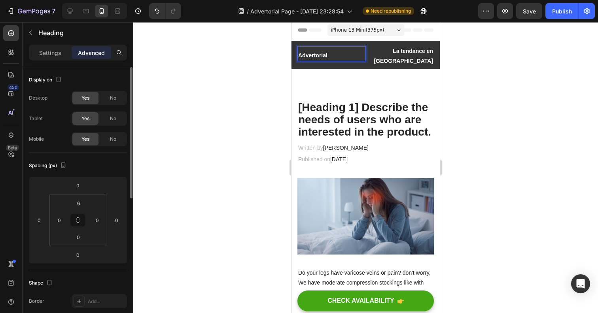
click at [313, 52] on span "Advertorial" at bounding box center [312, 55] width 29 height 6
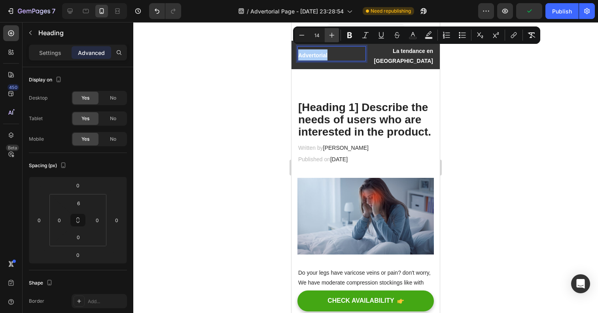
click at [336, 29] on button "Plus" at bounding box center [332, 35] width 14 height 14
type input "18"
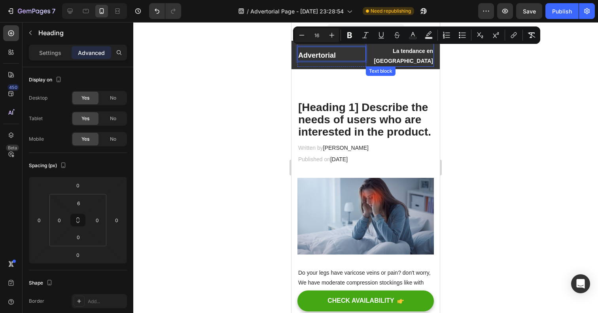
click at [385, 49] on strong "La tendance en [GEOGRAPHIC_DATA]" at bounding box center [403, 56] width 59 height 16
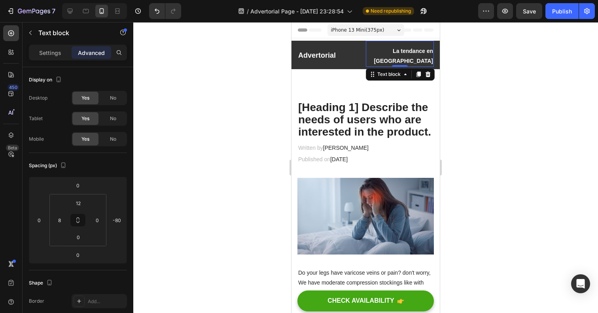
click at [385, 49] on strong "La tendance en [GEOGRAPHIC_DATA]" at bounding box center [403, 56] width 59 height 16
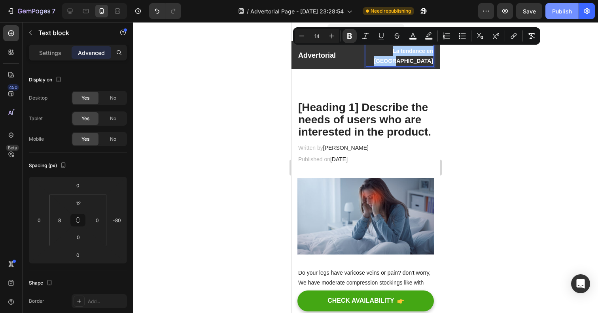
click at [561, 10] on div "Publish" at bounding box center [562, 11] width 20 height 8
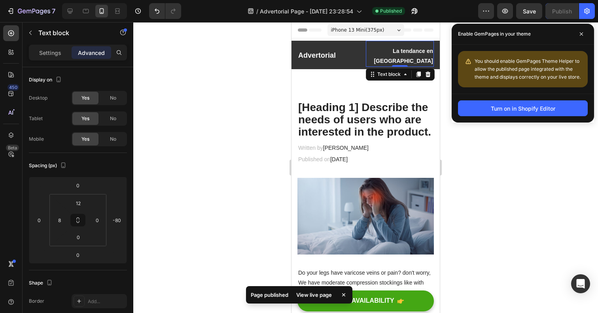
click at [584, 26] on div "Enable GemPages in your theme" at bounding box center [522, 34] width 142 height 21
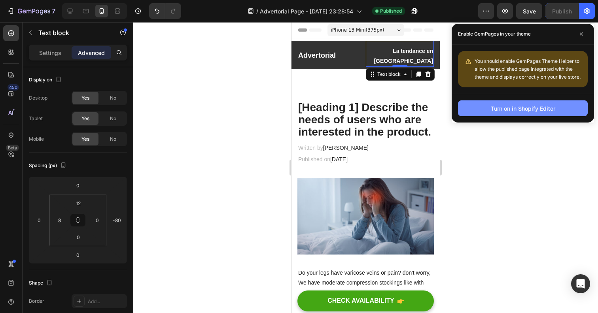
click at [530, 112] on button "Turn on in Shopify Editor" at bounding box center [523, 108] width 130 height 16
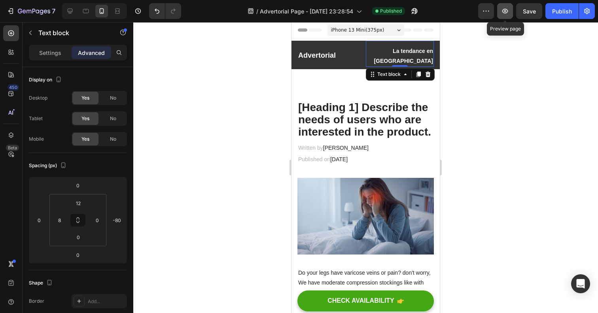
click at [508, 12] on icon "button" at bounding box center [505, 11] width 8 height 8
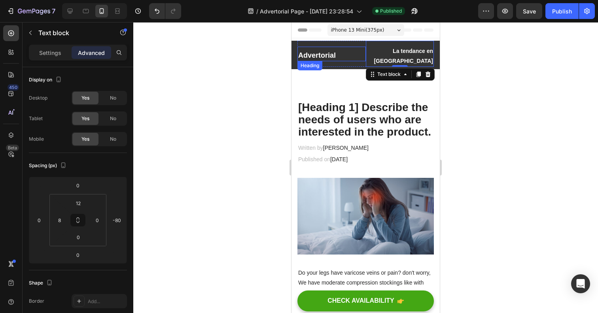
click at [302, 51] on span "Advertorial" at bounding box center [317, 55] width 38 height 8
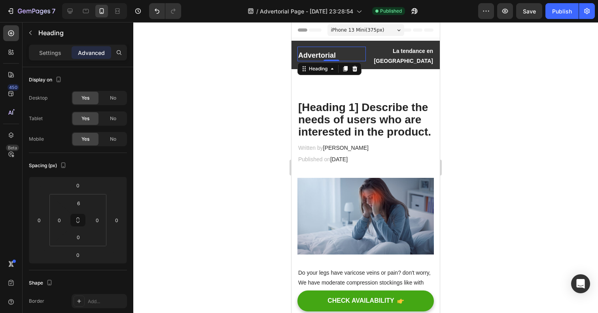
click at [311, 41] on div "⁠⁠⁠⁠⁠⁠⁠ Advertorial Heading 0" at bounding box center [331, 54] width 68 height 26
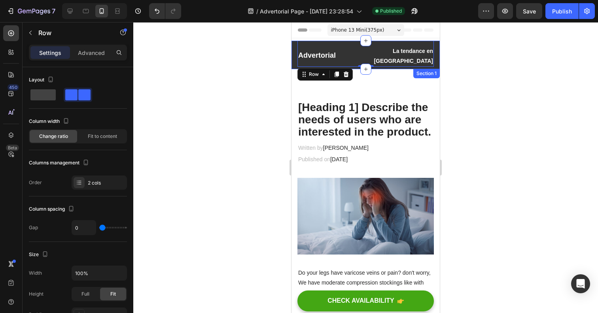
click at [294, 51] on div "⁠⁠⁠⁠⁠⁠⁠ Advertorial Heading La tendance en [GEOGRAPHIC_DATA] Text block Row 0 S…" at bounding box center [365, 55] width 148 height 28
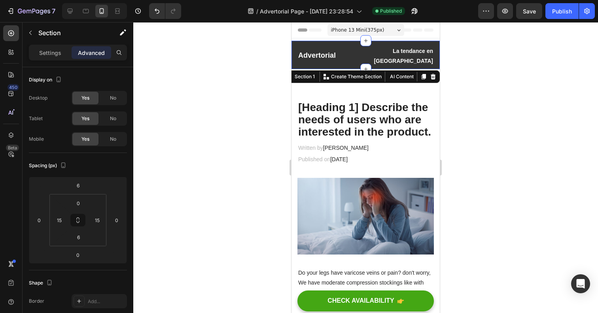
click at [294, 48] on div "⁠⁠⁠⁠⁠⁠⁠ Advertorial Heading La tendance en [GEOGRAPHIC_DATA] Text block Row Sec…" at bounding box center [365, 55] width 148 height 28
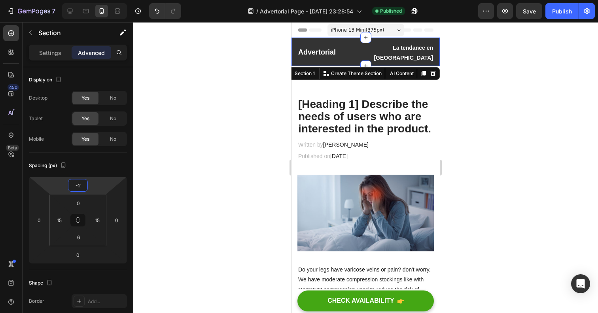
type input "0"
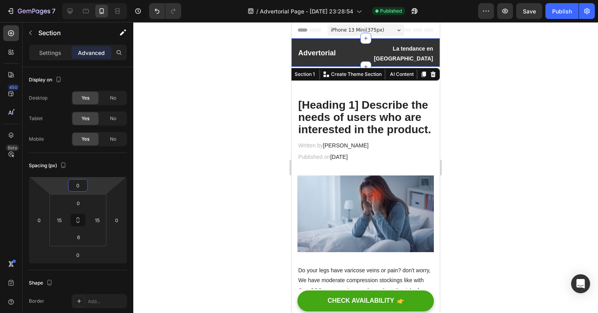
click at [79, 0] on html "7 / Advertorial Page - [DATE] 23:28:54 Published Preview Save Publish 450 Beta …" at bounding box center [299, 0] width 598 height 0
click at [566, 15] on button "Publish" at bounding box center [561, 11] width 33 height 16
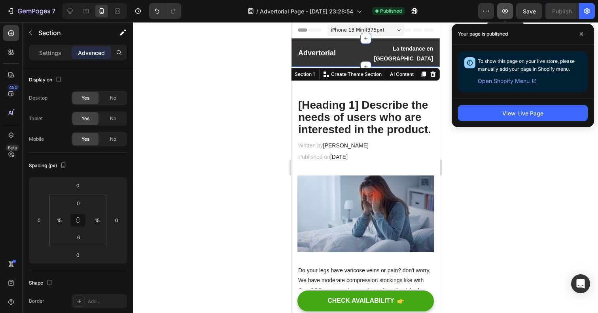
click at [506, 15] on icon "button" at bounding box center [505, 11] width 8 height 8
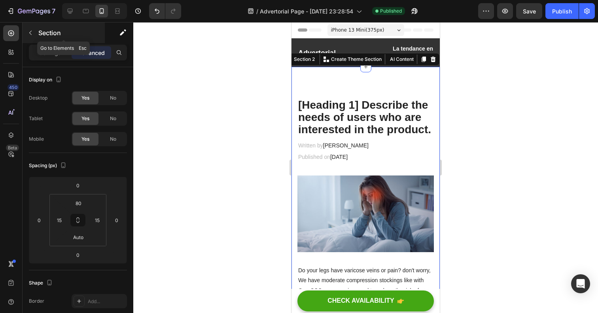
click at [30, 30] on icon "button" at bounding box center [30, 33] width 6 height 6
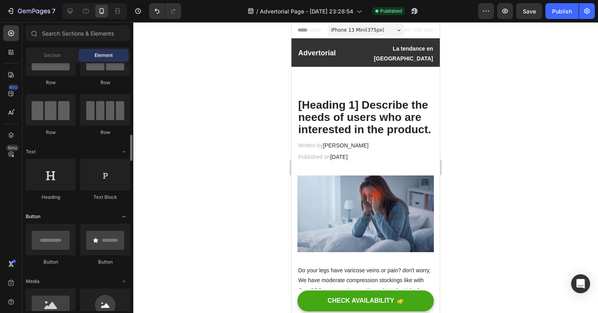
scroll to position [141, 0]
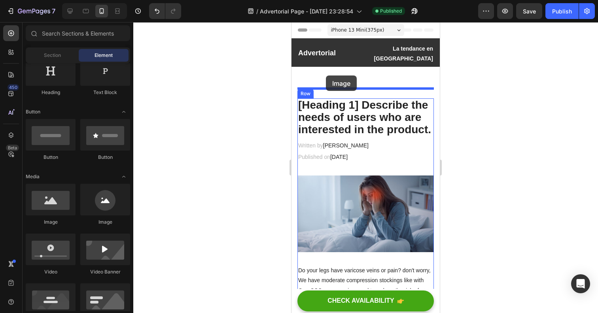
drag, startPoint x: 341, startPoint y: 226, endPoint x: 325, endPoint y: 77, distance: 149.4
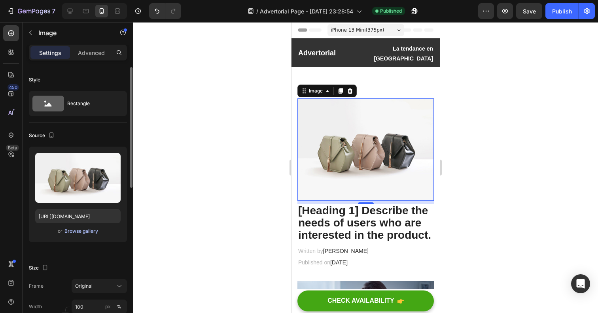
click at [86, 228] on div "Browse gallery" at bounding box center [81, 231] width 34 height 7
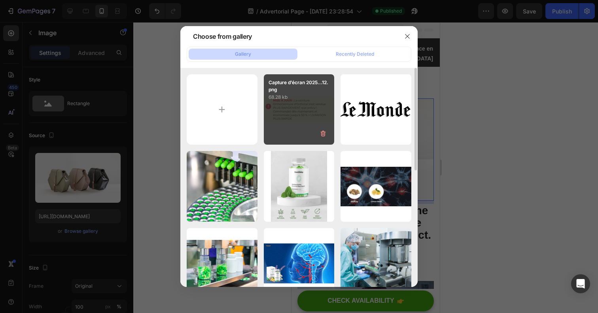
click at [298, 106] on div "Capture d’écran 2025...12.png 68.28 kb" at bounding box center [299, 109] width 71 height 71
type input "[URL][DOMAIN_NAME]"
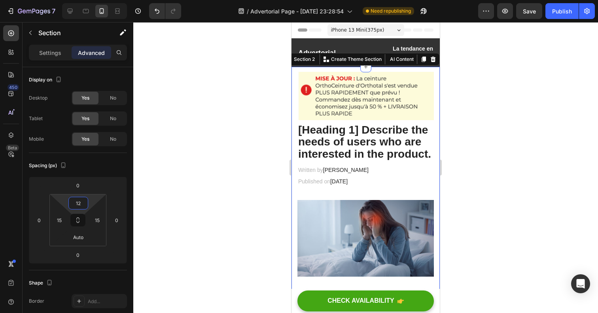
type input "10"
click at [78, 0] on html "7 / Advertorial Page - [DATE] 23:28:54 Need republishing Preview Save Publish 4…" at bounding box center [299, 0] width 598 height 0
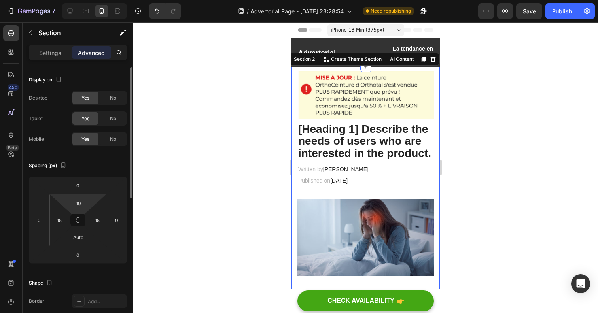
click at [49, 217] on div "10 15 Auto 15" at bounding box center [77, 220] width 57 height 52
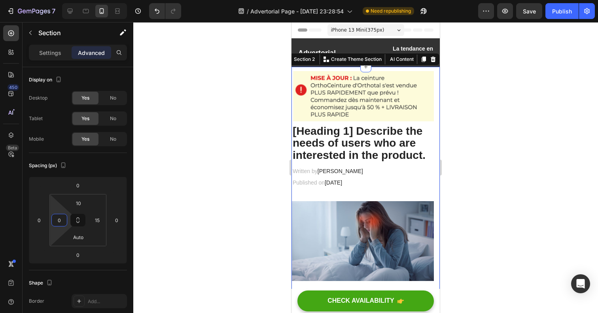
click at [68, 0] on html "7 / Advertorial Page - [DATE] 23:28:54 Need republishing Preview Save Publish 4…" at bounding box center [299, 0] width 598 height 0
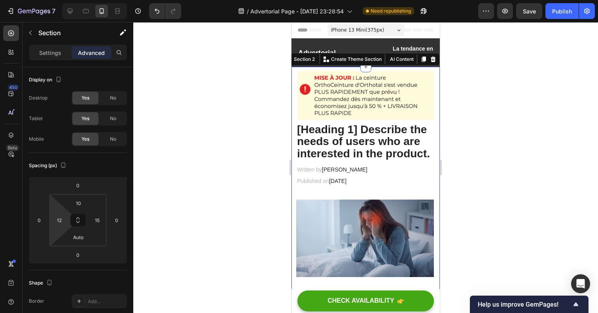
type input "8"
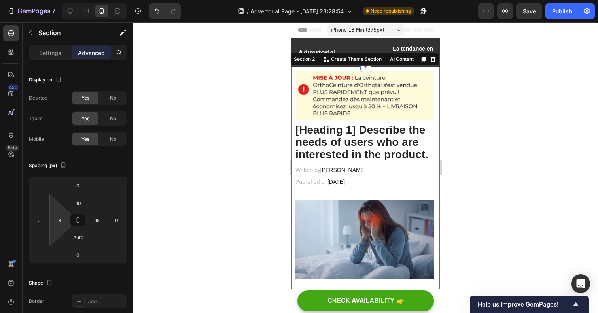
click at [69, 0] on html "7 / Advertorial Page - [DATE] 23:28:54 Need republishing Preview Save Publish 4…" at bounding box center [299, 0] width 598 height 0
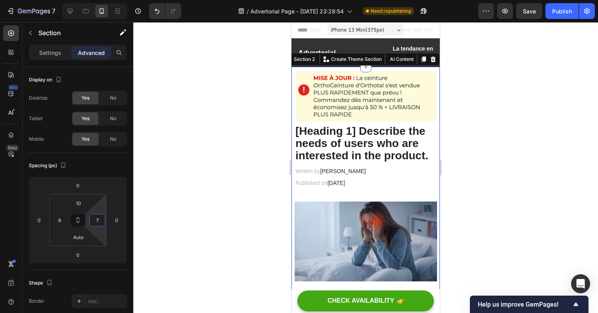
type input "9"
click at [105, 0] on html "7 / Advertorial Page - [DATE] 23:28:54 Need republishing Preview Save Publish 4…" at bounding box center [299, 0] width 598 height 0
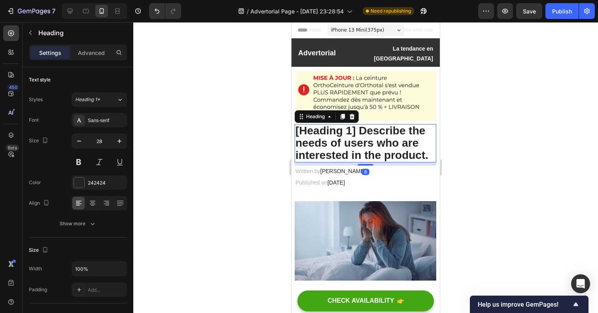
click at [365, 134] on p "[Heading 1] Describe the needs of users who are interested in the product." at bounding box center [365, 143] width 140 height 36
click at [335, 125] on p "[Heading 1] Describe the needs of users who are interested in the product." at bounding box center [365, 143] width 140 height 36
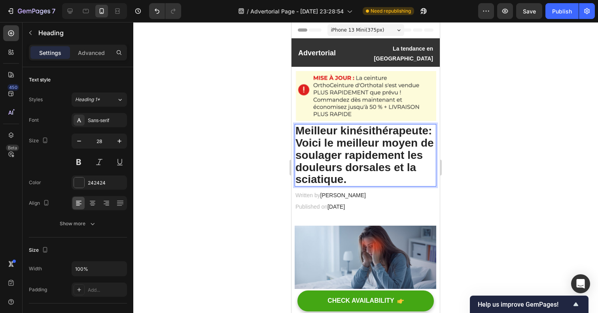
click at [338, 132] on p "Meilleur kinésithérapeute: Voici le meilleur moyen de soulager rapidement les d…" at bounding box center [365, 155] width 140 height 61
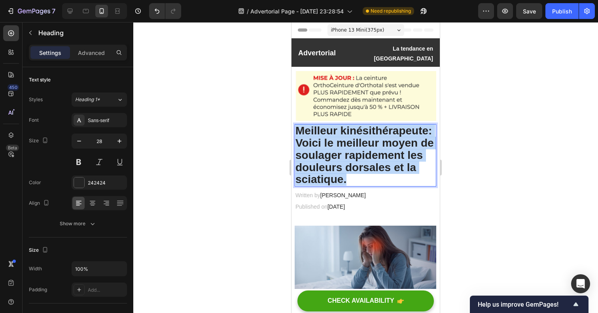
click at [338, 132] on p "Meilleur kinésithérapeute: Voici le meilleur moyen de soulager rapidement les d…" at bounding box center [365, 155] width 140 height 61
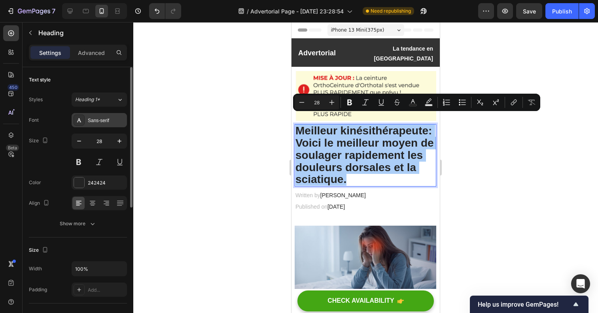
click at [97, 120] on div "Sans-serif" at bounding box center [106, 120] width 37 height 7
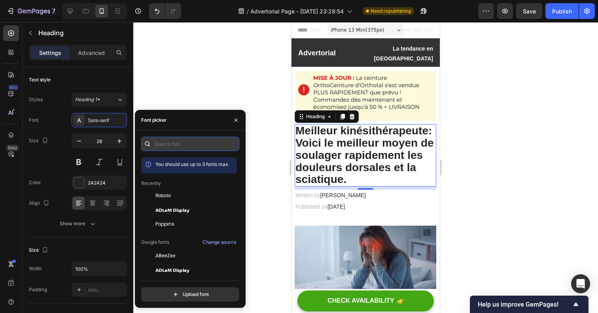
click at [157, 145] on input "text" at bounding box center [190, 144] width 98 height 14
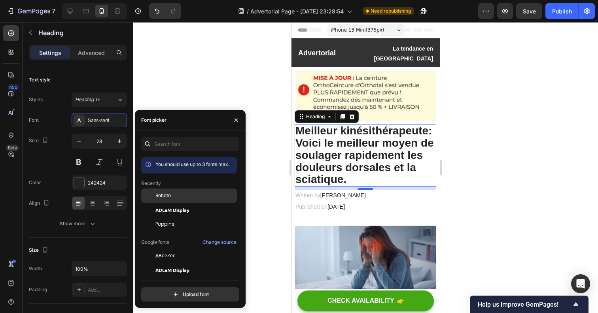
click at [176, 198] on div "Roboto" at bounding box center [195, 195] width 80 height 7
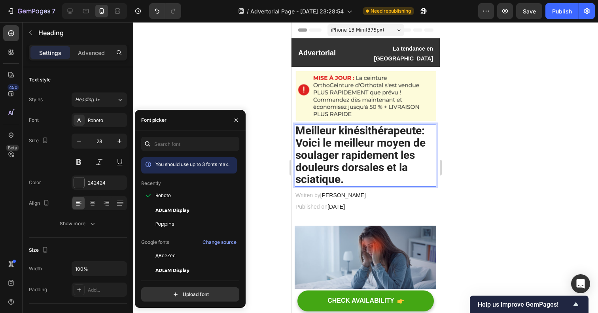
click at [367, 139] on p "Meilleur kinésithérapeute: Voici le meilleur moyen de soulager rapidement les d…" at bounding box center [365, 155] width 140 height 61
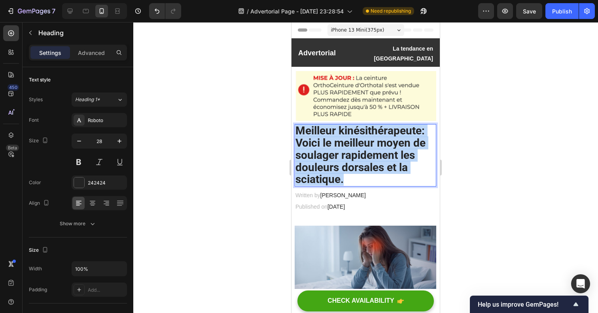
click at [367, 139] on p "Meilleur kinésithérapeute: Voici le meilleur moyen de soulager rapidement les d…" at bounding box center [365, 155] width 140 height 61
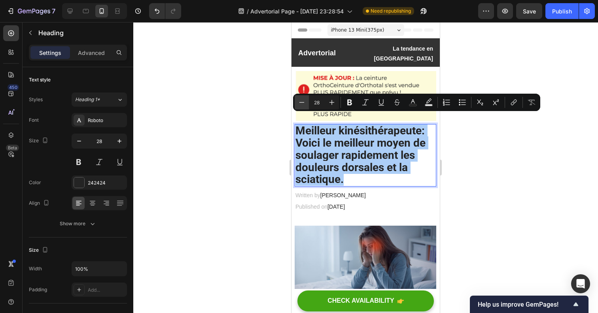
click at [305, 104] on icon "Editor contextual toolbar" at bounding box center [302, 102] width 8 height 8
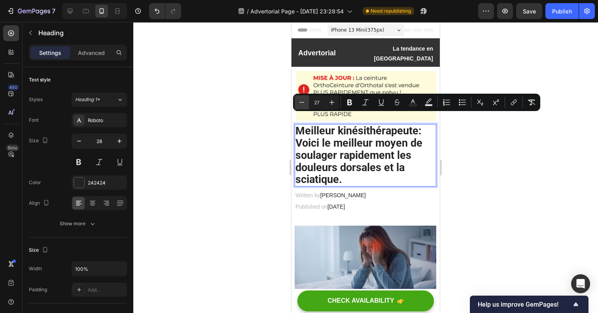
click at [305, 104] on icon "Editor contextual toolbar" at bounding box center [302, 102] width 8 height 8
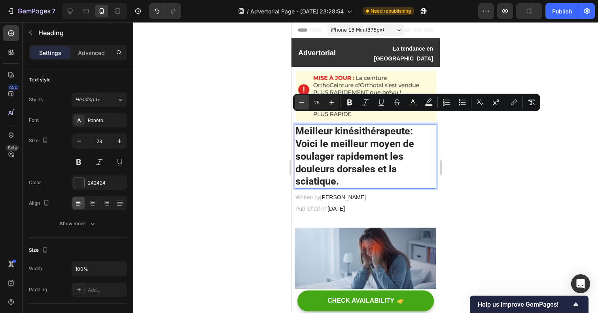
click at [305, 104] on icon "Editor contextual toolbar" at bounding box center [302, 102] width 8 height 8
type input "24"
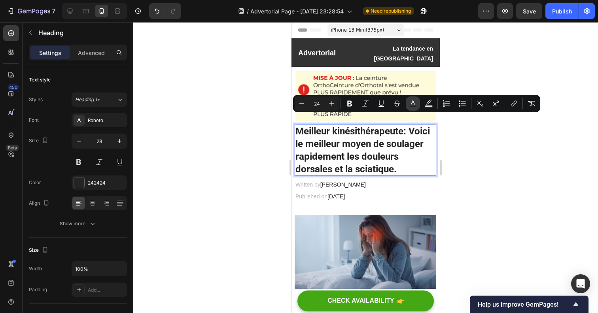
click at [410, 106] on rect "Editor contextual toolbar" at bounding box center [413, 107] width 8 height 2
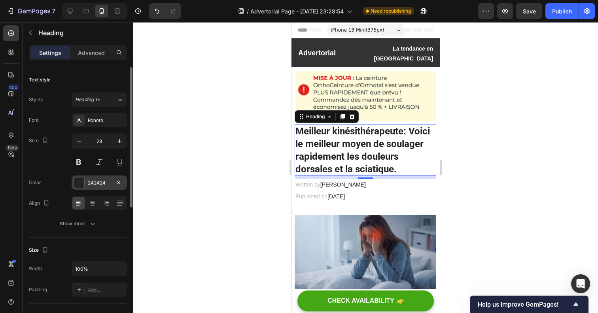
click at [95, 185] on div "242424" at bounding box center [99, 182] width 23 height 7
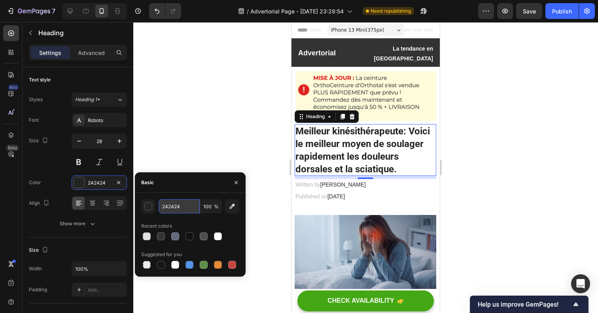
click at [166, 207] on input "242424" at bounding box center [179, 206] width 41 height 14
paste input "#303030"
type input "#303030"
click at [189, 132] on div at bounding box center [365, 167] width 464 height 291
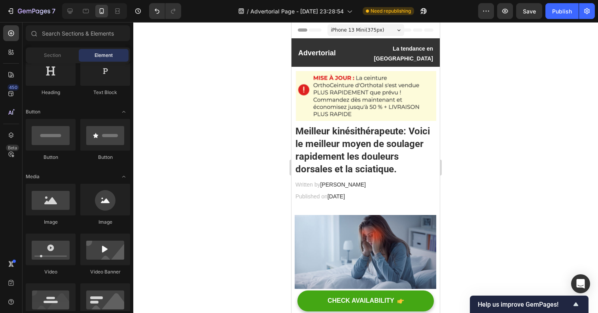
click at [328, 134] on span "Meilleur kinésithérapeute: Voici le meilleur moyen de soulager rapidement les d…" at bounding box center [362, 150] width 134 height 49
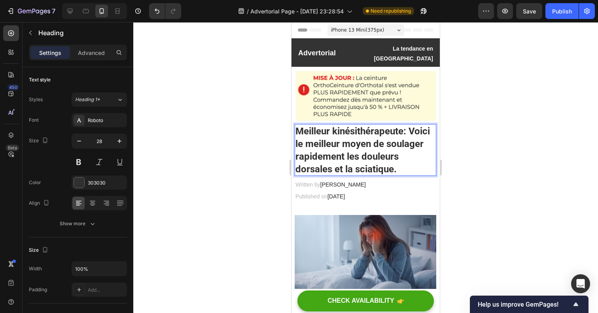
click at [409, 126] on span "Meilleur kinésithérapeute: Voici le meilleur moyen de soulager rapidement les d…" at bounding box center [362, 150] width 134 height 49
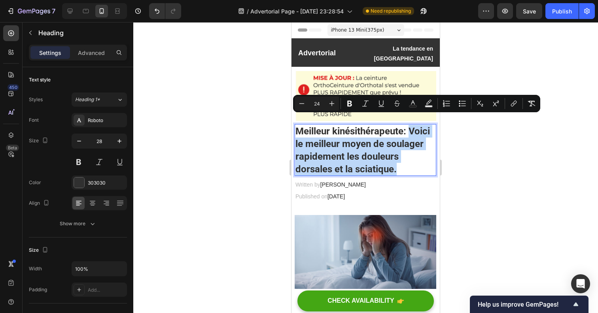
drag, startPoint x: 409, startPoint y: 122, endPoint x: 414, endPoint y: 161, distance: 39.5
click at [414, 161] on p "Meilleur kinésithérapeute: Voici le meilleur moyen de soulager rapidement les d…" at bounding box center [365, 150] width 140 height 50
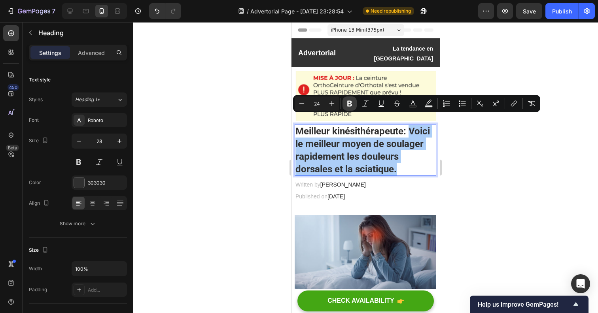
click at [349, 103] on icon "Editor contextual toolbar" at bounding box center [349, 104] width 5 height 6
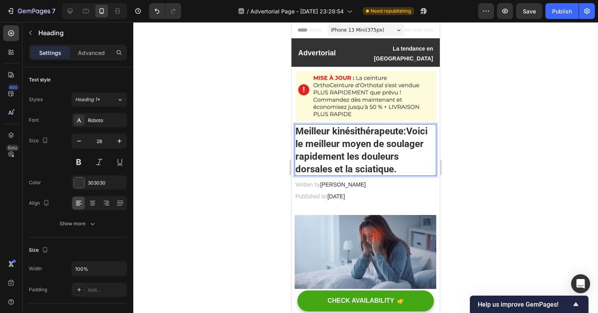
click at [404, 153] on p "Meilleur kinésithérapeute: Voici le meilleur moyen de soulager rapidement les d…" at bounding box center [365, 150] width 140 height 50
click at [393, 164] on strong "Voici le meilleur moyen de soulager rapidement les douleurs dorsales et la scia…" at bounding box center [361, 150] width 132 height 49
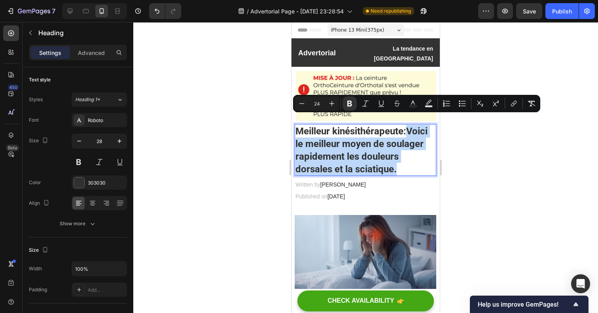
drag, startPoint x: 397, startPoint y: 161, endPoint x: 409, endPoint y: 121, distance: 42.5
click at [409, 125] on p "Meilleur kinésithérapeute: Voici le meilleur moyen de soulager rapidement les d…" at bounding box center [365, 150] width 140 height 50
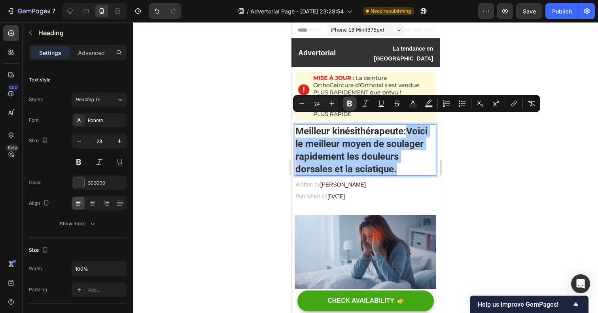
click at [351, 105] on icon "Editor contextual toolbar" at bounding box center [349, 104] width 5 height 6
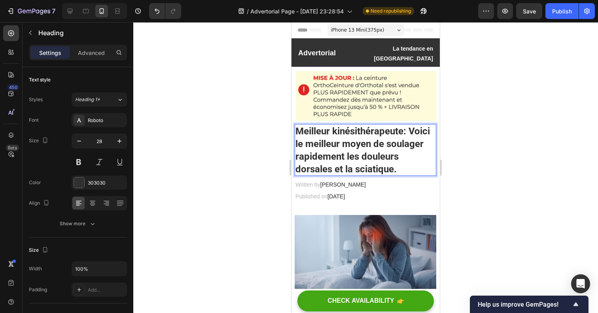
click at [414, 133] on span "Meilleur kinésithérapeute: Voici le meilleur moyen de soulager rapidement les d…" at bounding box center [362, 150] width 134 height 49
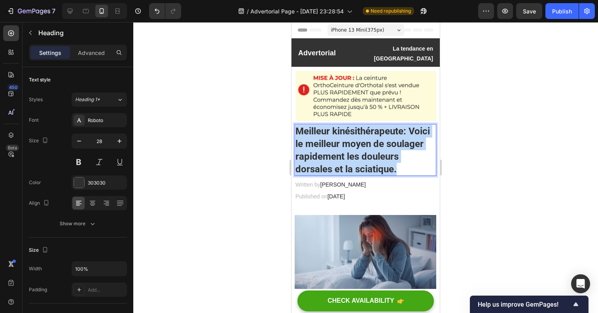
click at [414, 133] on span "Meilleur kinésithérapeute: Voici le meilleur moyen de soulager rapidement les d…" at bounding box center [362, 150] width 134 height 49
click at [392, 128] on span "Meilleur kinésithérapeute: Voici le meilleur moyen de soulager rapidement les d…" at bounding box center [362, 150] width 134 height 49
click at [391, 131] on span "Meilleur kinésithérapeute: Voici le meilleur moyen de soulager rapidement les d…" at bounding box center [362, 150] width 134 height 49
click at [389, 141] on span "Meilleur kinésithérapeute: Voici le meilleur moyen de soulager rapidement les d…" at bounding box center [362, 150] width 134 height 49
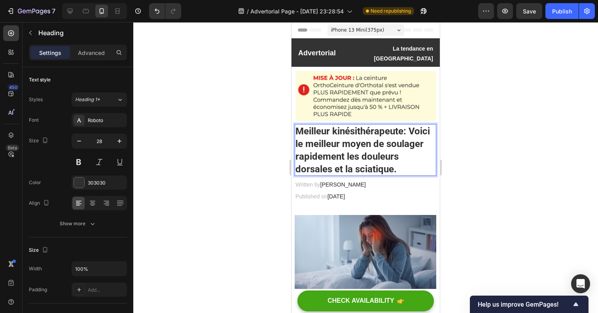
click at [389, 141] on span "Meilleur kinésithérapeute: Voici le meilleur moyen de soulager rapidement les d…" at bounding box center [362, 150] width 134 height 49
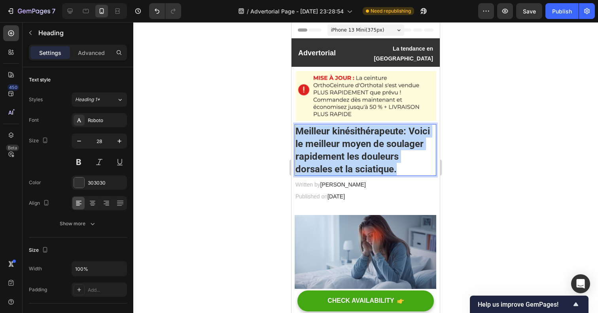
click at [389, 141] on span "Meilleur kinésithérapeute: Voici le meilleur moyen de soulager rapidement les d…" at bounding box center [362, 150] width 134 height 49
